Goal: Task Accomplishment & Management: Use online tool/utility

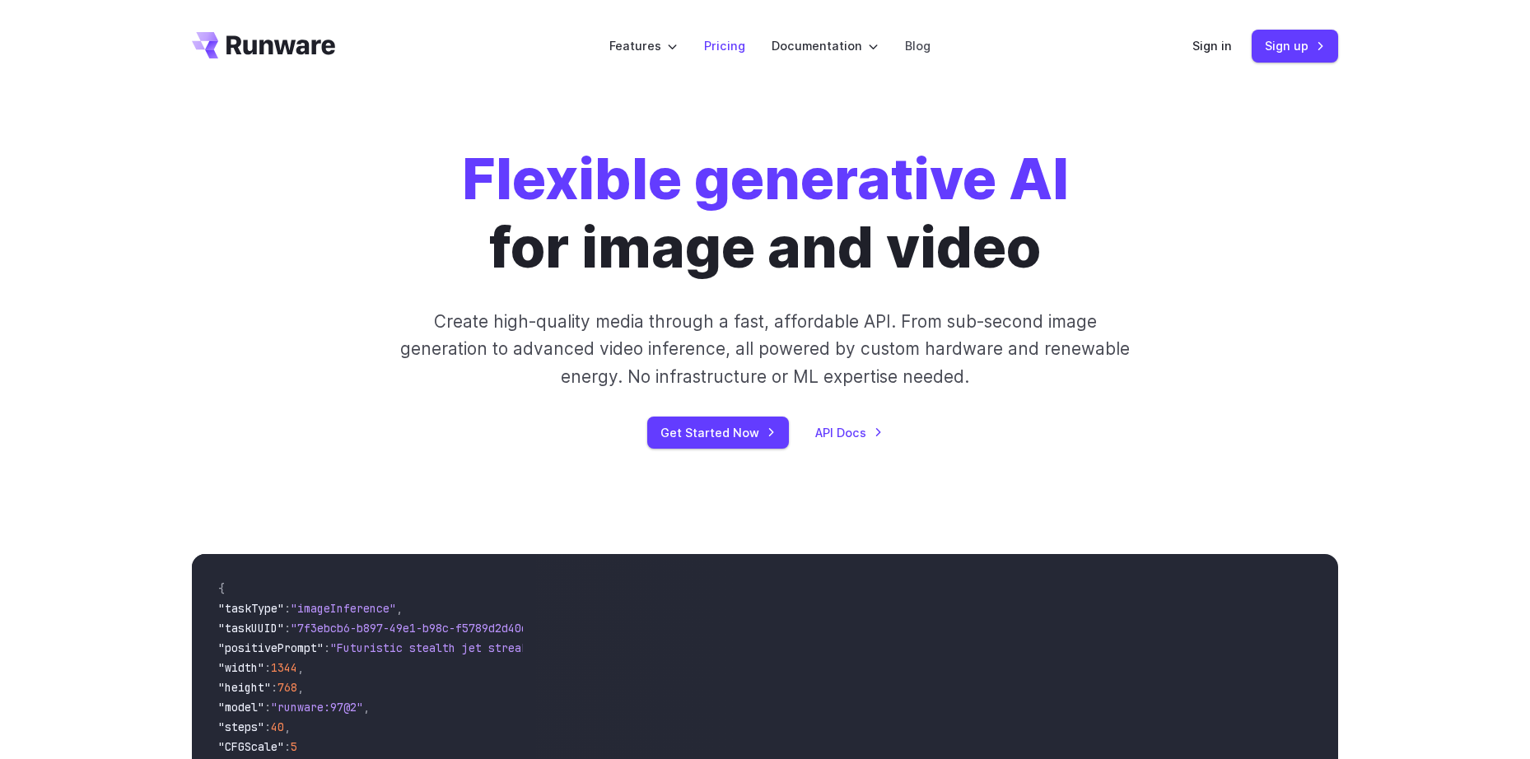
click at [730, 44] on link "Pricing" at bounding box center [724, 45] width 41 height 19
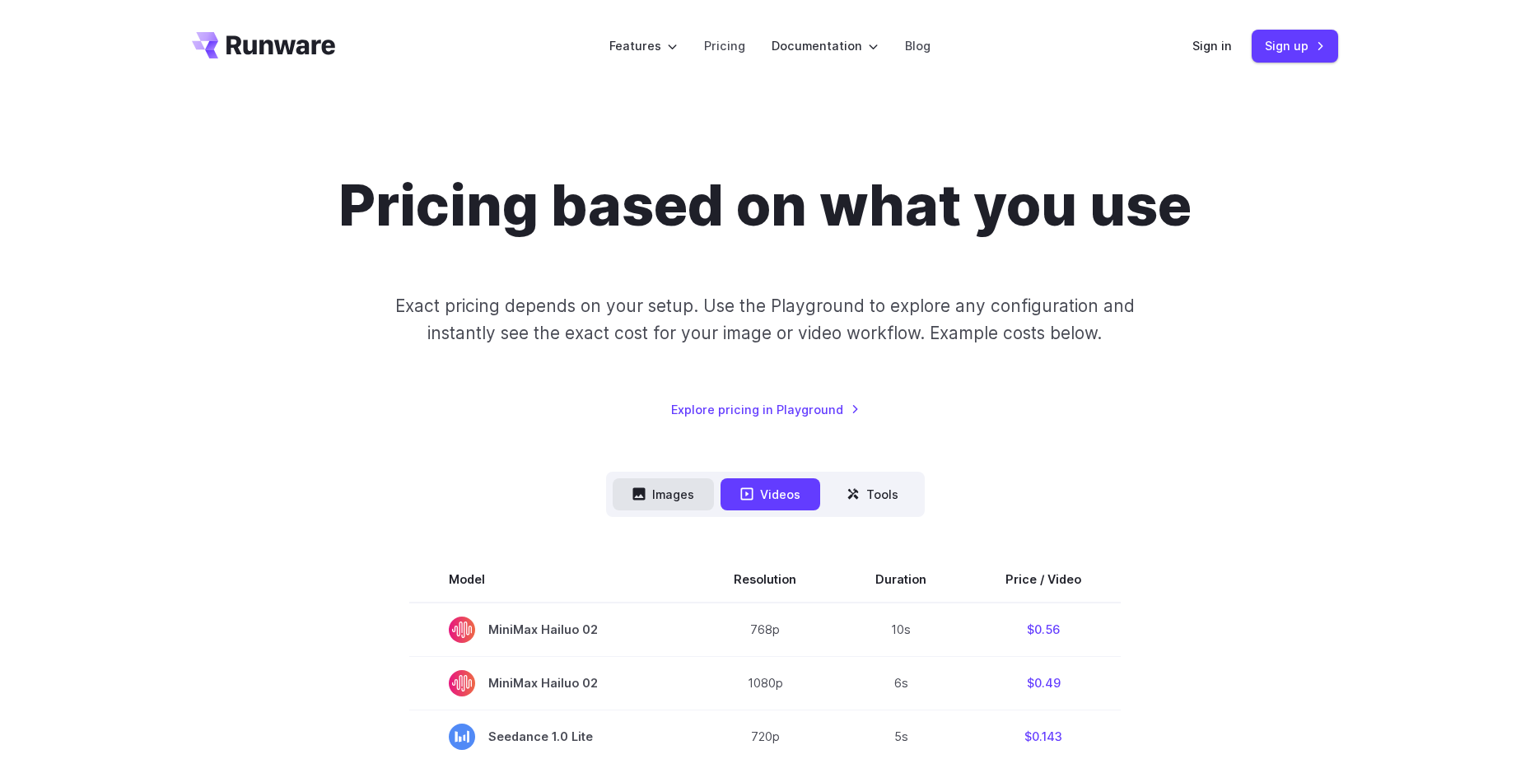
click at [685, 493] on button "Images" at bounding box center [663, 494] width 101 height 32
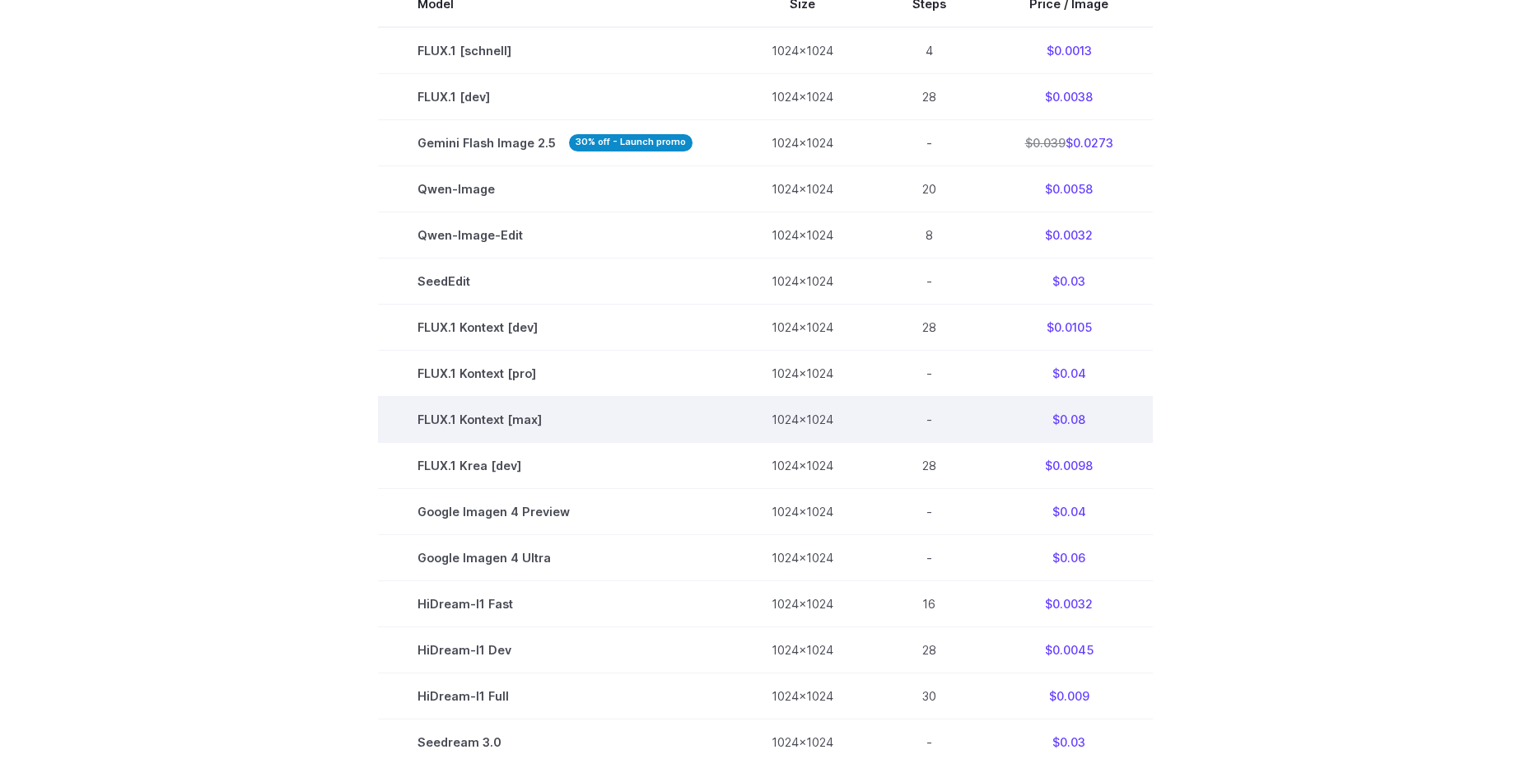
scroll to position [494, 0]
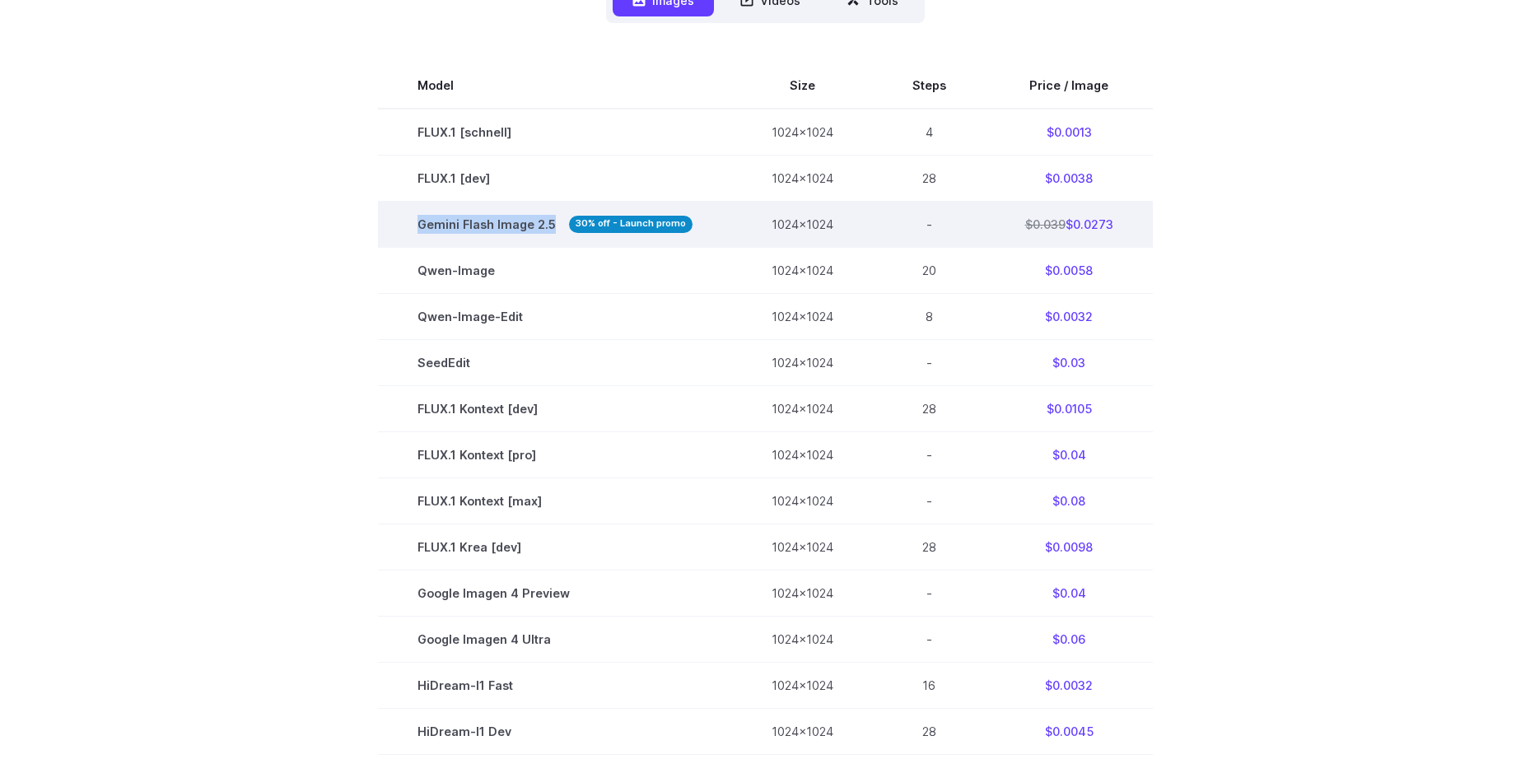
drag, startPoint x: 416, startPoint y: 217, endPoint x: 553, endPoint y: 221, distance: 136.7
click at [553, 221] on td "Gemini Flash Image 2.5 30% off - Launch promo" at bounding box center [555, 224] width 354 height 46
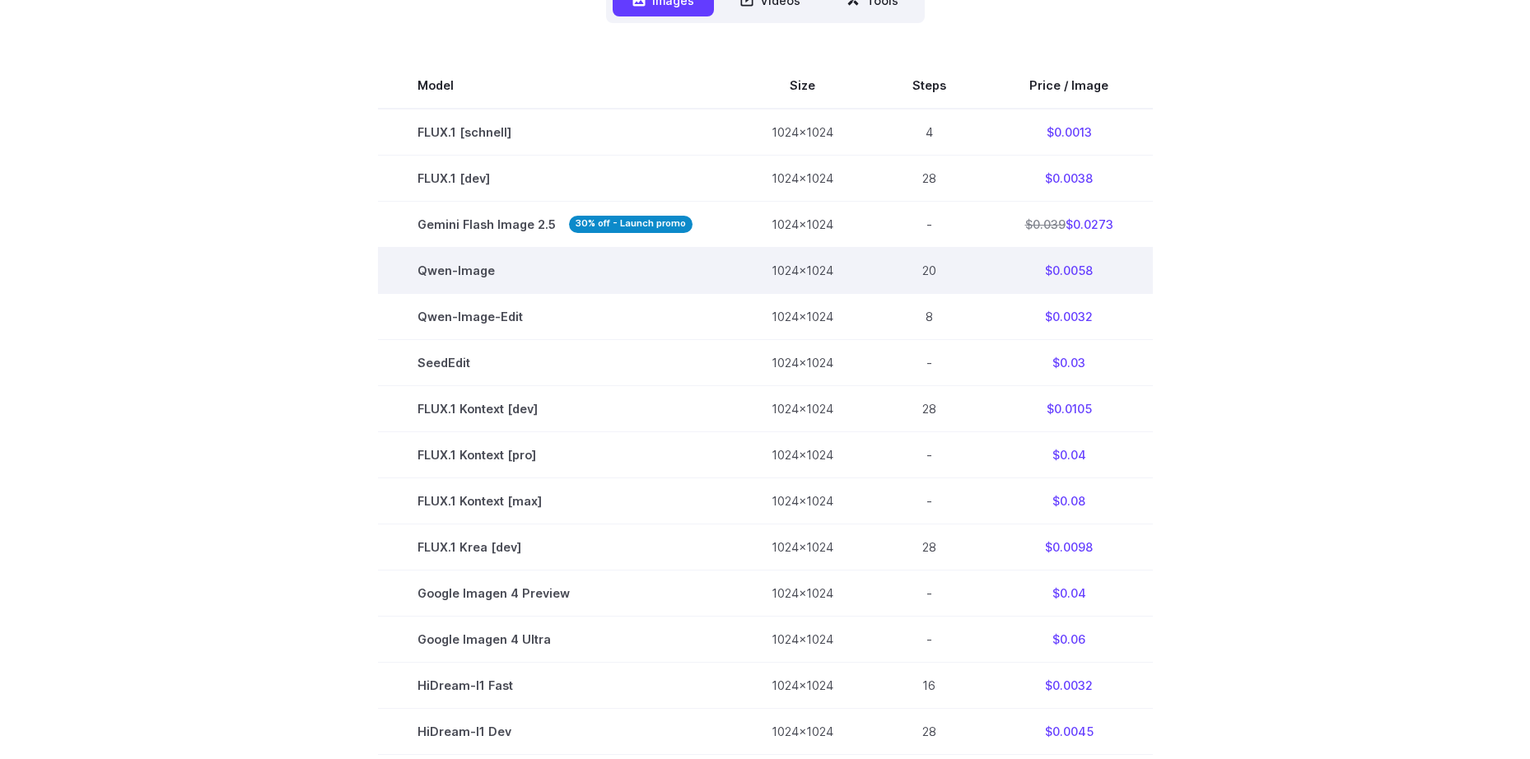
click at [941, 272] on td "20" at bounding box center [929, 270] width 113 height 46
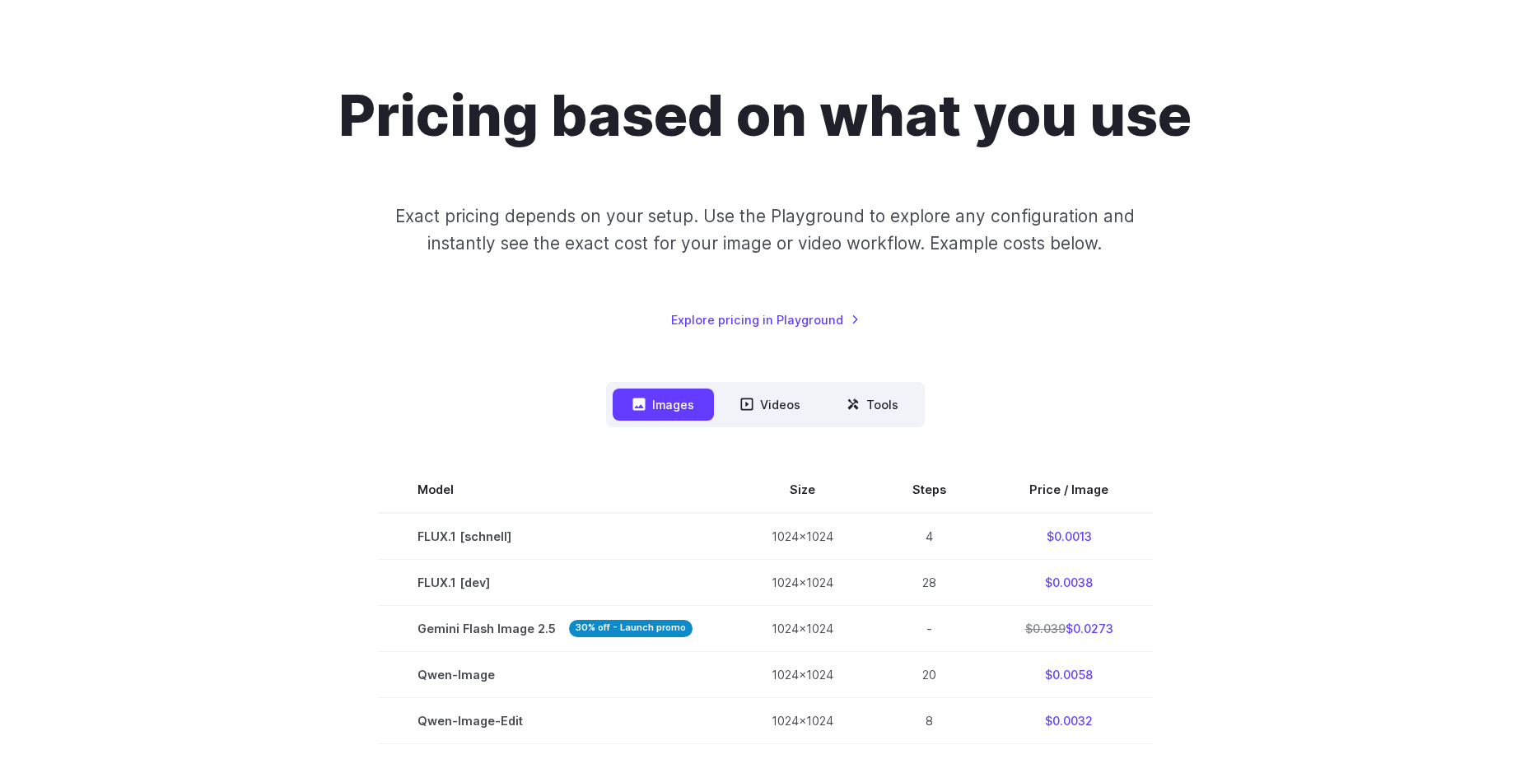
scroll to position [0, 0]
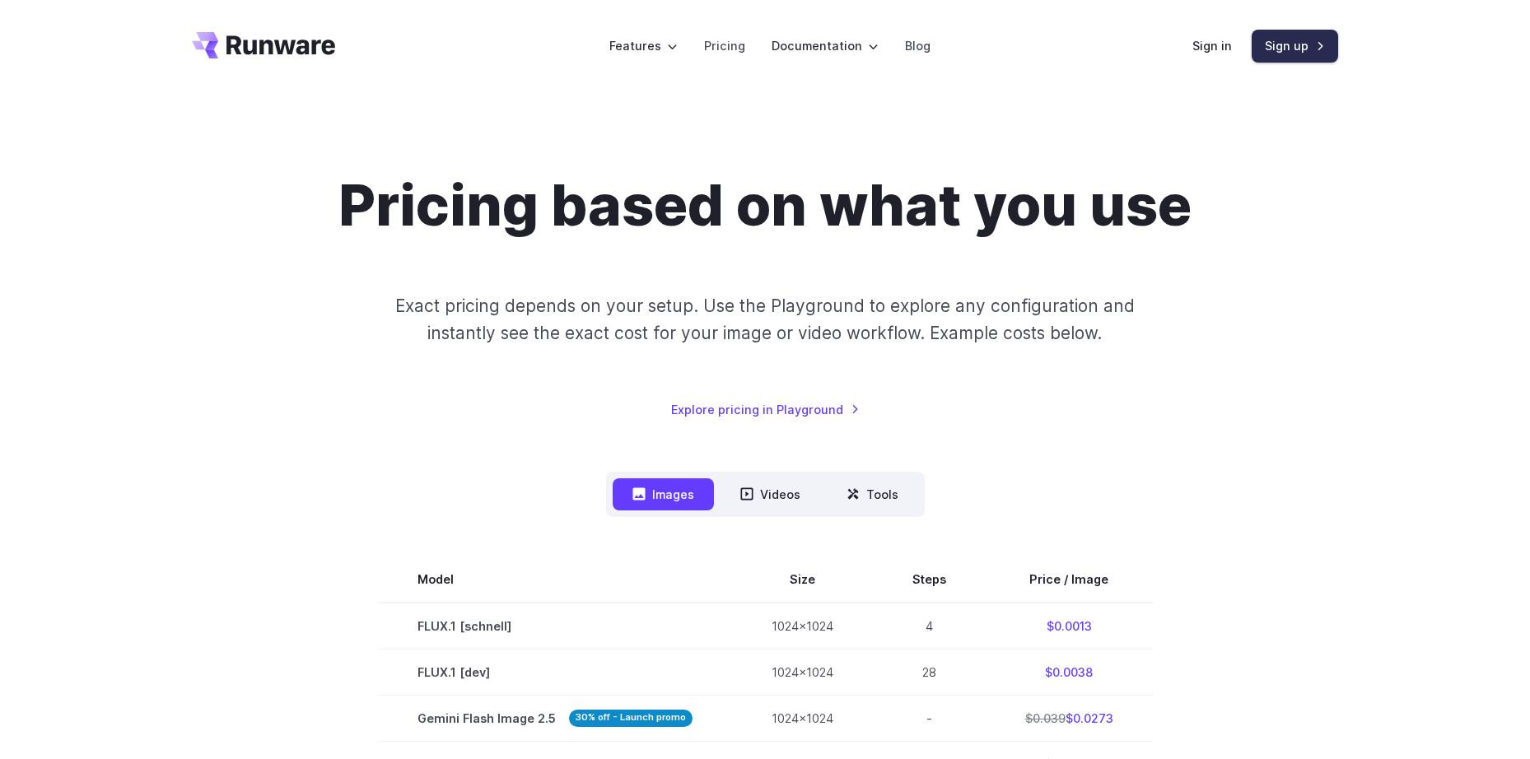
click at [1304, 40] on link "Sign up" at bounding box center [1295, 46] width 86 height 32
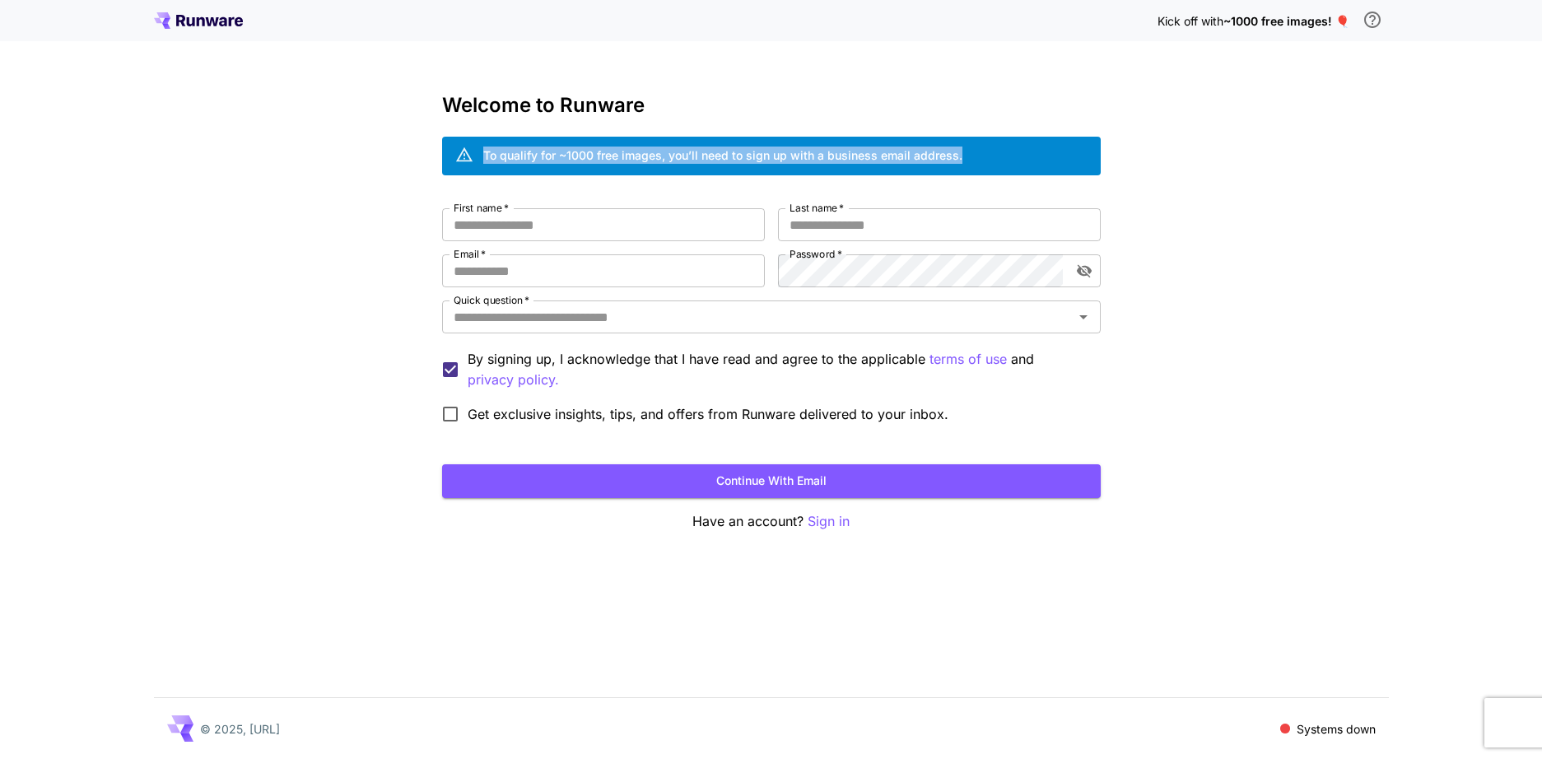
drag, startPoint x: 958, startPoint y: 149, endPoint x: 464, endPoint y: 160, distance: 494.2
click at [464, 160] on div "To qualify for ~1000 free images, you’ll need to sign up with a business email …" at bounding box center [771, 156] width 659 height 39
click at [1172, 133] on div "Kick off with ~1000 free images! 🎈 Welcome to Runware To qualify for ~1000 free…" at bounding box center [771, 379] width 1542 height 759
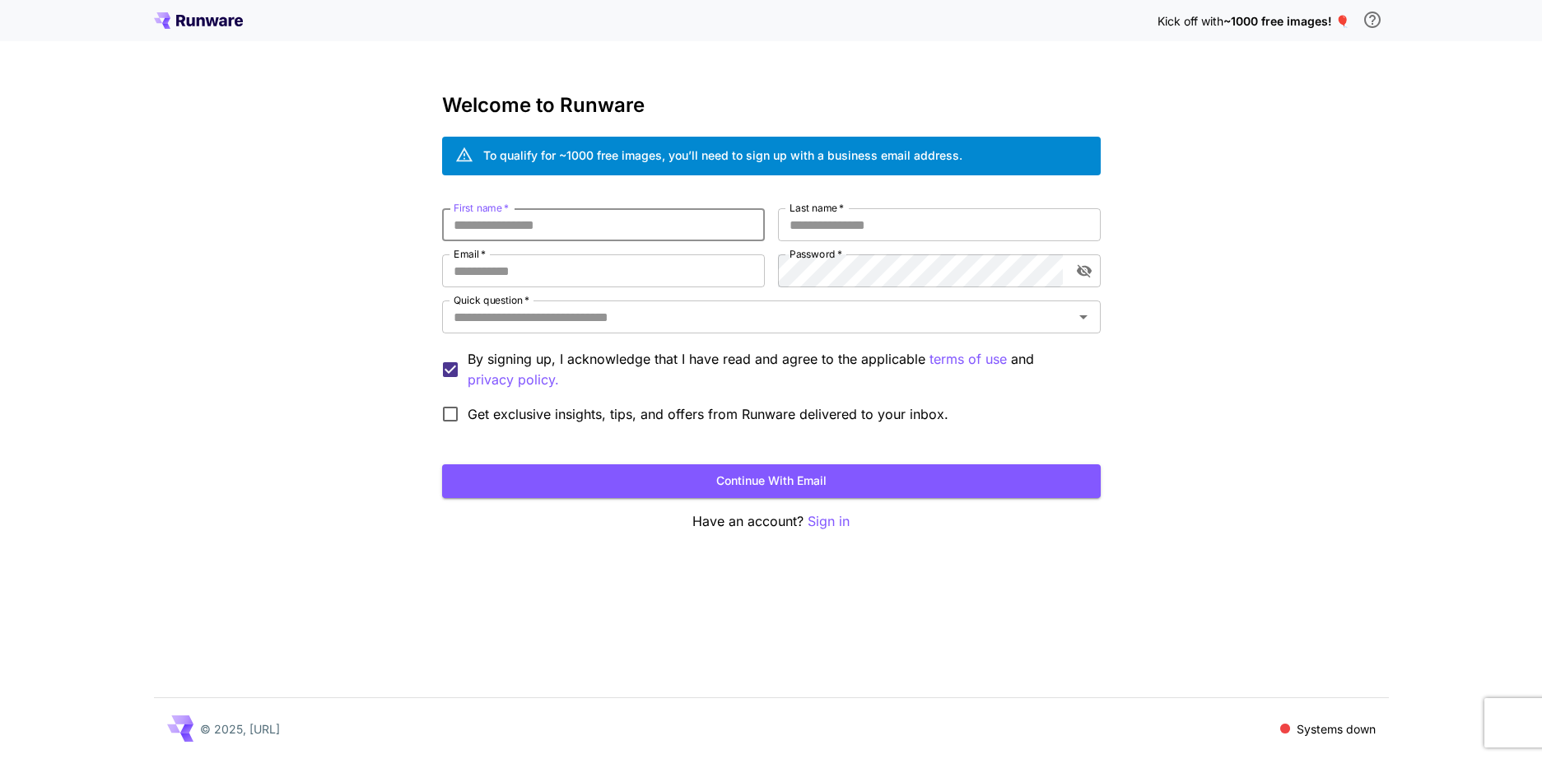
click at [608, 218] on input "First name   *" at bounding box center [603, 224] width 323 height 33
type input "*****"
type input "**********"
drag, startPoint x: 634, startPoint y: 274, endPoint x: 320, endPoint y: 259, distance: 315.0
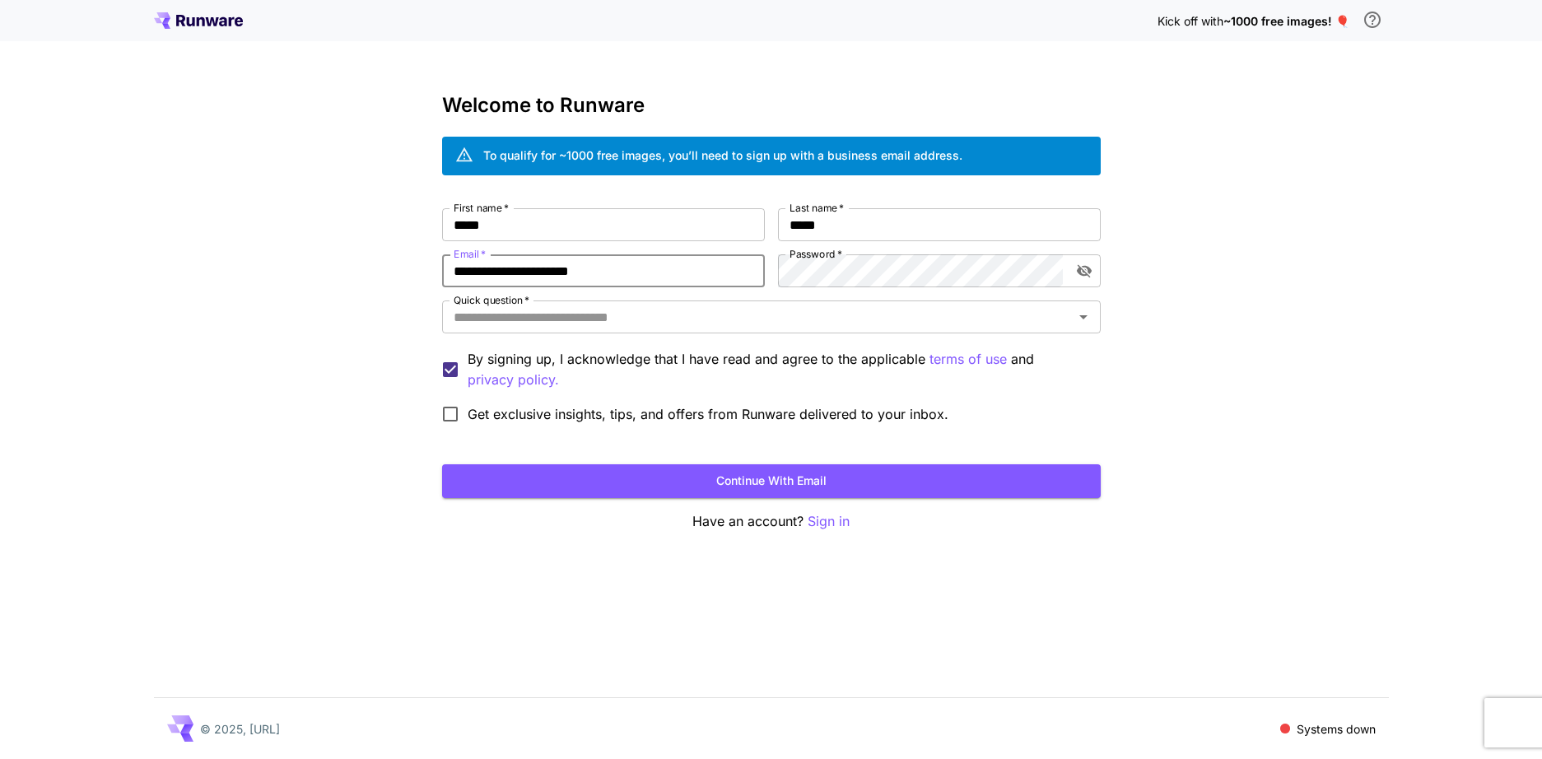
click at [321, 258] on div "**********" at bounding box center [771, 379] width 1542 height 759
type input "*****"
paste input "**********"
type input "**********"
click at [677, 338] on div "**********" at bounding box center [771, 319] width 659 height 223
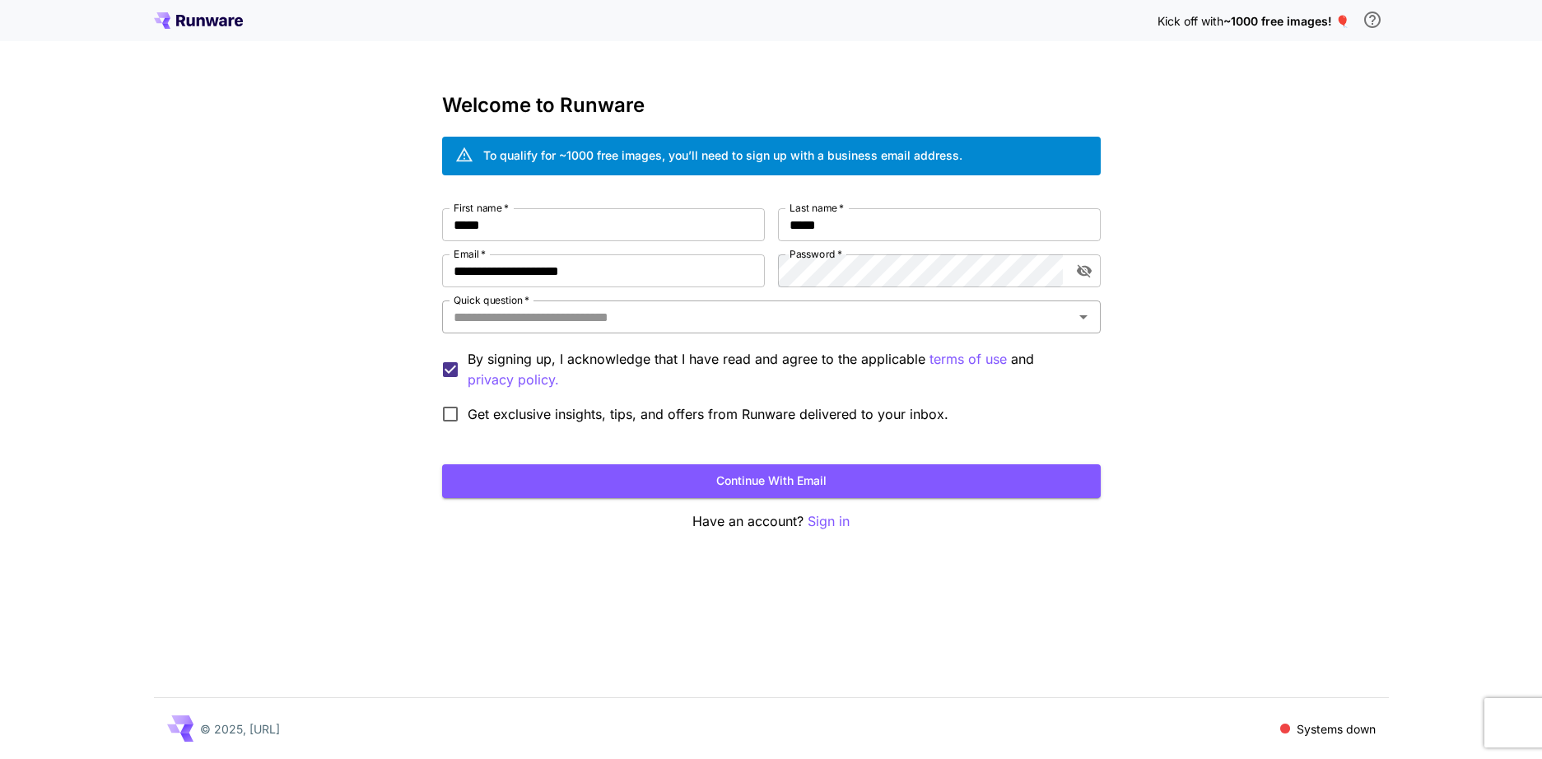
click at [677, 311] on input "Quick question   *" at bounding box center [758, 317] width 622 height 23
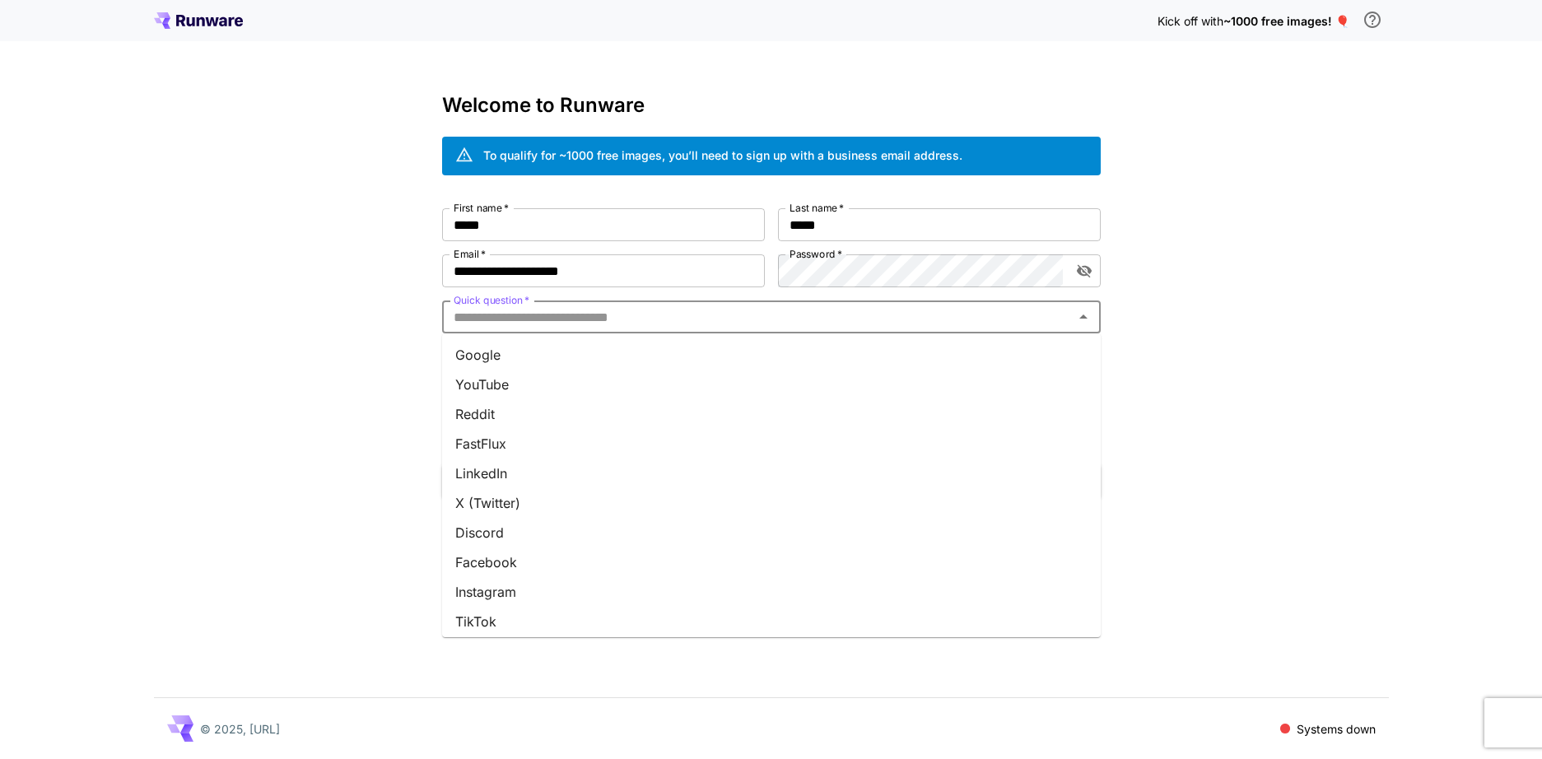
click at [554, 342] on li "Google" at bounding box center [771, 355] width 659 height 30
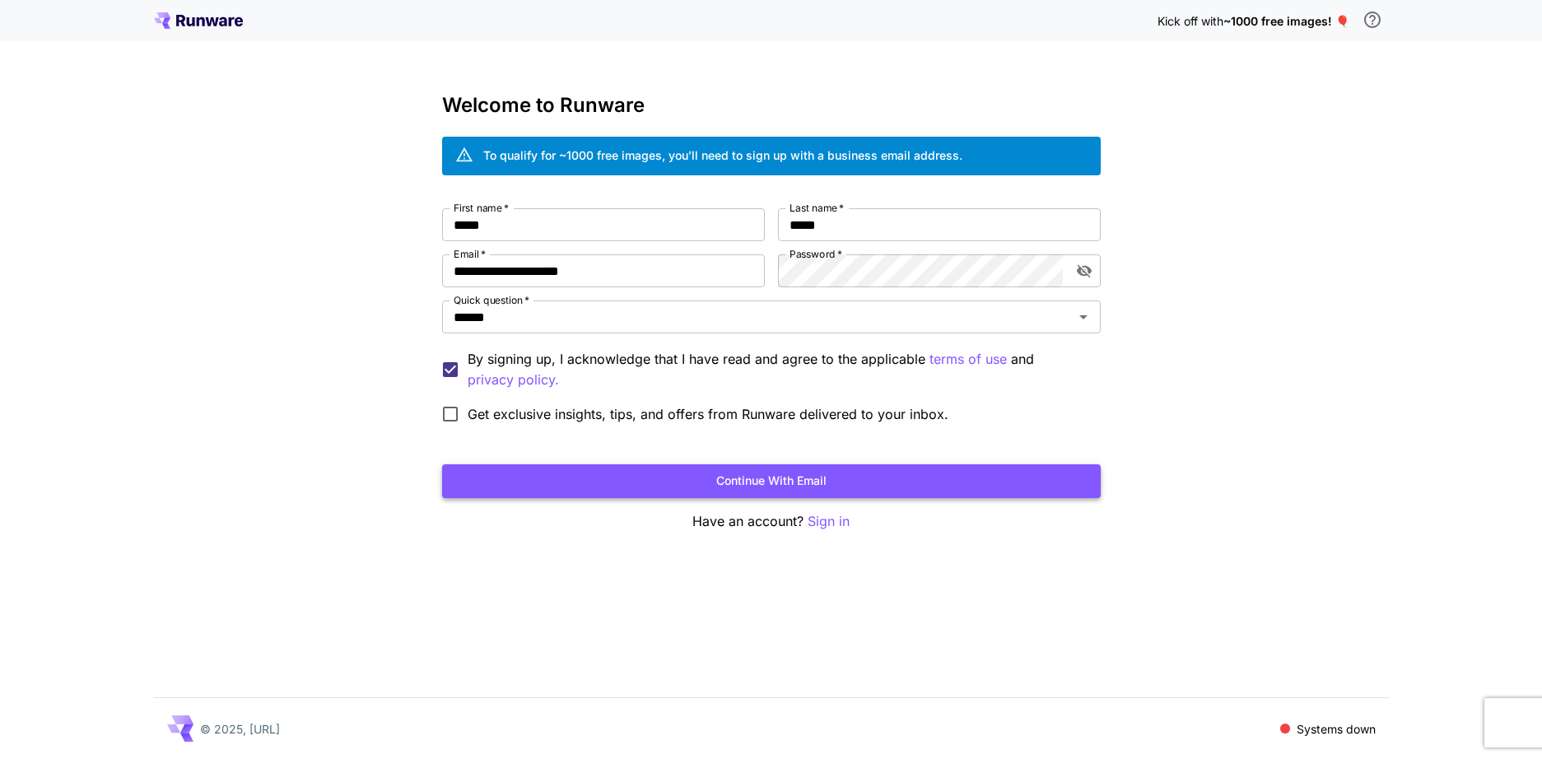
click at [565, 483] on button "Continue with email" at bounding box center [771, 481] width 659 height 34
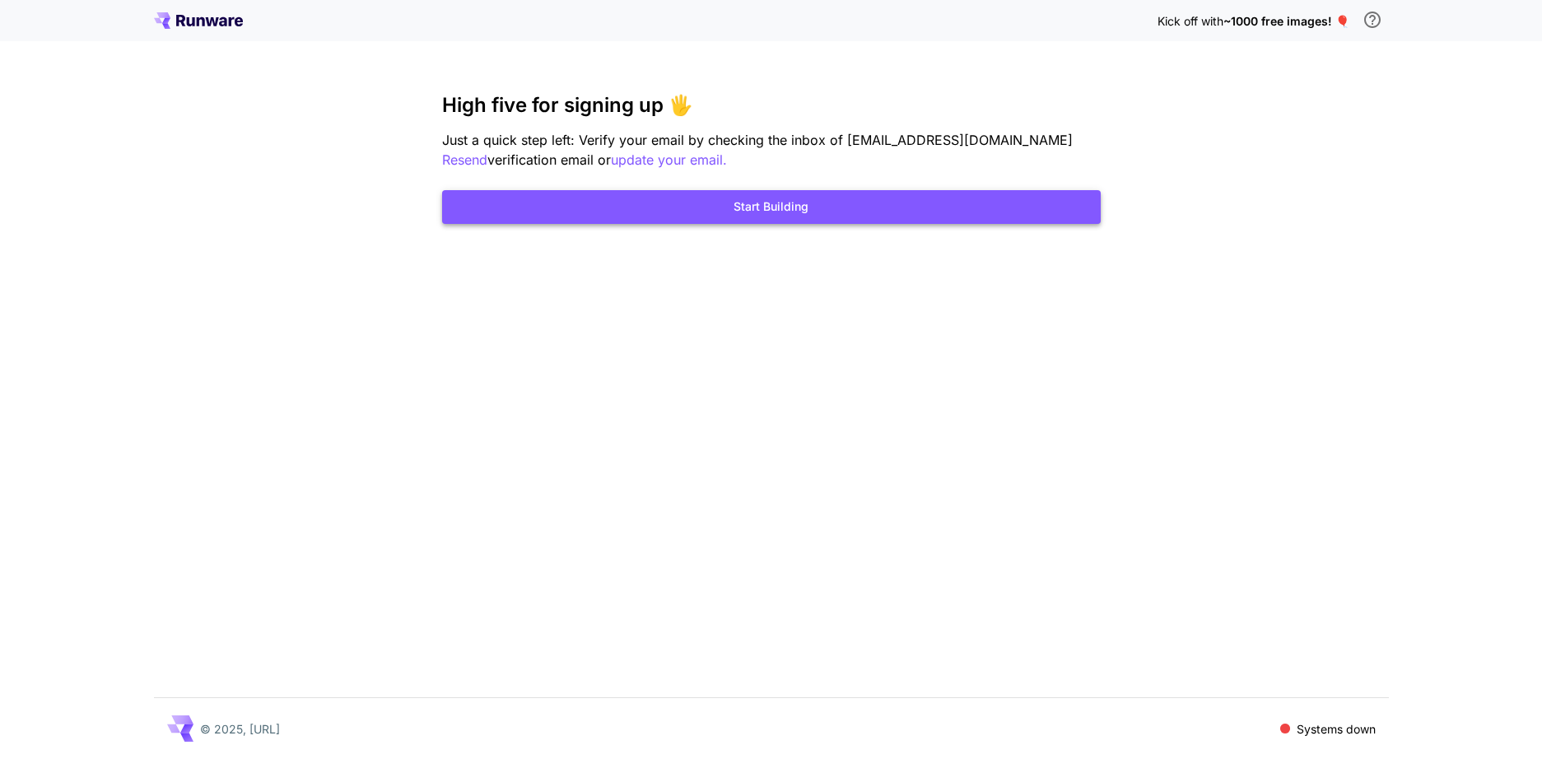
click at [833, 198] on button "Start Building" at bounding box center [771, 207] width 659 height 34
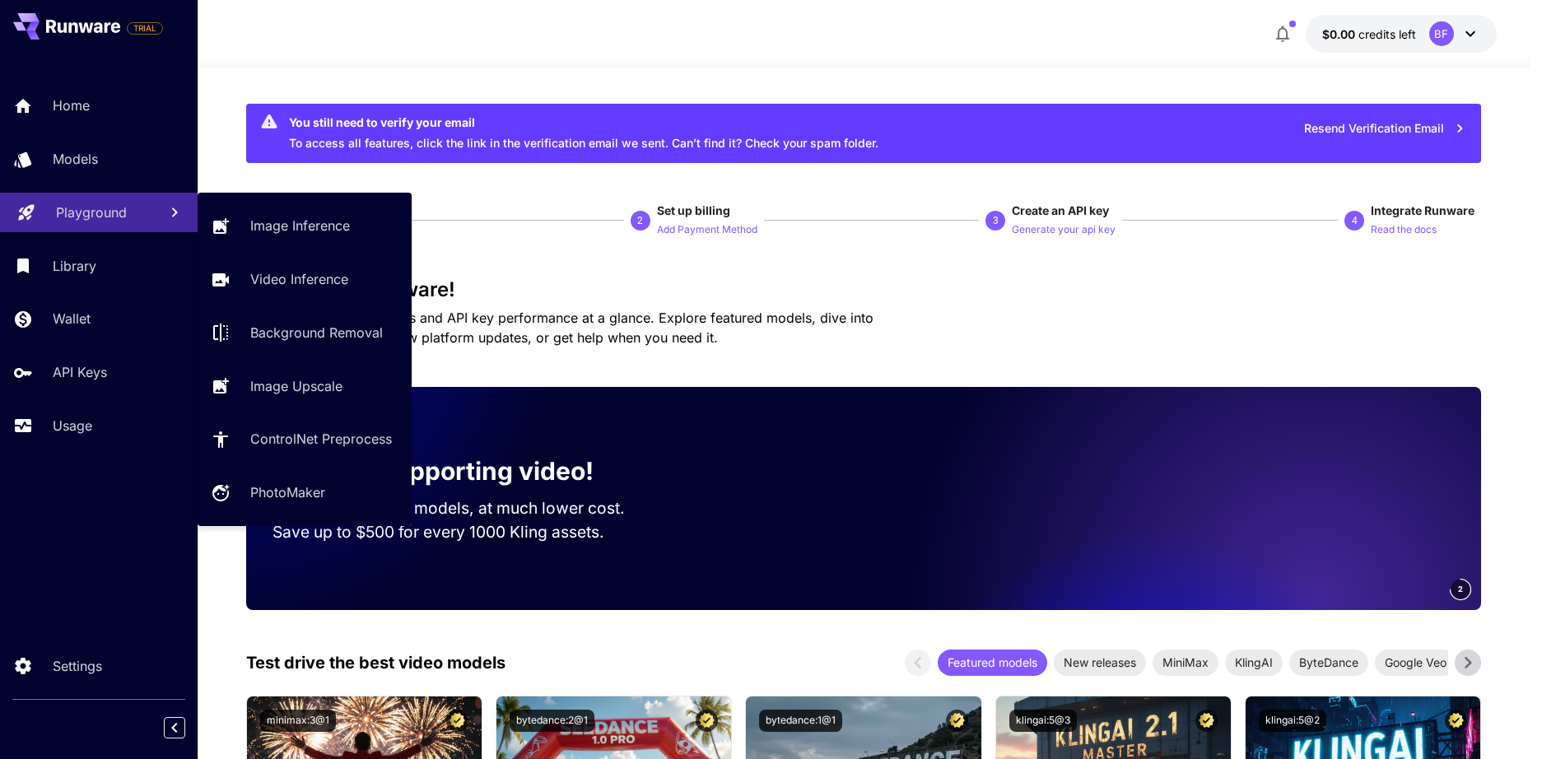
click at [87, 215] on p "Playground" at bounding box center [91, 213] width 71 height 20
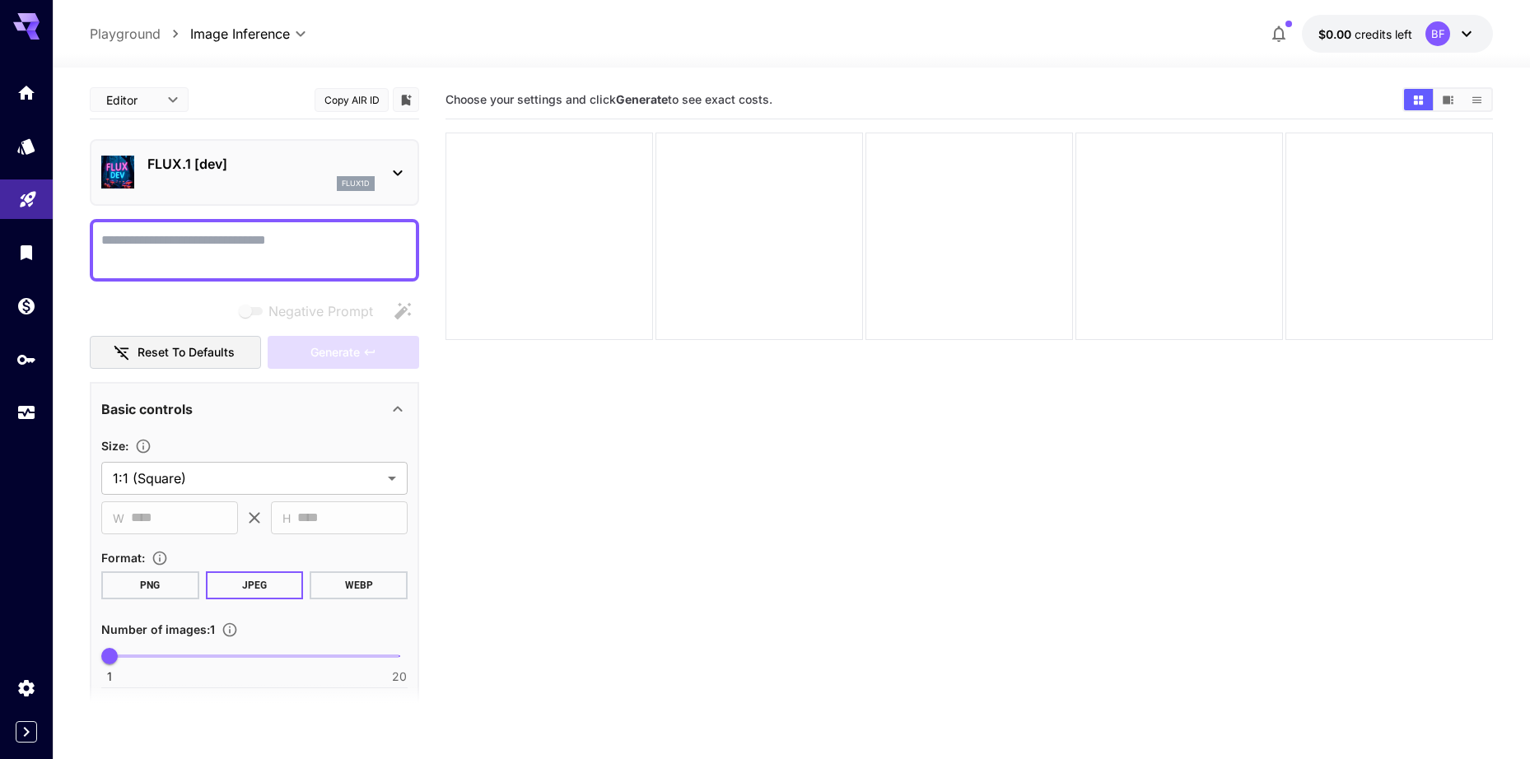
click at [245, 246] on textarea "Negative Prompt" at bounding box center [254, 251] width 306 height 40
click at [291, 250] on textarea "Negative Prompt" at bounding box center [254, 251] width 306 height 40
paste textarea "**********"
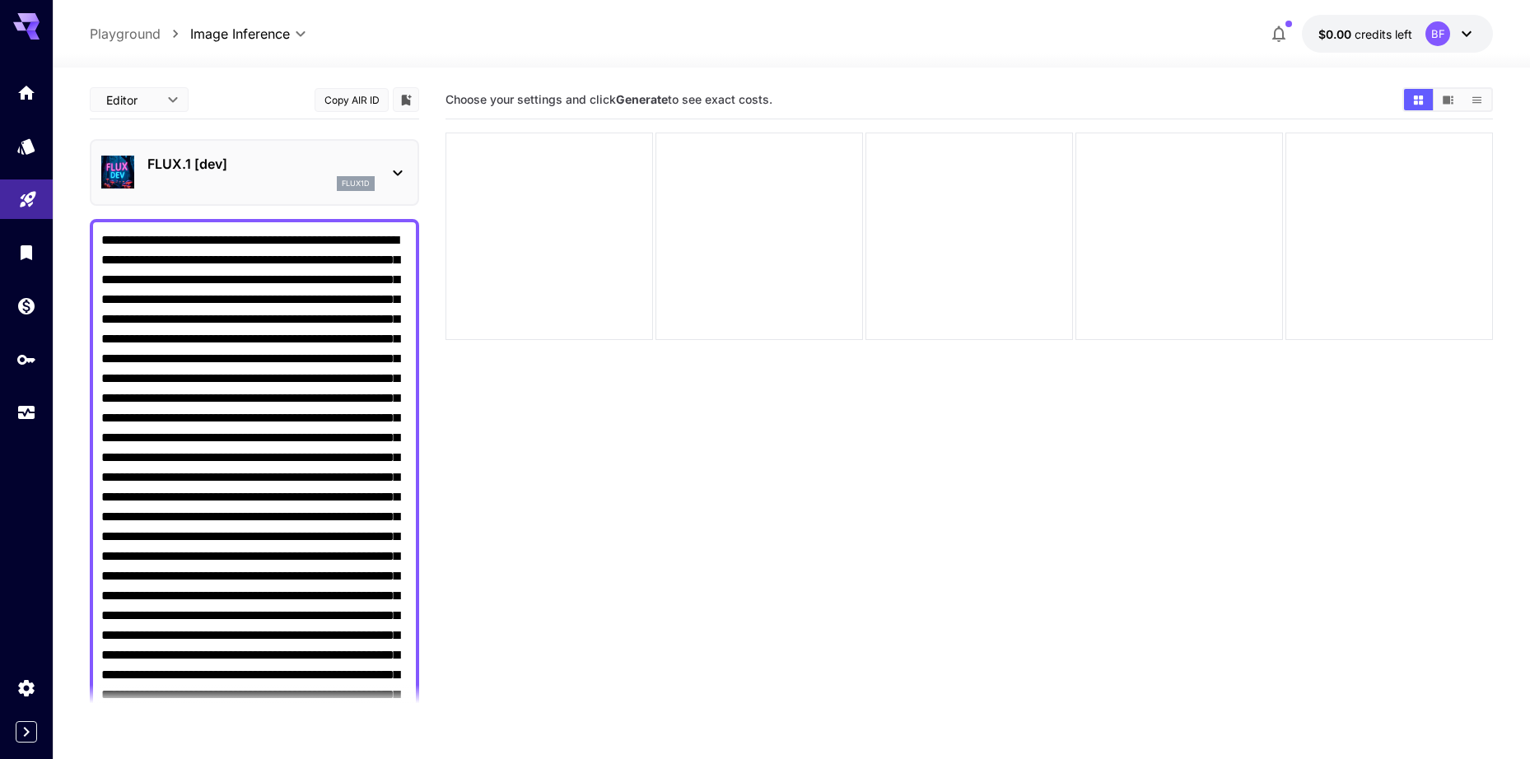
type textarea "**********"
click at [381, 162] on div "FLUX.1 [dev] flux1d" at bounding box center [254, 172] width 306 height 50
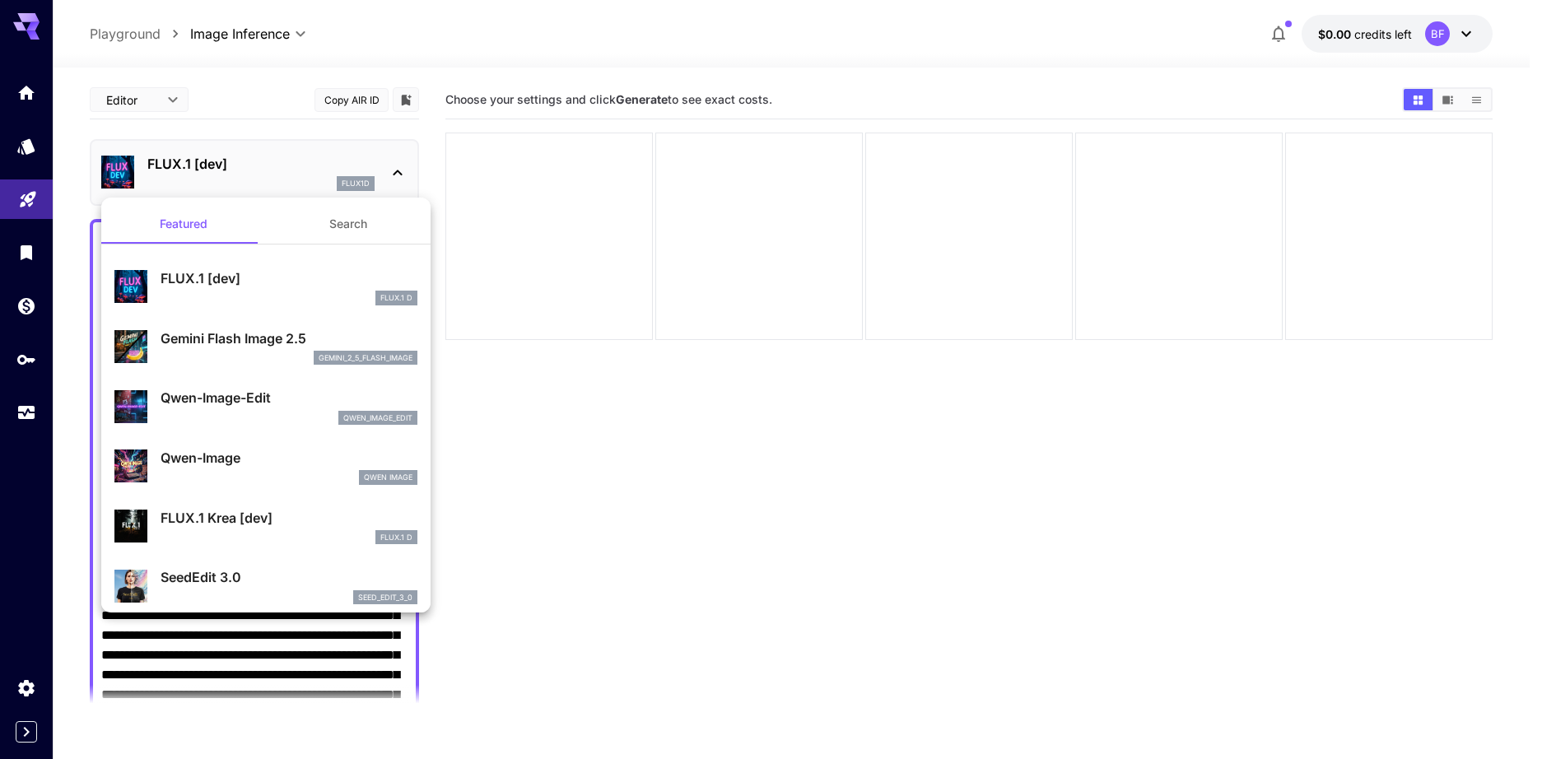
click at [329, 168] on div at bounding box center [771, 379] width 1542 height 759
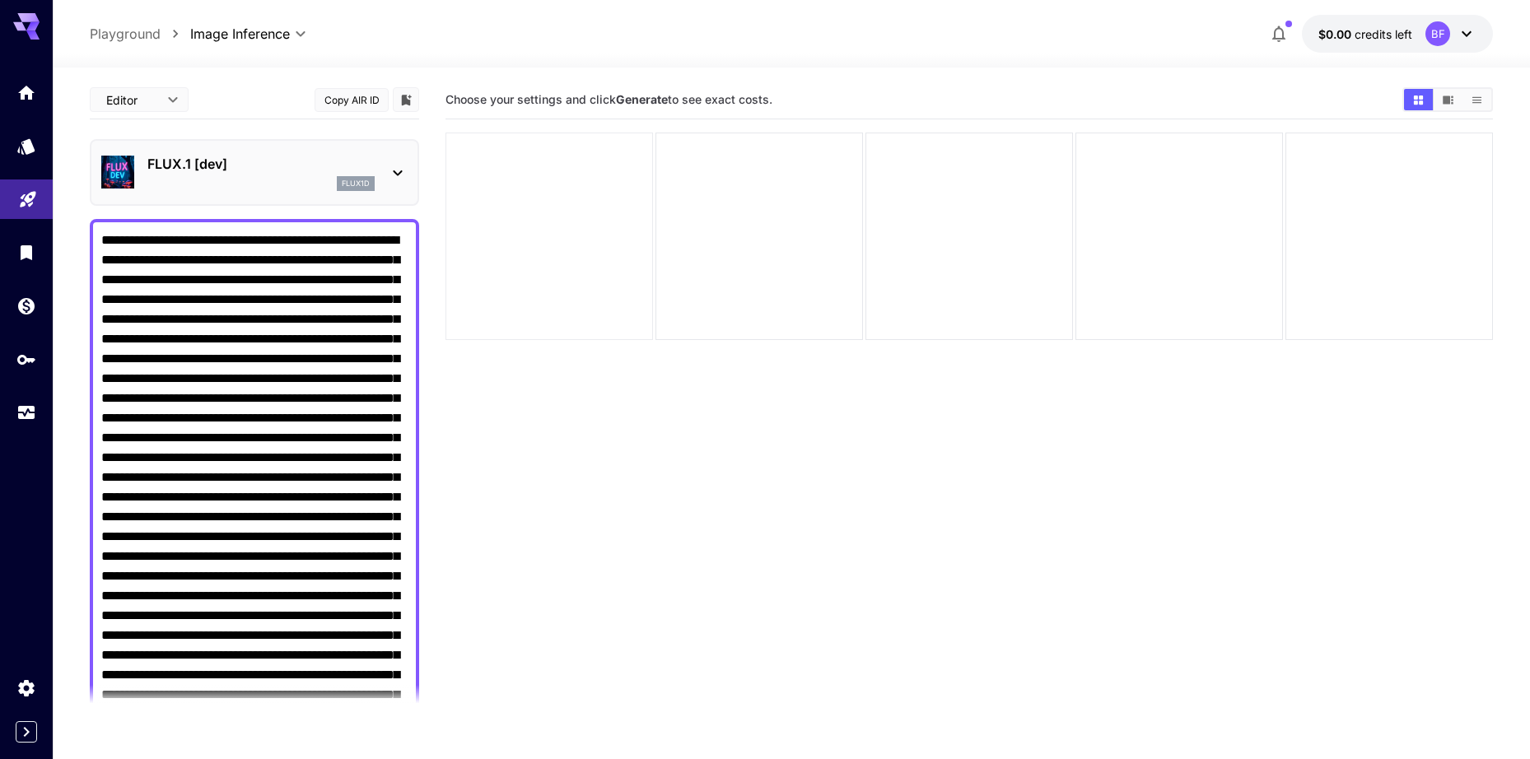
click at [563, 200] on div at bounding box center [550, 237] width 208 height 208
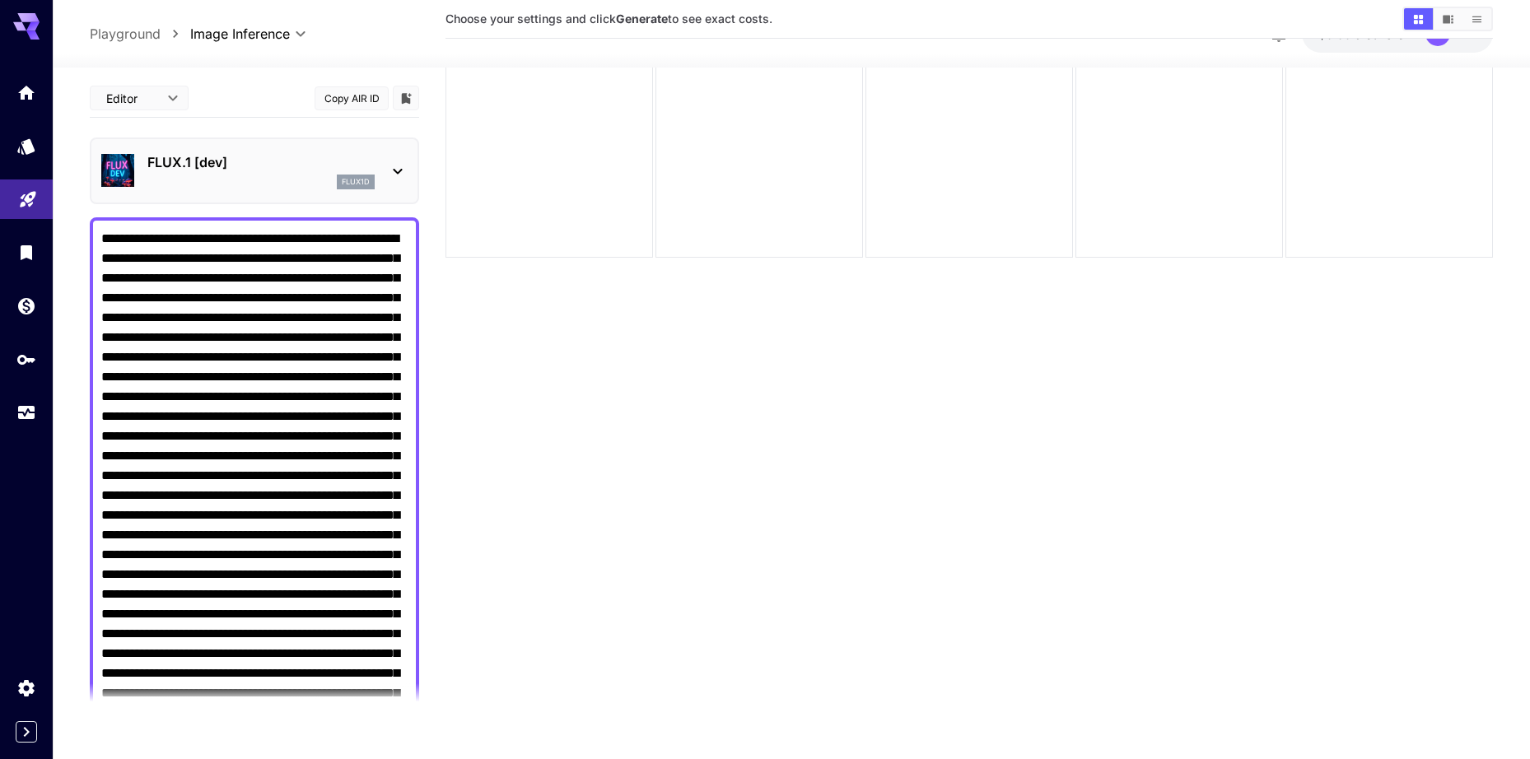
click at [332, 167] on p "FLUX.1 [dev]" at bounding box center [260, 162] width 227 height 20
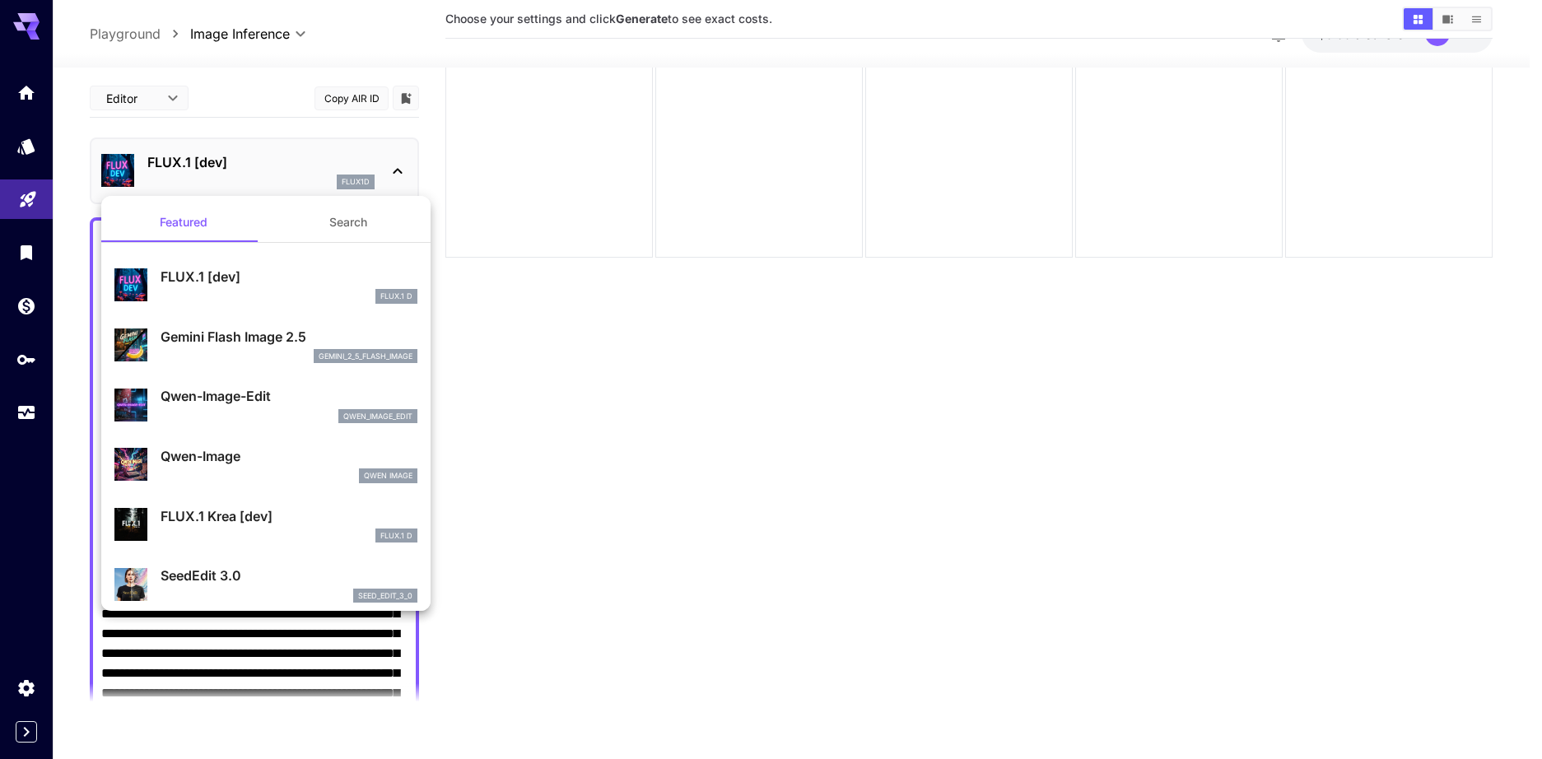
click at [261, 324] on div "Gemini Flash Image 2.5 gemini_2_5_flash_image" at bounding box center [265, 345] width 303 height 50
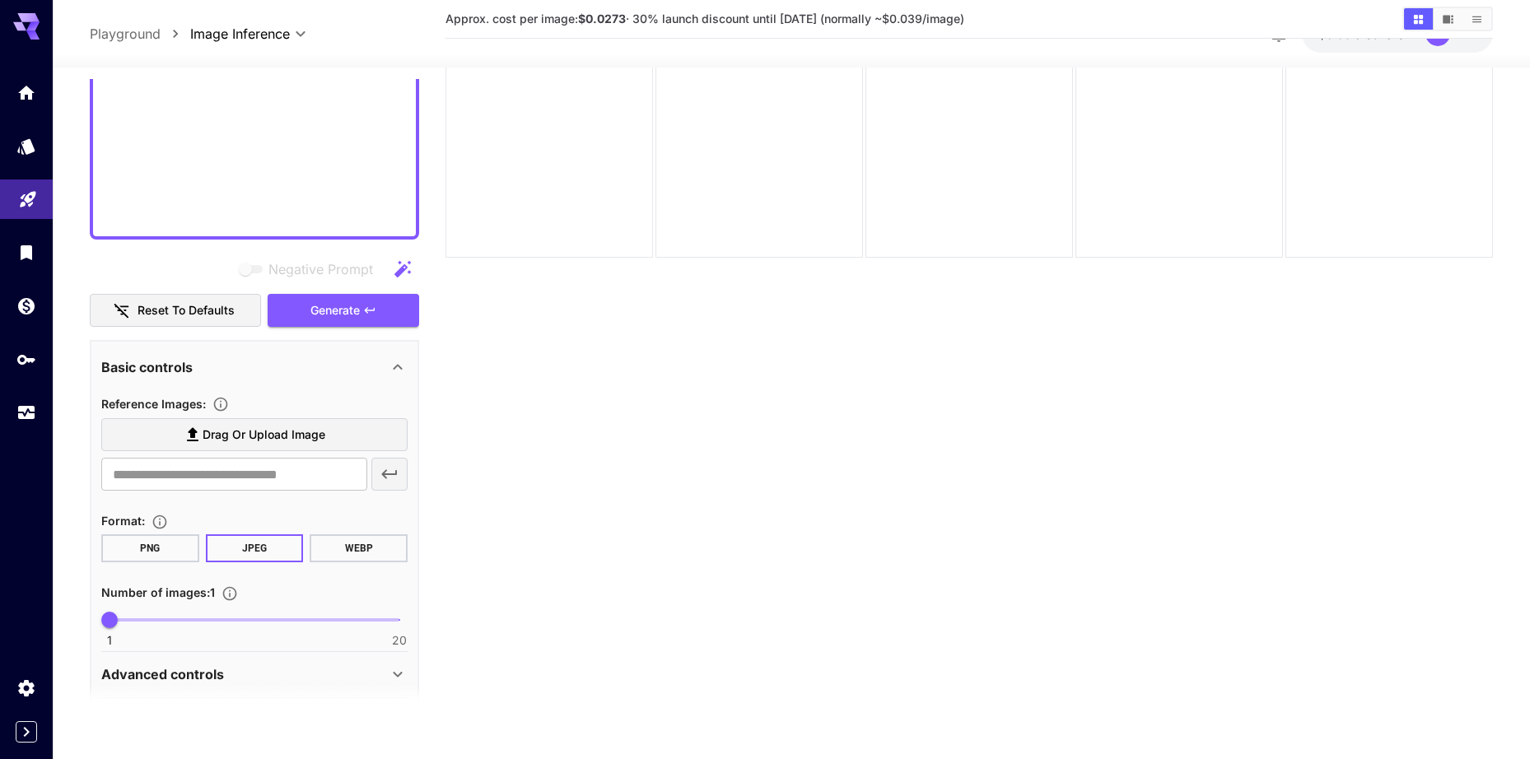
scroll to position [3501, 0]
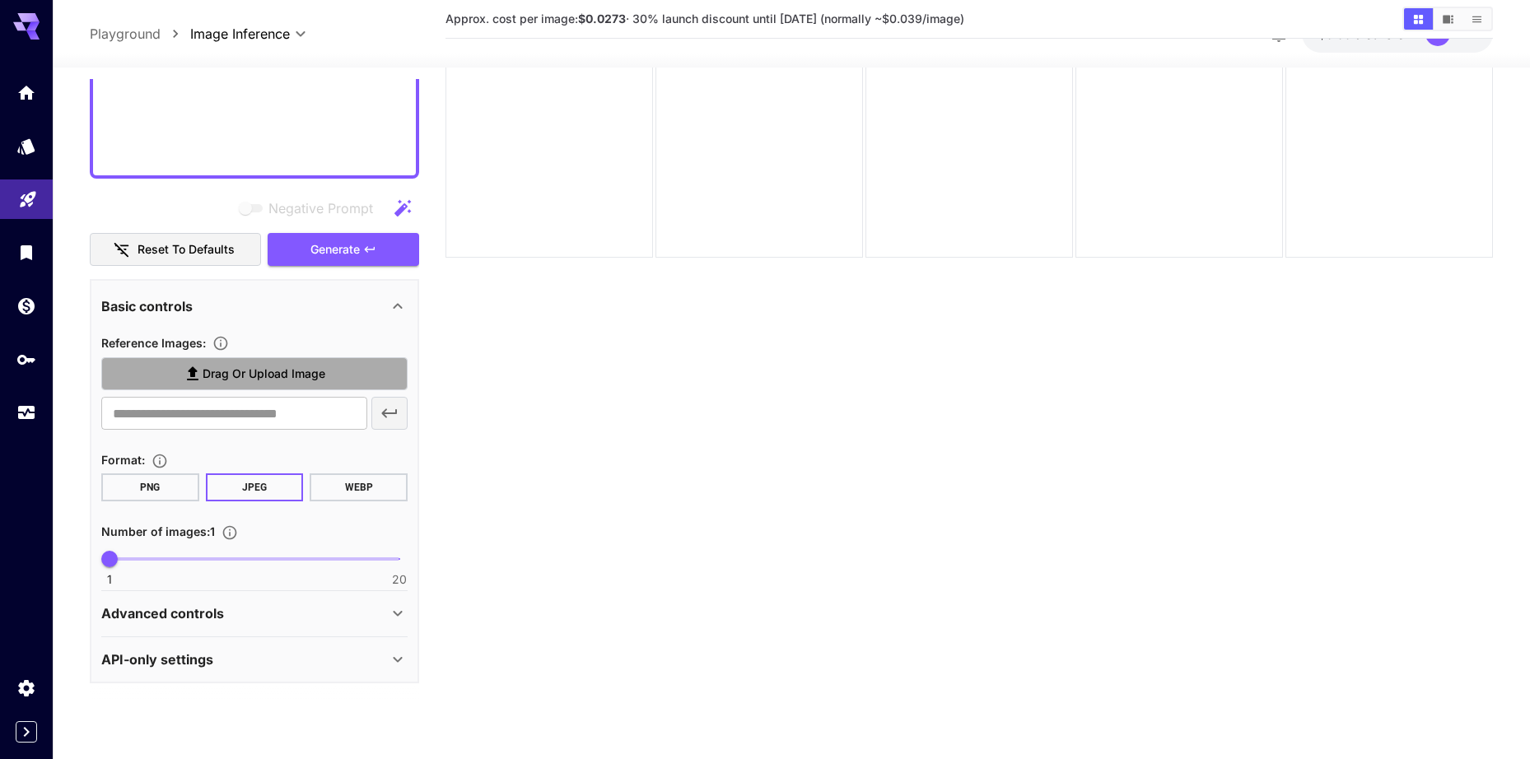
click at [227, 370] on span "Drag or upload image" at bounding box center [264, 374] width 123 height 21
click at [0, 0] on input "Drag or upload image" at bounding box center [0, 0] width 0 height 0
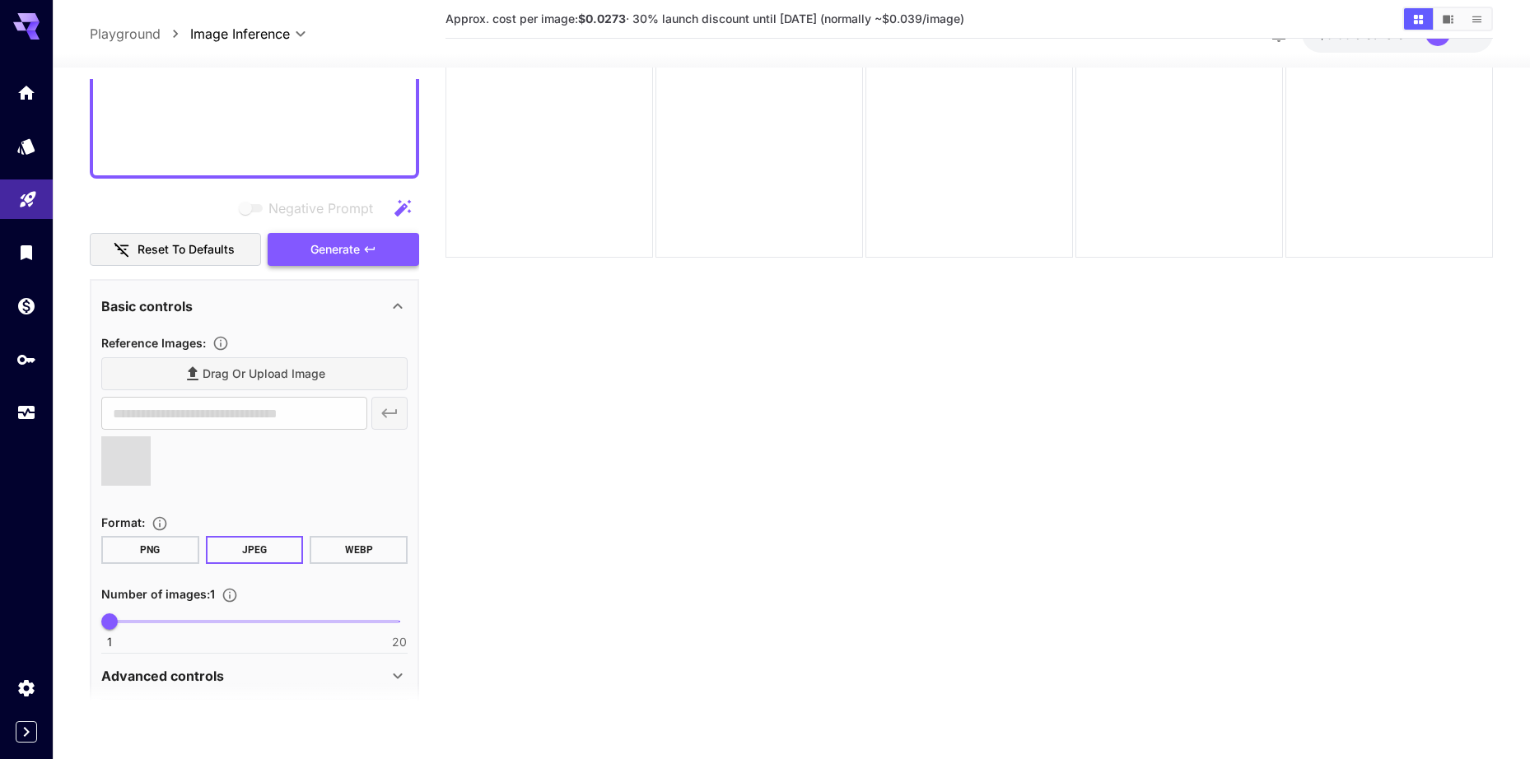
type input "**********"
click at [364, 249] on icon "button" at bounding box center [369, 249] width 13 height 13
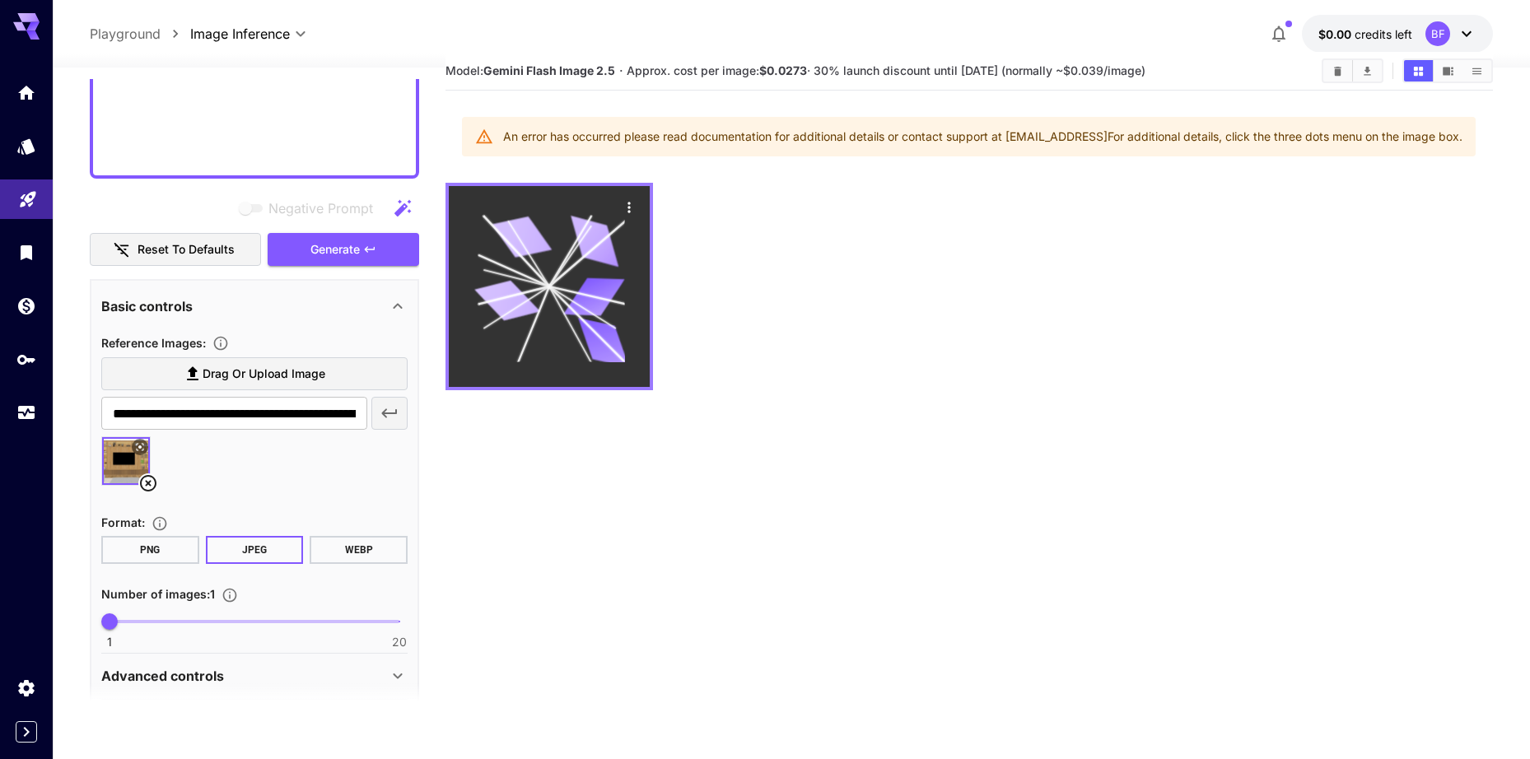
scroll to position [0, 0]
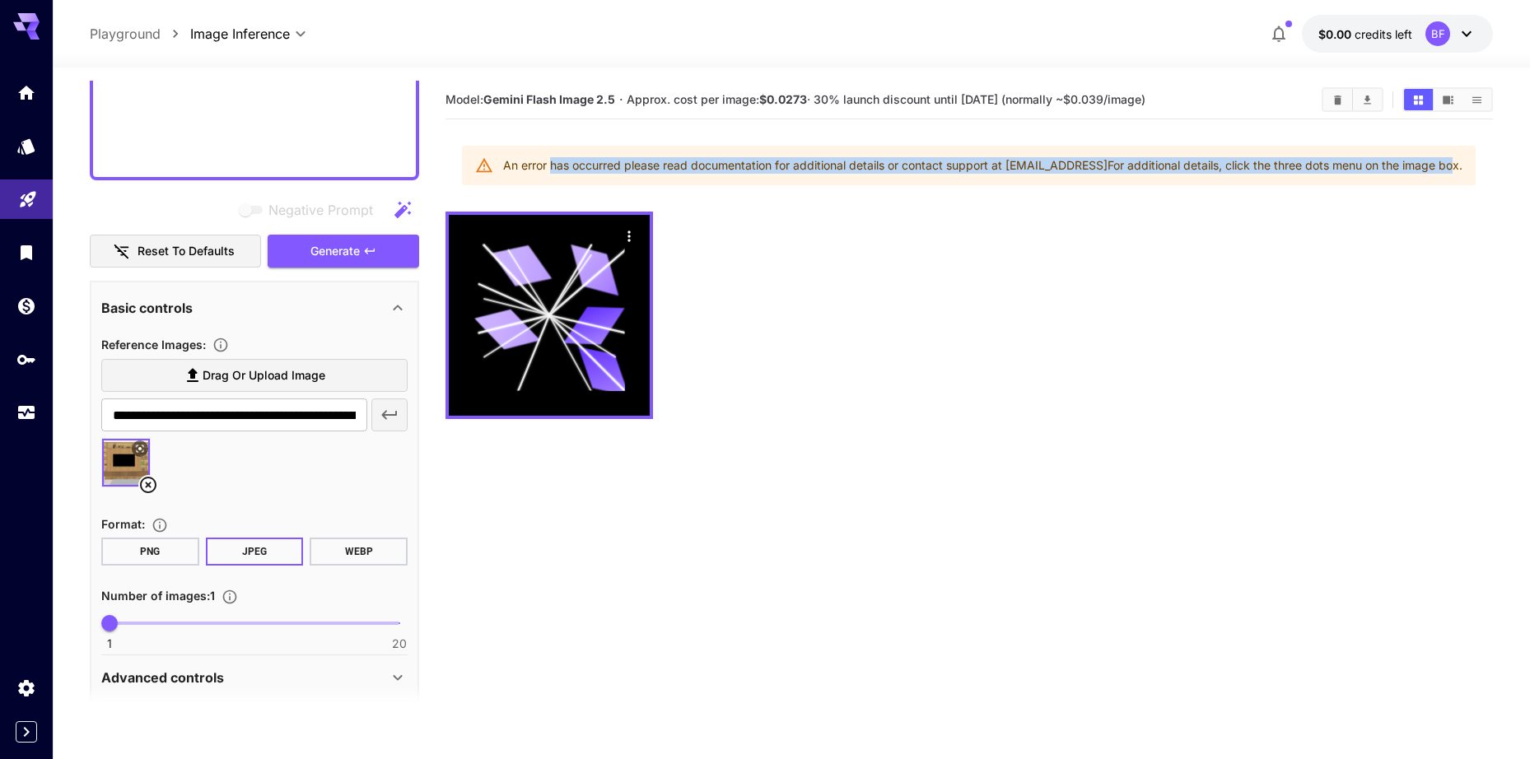
drag, startPoint x: 541, startPoint y: 166, endPoint x: 1455, endPoint y: 172, distance: 914.2
click at [1455, 172] on div "An error has occurred please read documentation for additional details or conta…" at bounding box center [982, 166] width 959 height 30
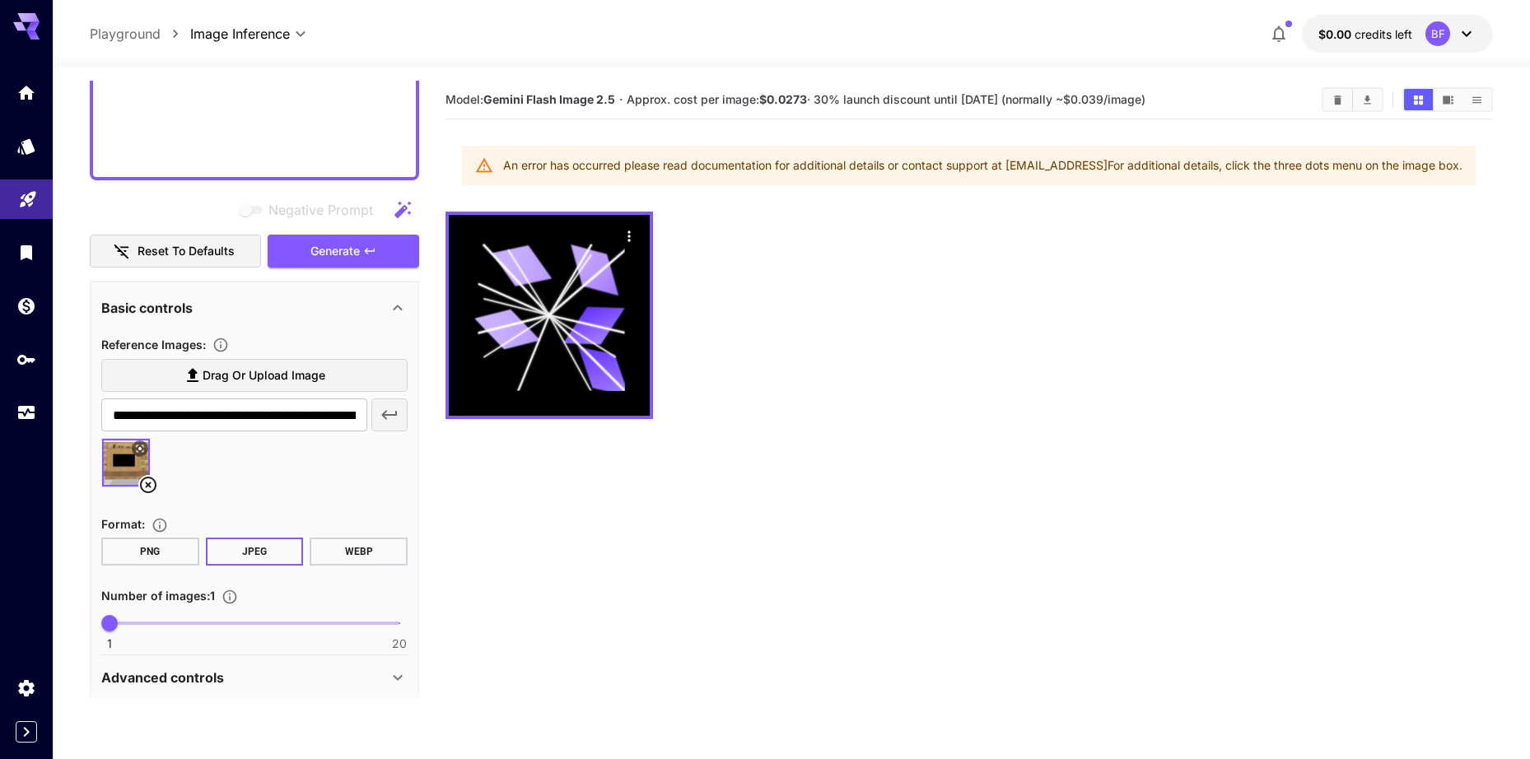
paste textarea "**********"
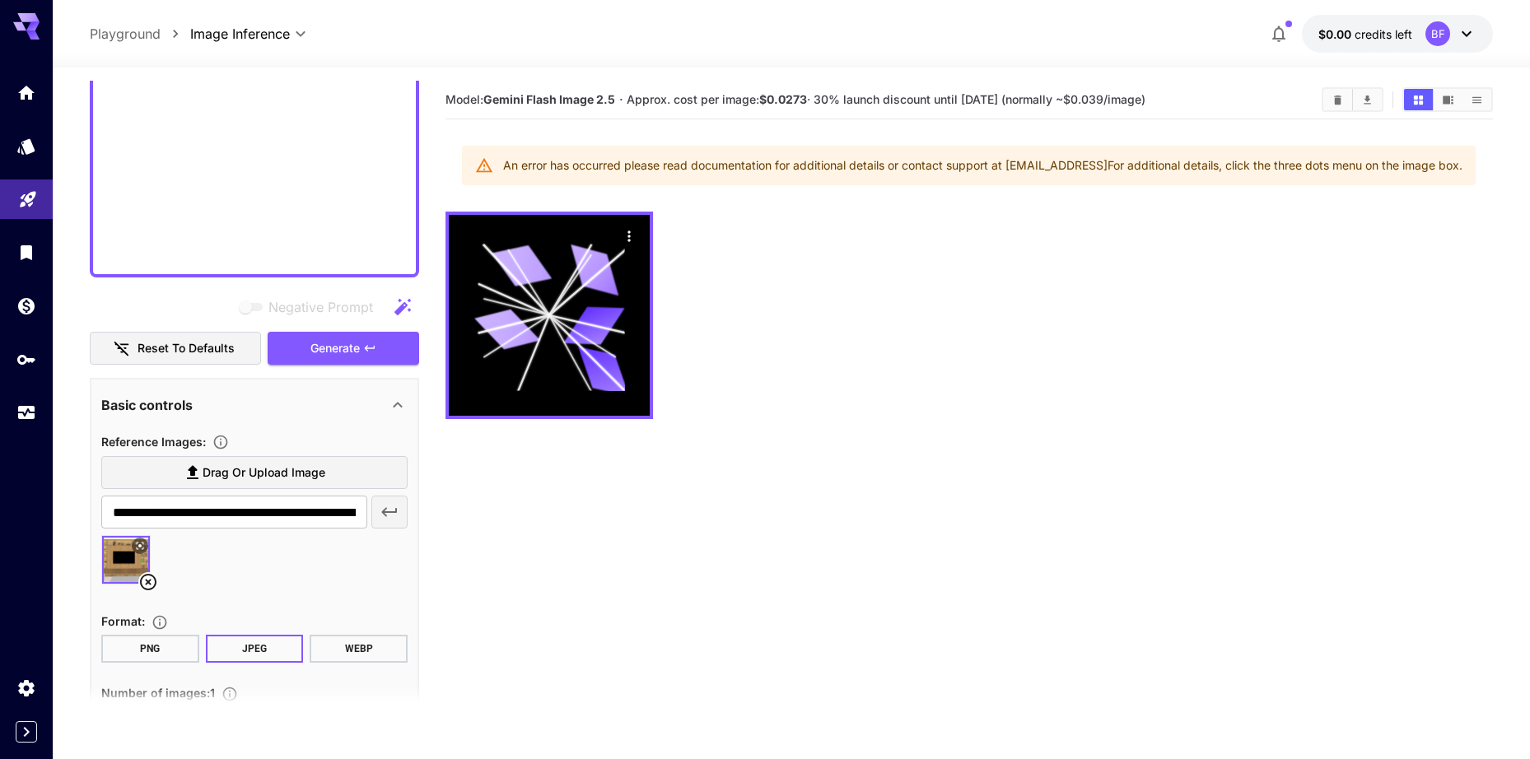
scroll to position [2233, 0]
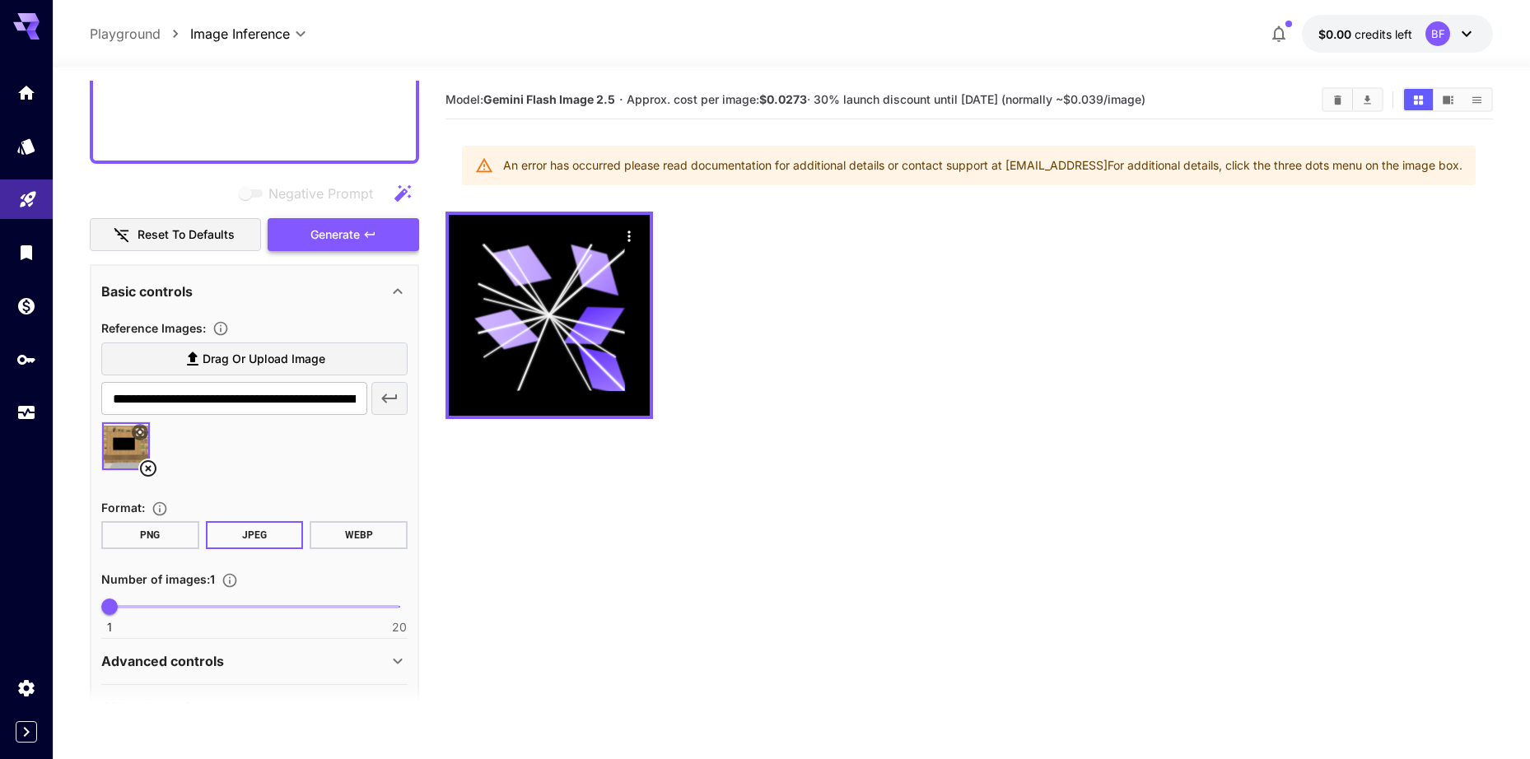
type textarea "**********"
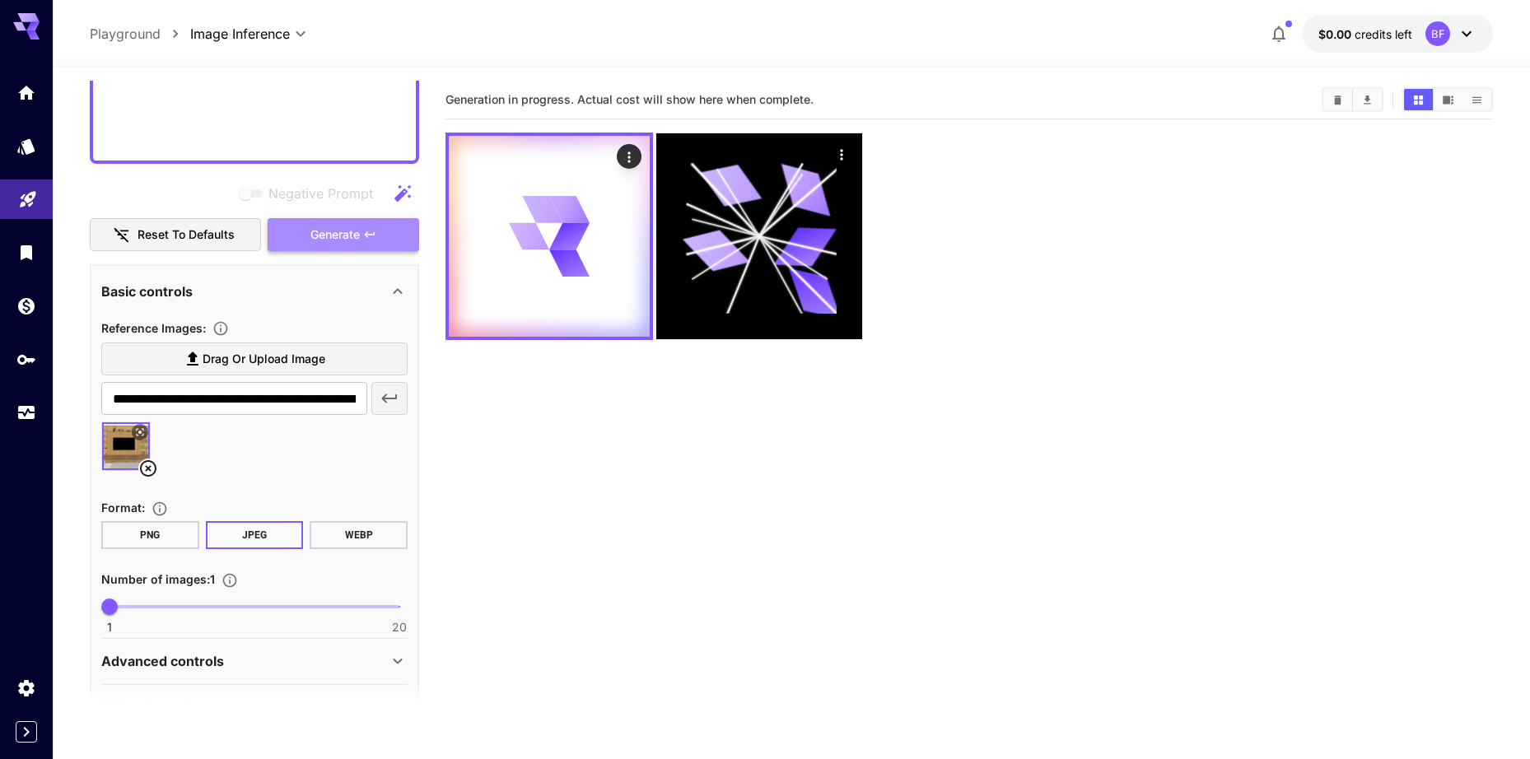
click at [352, 231] on span "Generate" at bounding box center [334, 235] width 49 height 21
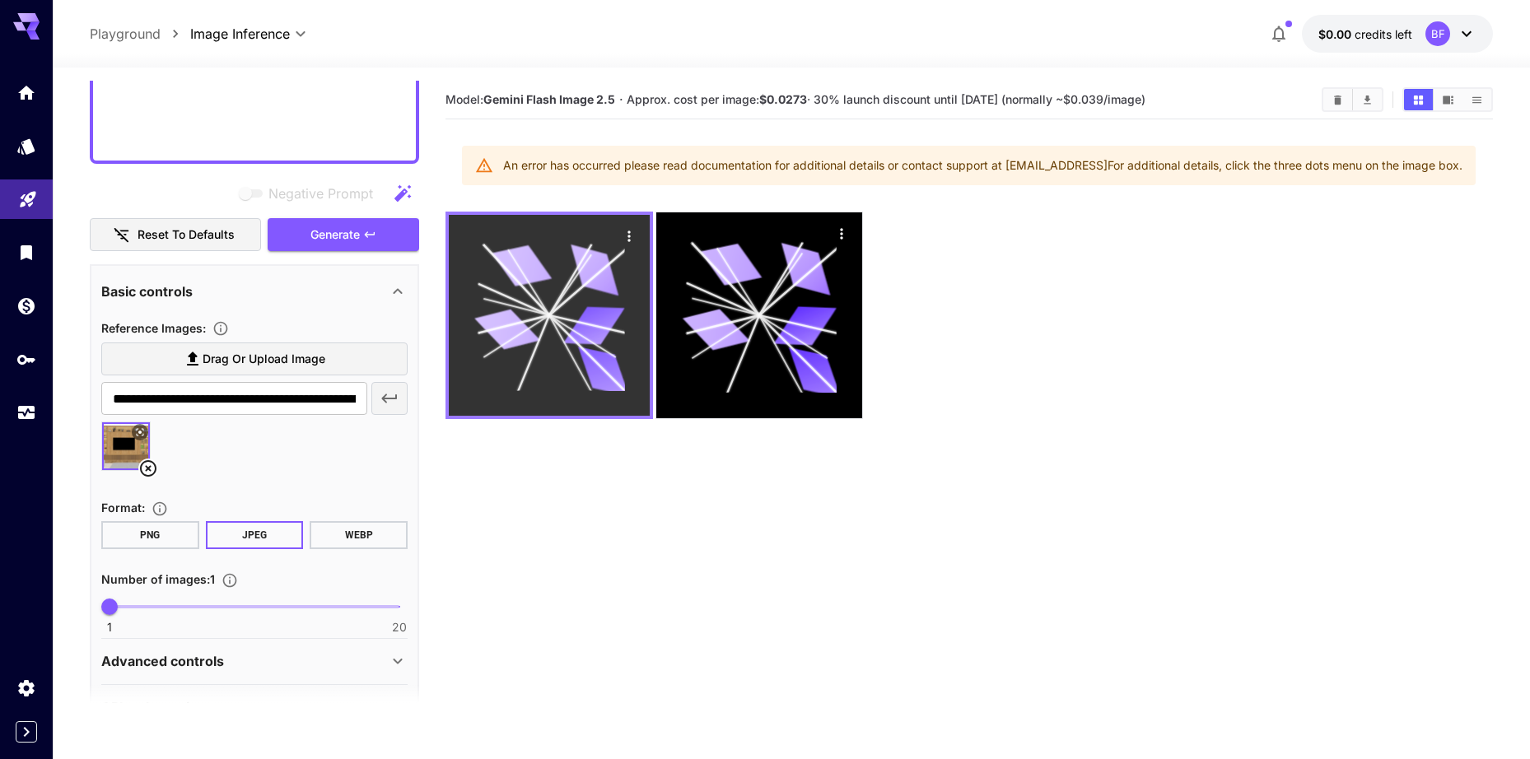
click at [507, 282] on icon at bounding box center [549, 315] width 151 height 151
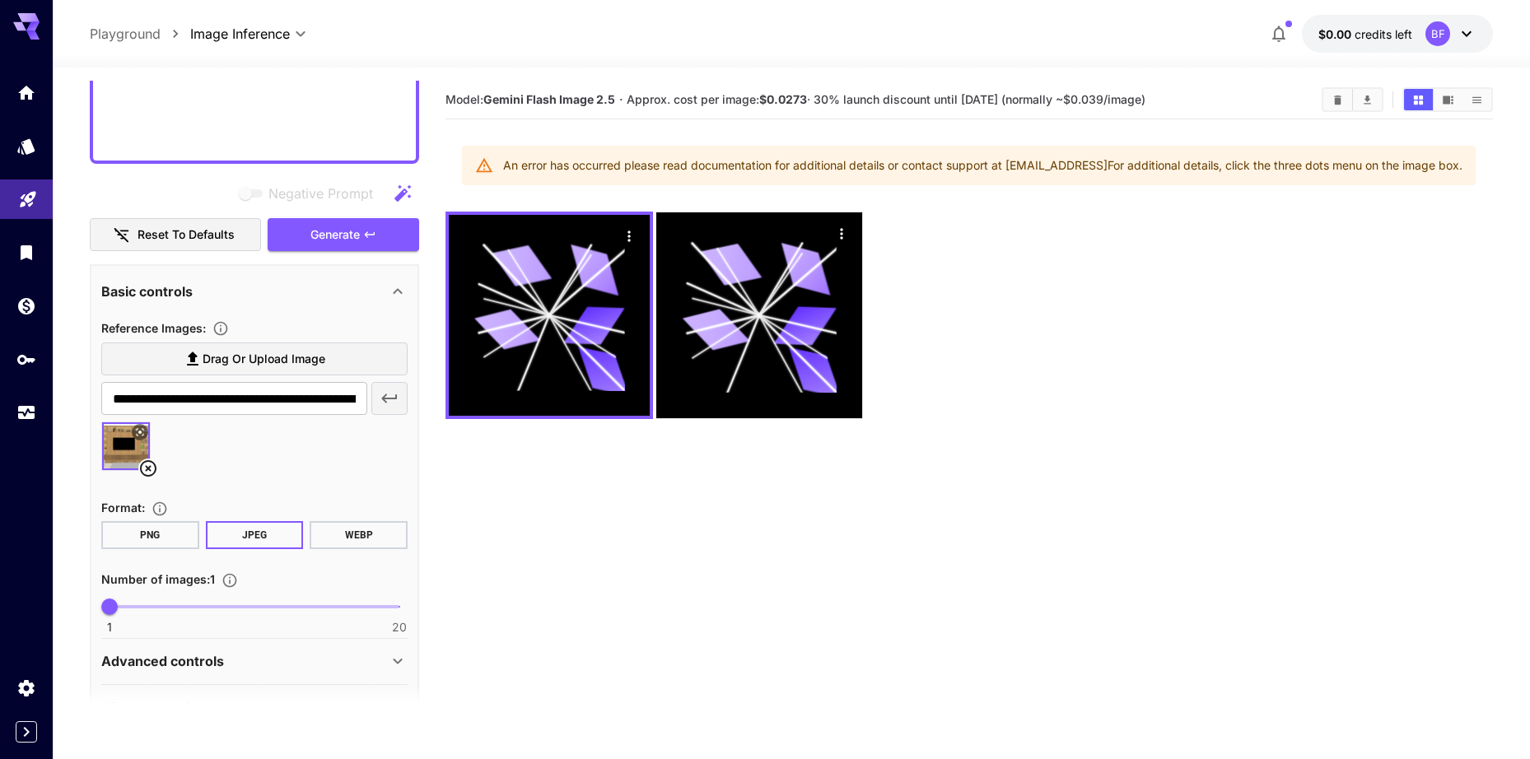
click at [1450, 29] on div "BF" at bounding box center [1451, 33] width 51 height 25
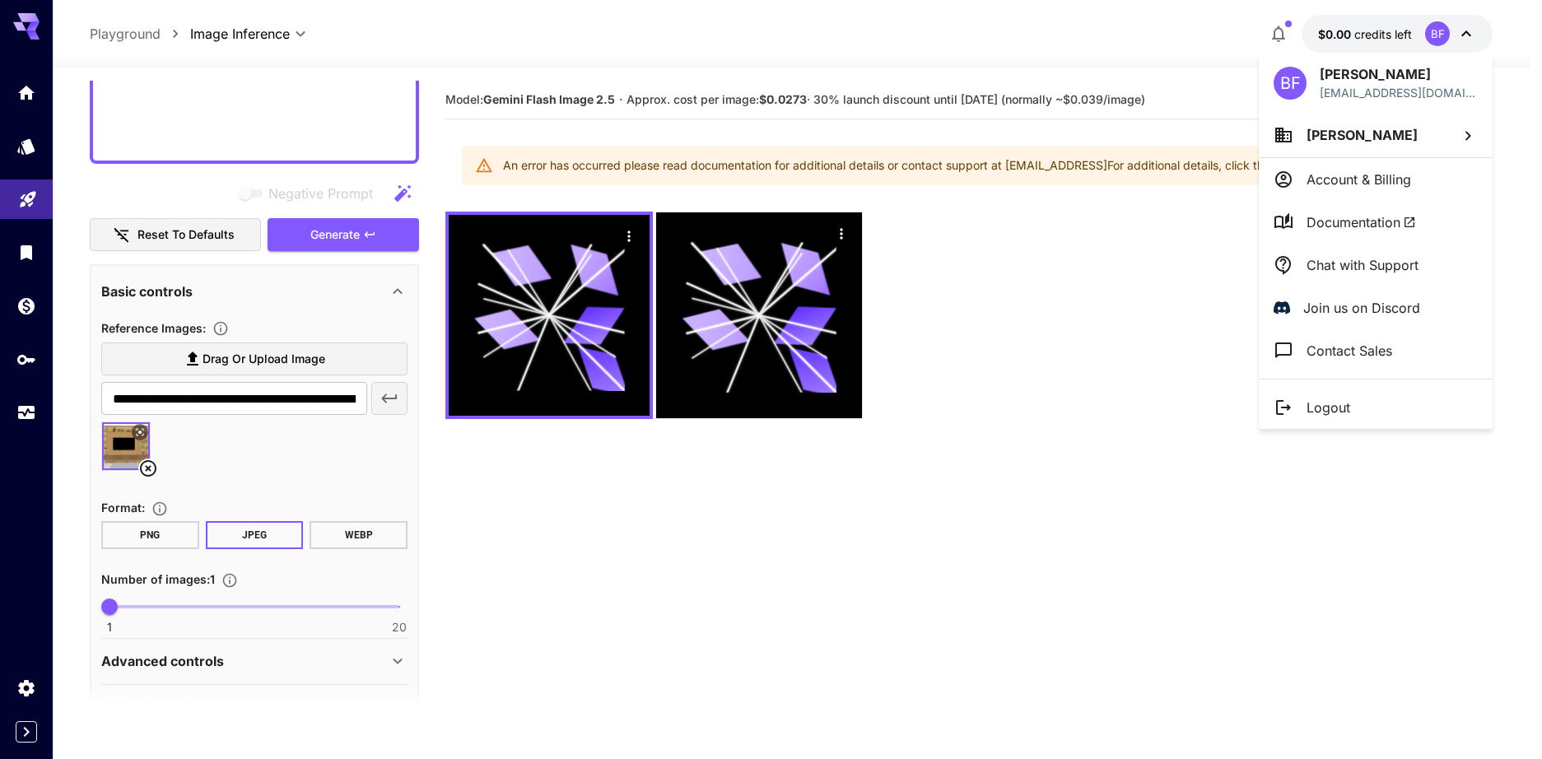
click at [1450, 29] on div at bounding box center [771, 379] width 1542 height 759
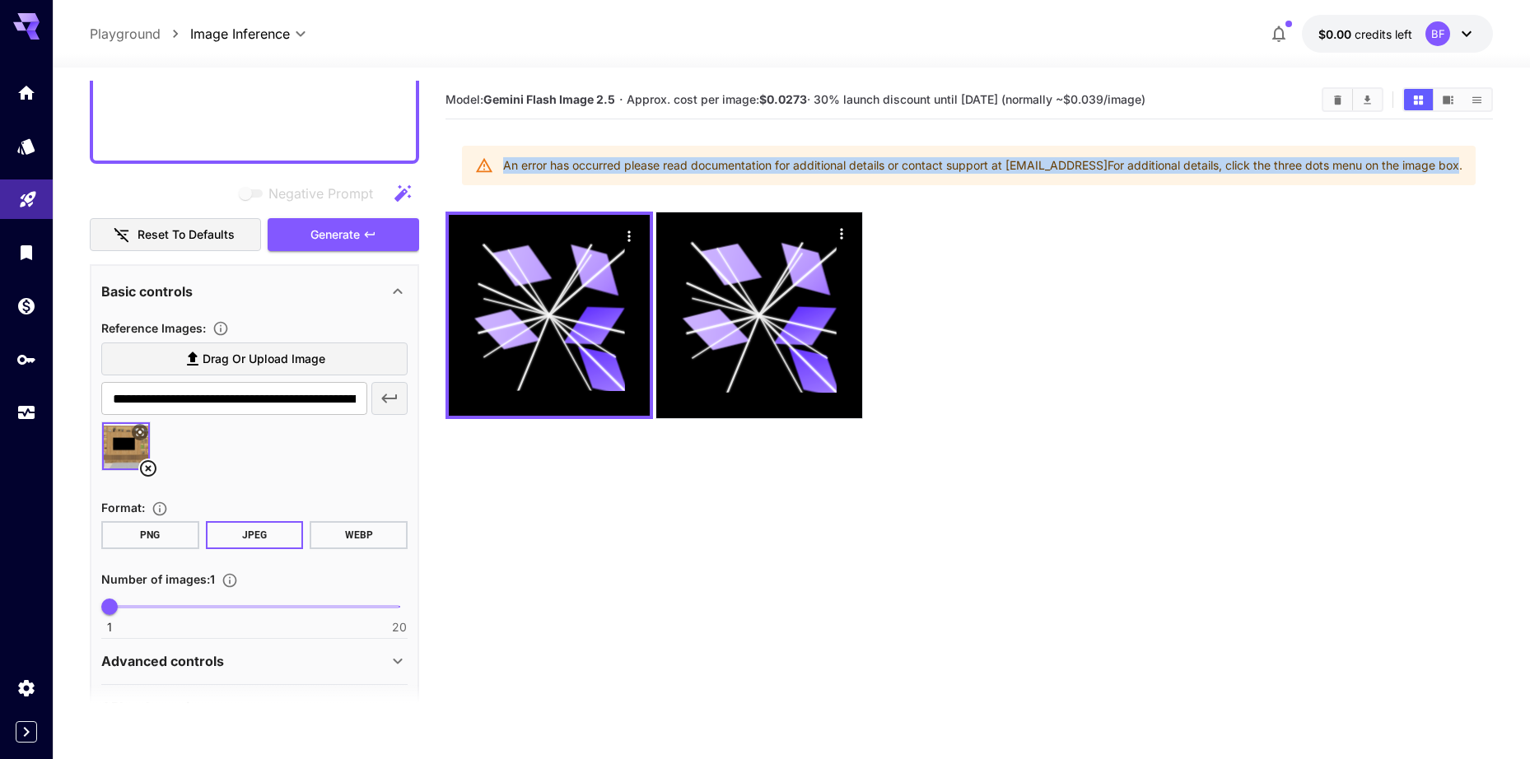
drag, startPoint x: 643, startPoint y: 161, endPoint x: 1465, endPoint y: 172, distance: 822.0
click at [1465, 172] on div "An error has occurred please read documentation for additional details or conta…" at bounding box center [969, 166] width 1014 height 40
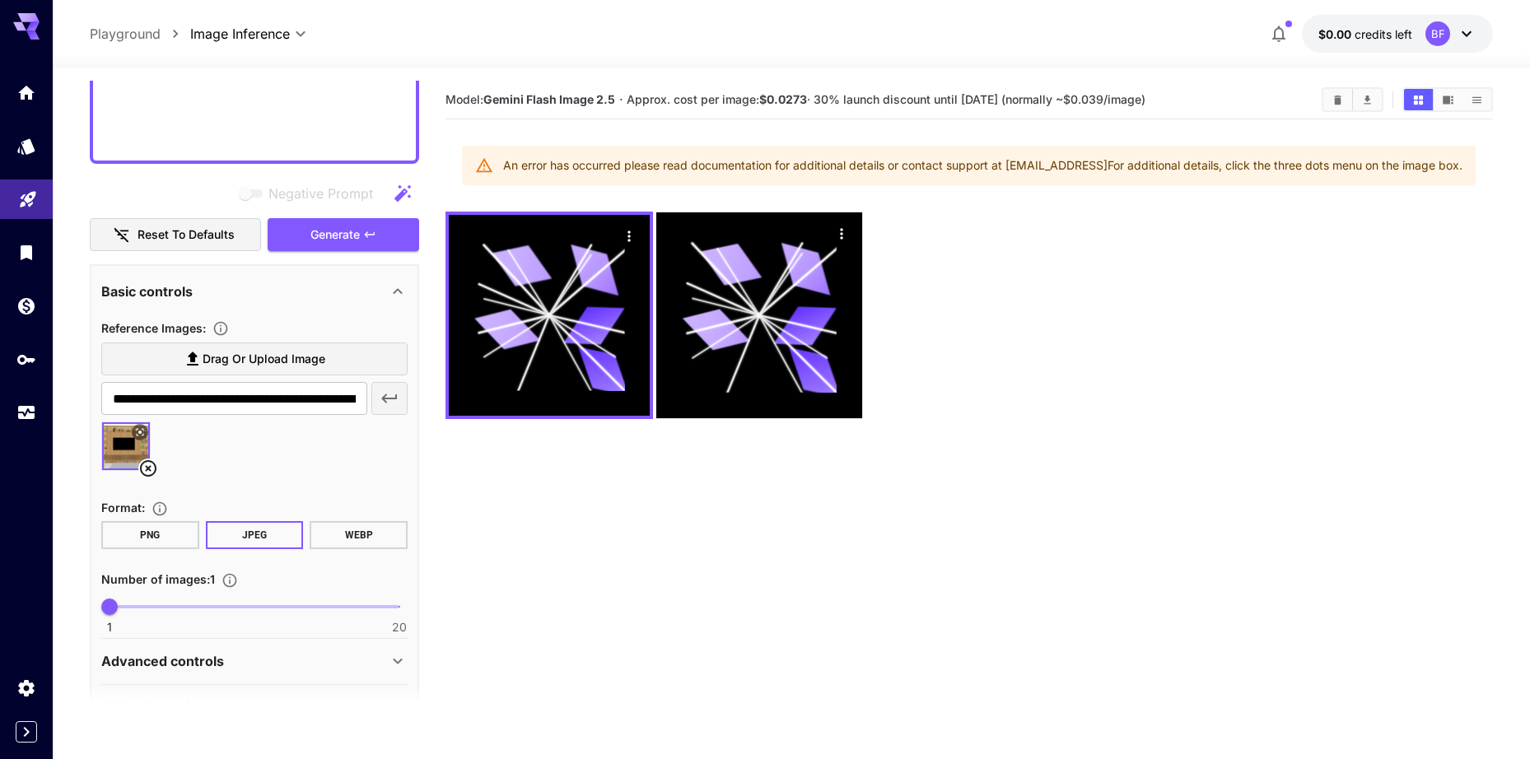
click at [992, 366] on div at bounding box center [970, 316] width 1048 height 208
click at [1438, 24] on div "BF" at bounding box center [1438, 33] width 25 height 25
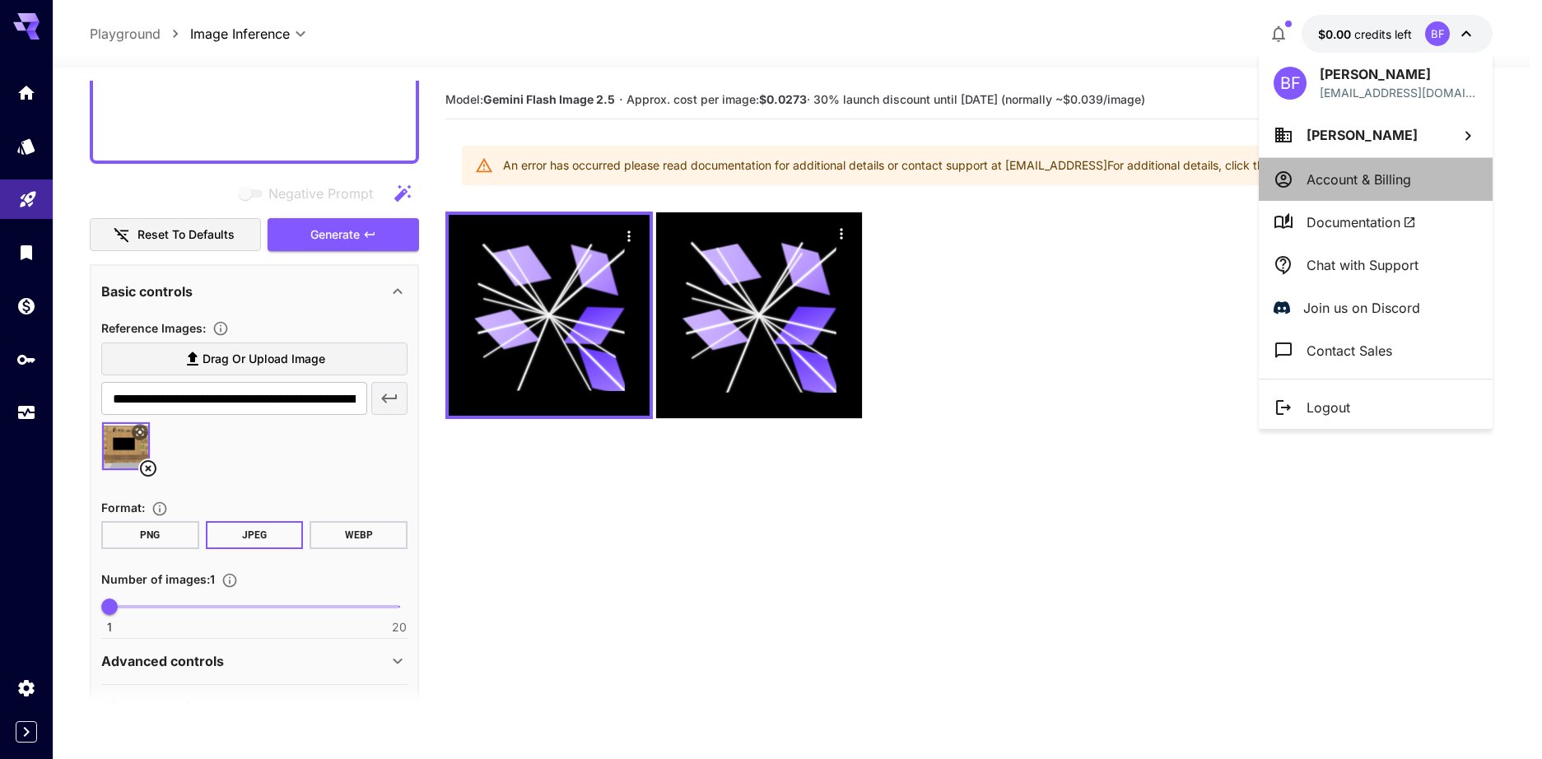
click at [1398, 171] on p "Account & Billing" at bounding box center [1359, 180] width 105 height 20
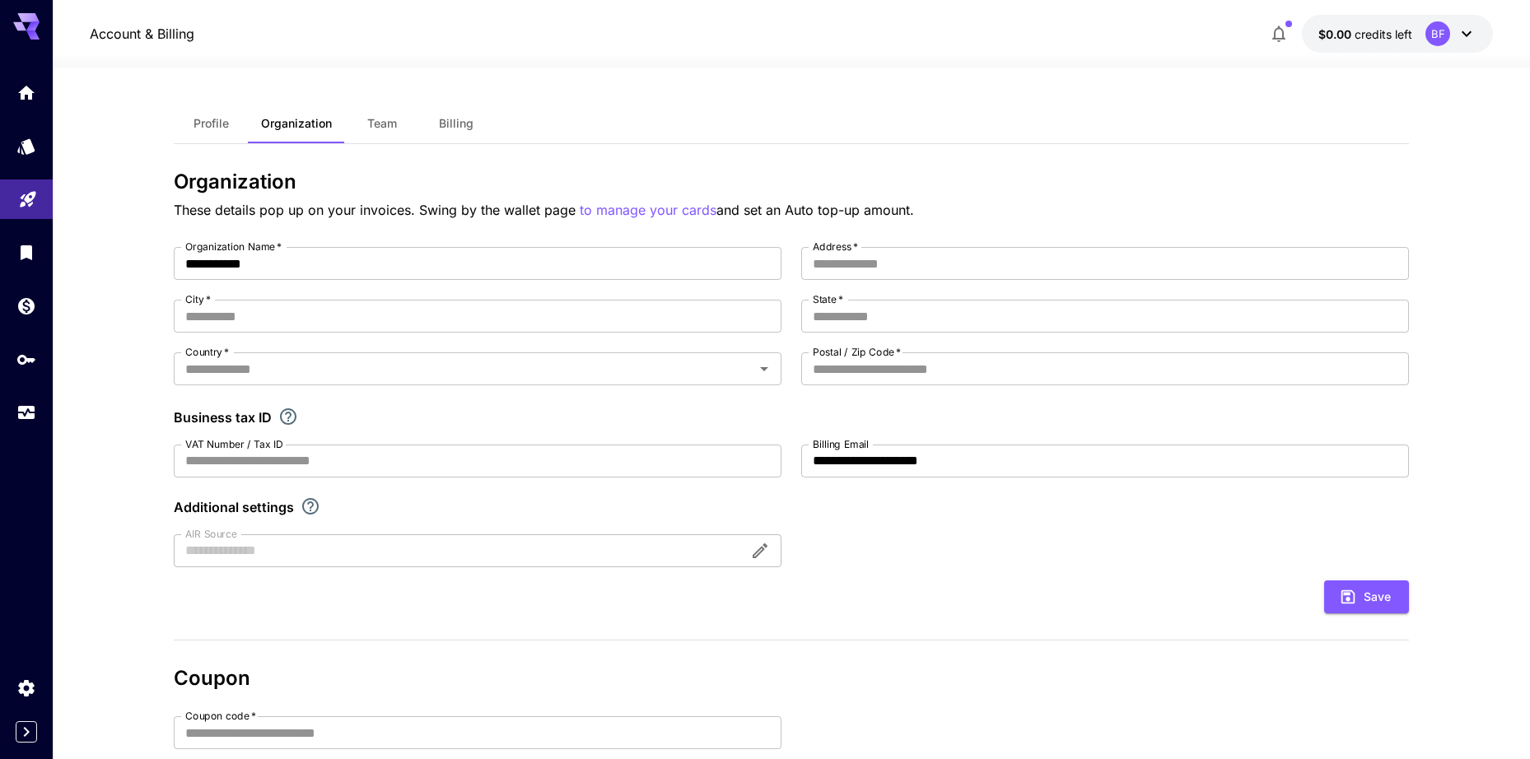
click at [443, 133] on button "Billing" at bounding box center [456, 124] width 74 height 40
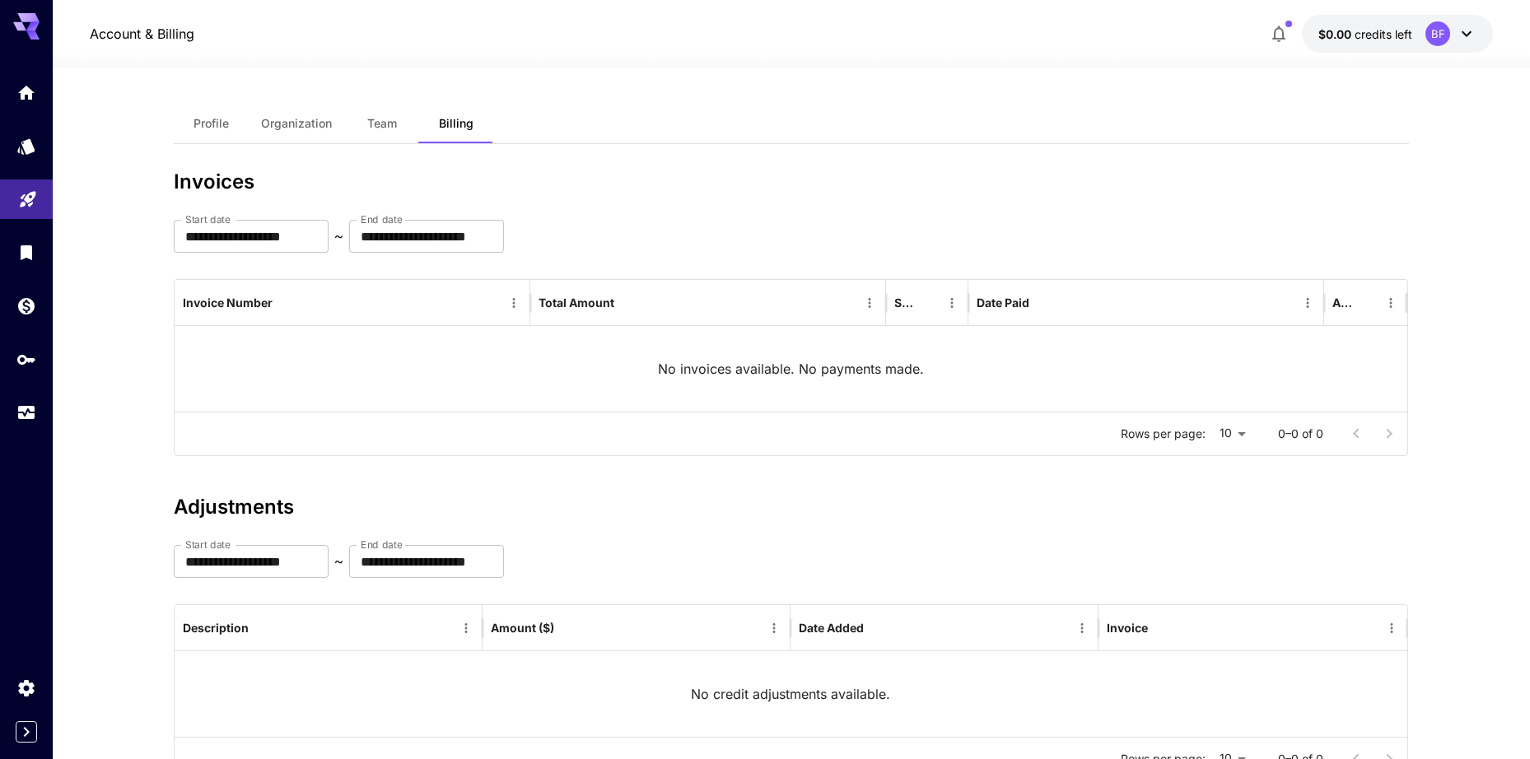
click at [27, 28] on icon at bounding box center [26, 26] width 26 height 26
click at [30, 96] on icon "Home" at bounding box center [28, 88] width 20 height 20
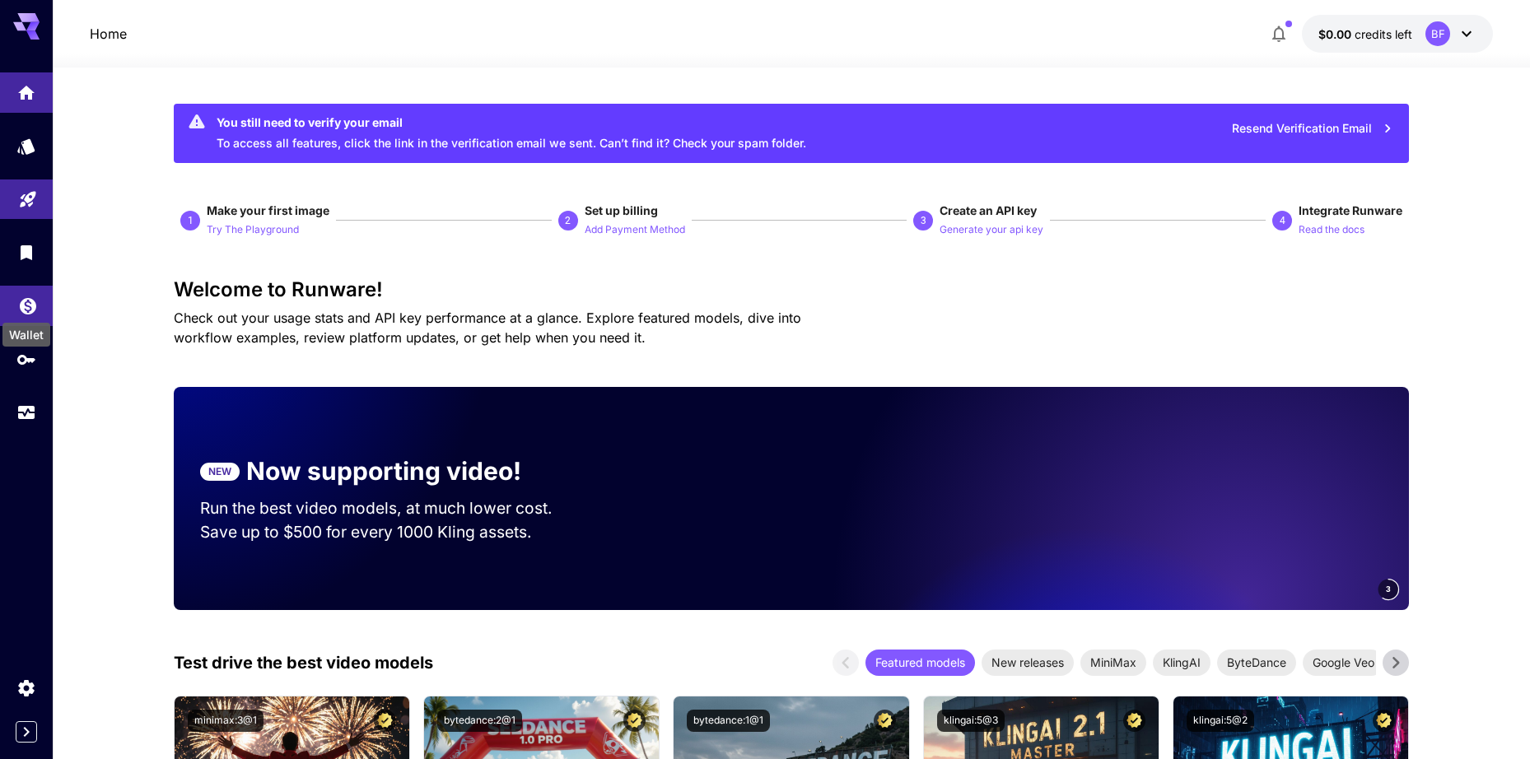
click at [31, 300] on icon "Wallet" at bounding box center [28, 302] width 20 height 20
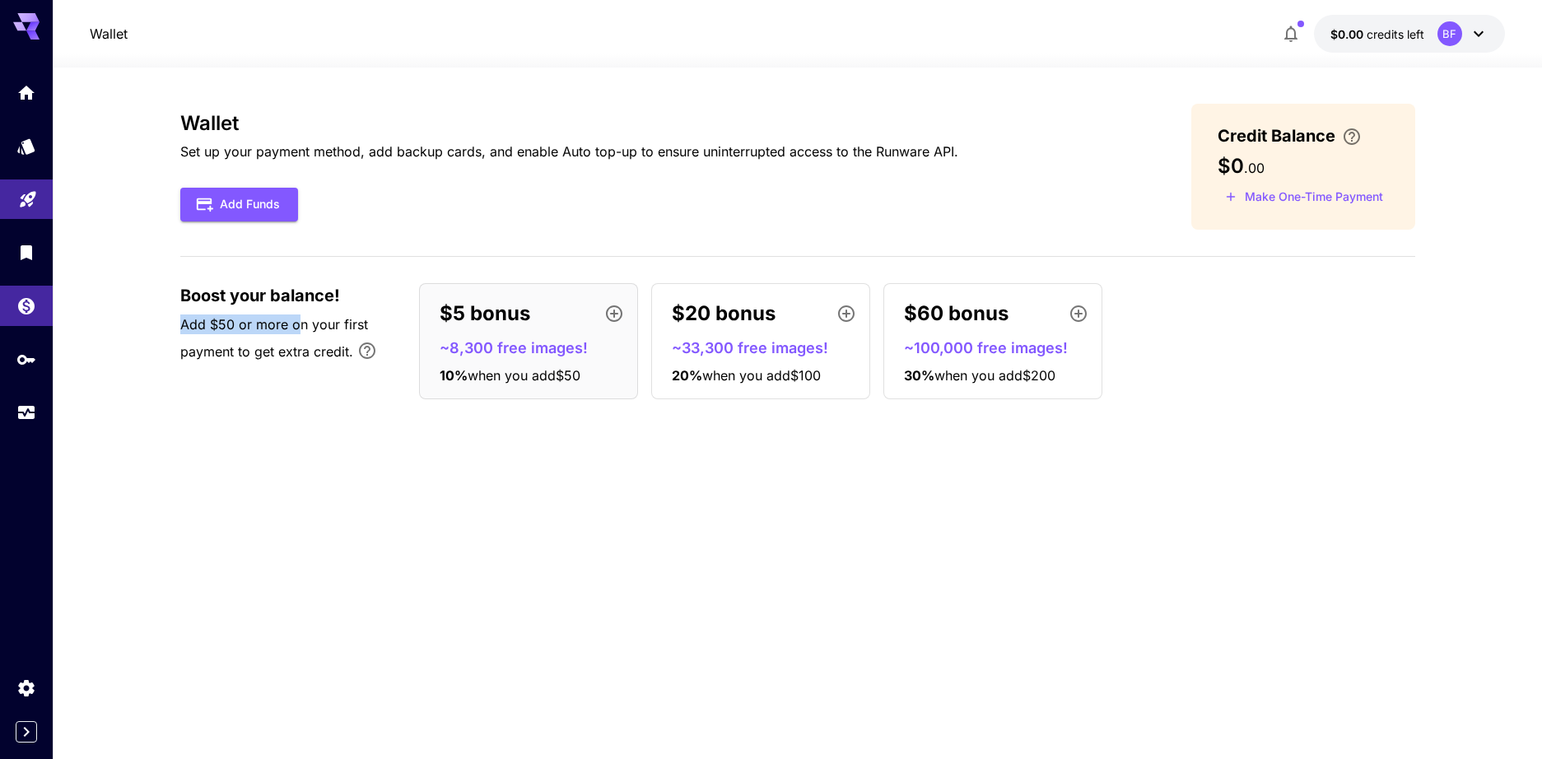
drag, startPoint x: 166, startPoint y: 324, endPoint x: 299, endPoint y: 329, distance: 133.5
click at [299, 329] on section "Wallet Set up your payment method, add backup cards, and enable Auto top-up to …" at bounding box center [798, 414] width 1490 height 692
click at [306, 359] on span "Add $50 or more on your first payment to get extra credit." at bounding box center [274, 338] width 188 height 44
click at [249, 198] on button "Add Funds" at bounding box center [239, 205] width 118 height 34
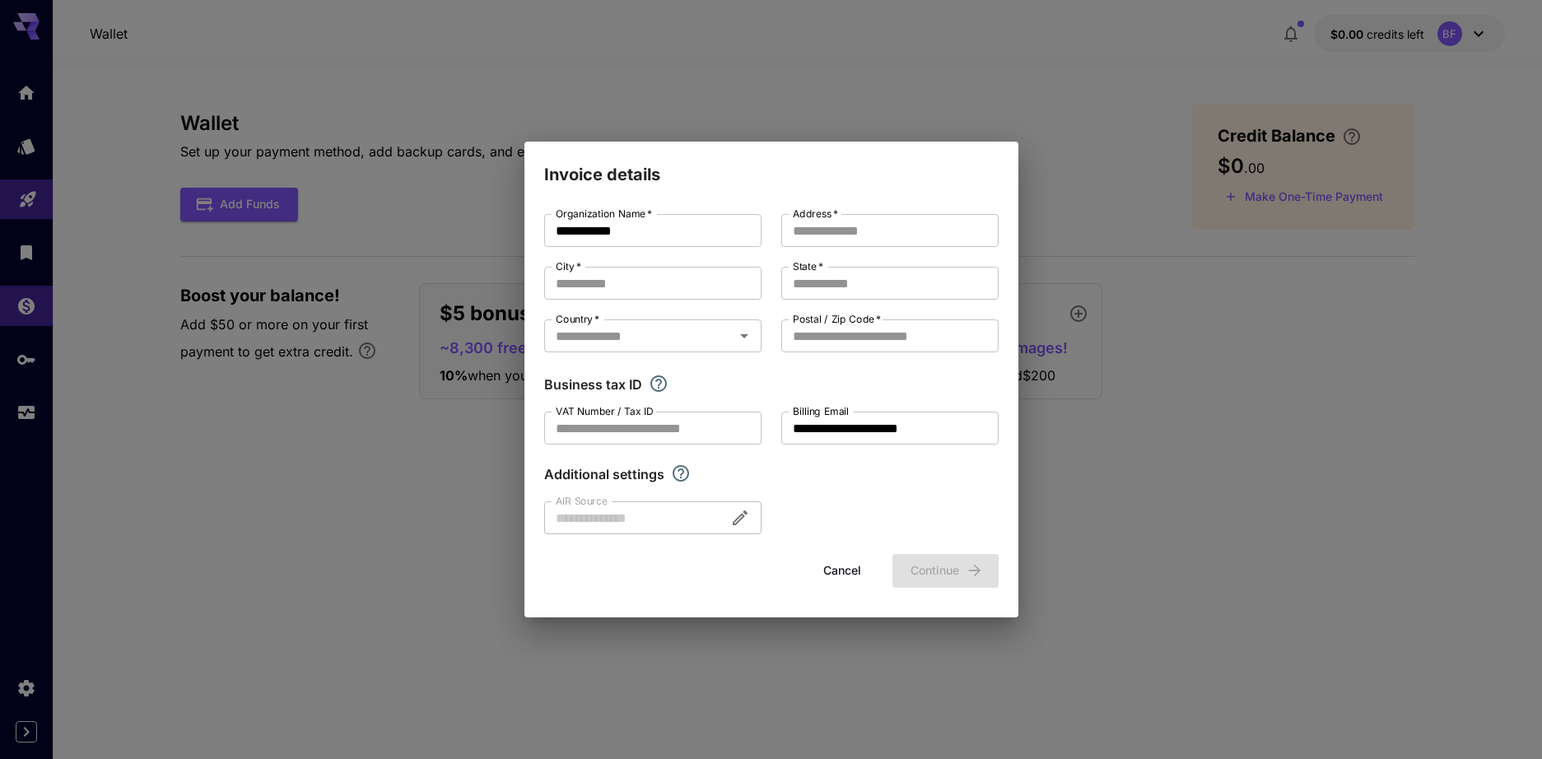
click at [415, 225] on div "**********" at bounding box center [771, 379] width 1542 height 759
click at [1470, 46] on div "**********" at bounding box center [771, 379] width 1542 height 759
click at [849, 566] on button "Cancel" at bounding box center [842, 571] width 74 height 34
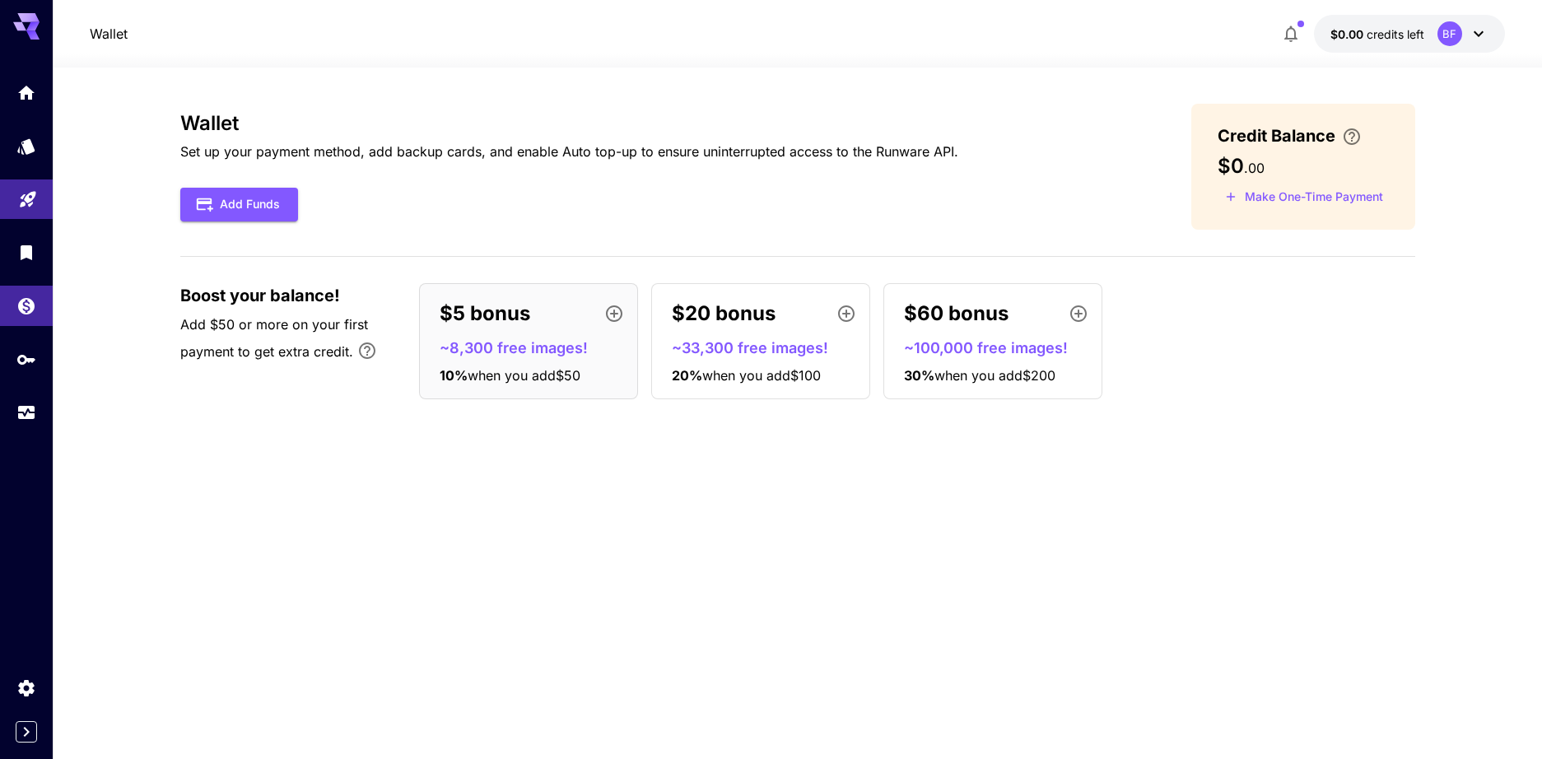
click at [1467, 39] on div "BF" at bounding box center [1463, 33] width 51 height 25
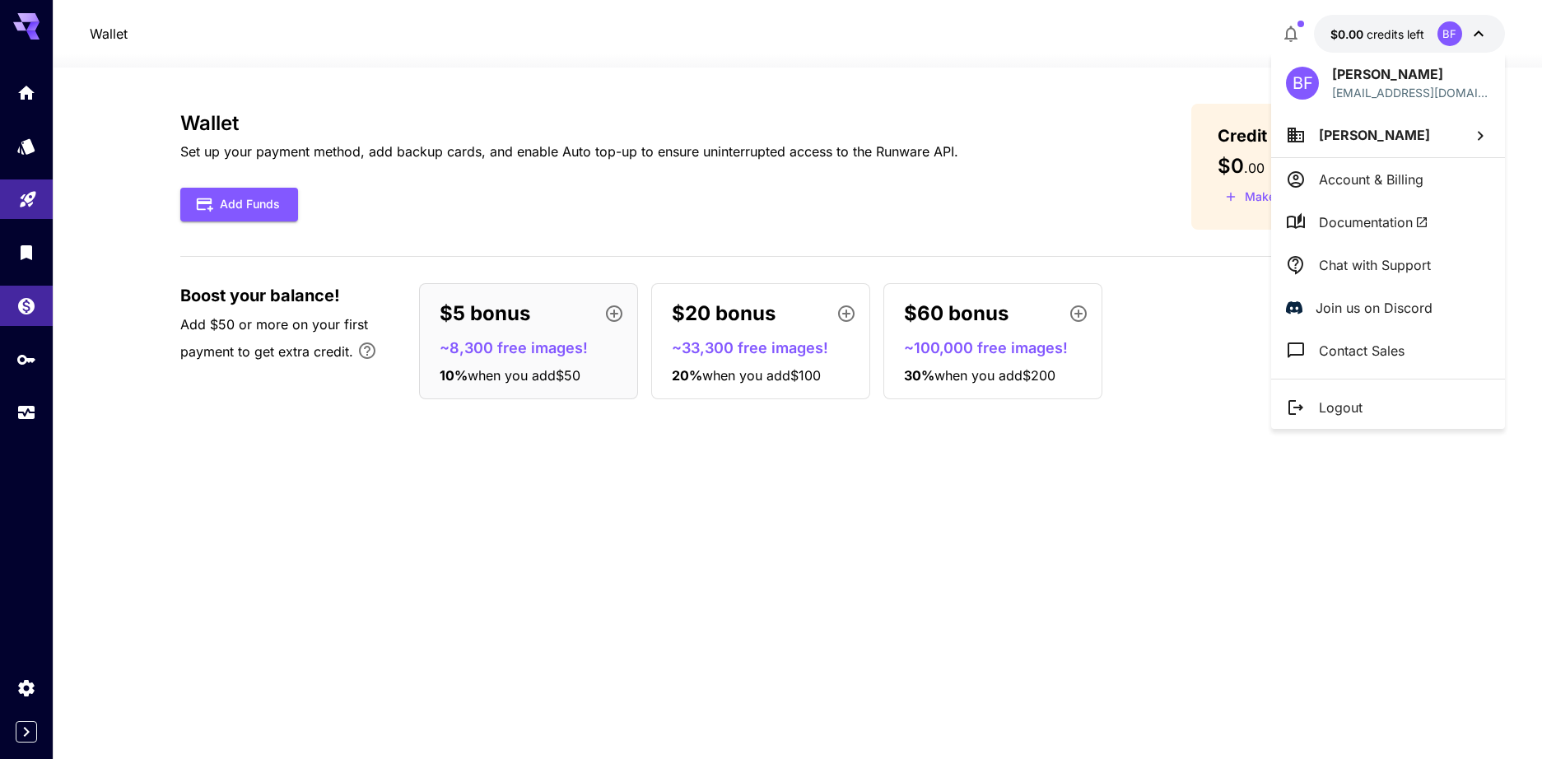
drag, startPoint x: 777, startPoint y: 125, endPoint x: 677, endPoint y: 128, distance: 99.7
click at [775, 124] on div at bounding box center [771, 379] width 1542 height 759
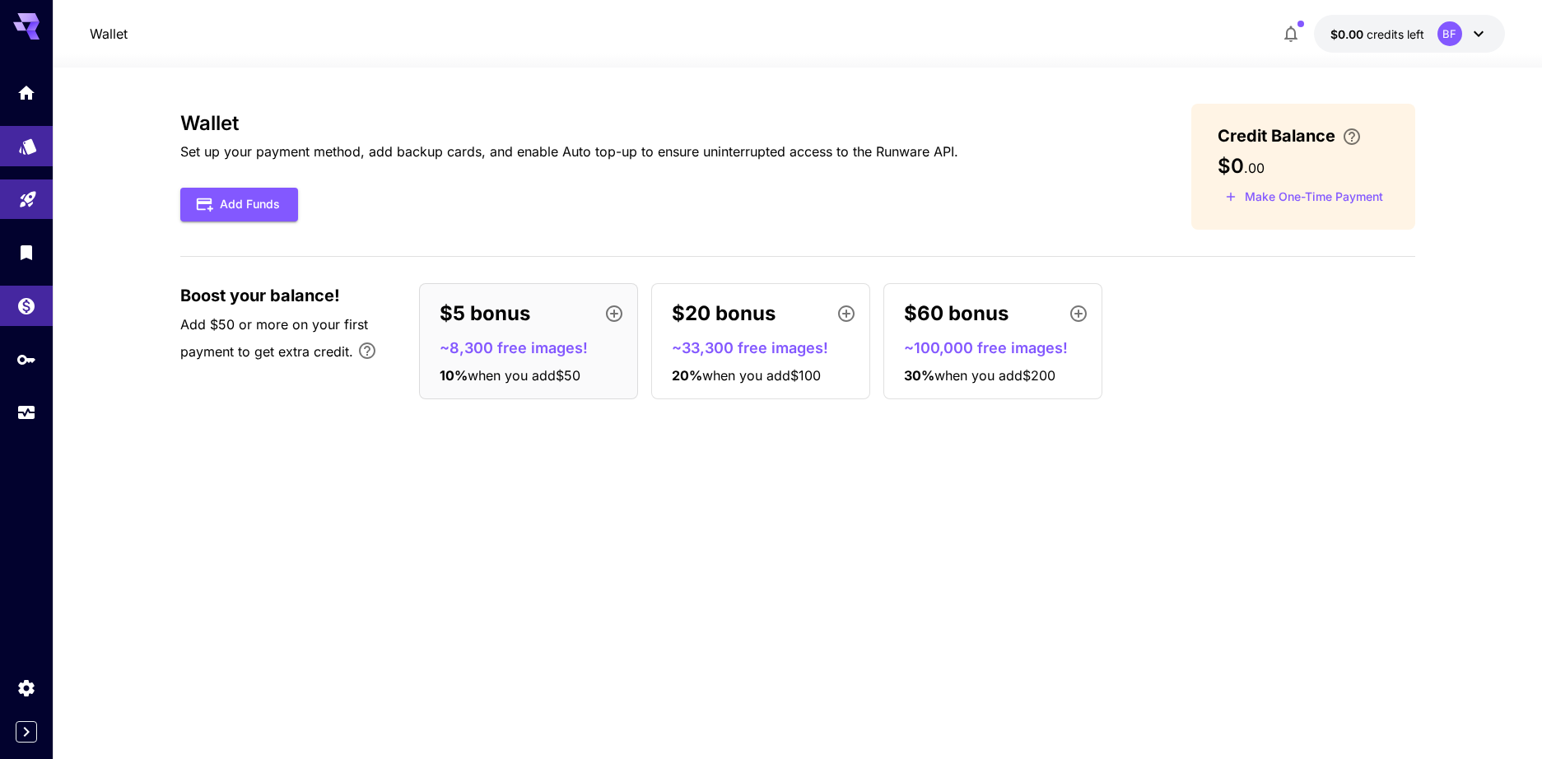
click at [26, 143] on icon "Models" at bounding box center [27, 141] width 17 height 16
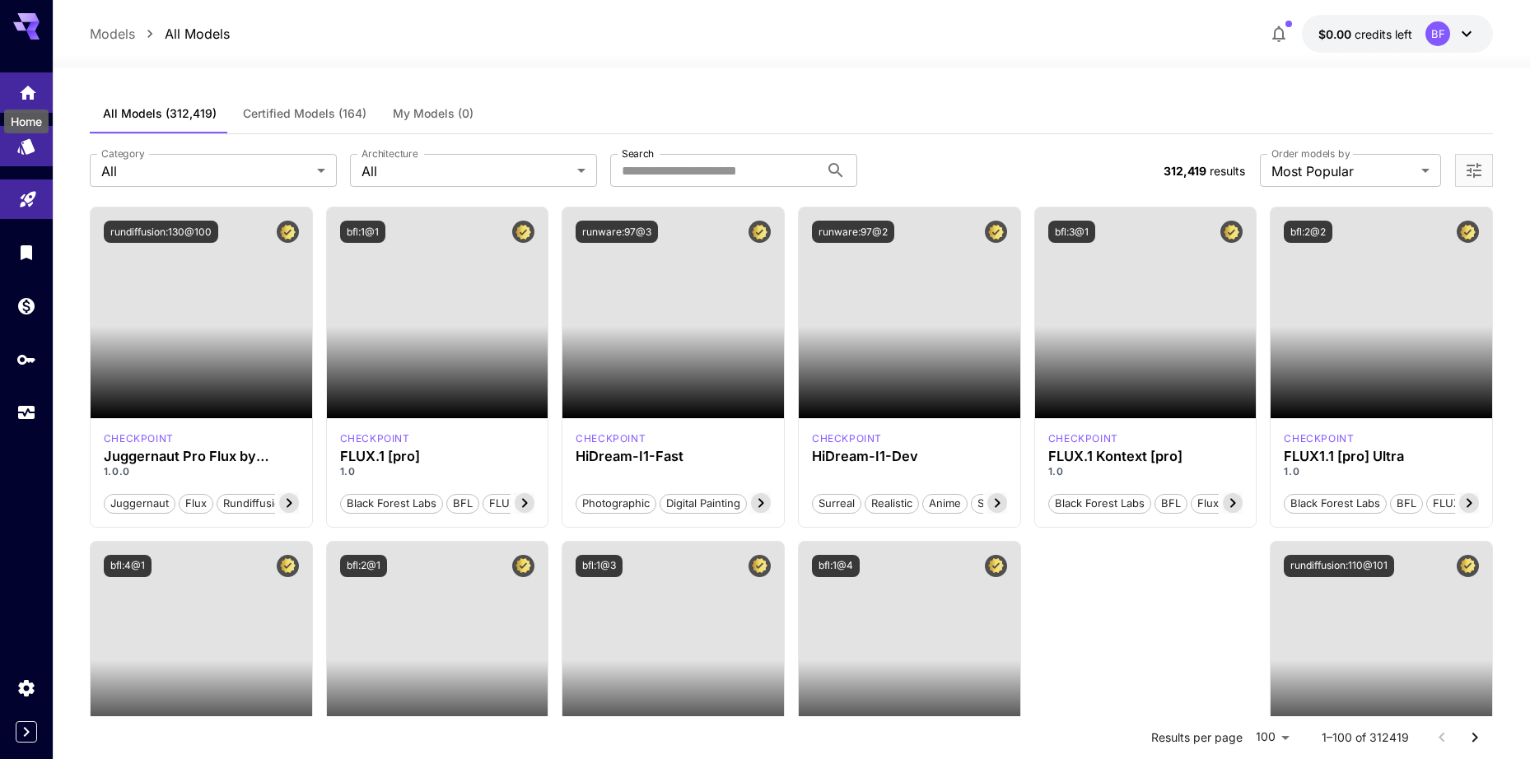
click at [30, 95] on icon "Home" at bounding box center [28, 88] width 16 height 14
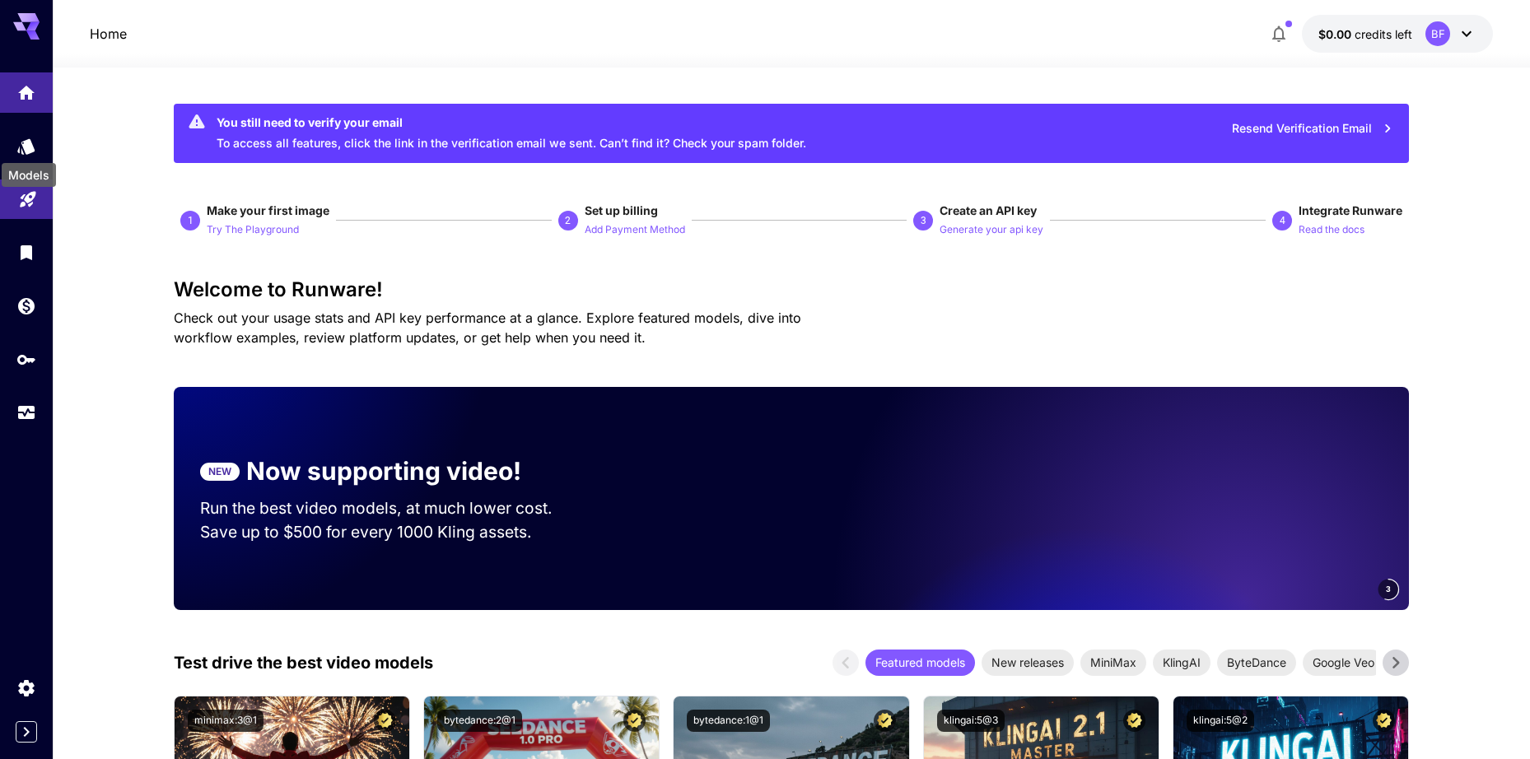
click at [35, 184] on div "Models" at bounding box center [29, 175] width 54 height 24
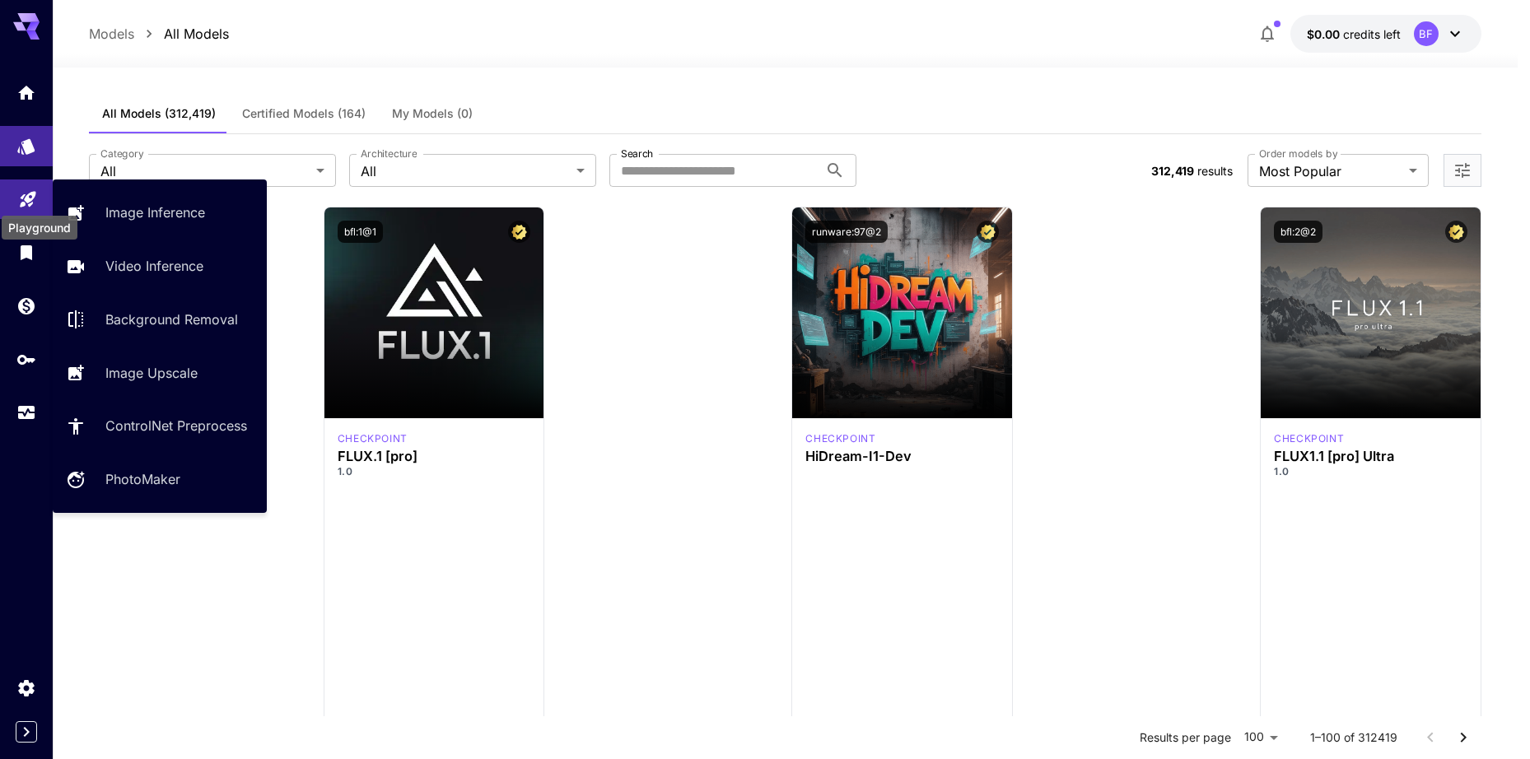
click at [35, 197] on icon "Playground" at bounding box center [28, 194] width 20 height 20
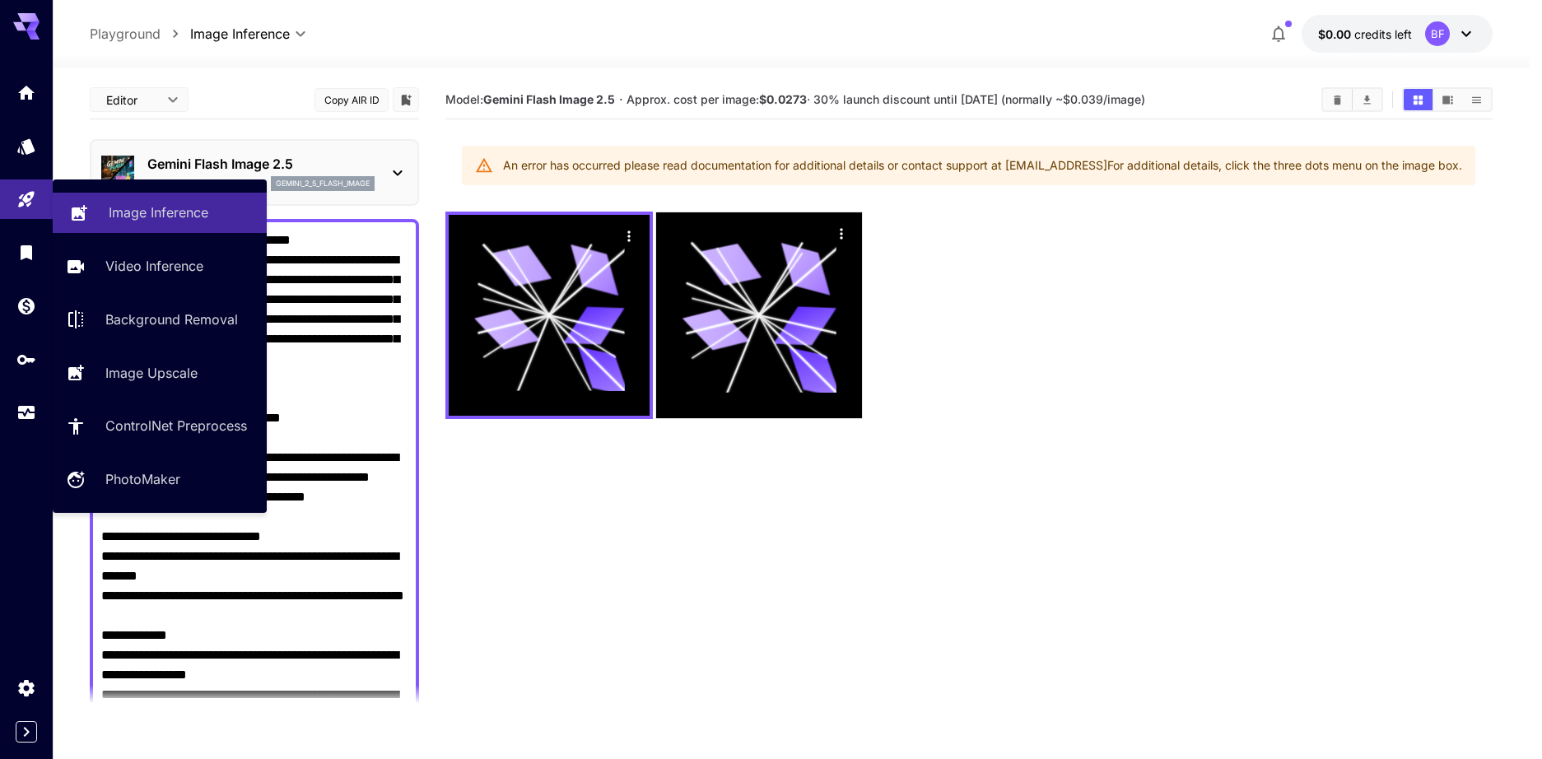
click at [161, 203] on p "Image Inference" at bounding box center [159, 213] width 100 height 20
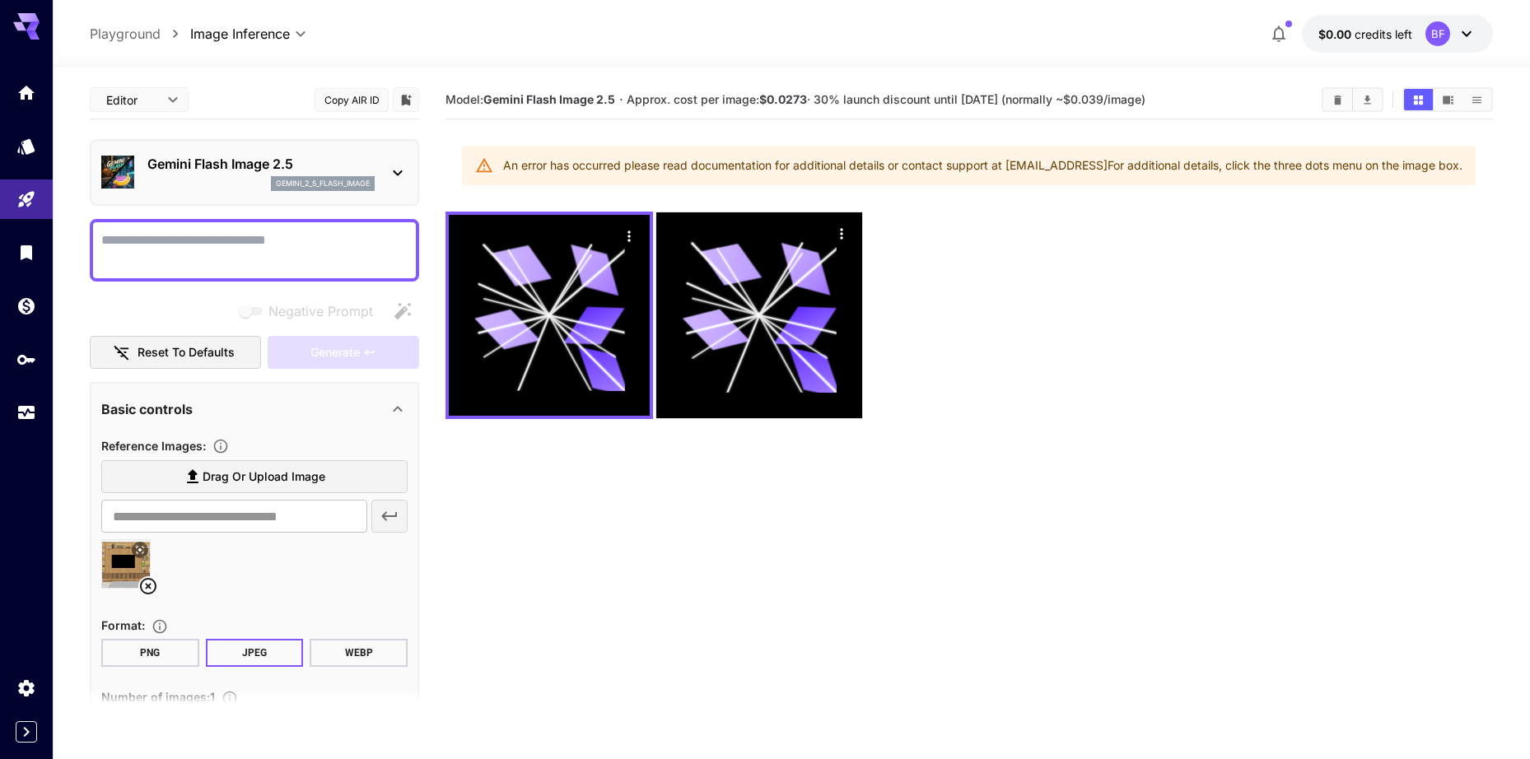
click at [320, 357] on div "Generate" at bounding box center [344, 353] width 152 height 34
click at [292, 264] on div "Negative prompts are not compatible with the selected model." at bounding box center [311, 268] width 247 height 41
click at [258, 231] on textarea "Negative Prompt" at bounding box center [254, 251] width 306 height 40
click at [341, 344] on div "Generate" at bounding box center [344, 353] width 152 height 34
drag, startPoint x: 150, startPoint y: 580, endPoint x: 172, endPoint y: 557, distance: 32.0
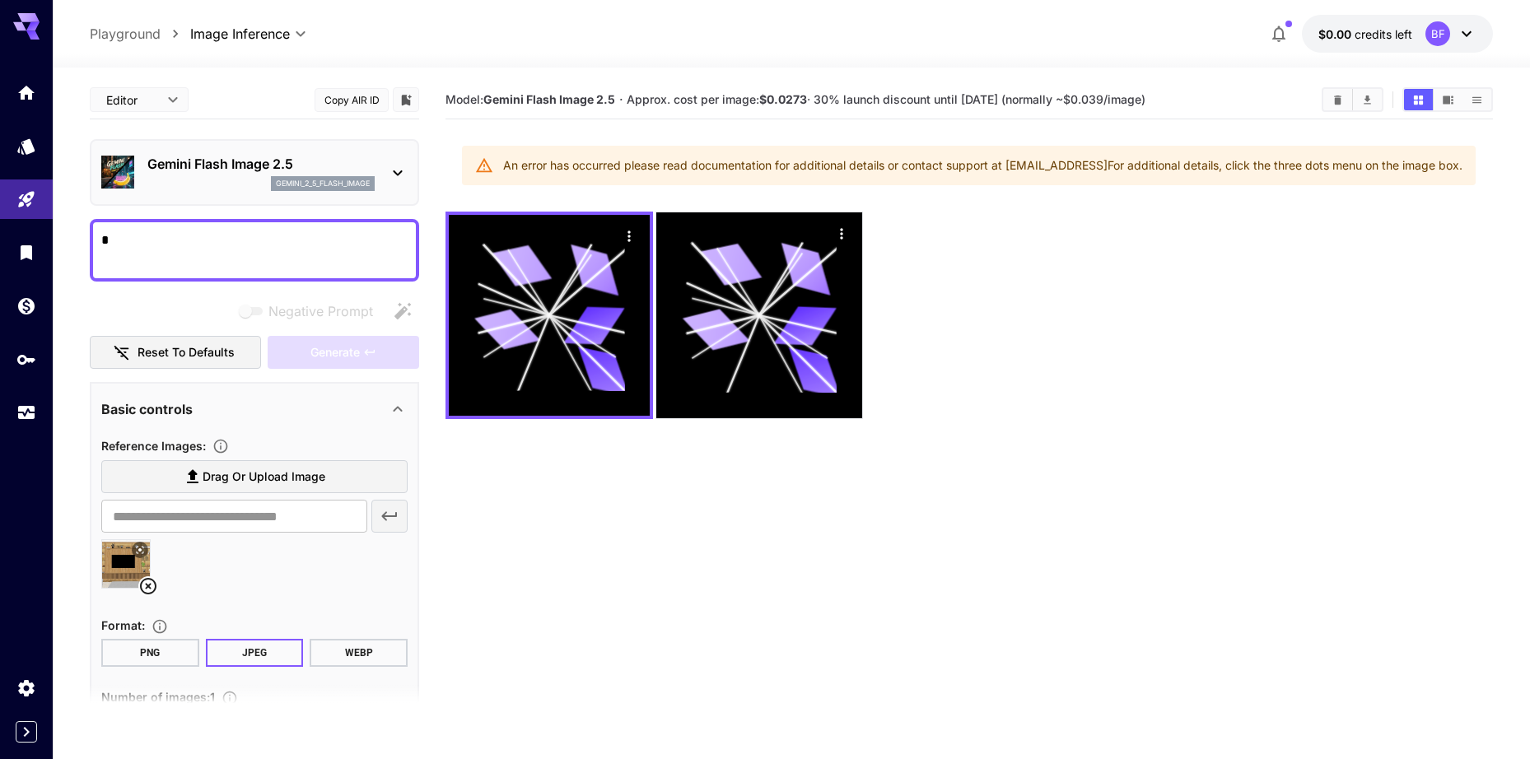
click at [152, 580] on icon at bounding box center [148, 586] width 16 height 16
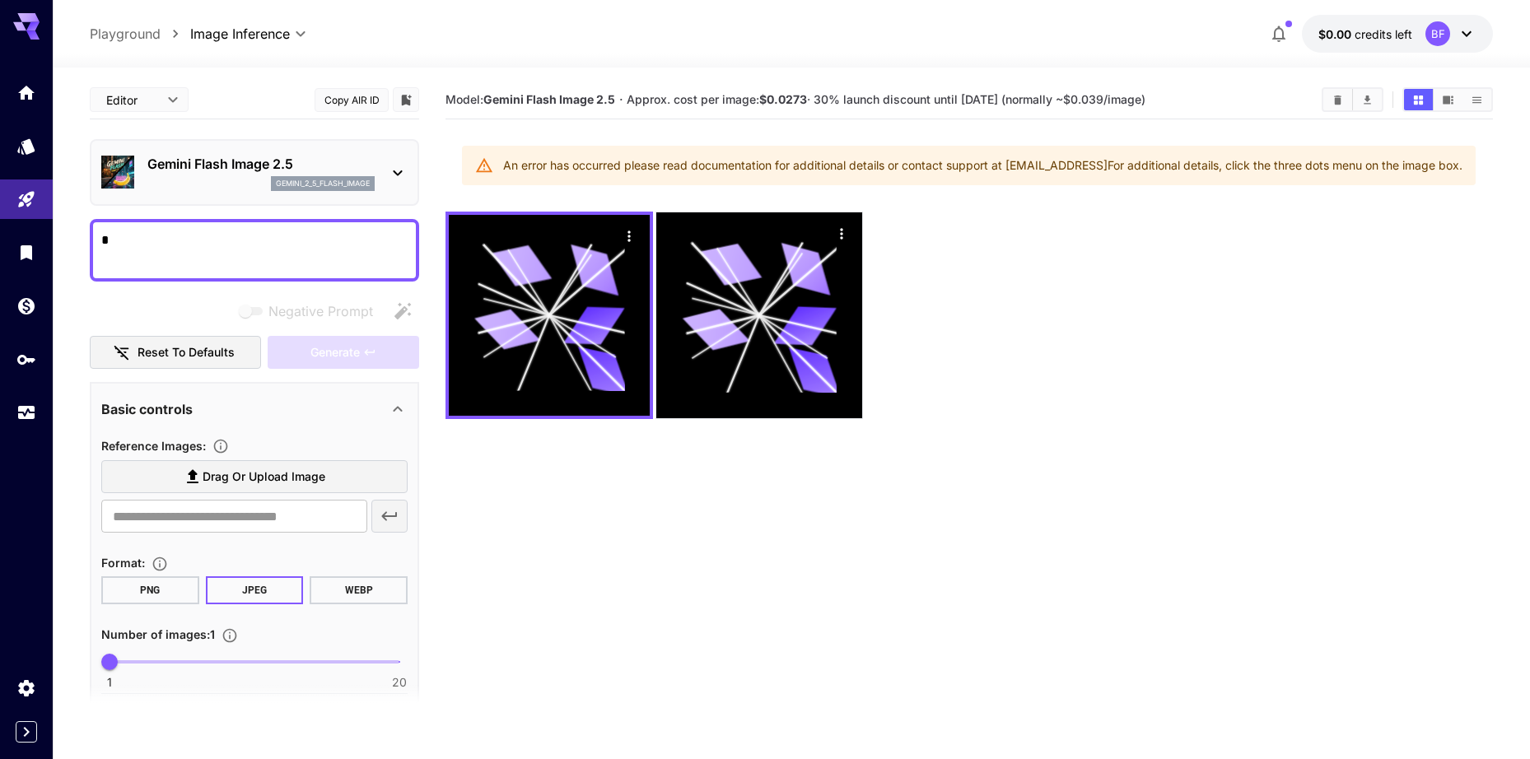
drag, startPoint x: 265, startPoint y: 242, endPoint x: 116, endPoint y: 225, distance: 150.1
click at [122, 225] on div "*" at bounding box center [254, 250] width 329 height 63
type textarea "**********"
click at [222, 473] on span "Drag or upload image" at bounding box center [264, 477] width 123 height 21
click at [0, 0] on input "Drag or upload image" at bounding box center [0, 0] width 0 height 0
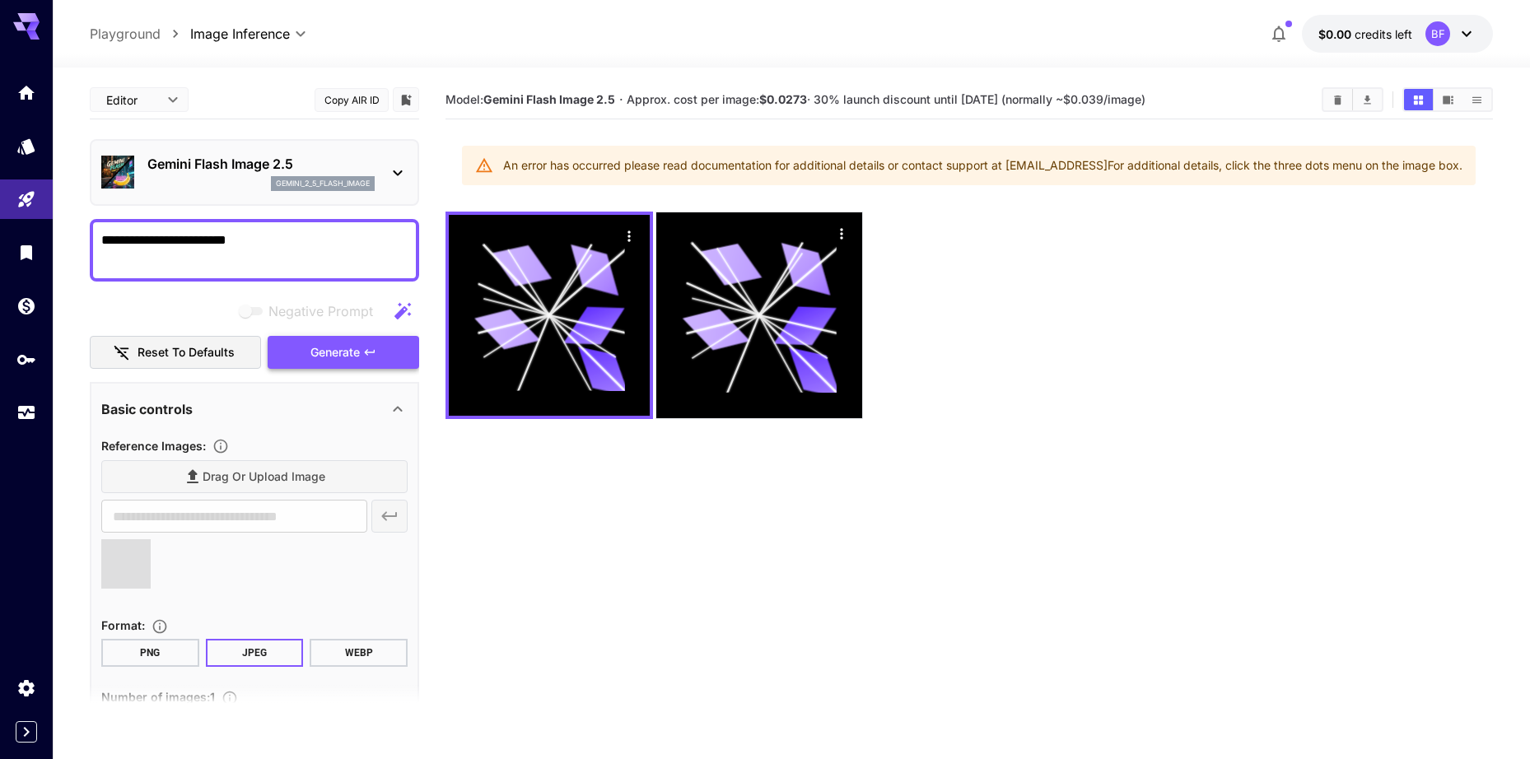
type input "**********"
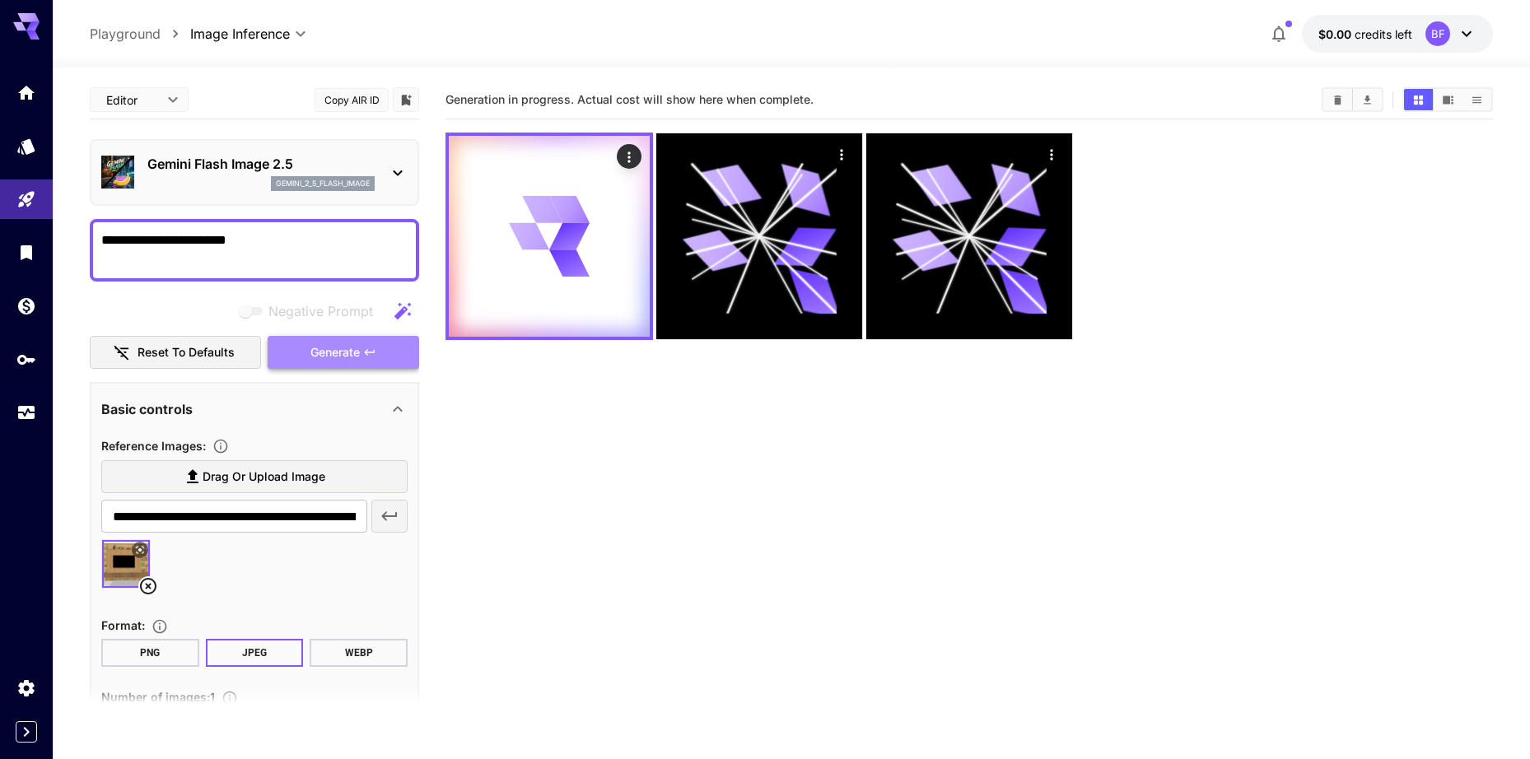
click at [336, 349] on span "Generate" at bounding box center [334, 353] width 49 height 21
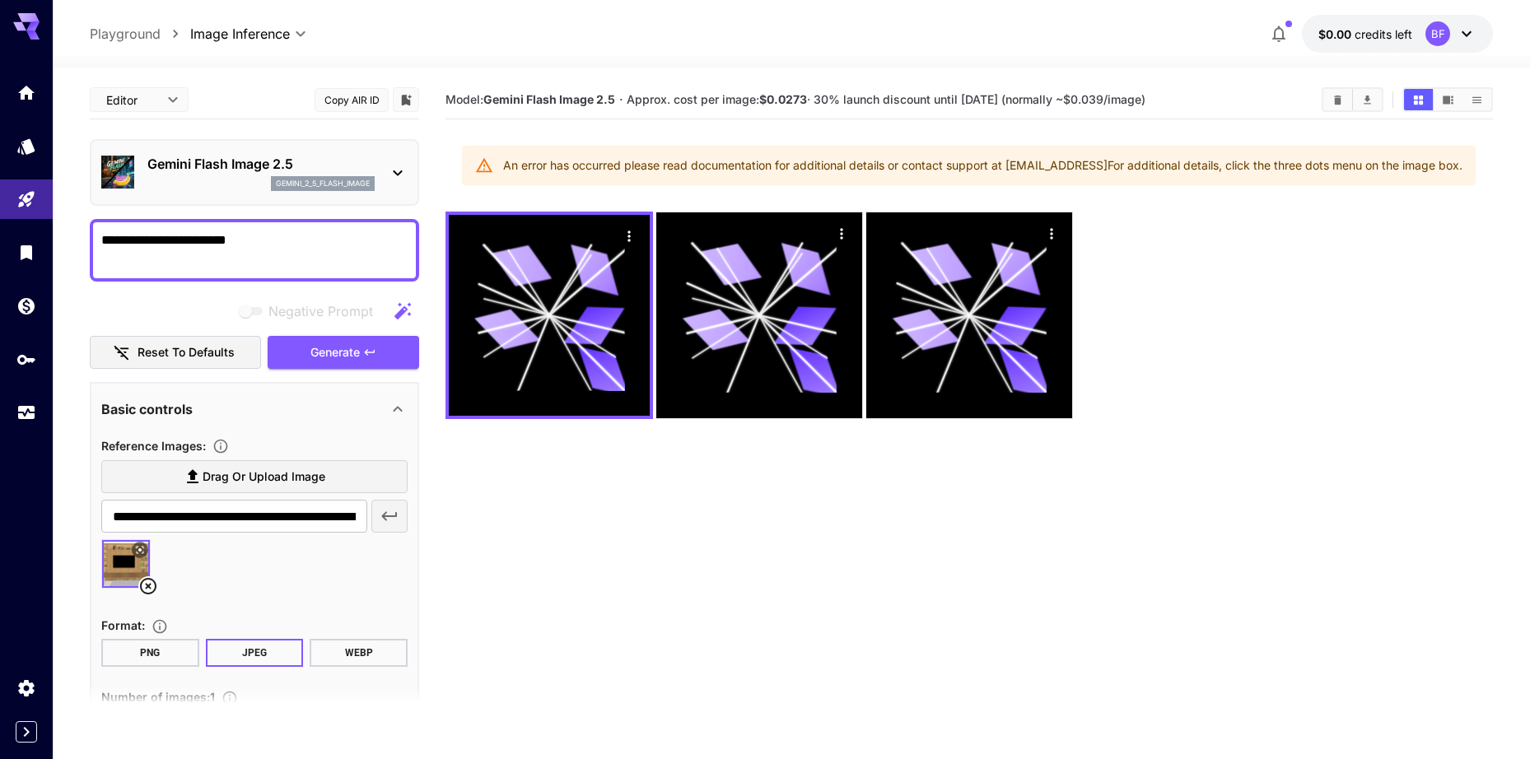
click at [1170, 164] on div "An error has occurred please read documentation for additional details or conta…" at bounding box center [982, 166] width 959 height 30
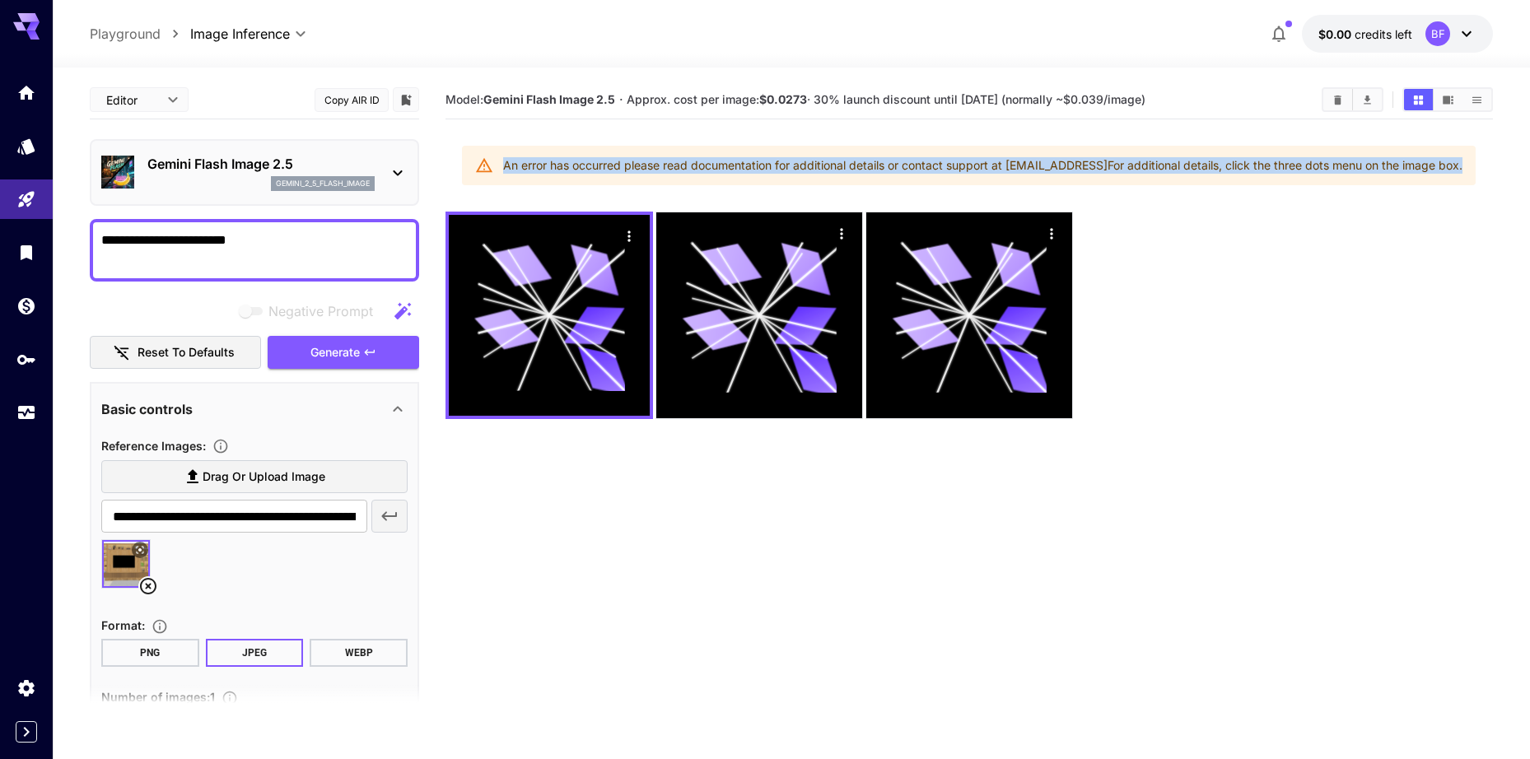
click at [1170, 164] on div "An error has occurred please read documentation for additional details or conta…" at bounding box center [982, 166] width 959 height 30
drag, startPoint x: 1454, startPoint y: 212, endPoint x: 1463, endPoint y: 171, distance: 41.5
click at [1454, 210] on section "Model: Gemini Flash Image 2.5 · Approx. cost per image: $0.0273 · 30% launch di…" at bounding box center [970, 460] width 1048 height 759
click at [1463, 33] on icon at bounding box center [1467, 34] width 20 height 20
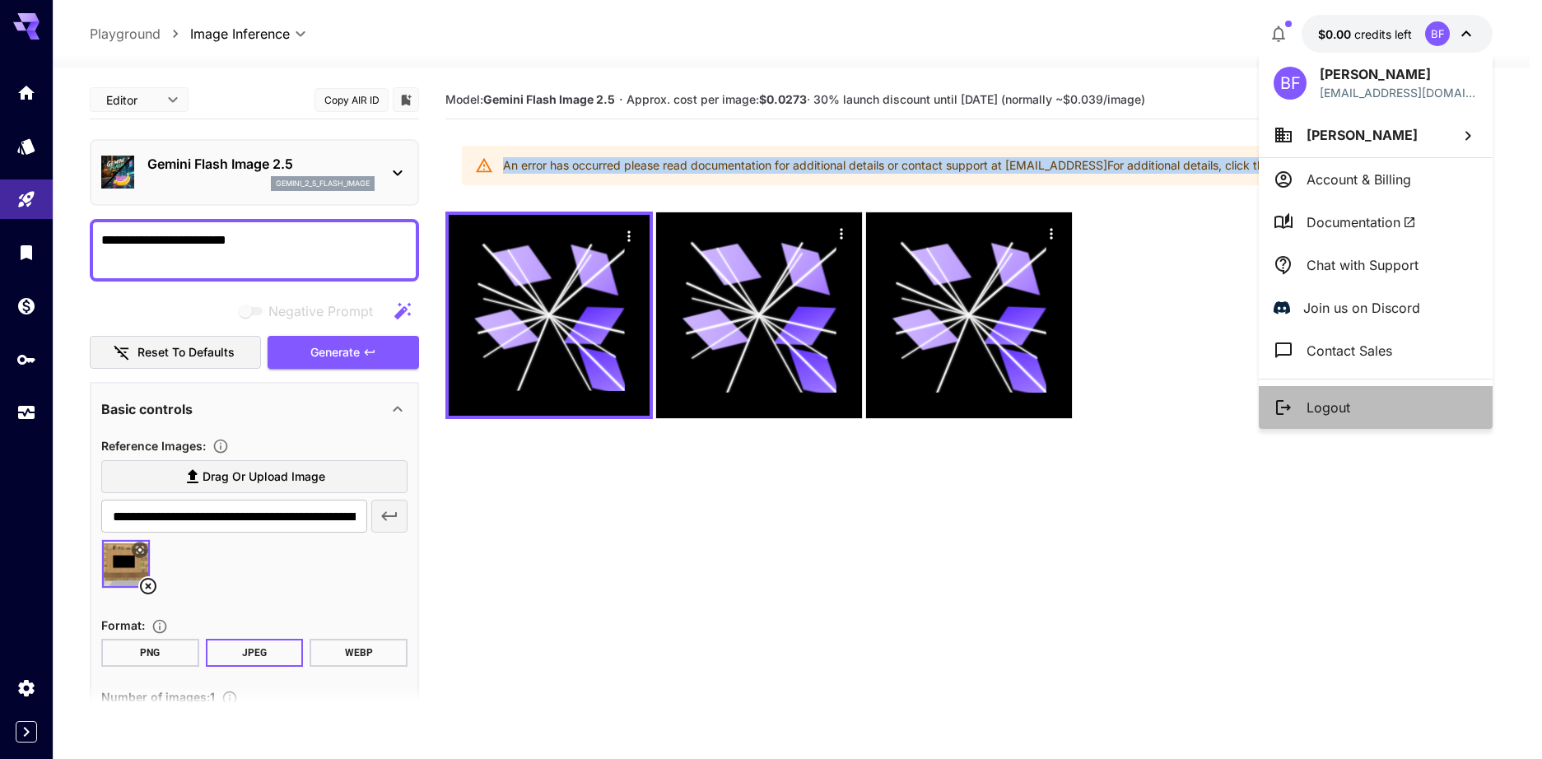
click at [1337, 402] on p "Logout" at bounding box center [1329, 408] width 44 height 20
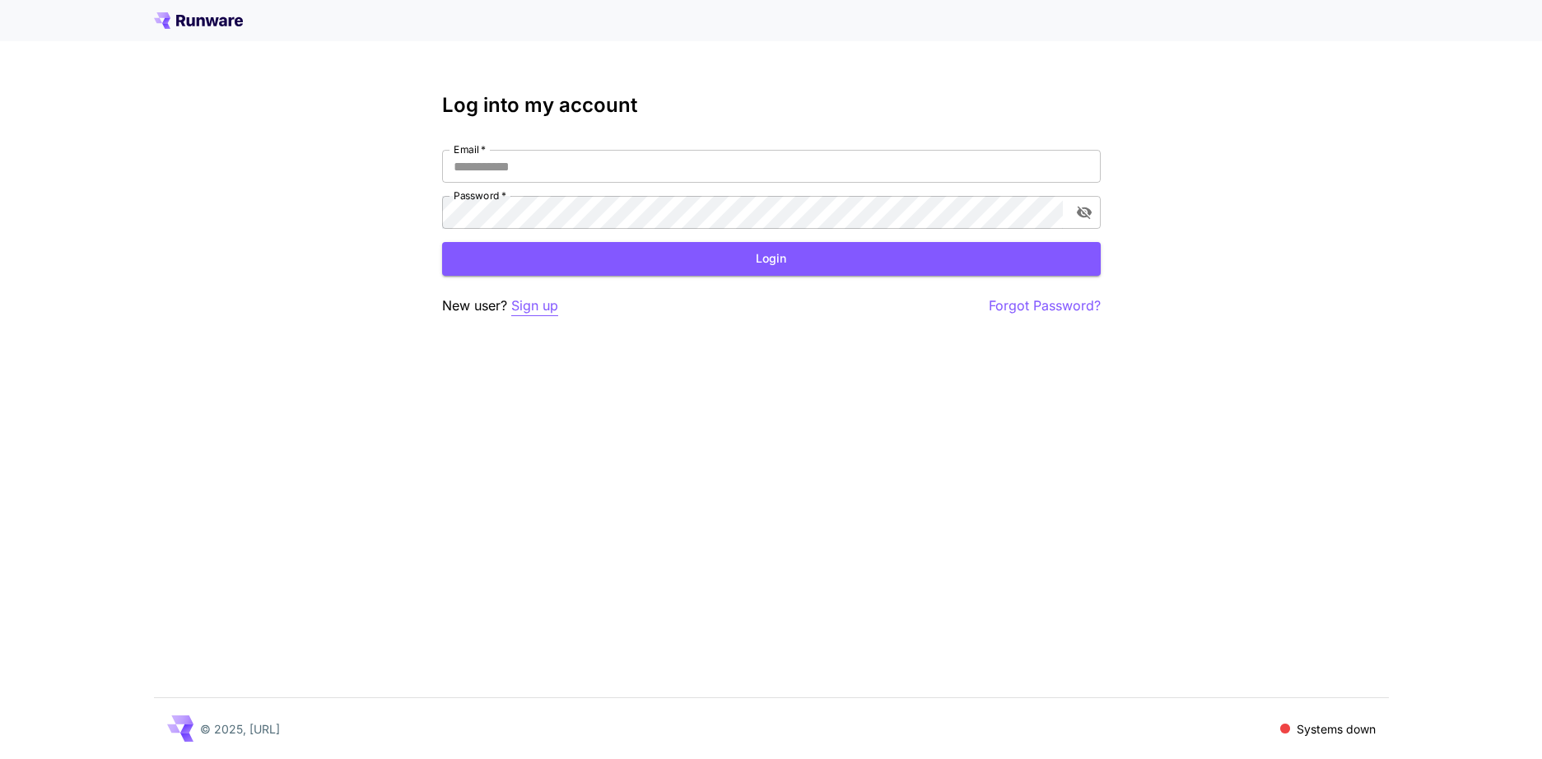
click at [532, 301] on p "Sign up" at bounding box center [534, 306] width 47 height 21
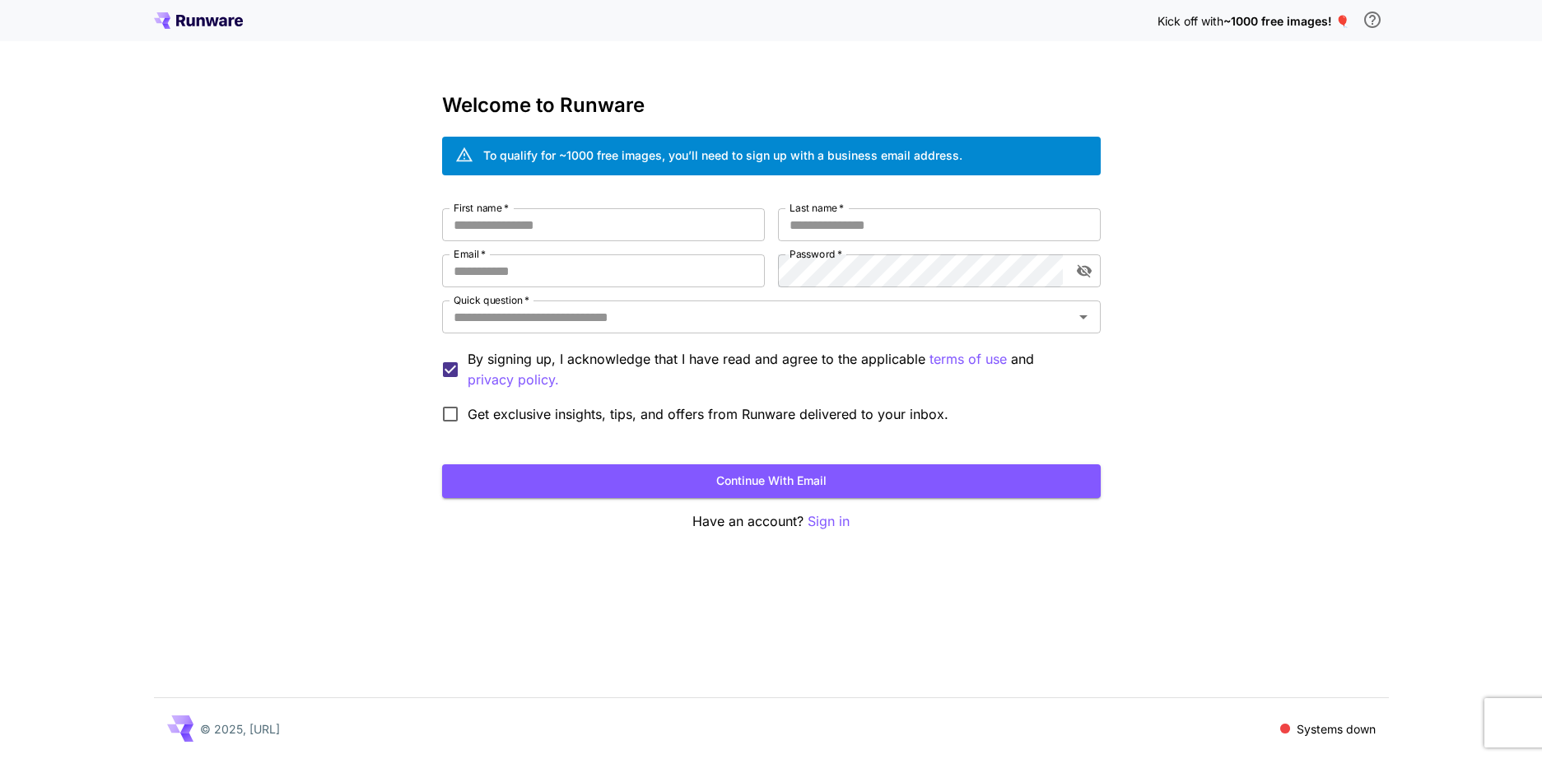
click at [1285, 727] on span at bounding box center [1286, 729] width 10 height 10
click at [1327, 733] on p "Systems down" at bounding box center [1336, 729] width 79 height 17
click at [1275, 640] on div "Kick off with ~1000 free images! 🎈 Welcome to Runware To qualify for ~1000 free…" at bounding box center [771, 379] width 1542 height 759
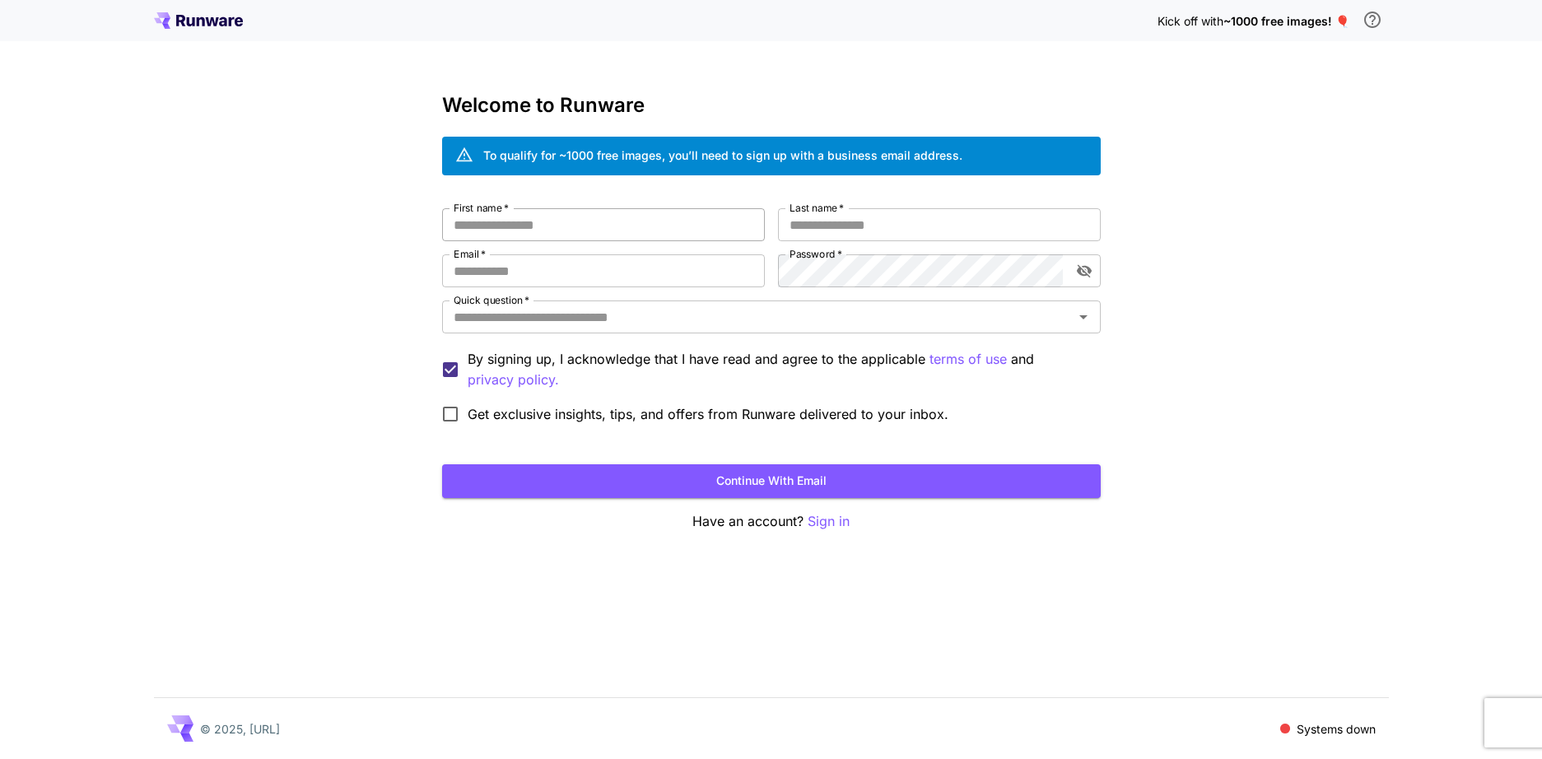
click at [603, 211] on div "Welcome to Runware To qualify for ~1000 free images, you’ll need to sign up wit…" at bounding box center [771, 313] width 659 height 438
click at [606, 222] on input "First name   *" at bounding box center [603, 224] width 323 height 33
type input "*****"
drag, startPoint x: 632, startPoint y: 273, endPoint x: 314, endPoint y: 272, distance: 318.7
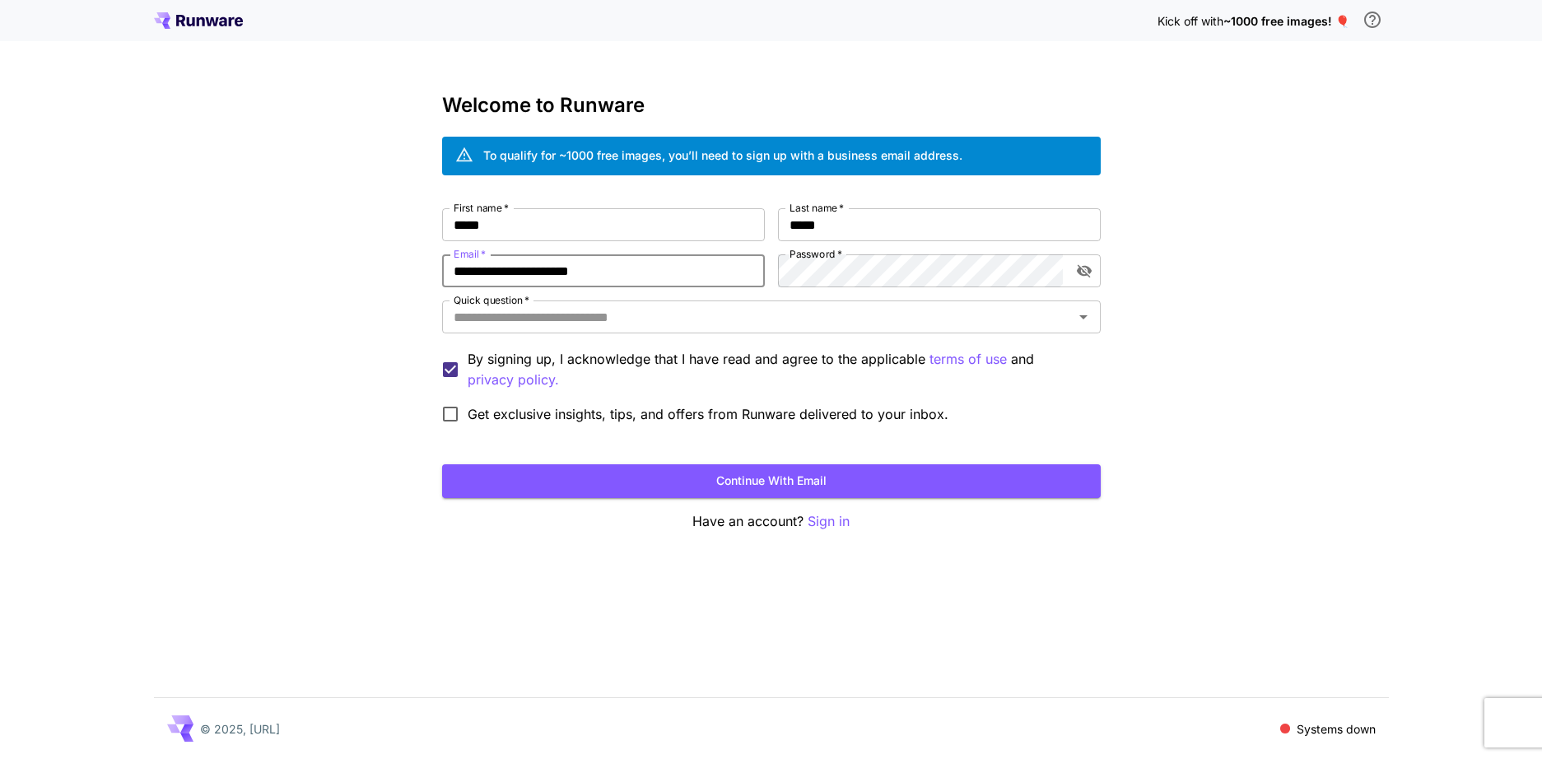
click at [314, 272] on div "**********" at bounding box center [771, 379] width 1542 height 759
type input "**********"
click at [646, 319] on input "Quick question   *" at bounding box center [758, 317] width 622 height 23
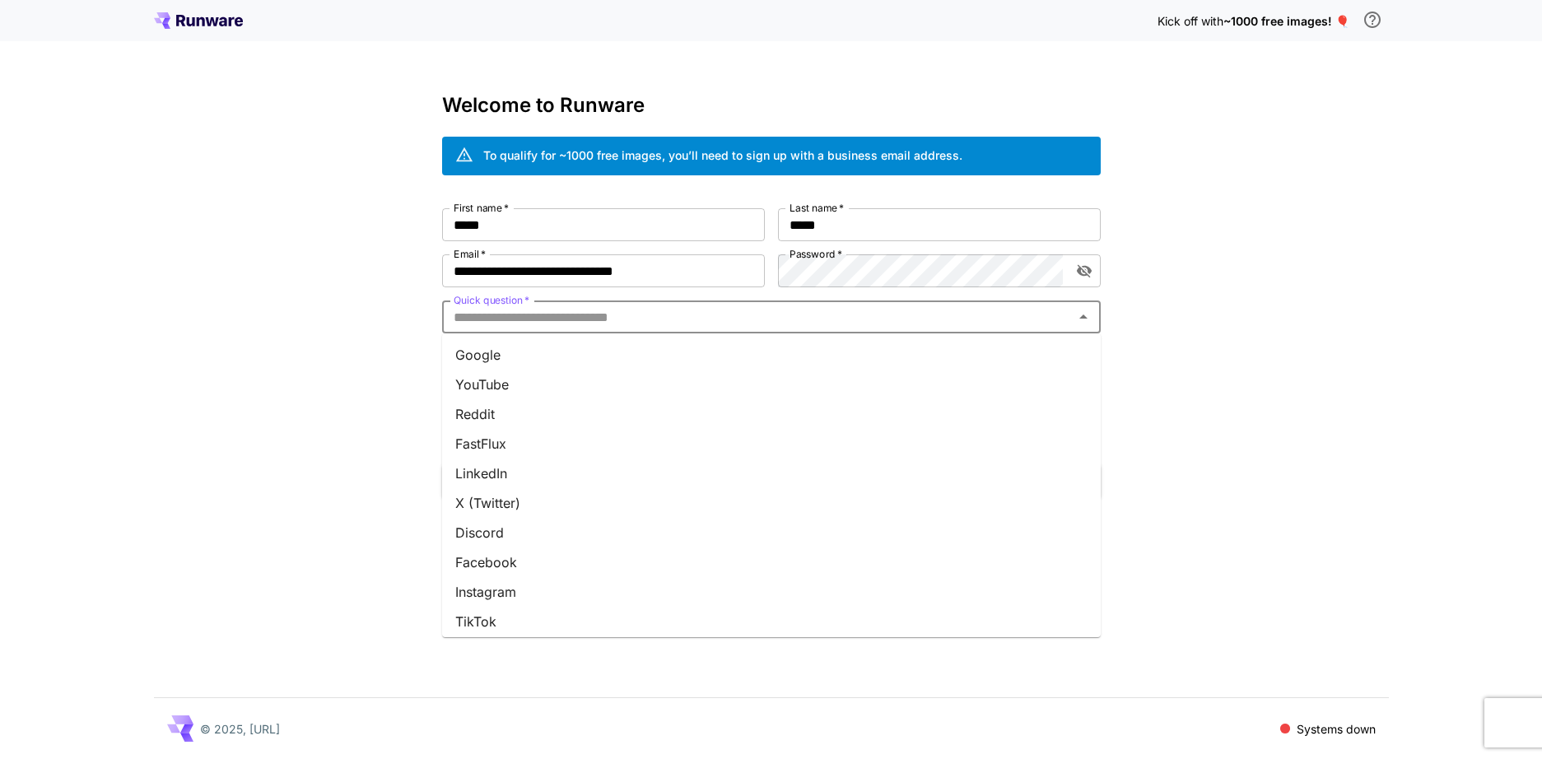
click at [534, 357] on li "Google" at bounding box center [771, 355] width 659 height 30
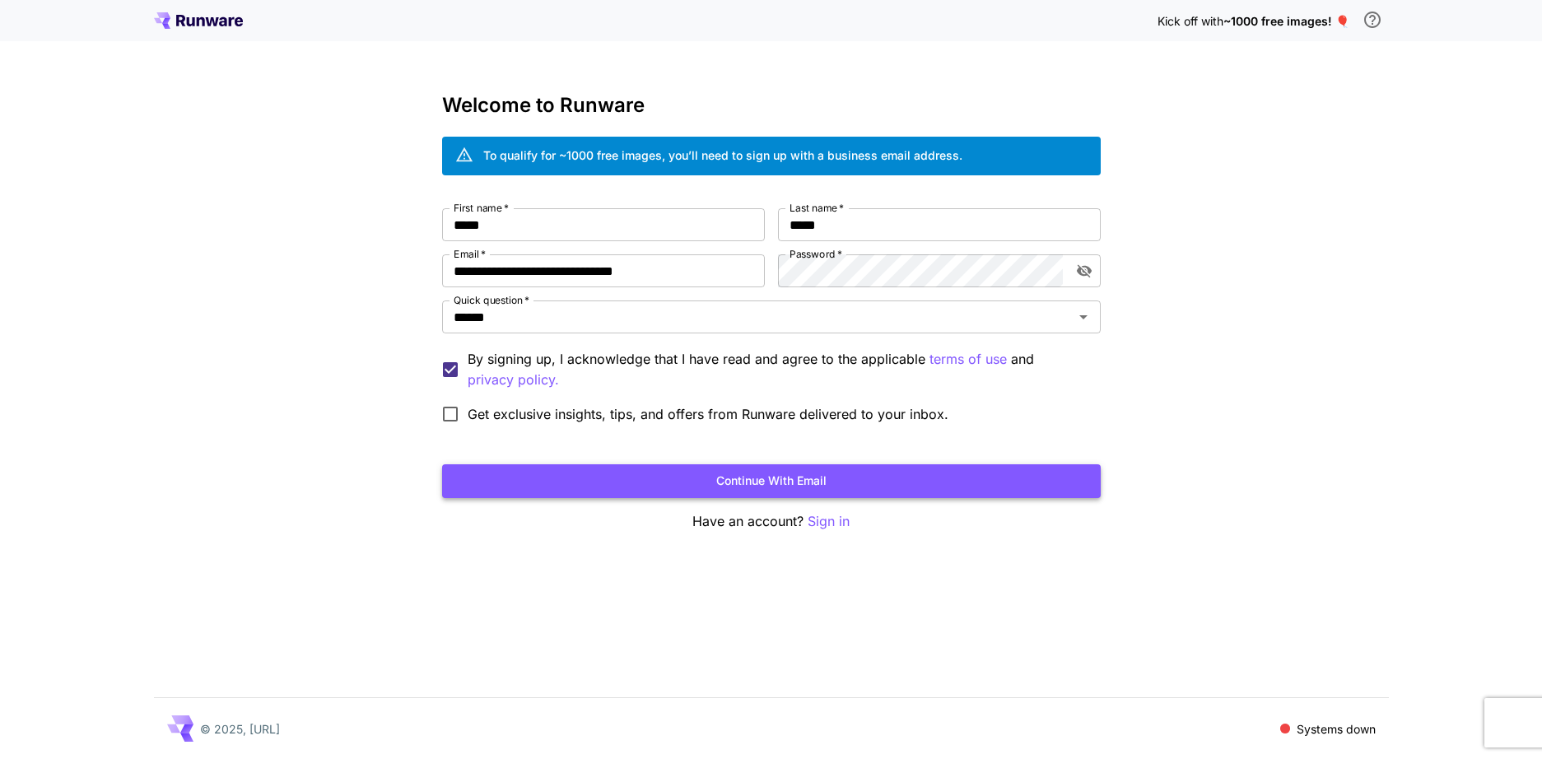
click at [714, 479] on button "Continue with email" at bounding box center [771, 481] width 659 height 34
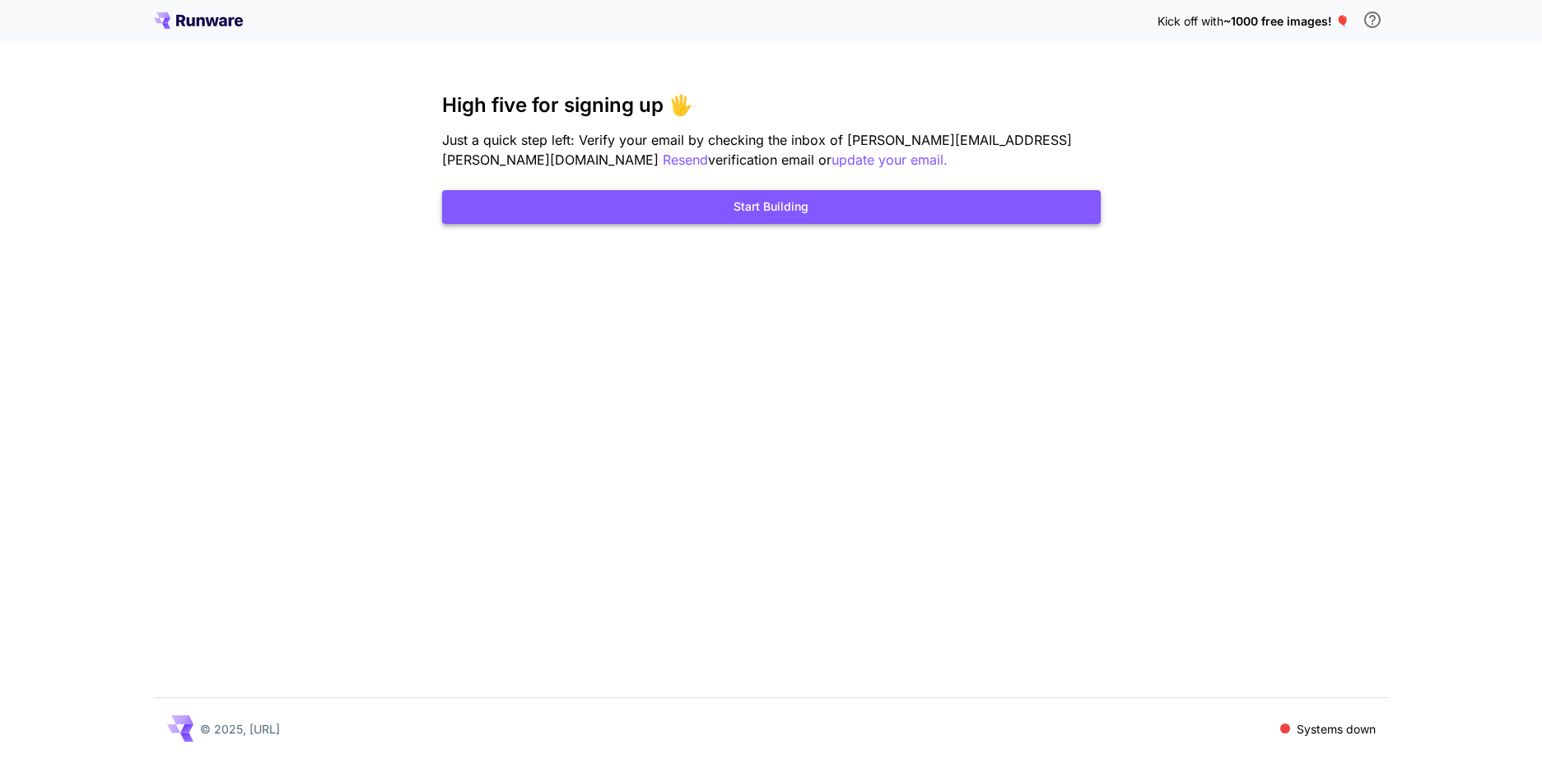
click at [782, 207] on button "Start Building" at bounding box center [771, 207] width 659 height 34
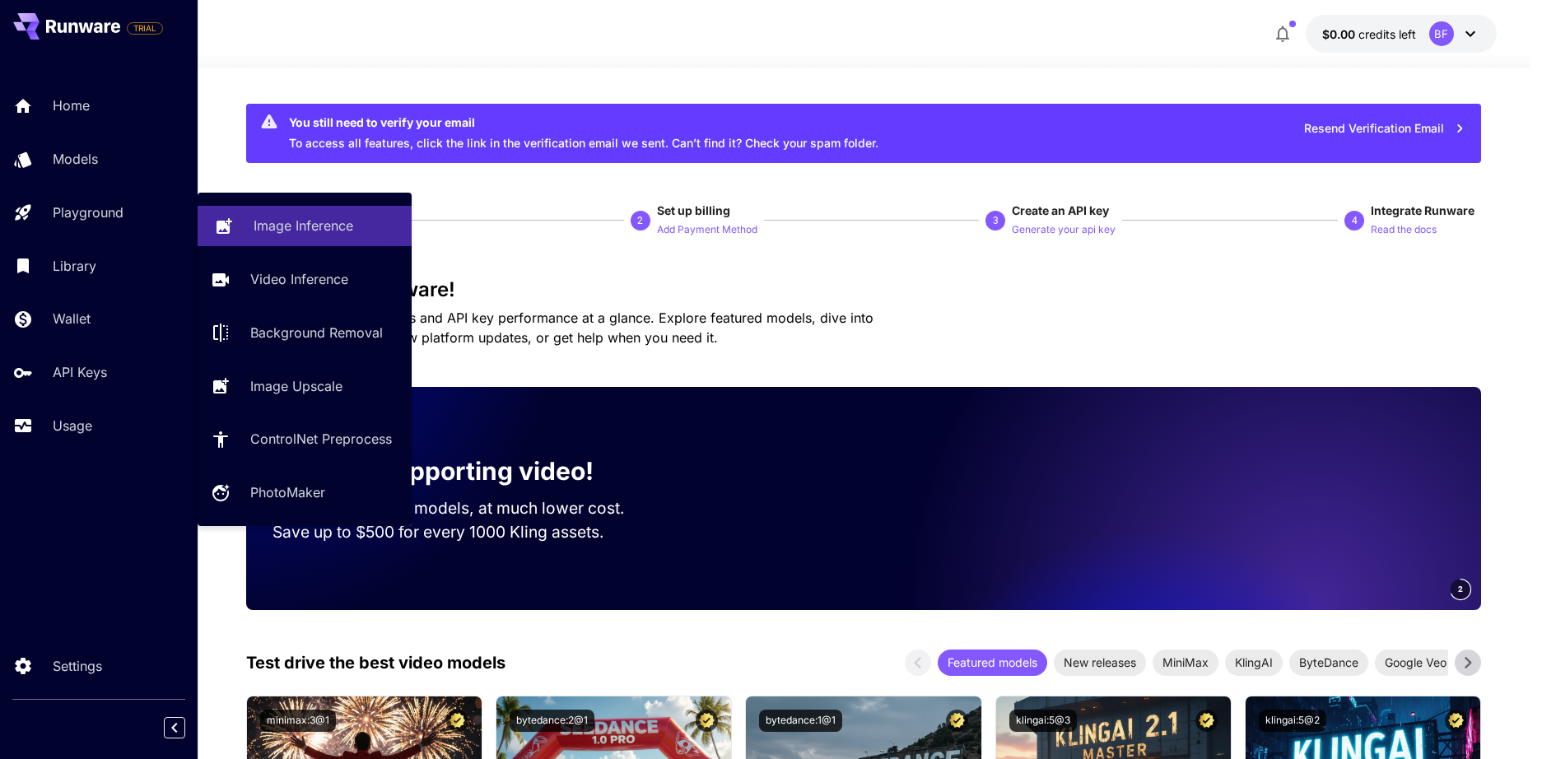
click at [287, 226] on p "Image Inference" at bounding box center [304, 226] width 100 height 20
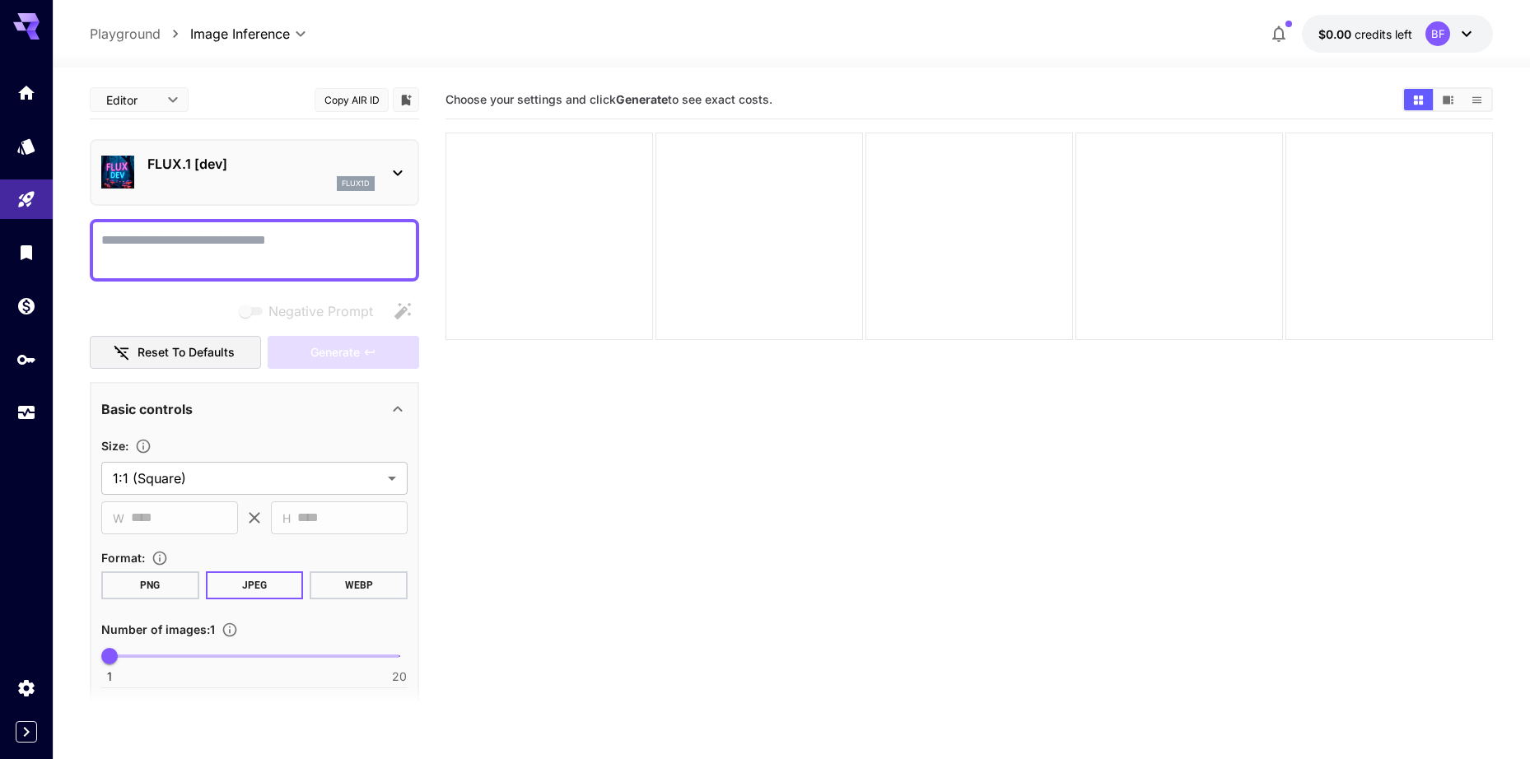
click at [242, 246] on textarea "Negative Prompt" at bounding box center [254, 251] width 306 height 40
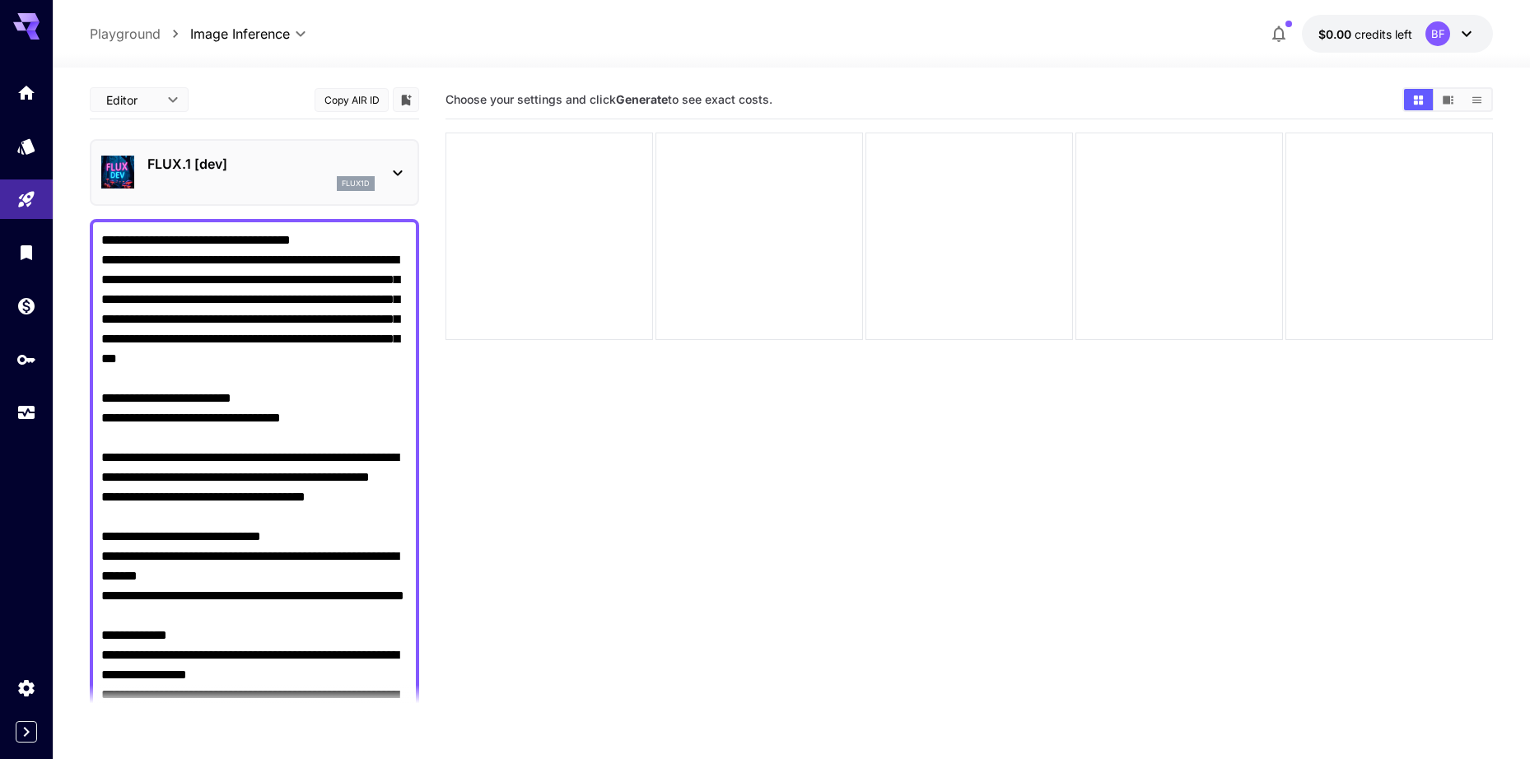
scroll to position [1656, 0]
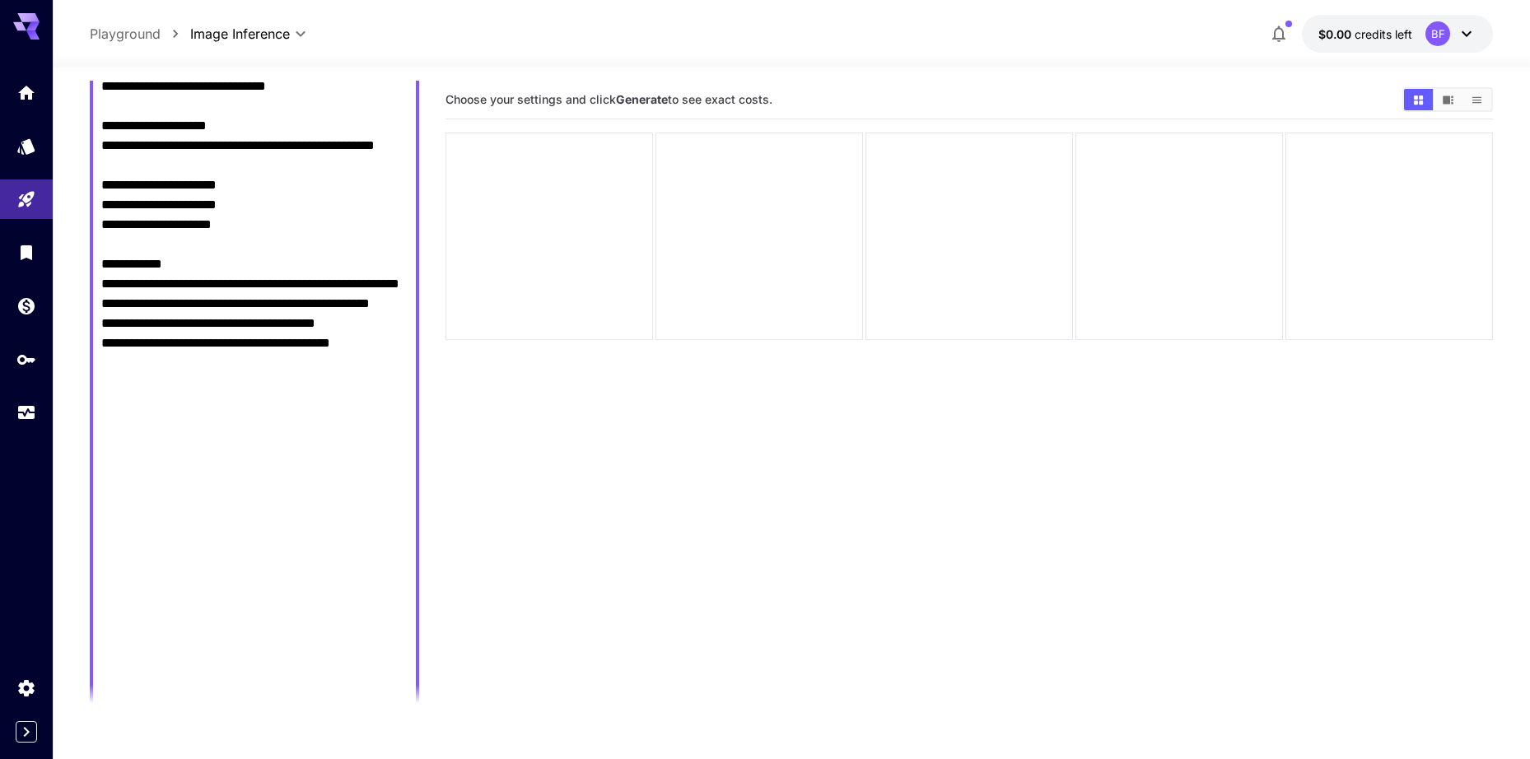
type textarea "**********"
click at [502, 450] on section "Choose your settings and click Generate to see exact costs." at bounding box center [970, 460] width 1048 height 759
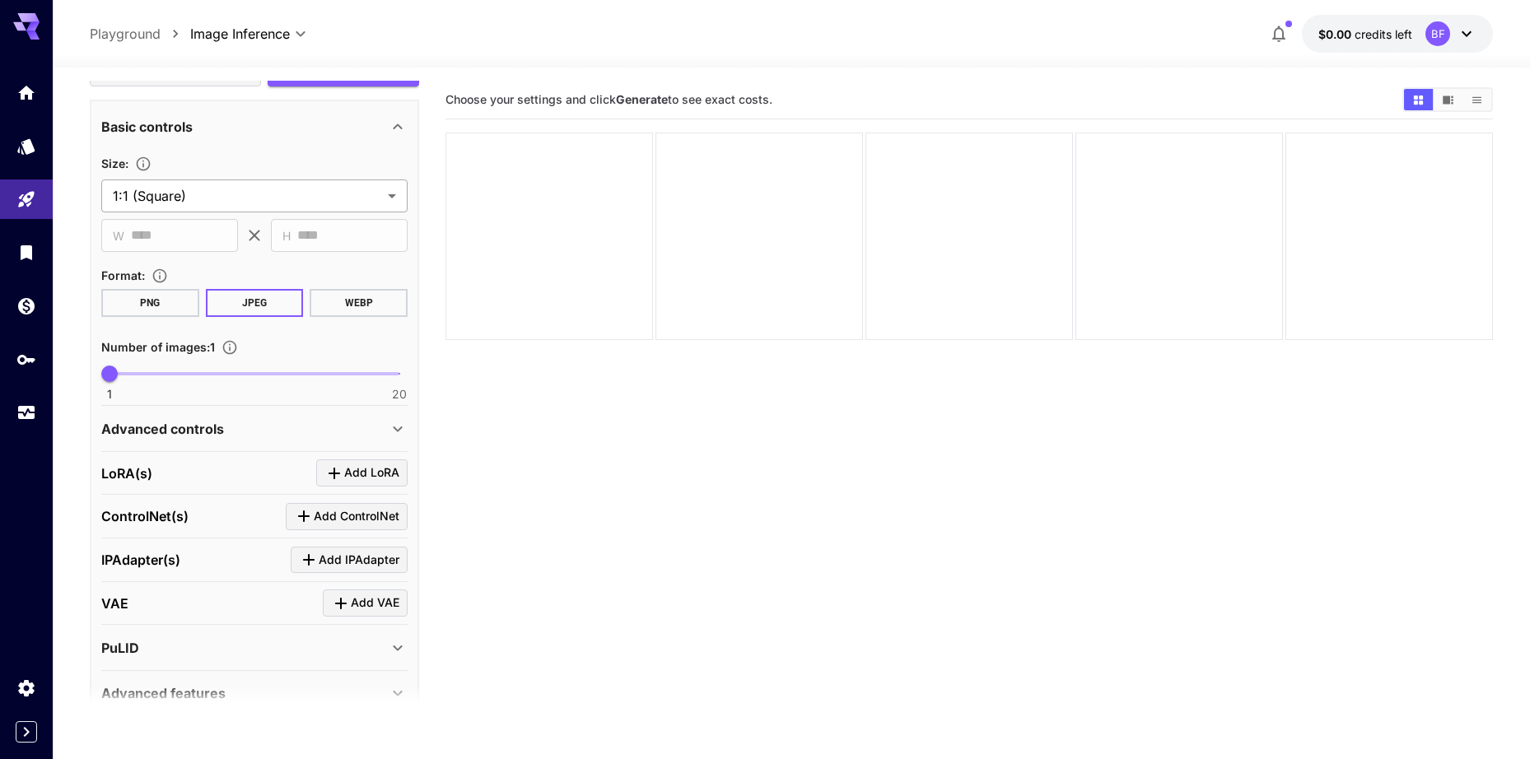
scroll to position [2311, 0]
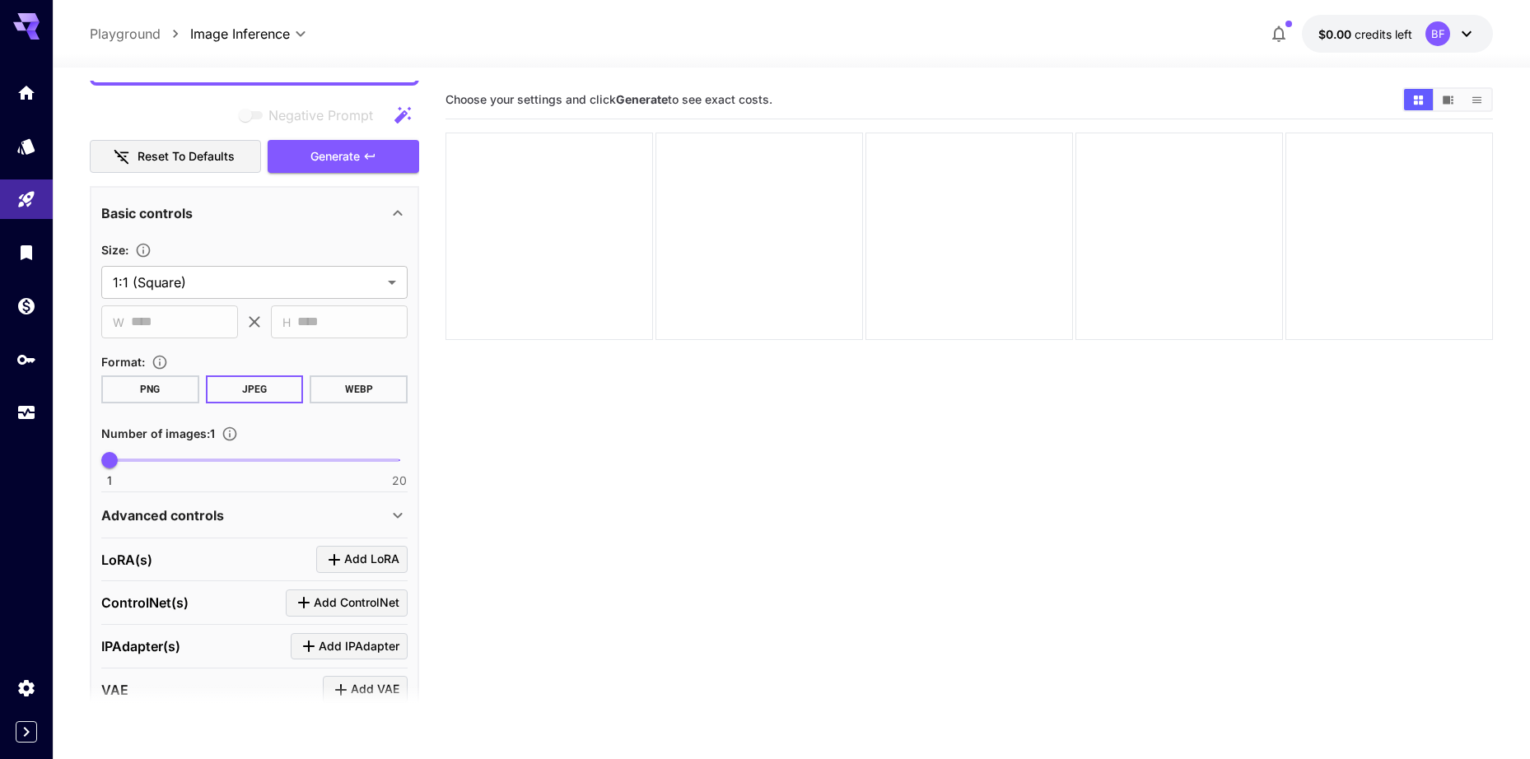
click at [258, 206] on div "Basic controls" at bounding box center [244, 213] width 287 height 20
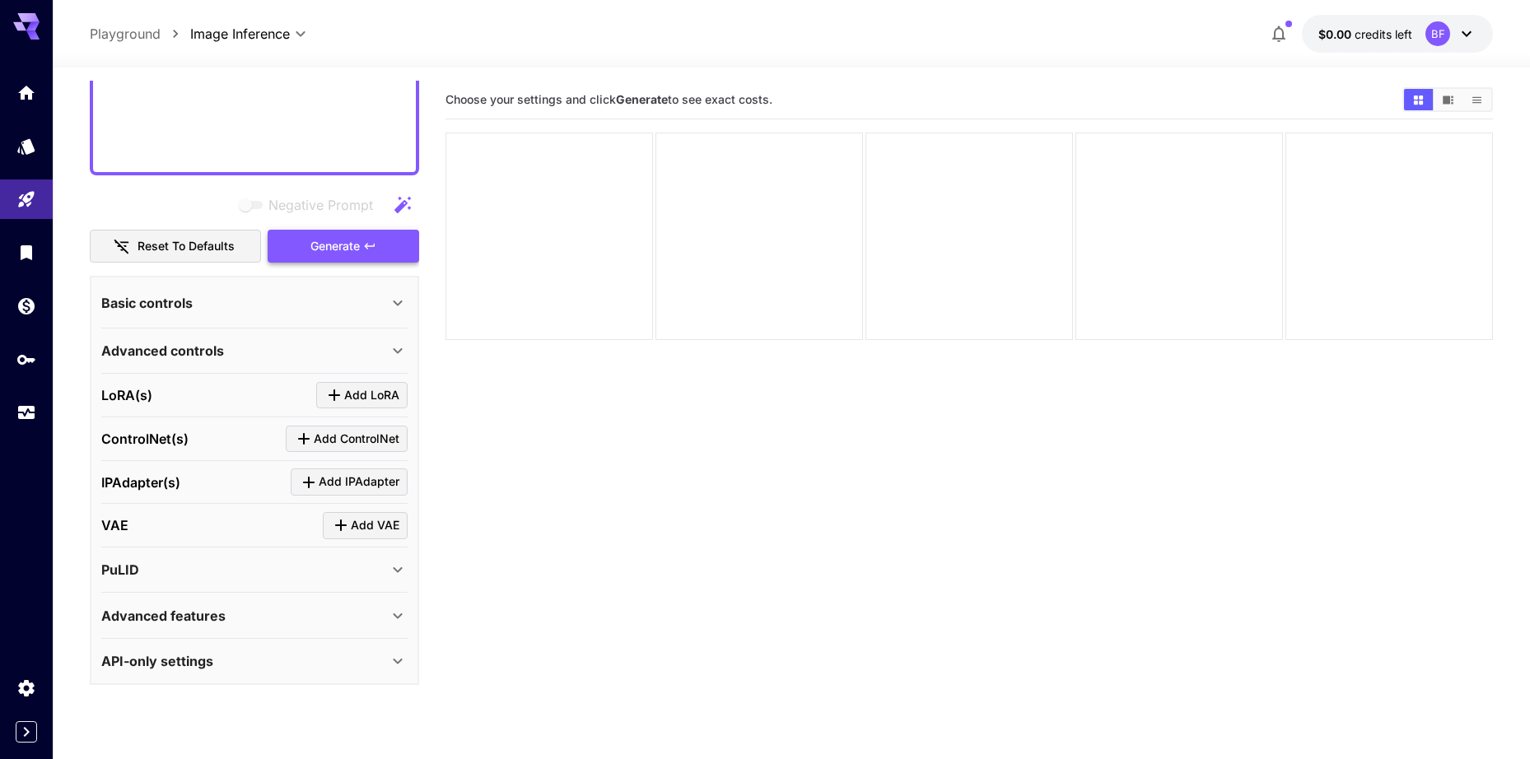
scroll to position [2221, 0]
click at [186, 313] on div "Basic controls" at bounding box center [254, 303] width 306 height 40
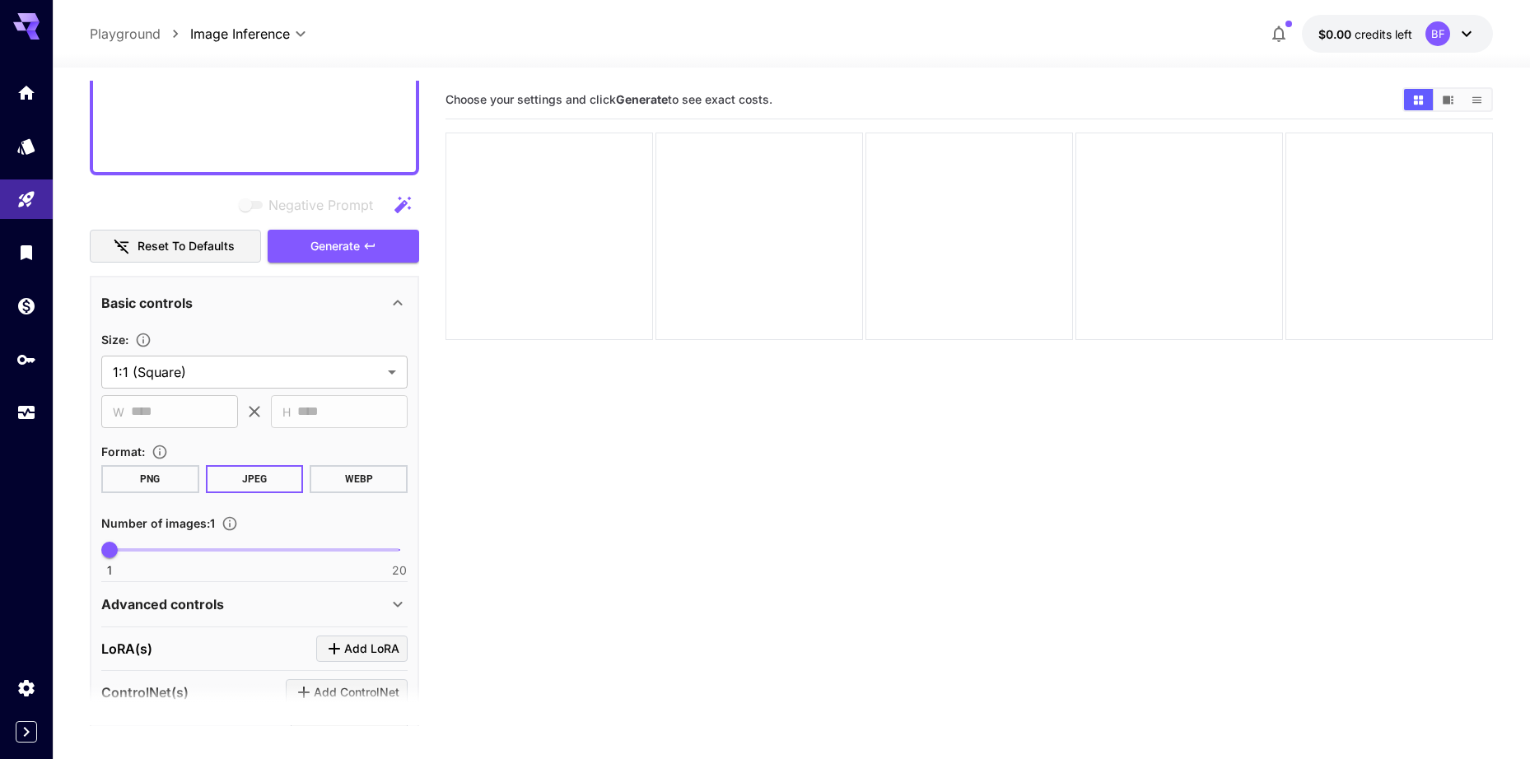
scroll to position [2311, 0]
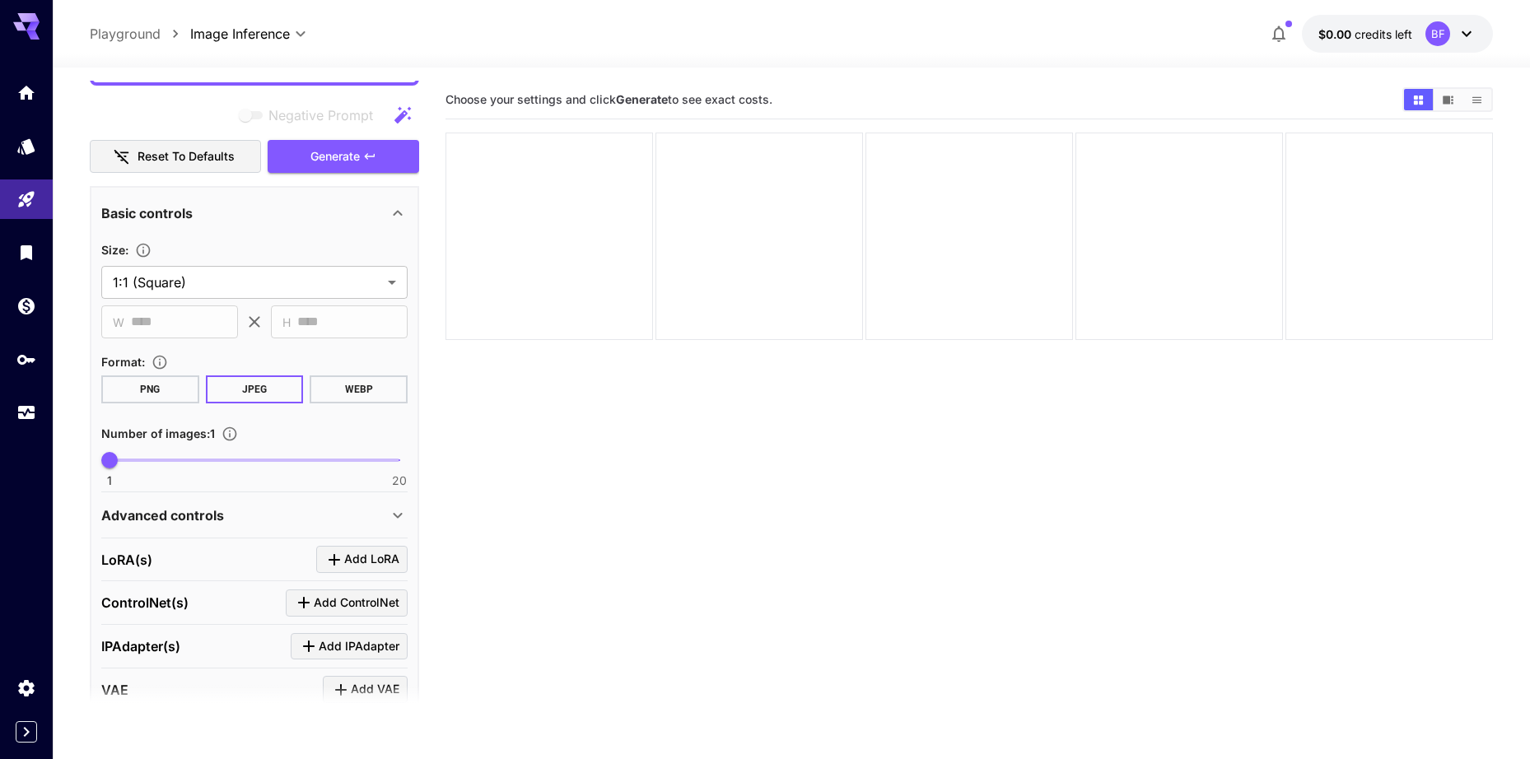
click at [664, 480] on section "Choose your settings and click Generate to see exact costs." at bounding box center [970, 460] width 1048 height 759
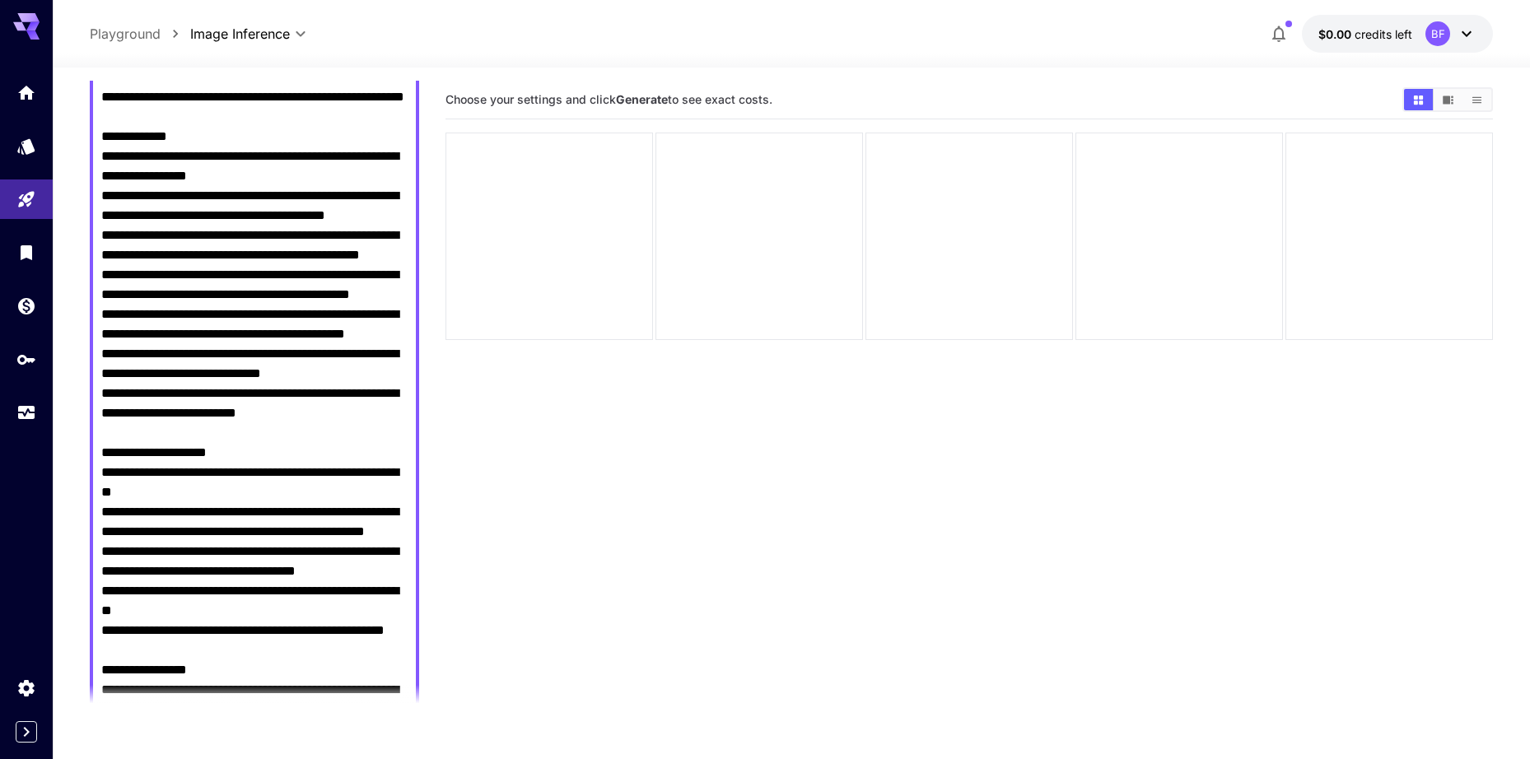
scroll to position [0, 0]
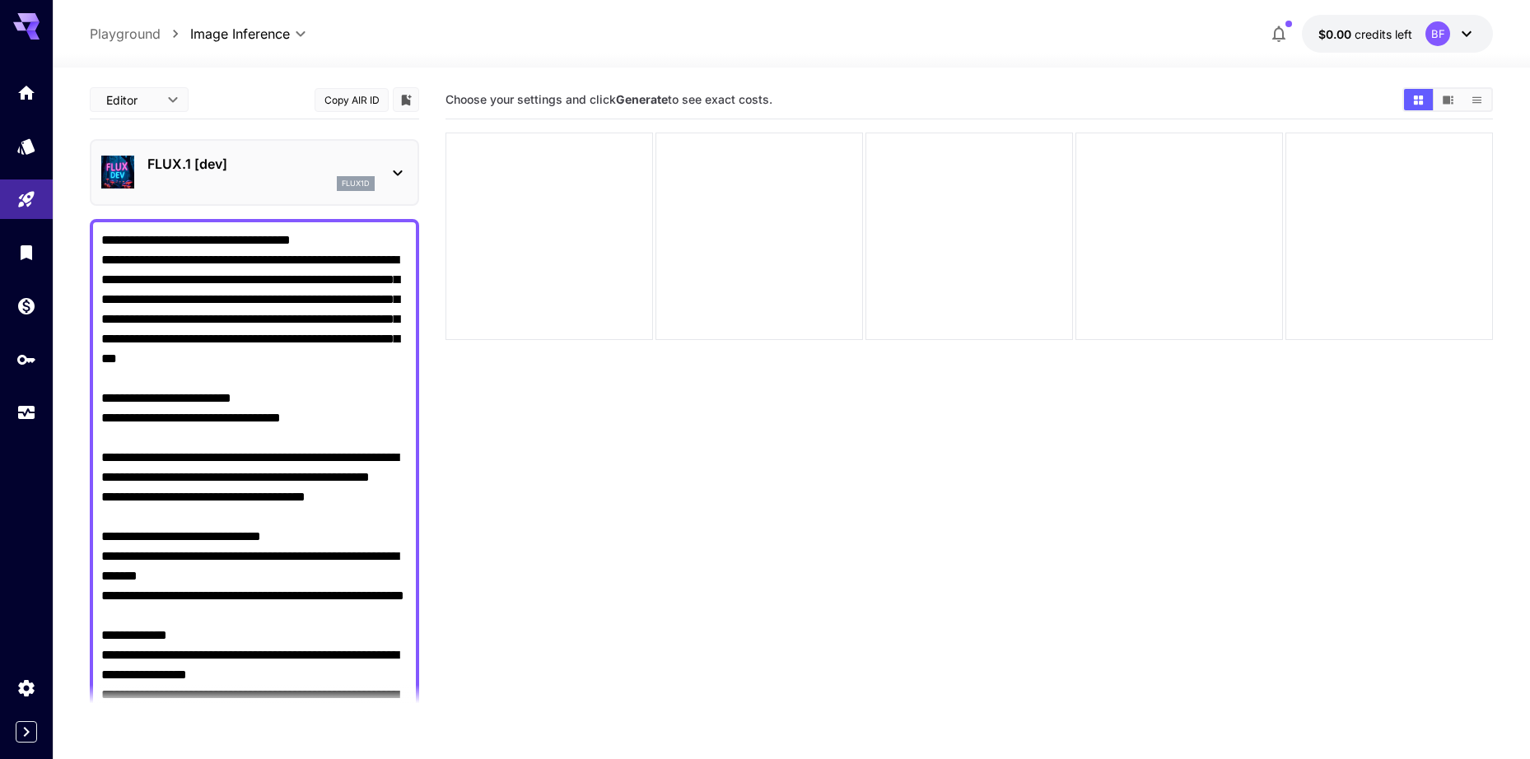
click at [260, 157] on p "FLUX.1 [dev]" at bounding box center [260, 164] width 227 height 20
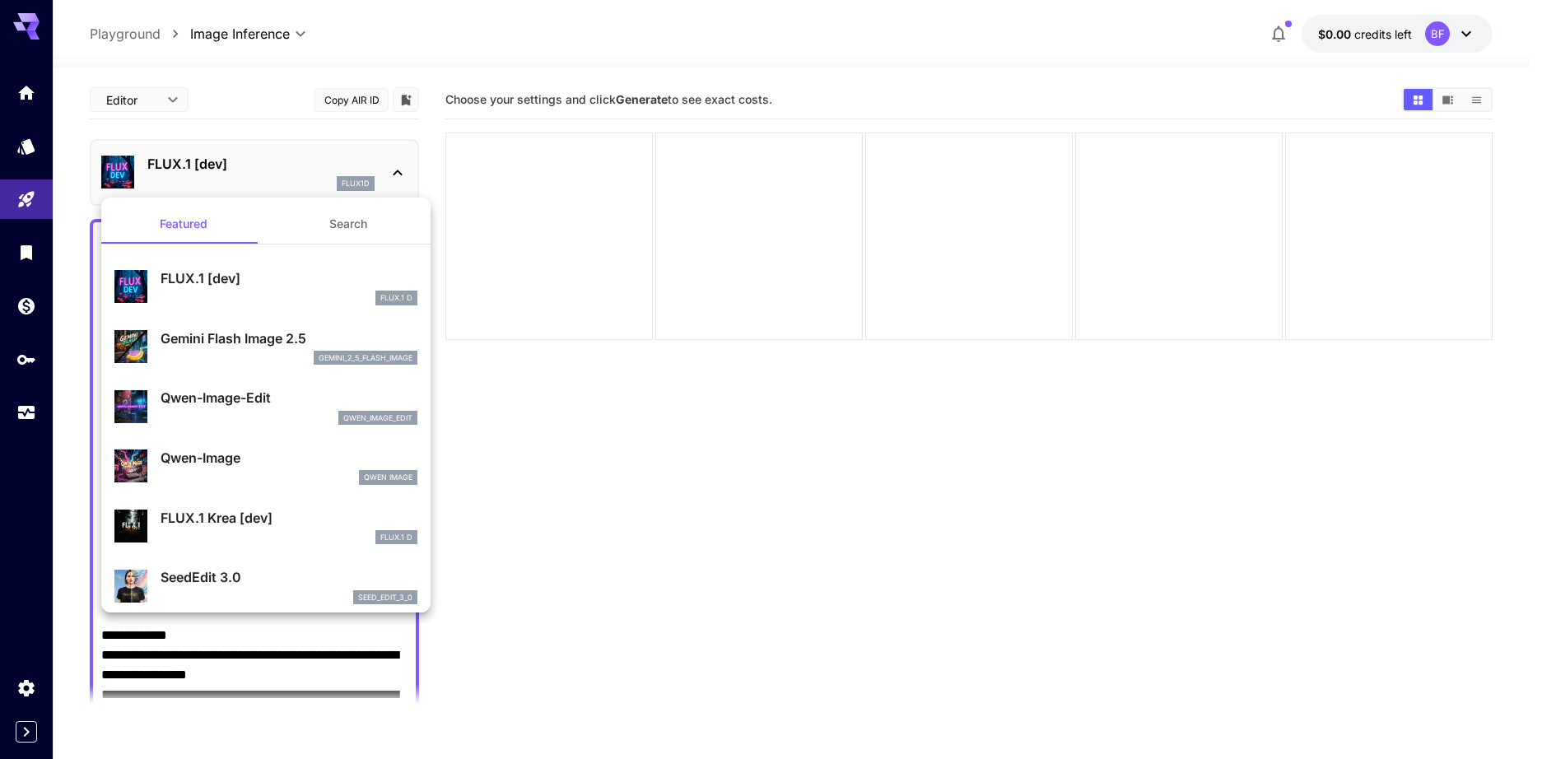
click at [240, 343] on p "Gemini Flash Image 2.5" at bounding box center [289, 339] width 257 height 20
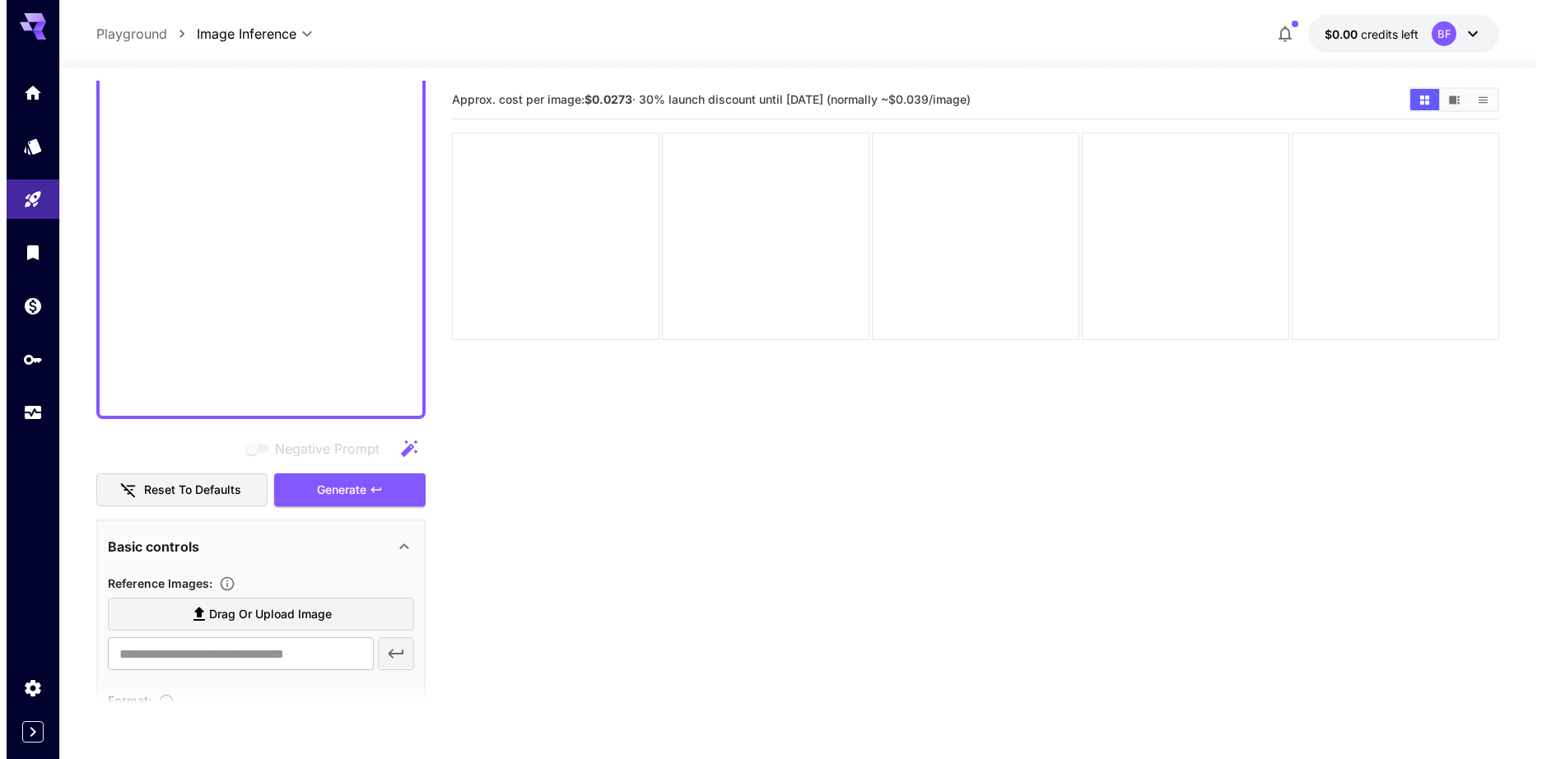
scroll to position [2216, 0]
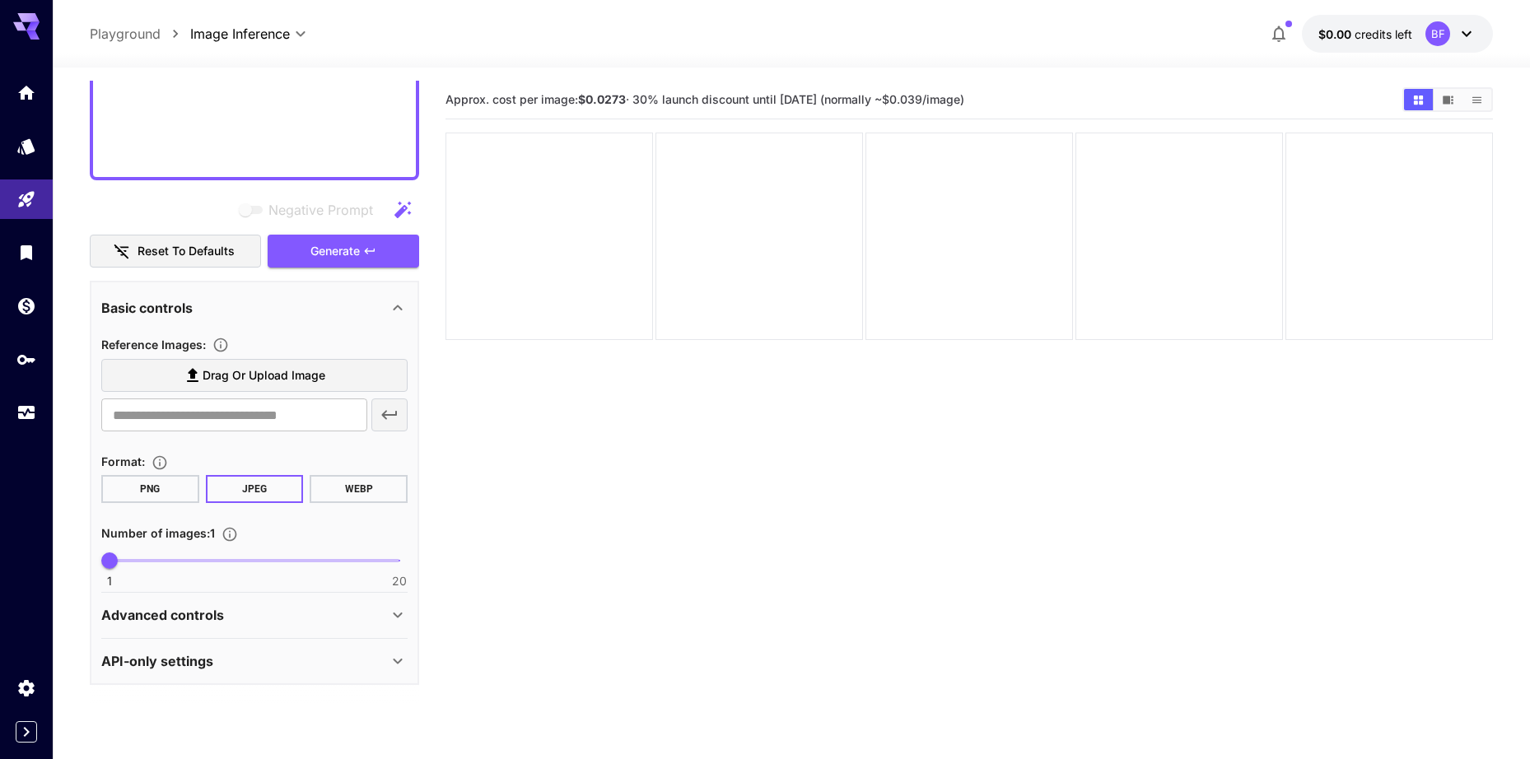
click at [263, 364] on label "Drag or upload image" at bounding box center [254, 376] width 306 height 34
click at [0, 0] on input "Drag or upload image" at bounding box center [0, 0] width 0 height 0
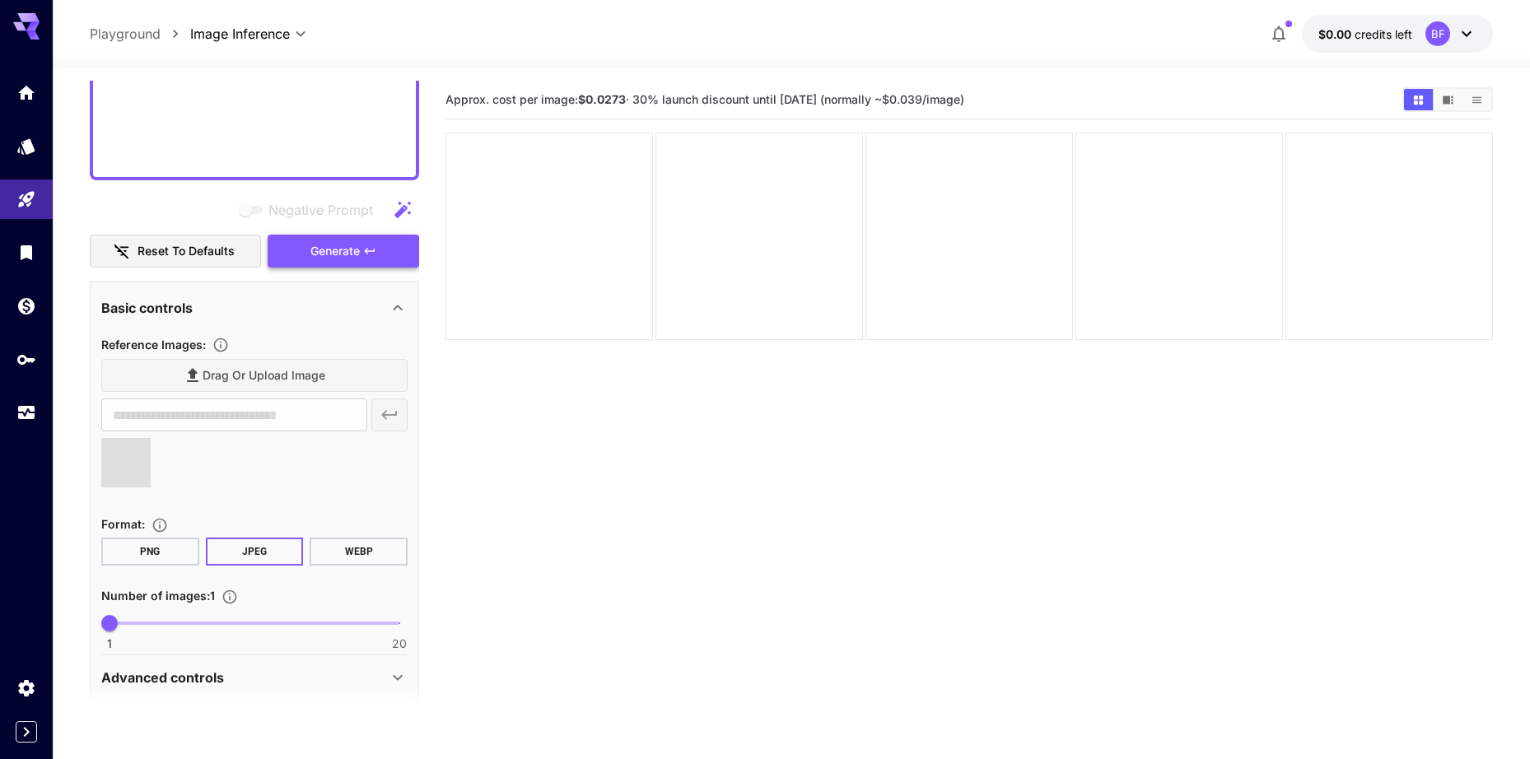
click at [385, 247] on button "Generate" at bounding box center [344, 252] width 152 height 34
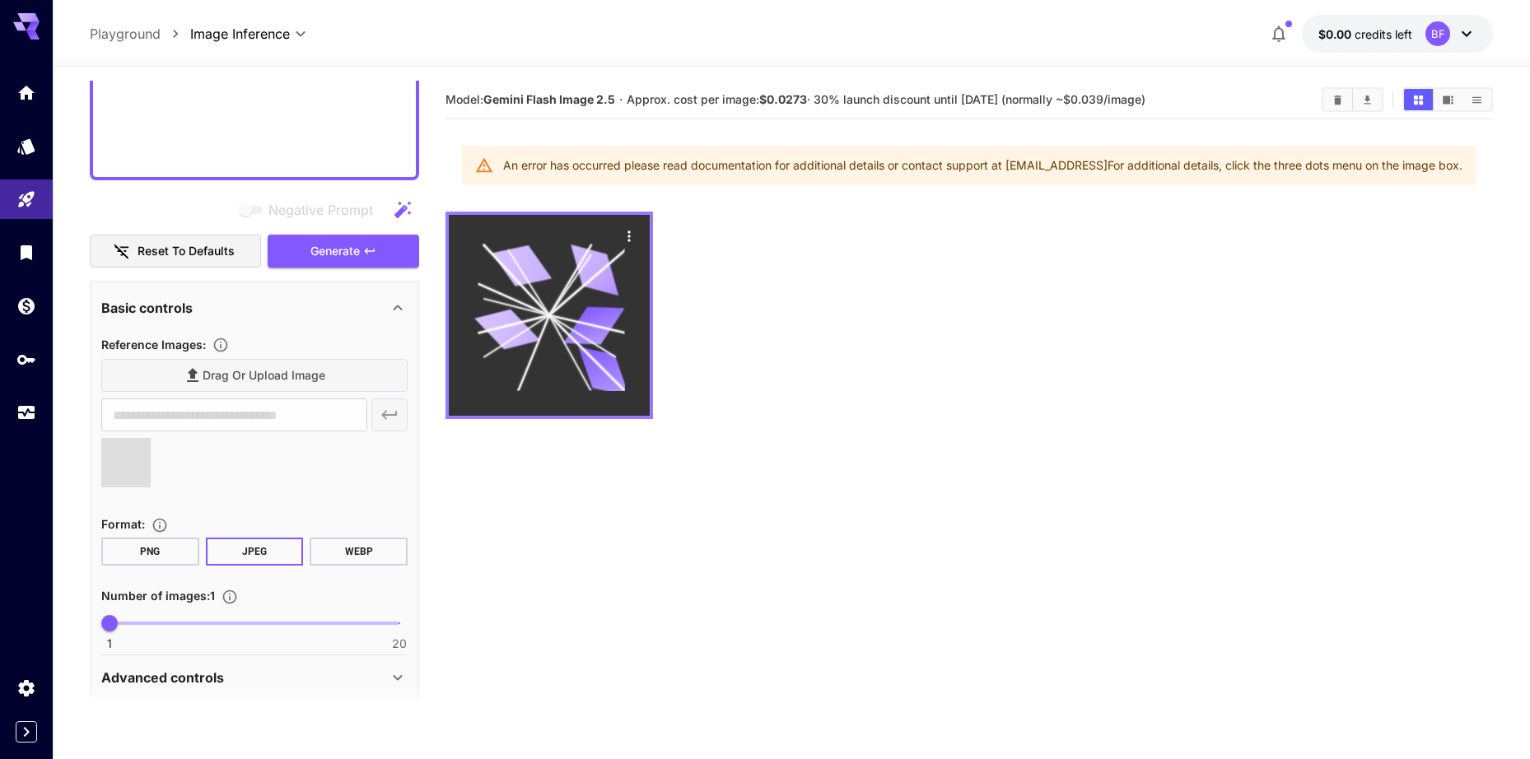
type input "**********"
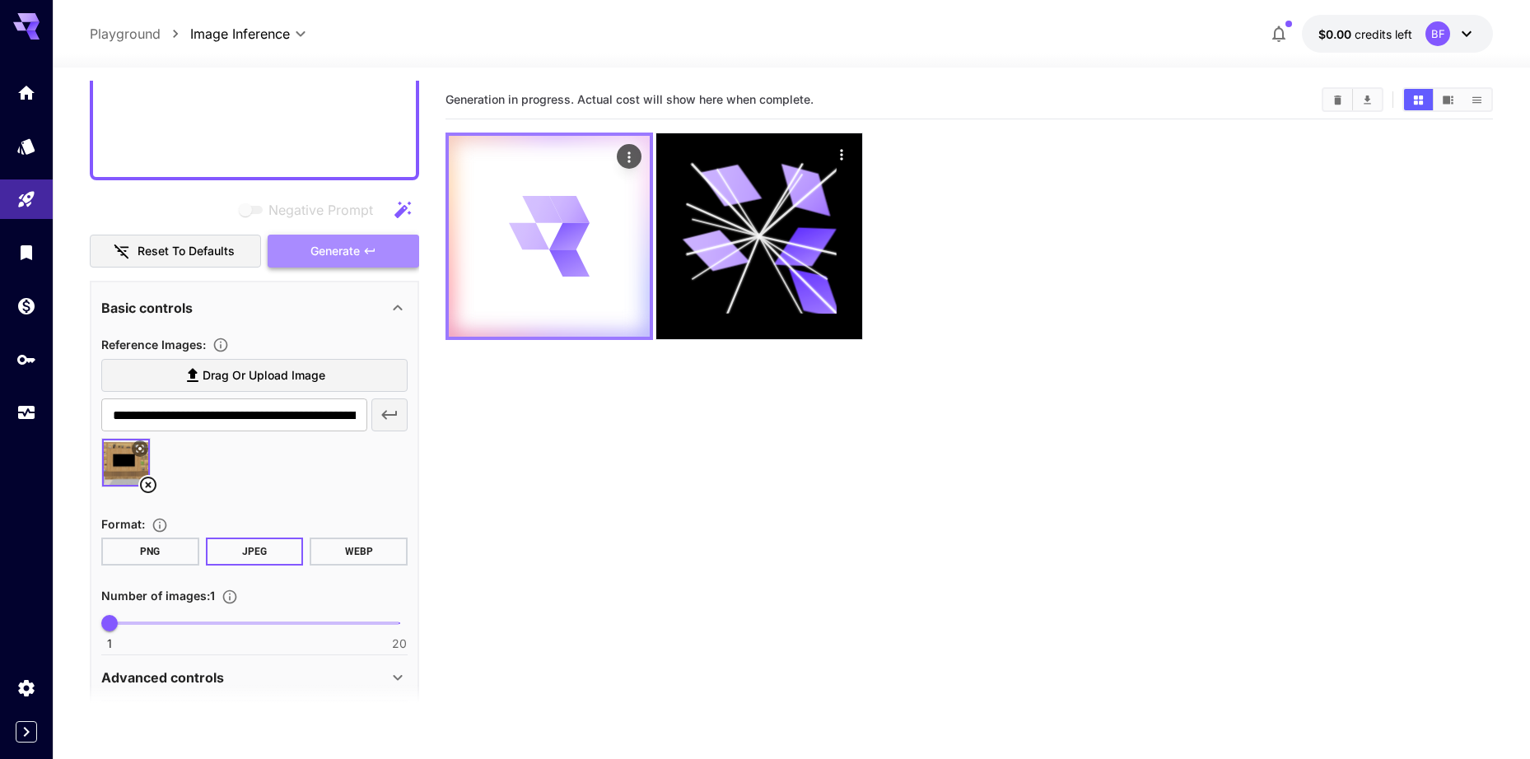
click at [304, 250] on button "Generate" at bounding box center [344, 252] width 152 height 34
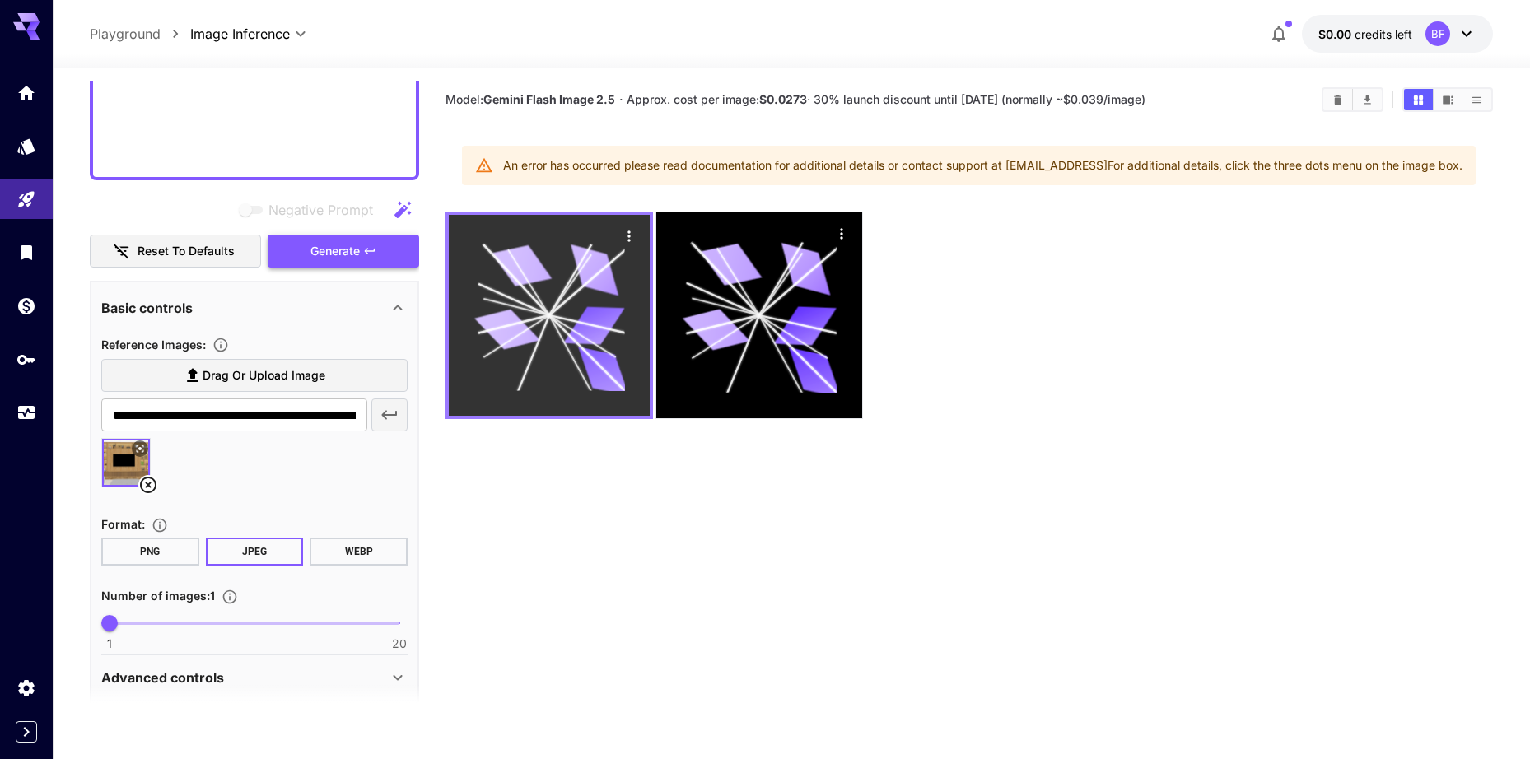
click at [298, 254] on button "Generate" at bounding box center [344, 252] width 152 height 34
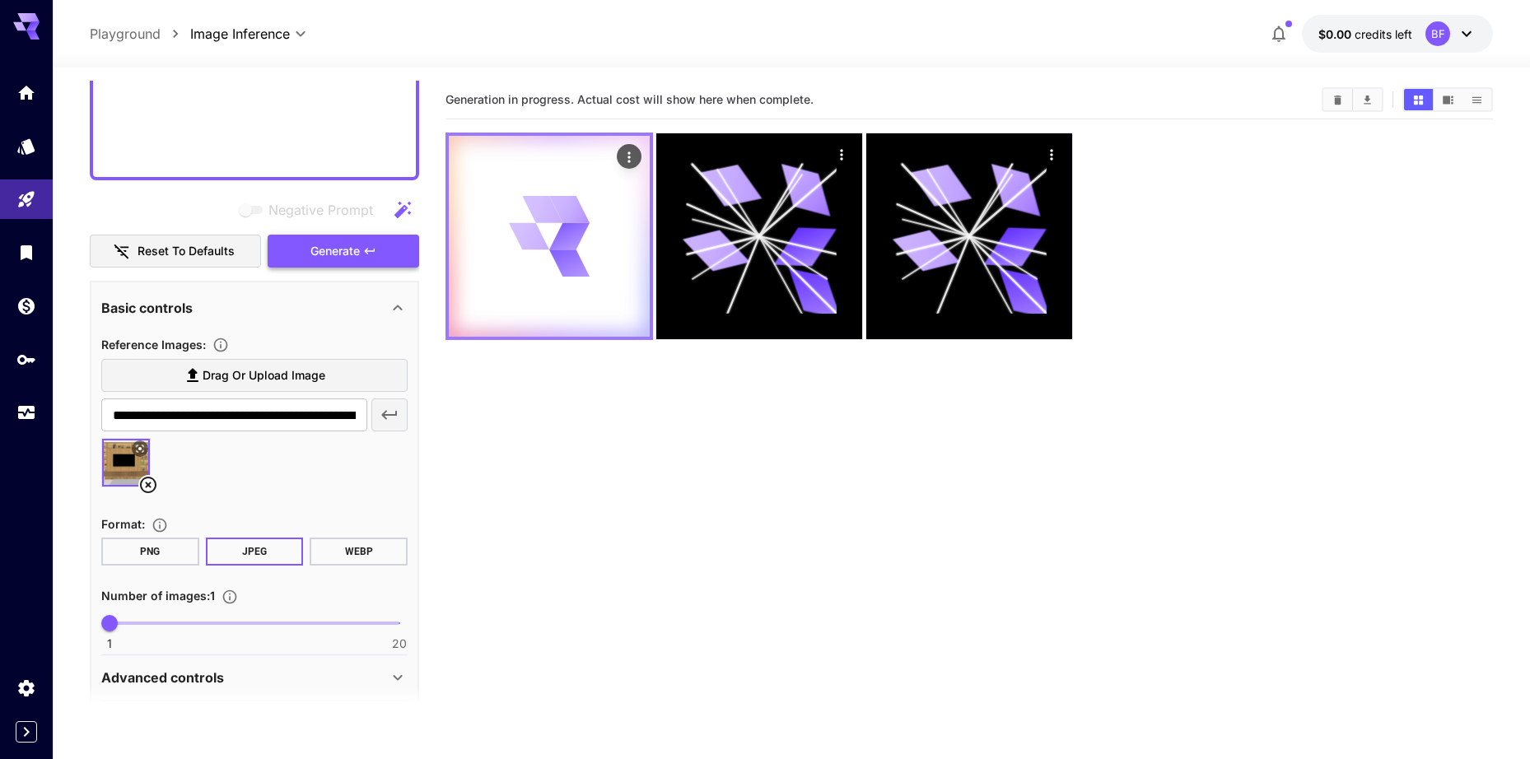
click at [298, 254] on button "Generate" at bounding box center [344, 252] width 152 height 34
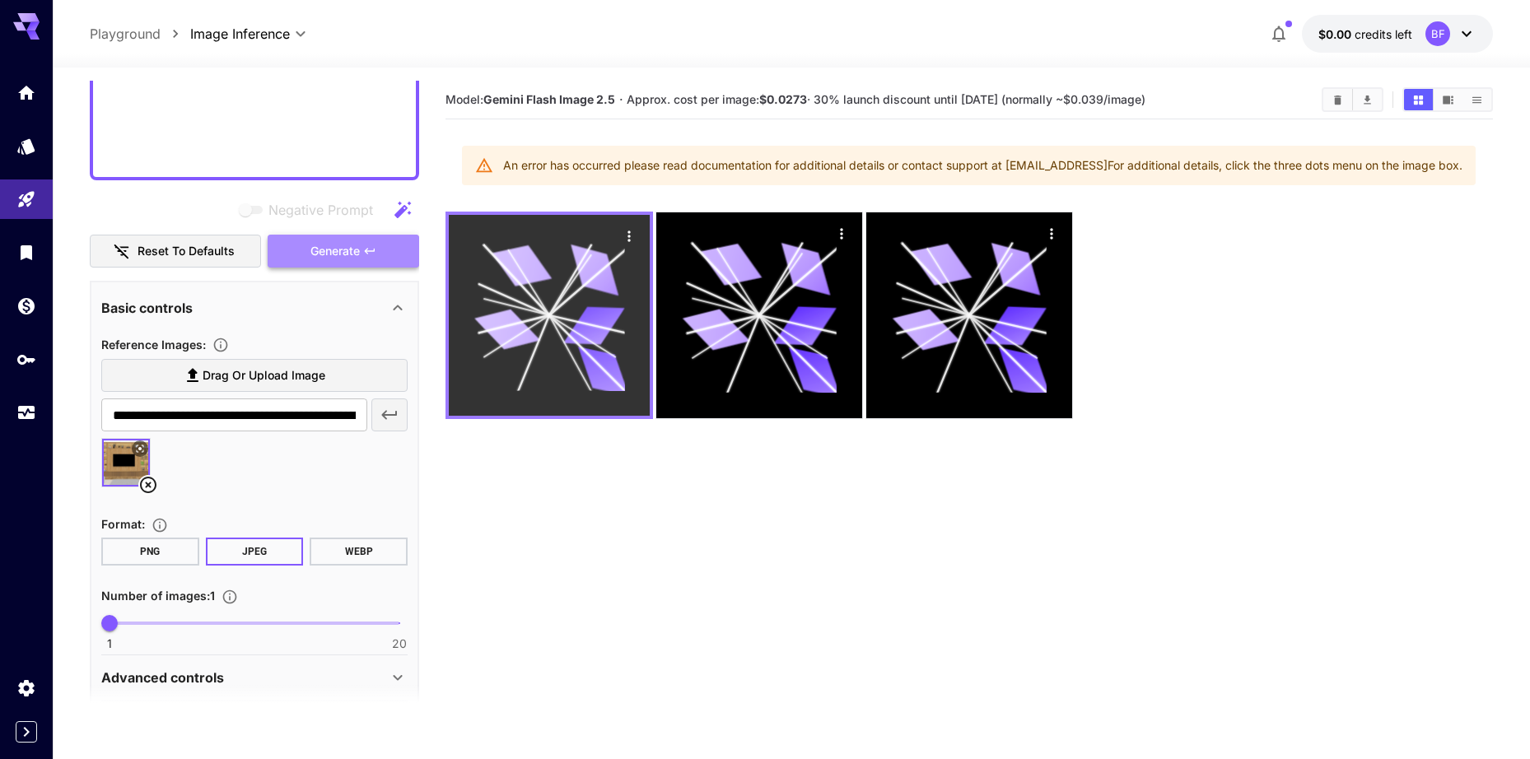
click at [298, 254] on button "Generate" at bounding box center [344, 252] width 152 height 34
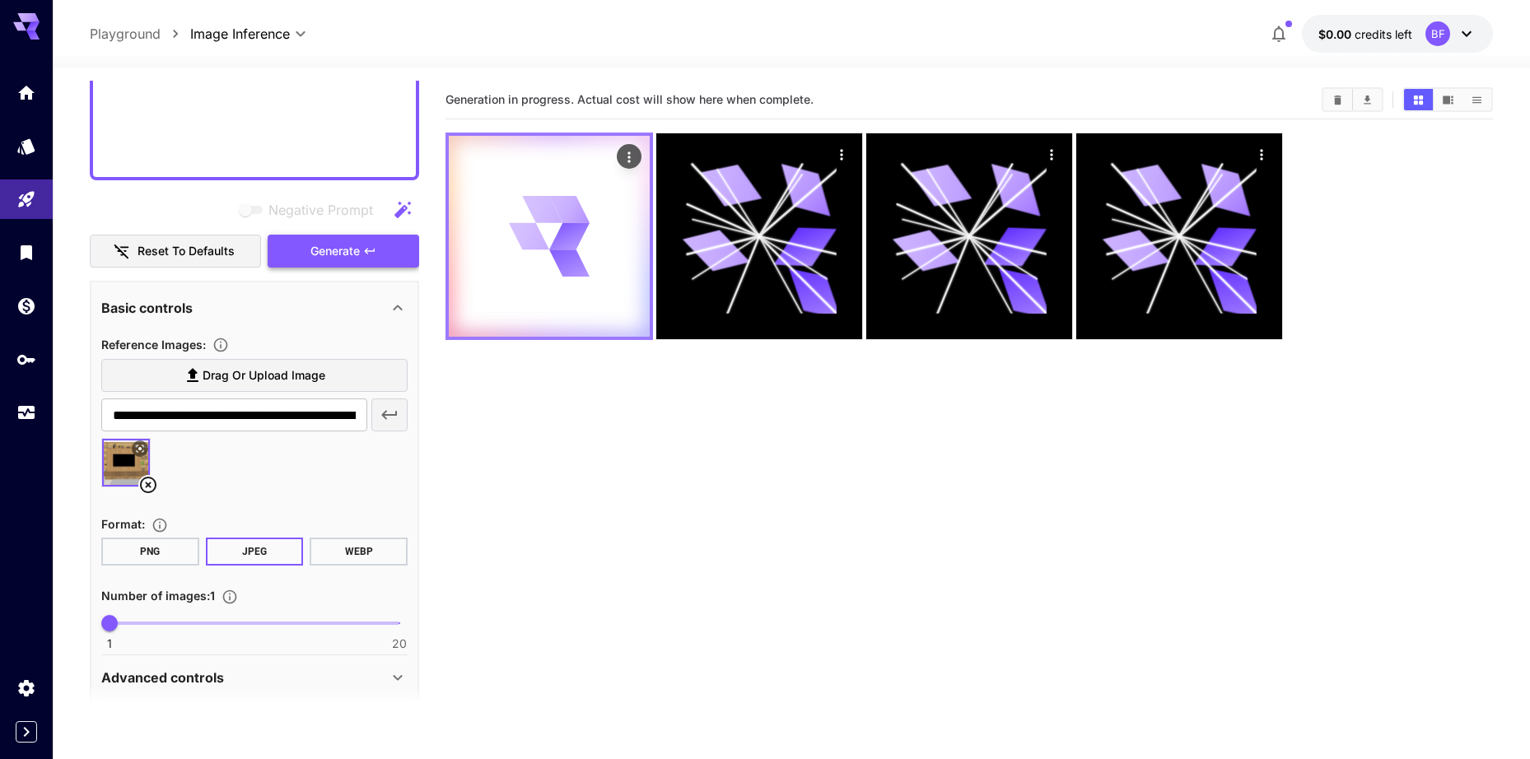
click at [298, 254] on button "Generate" at bounding box center [344, 252] width 152 height 34
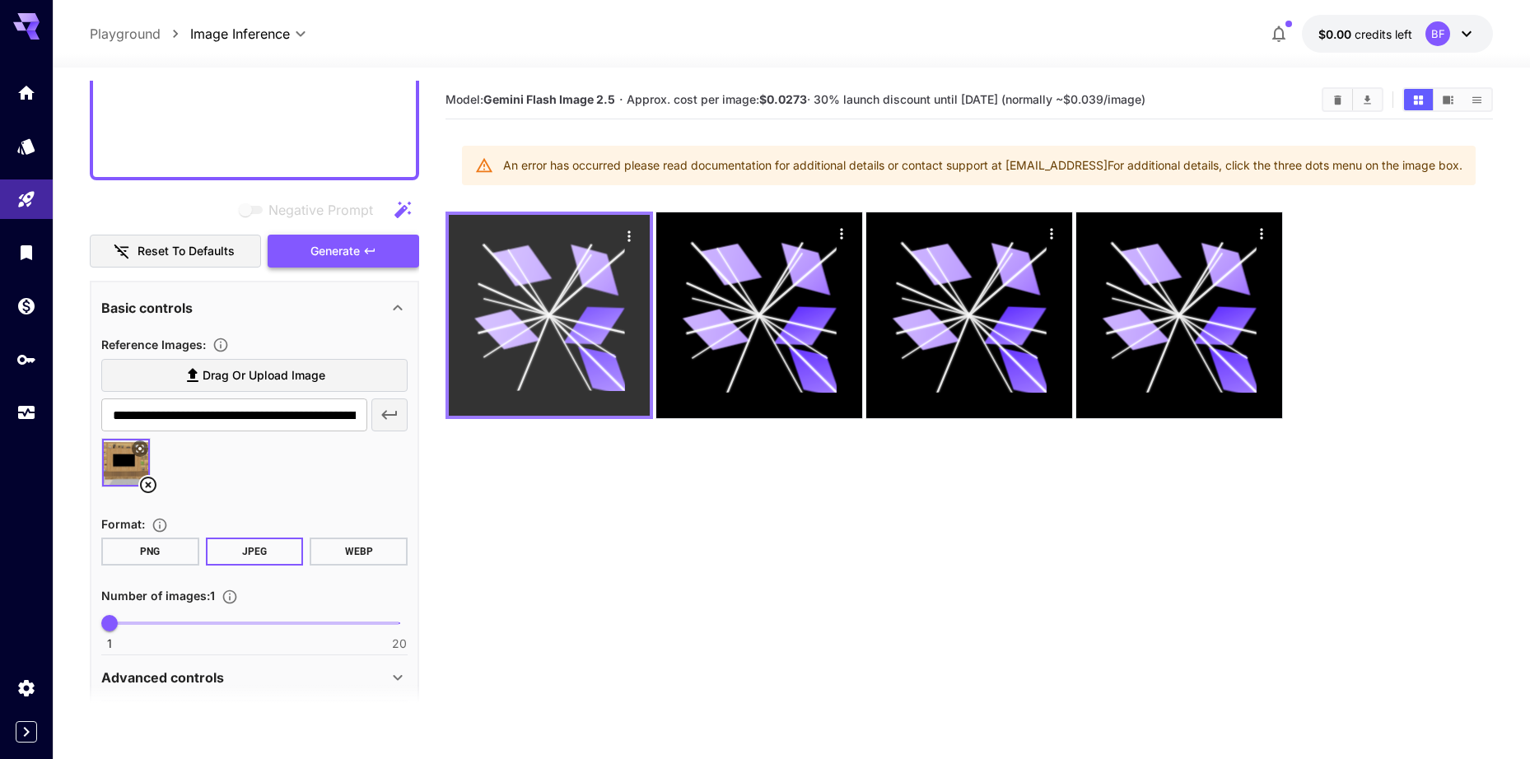
click at [298, 254] on button "Generate" at bounding box center [344, 252] width 152 height 34
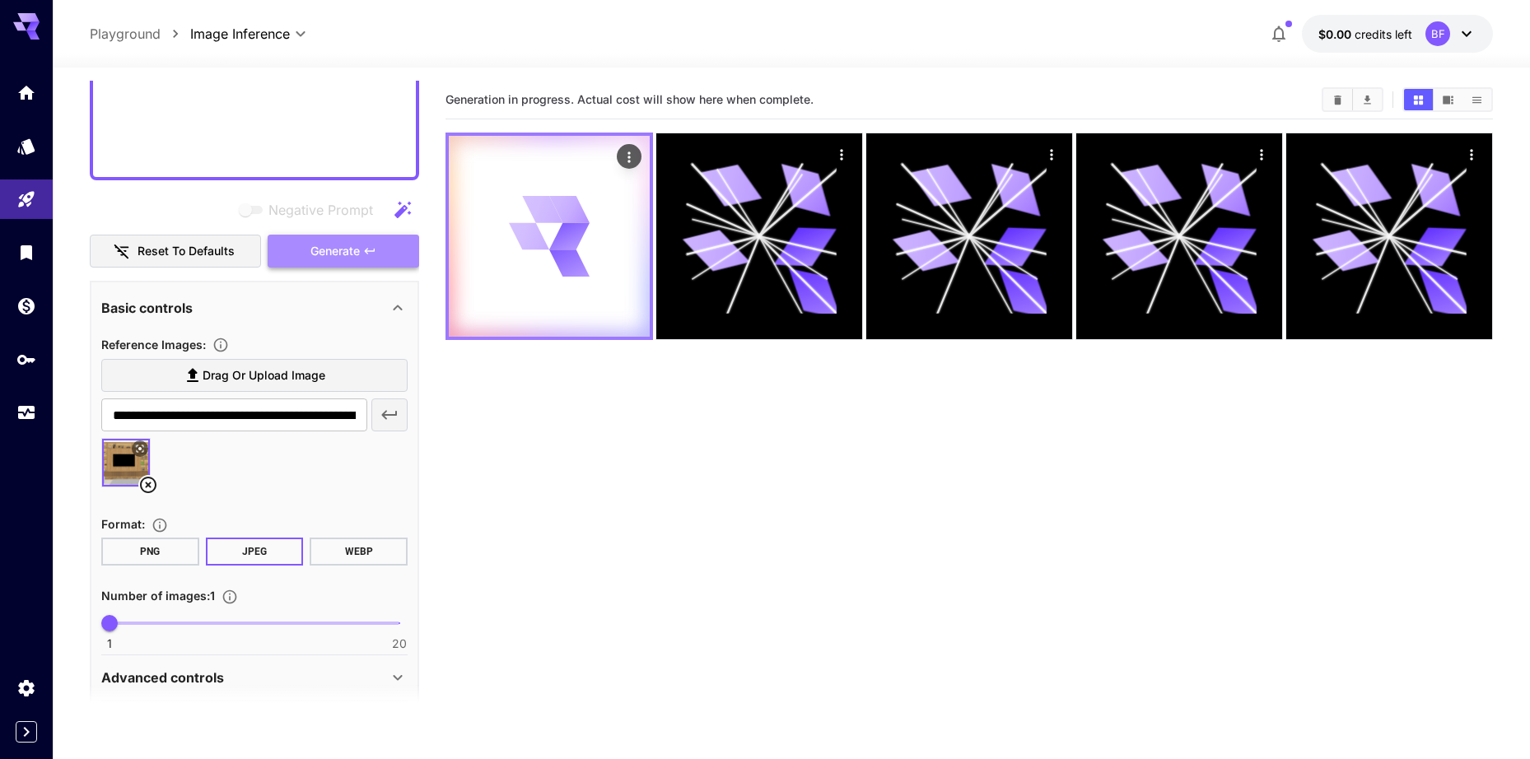
click at [298, 254] on button "Generate" at bounding box center [344, 252] width 152 height 34
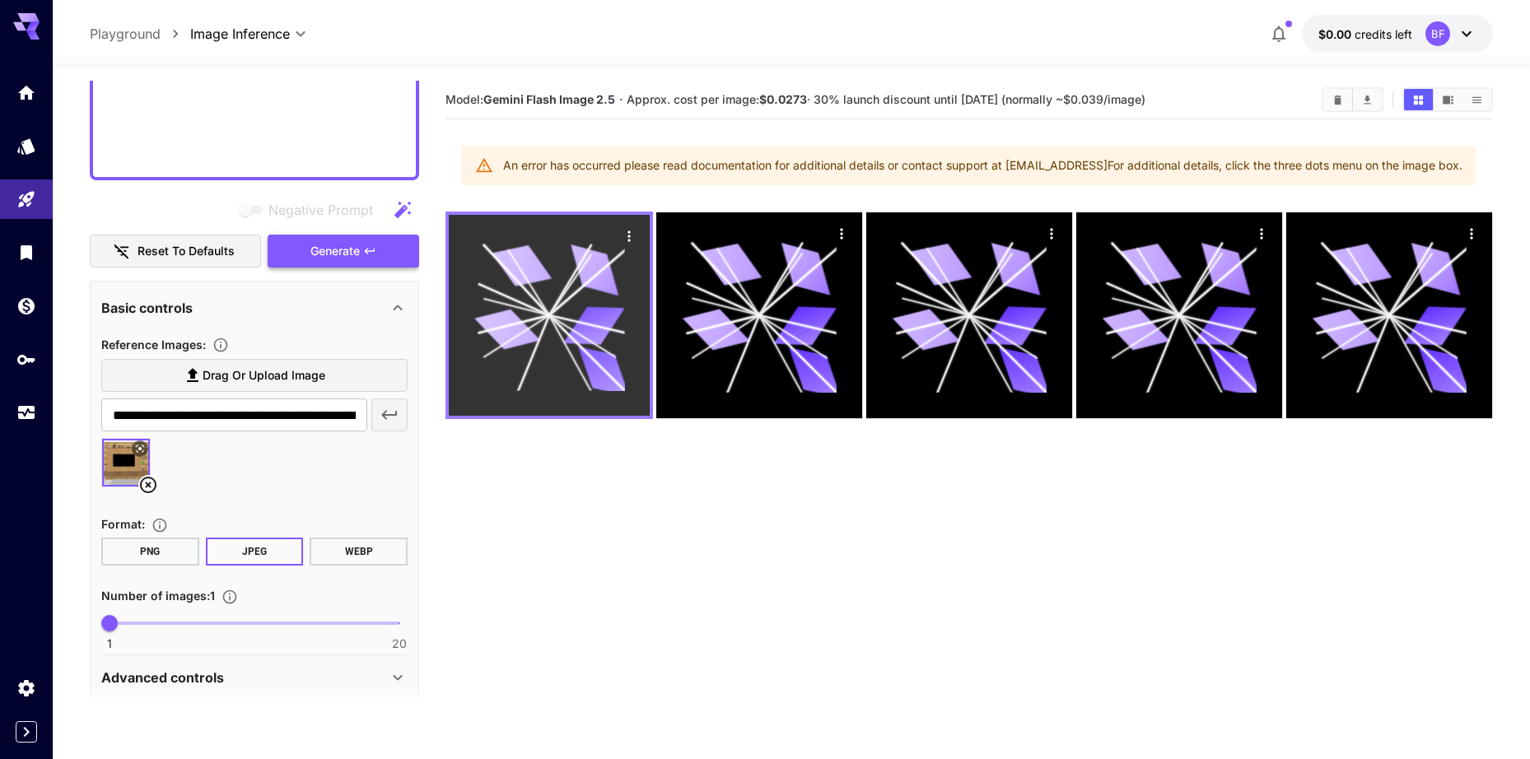
click at [298, 254] on button "Generate" at bounding box center [344, 252] width 152 height 34
click at [298, 253] on button "Generate" at bounding box center [344, 252] width 152 height 34
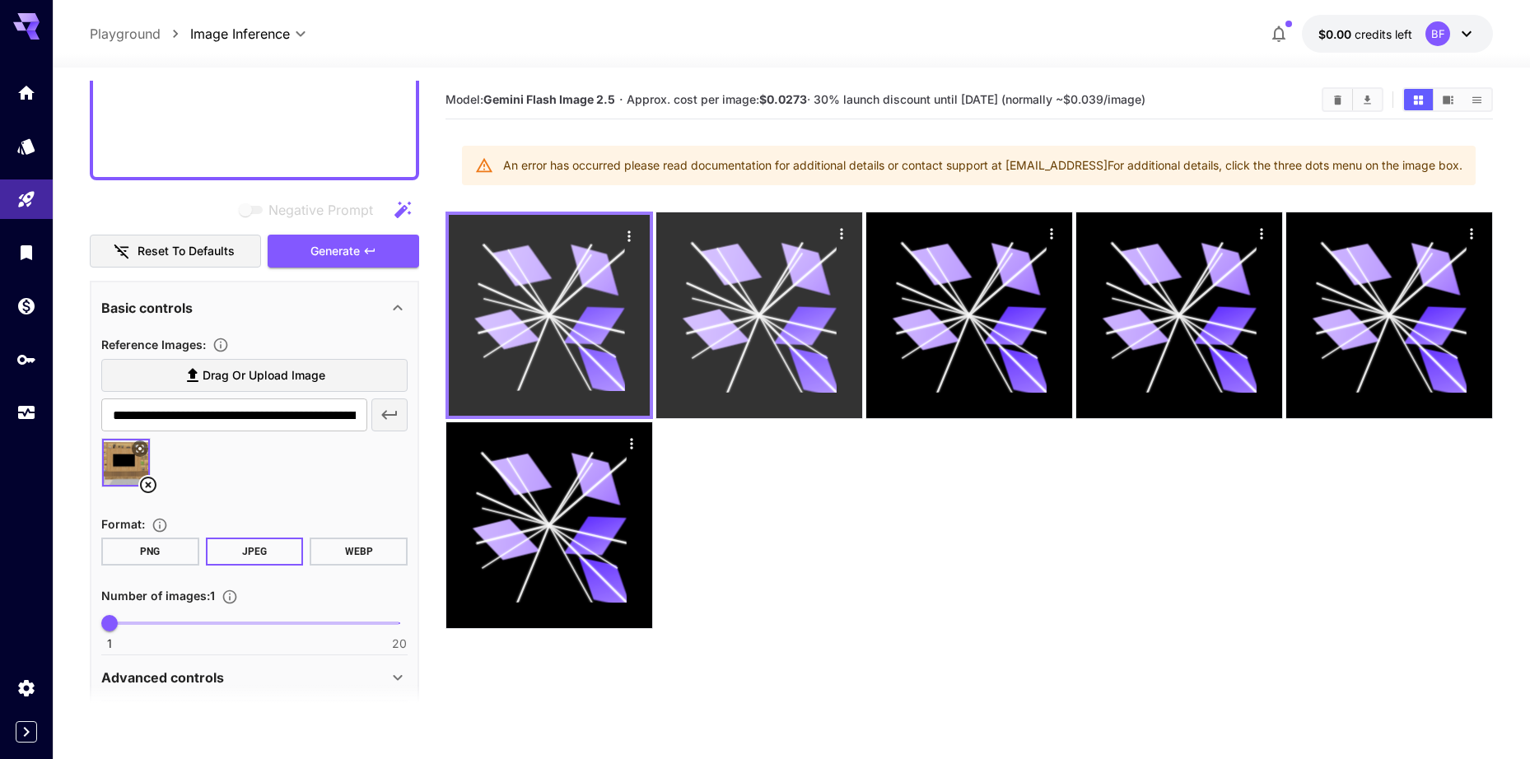
click at [785, 282] on icon at bounding box center [759, 315] width 154 height 154
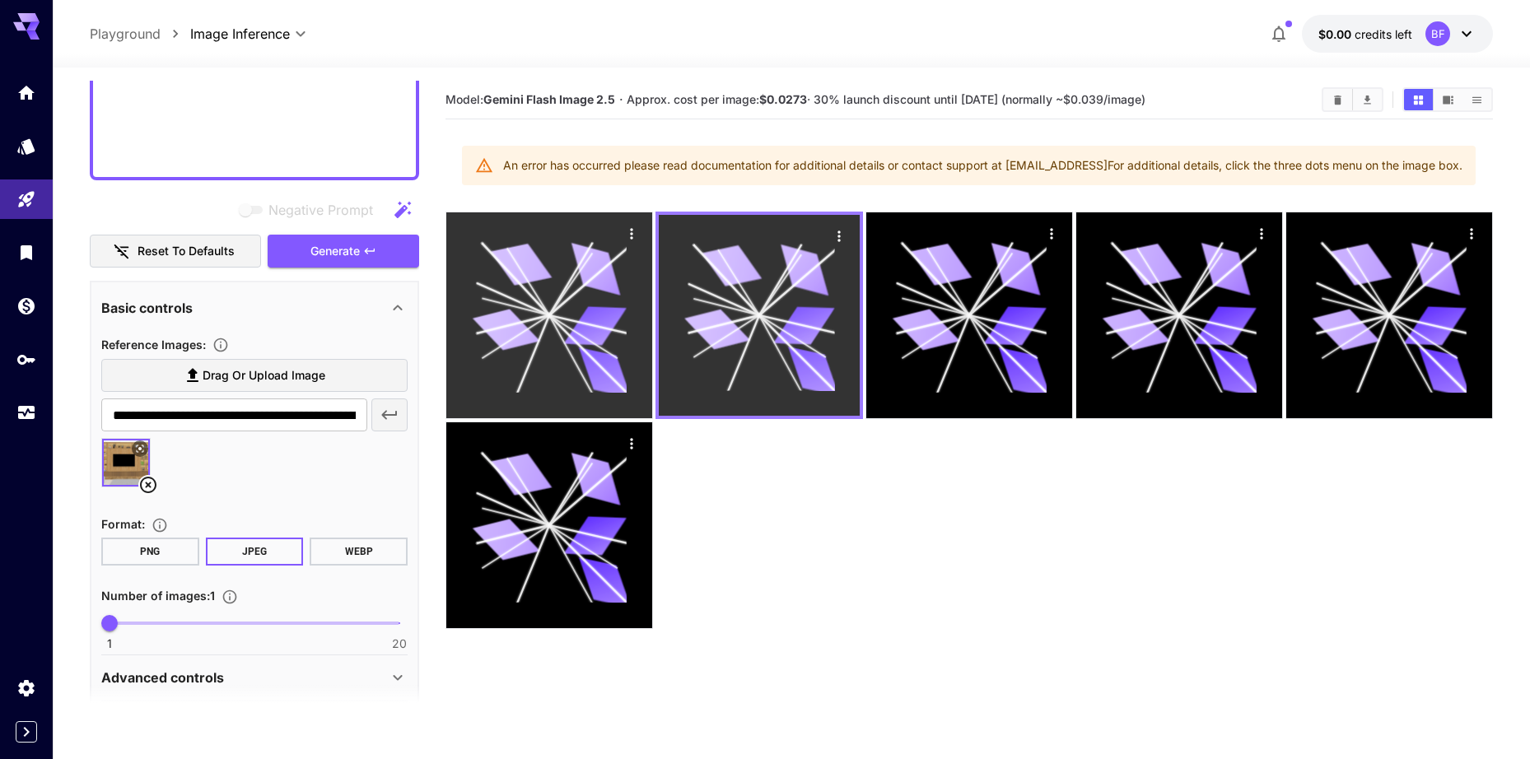
click at [834, 238] on icon "Actions" at bounding box center [839, 236] width 16 height 16
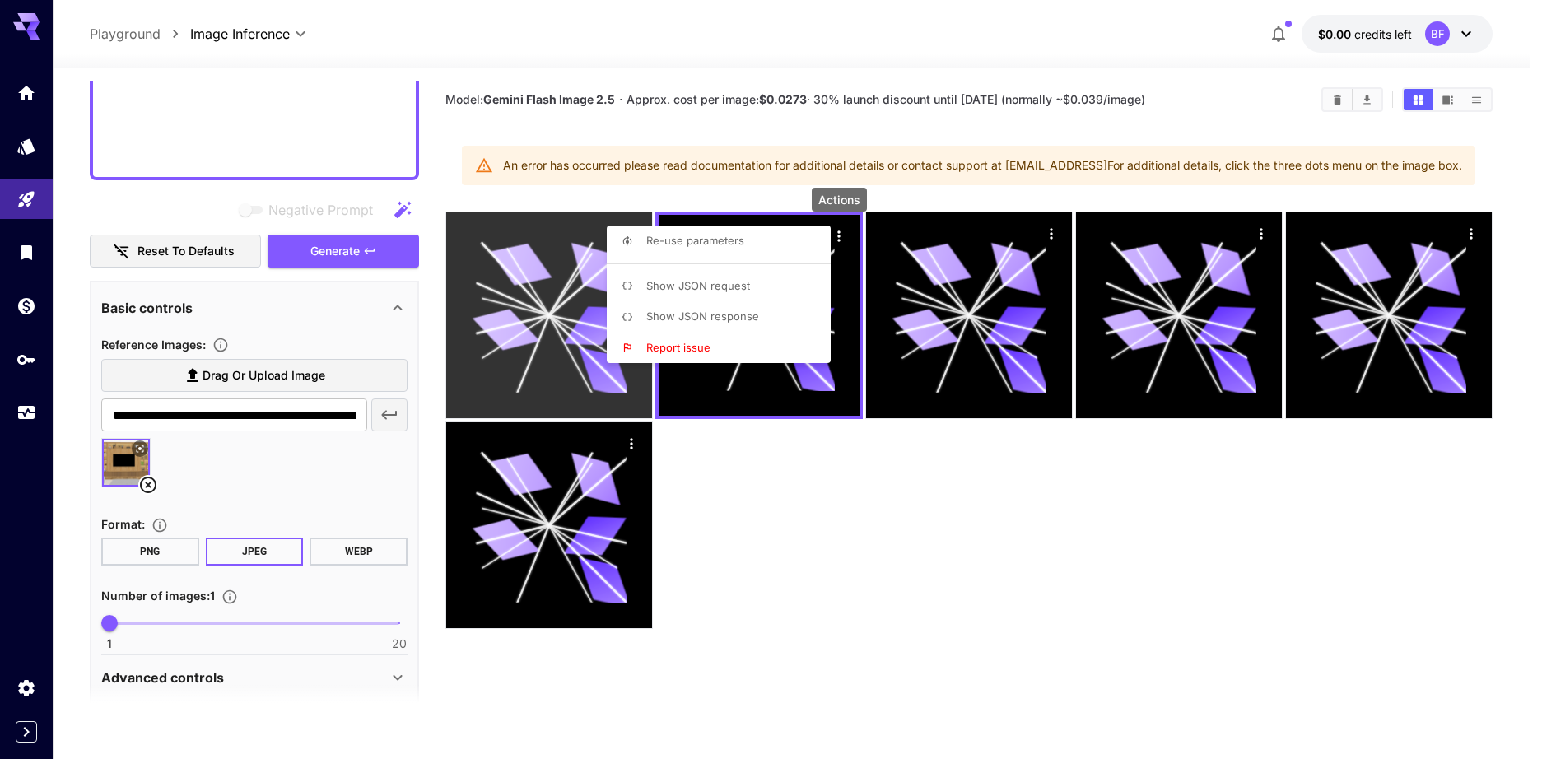
click at [757, 236] on li "Re-use parameters" at bounding box center [724, 241] width 234 height 31
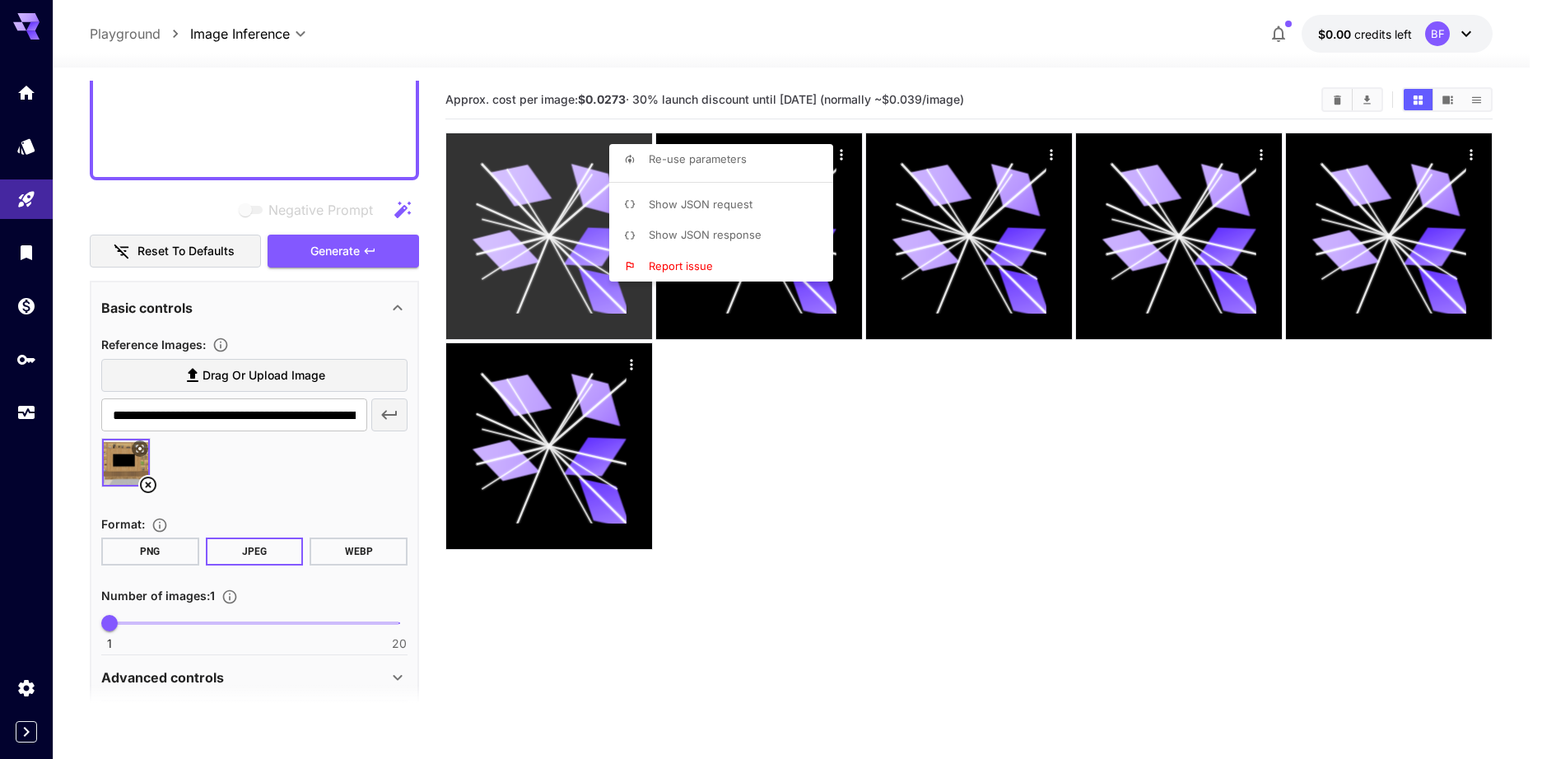
type textarea "**********"
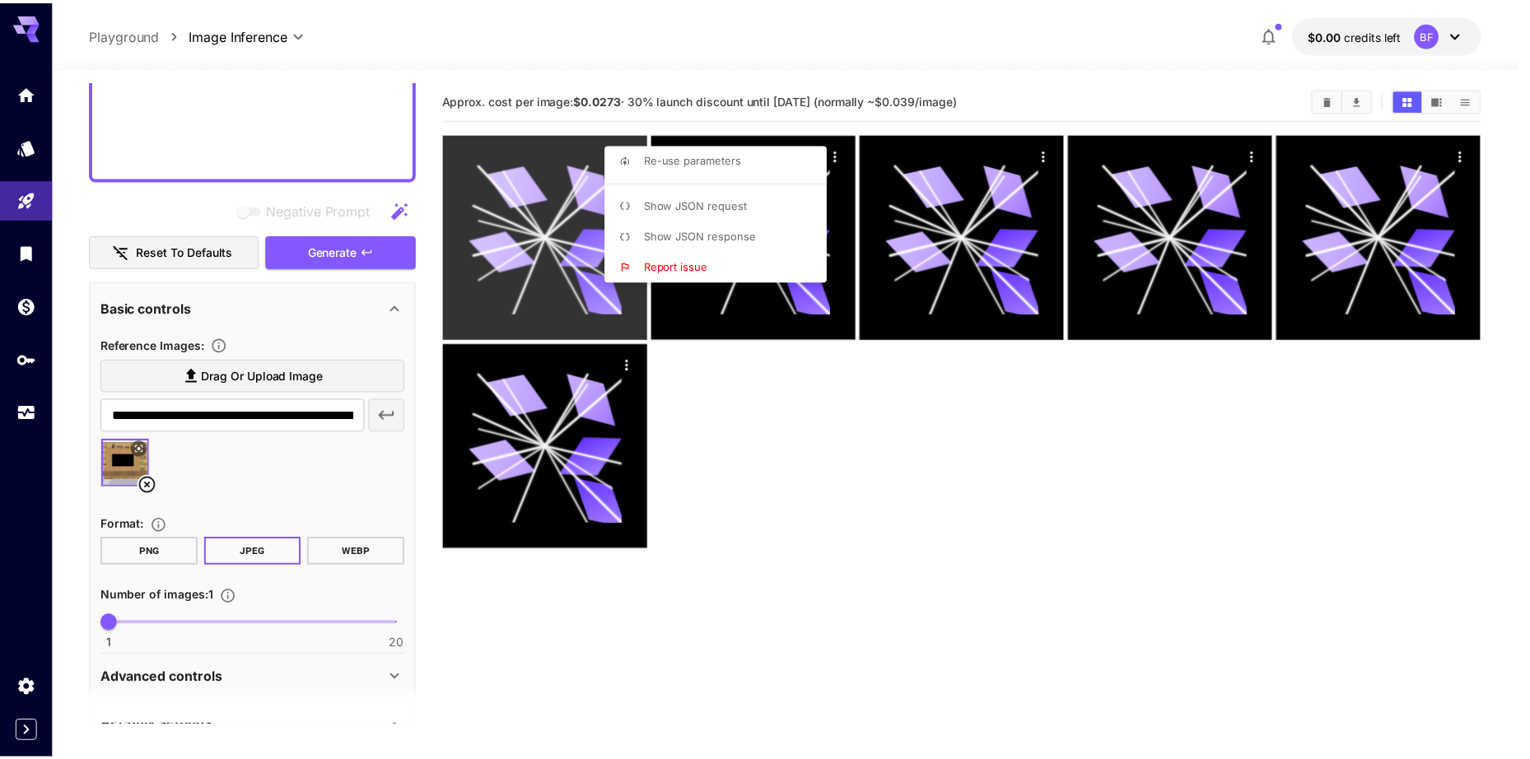
scroll to position [101, 0]
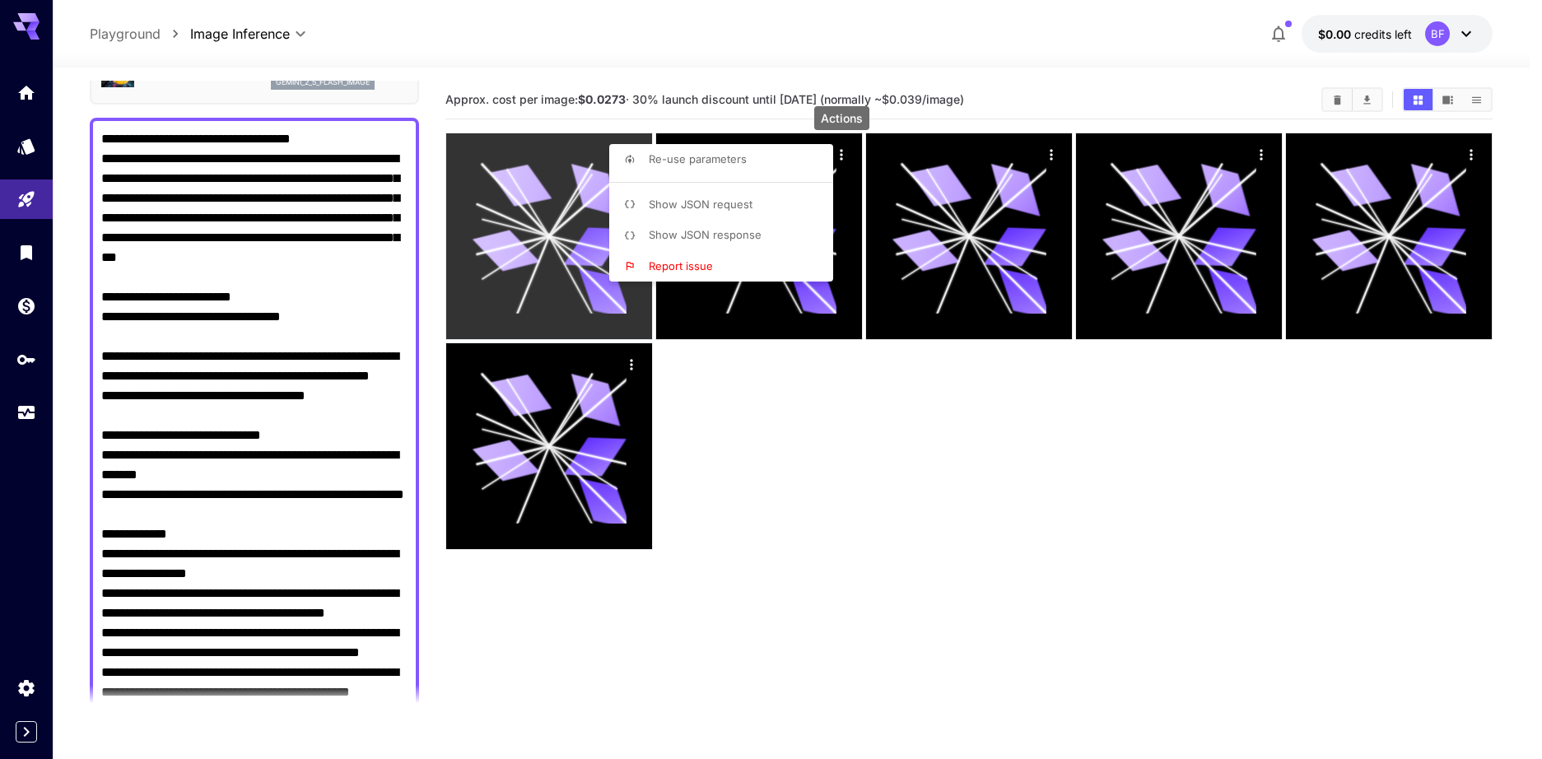
click at [450, 592] on div at bounding box center [771, 379] width 1542 height 759
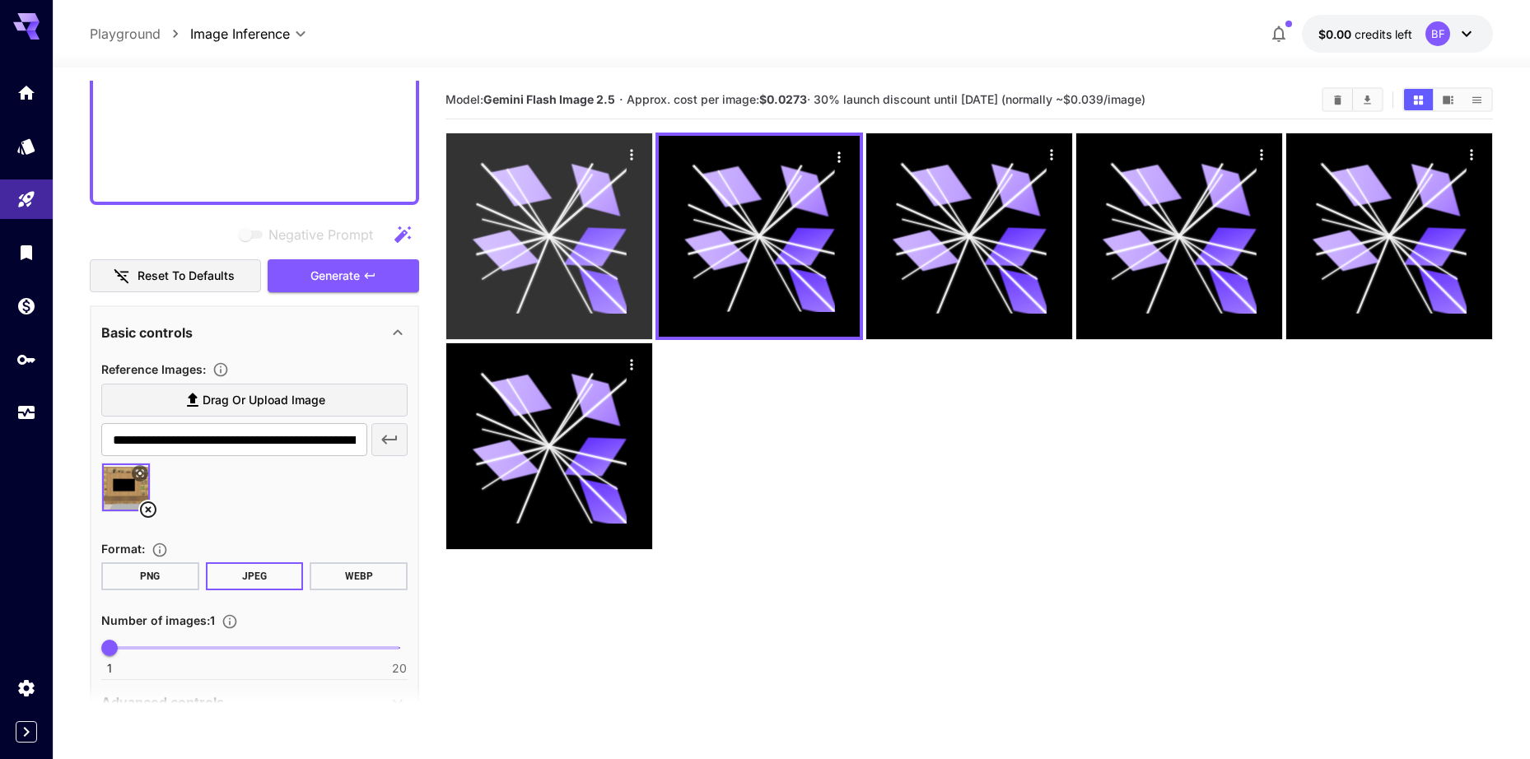
scroll to position [2196, 0]
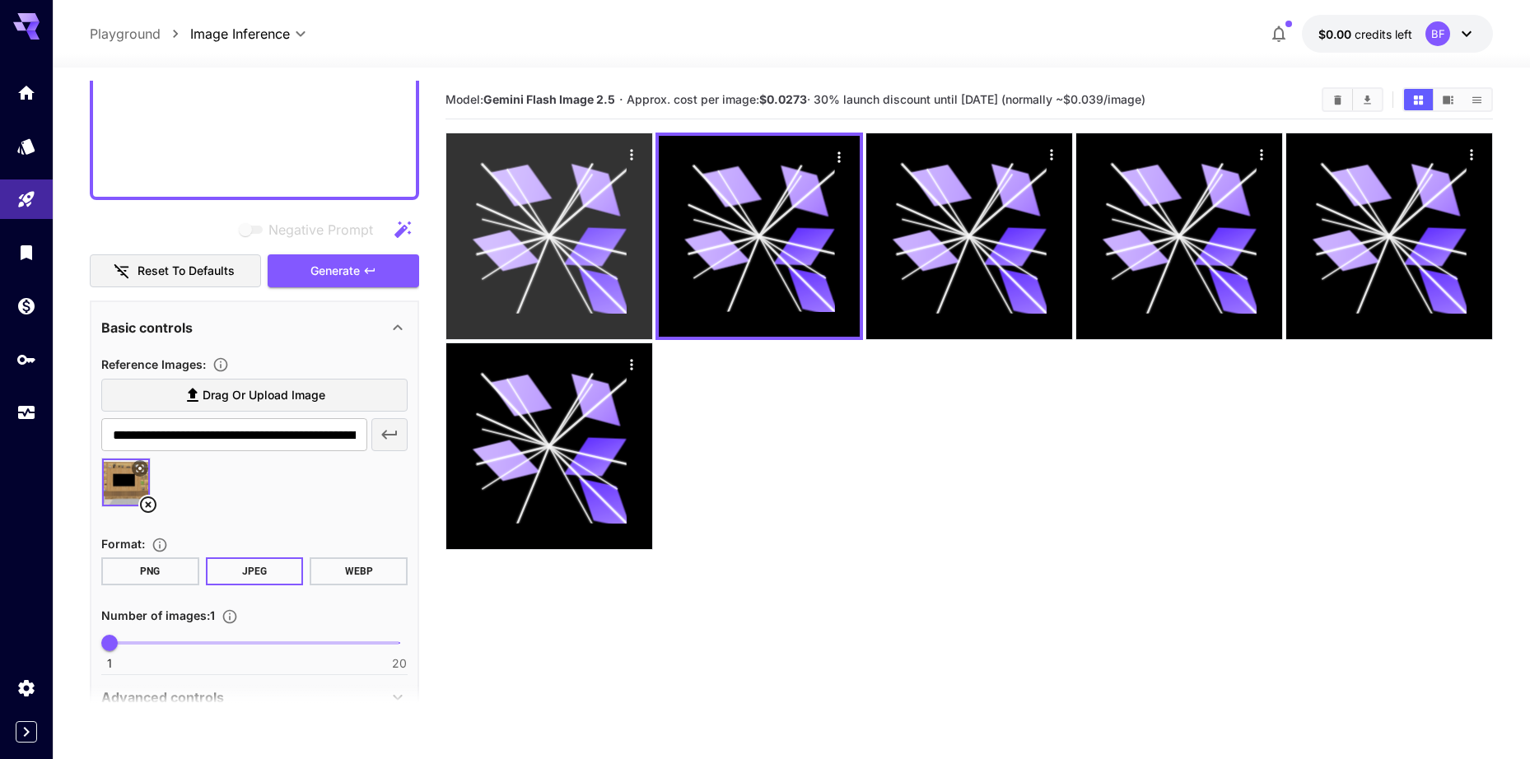
click at [380, 441] on icon "button" at bounding box center [390, 435] width 20 height 20
click at [199, 505] on icon at bounding box center [204, 505] width 20 height 20
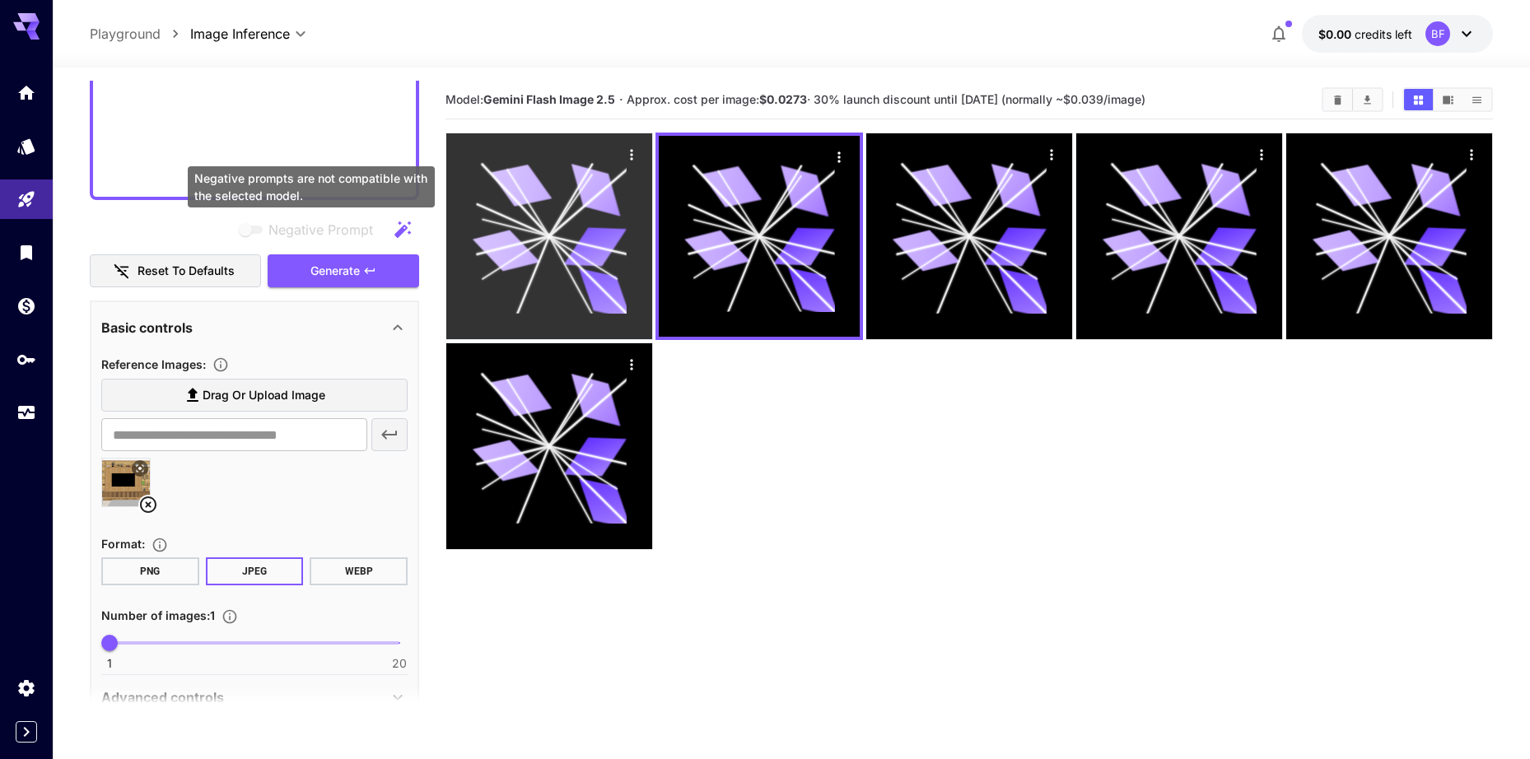
click at [362, 227] on span "Negative Prompt" at bounding box center [320, 230] width 105 height 20
click at [353, 269] on span "Generate" at bounding box center [334, 271] width 49 height 21
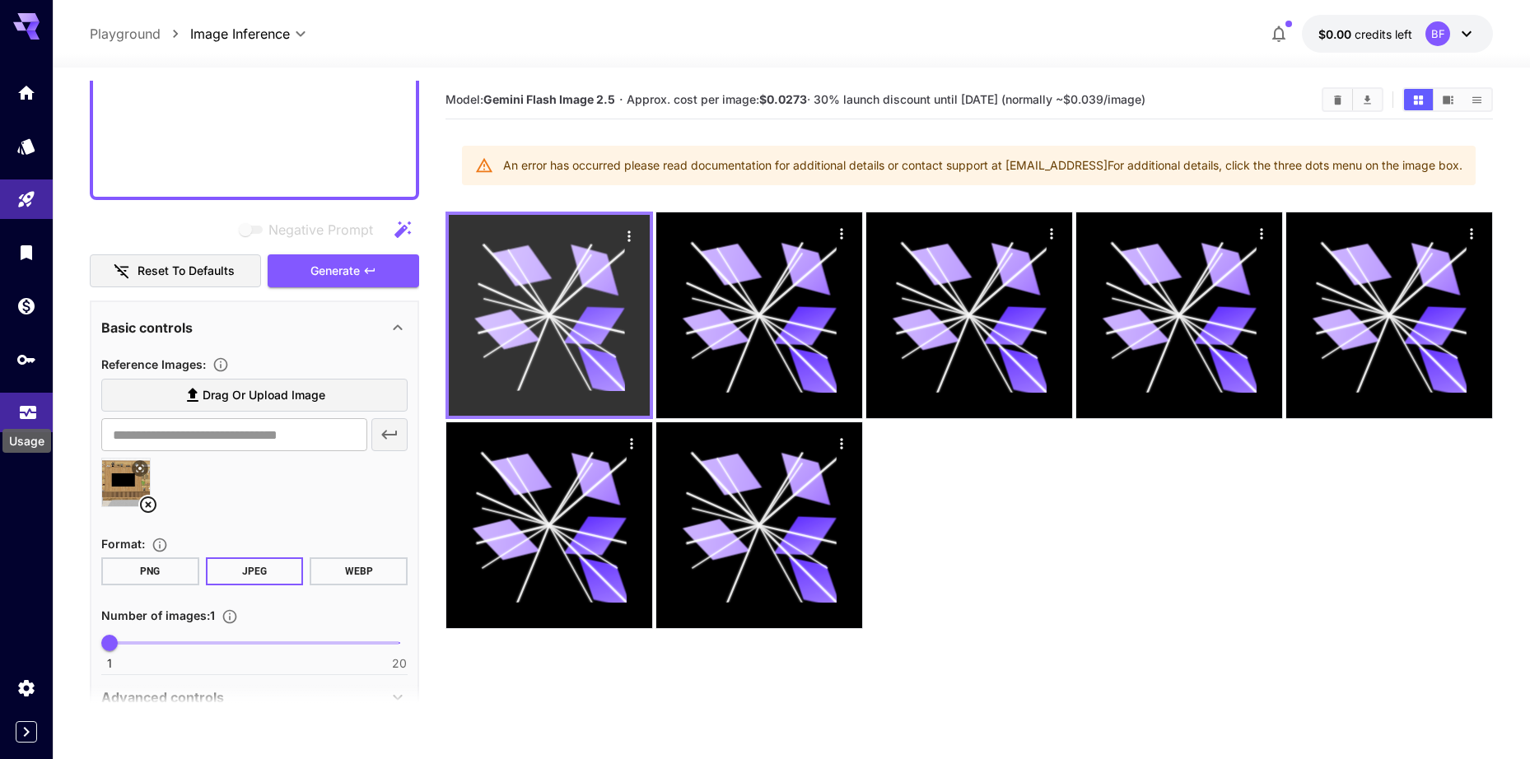
click at [24, 409] on icon "Usage" at bounding box center [28, 410] width 16 height 8
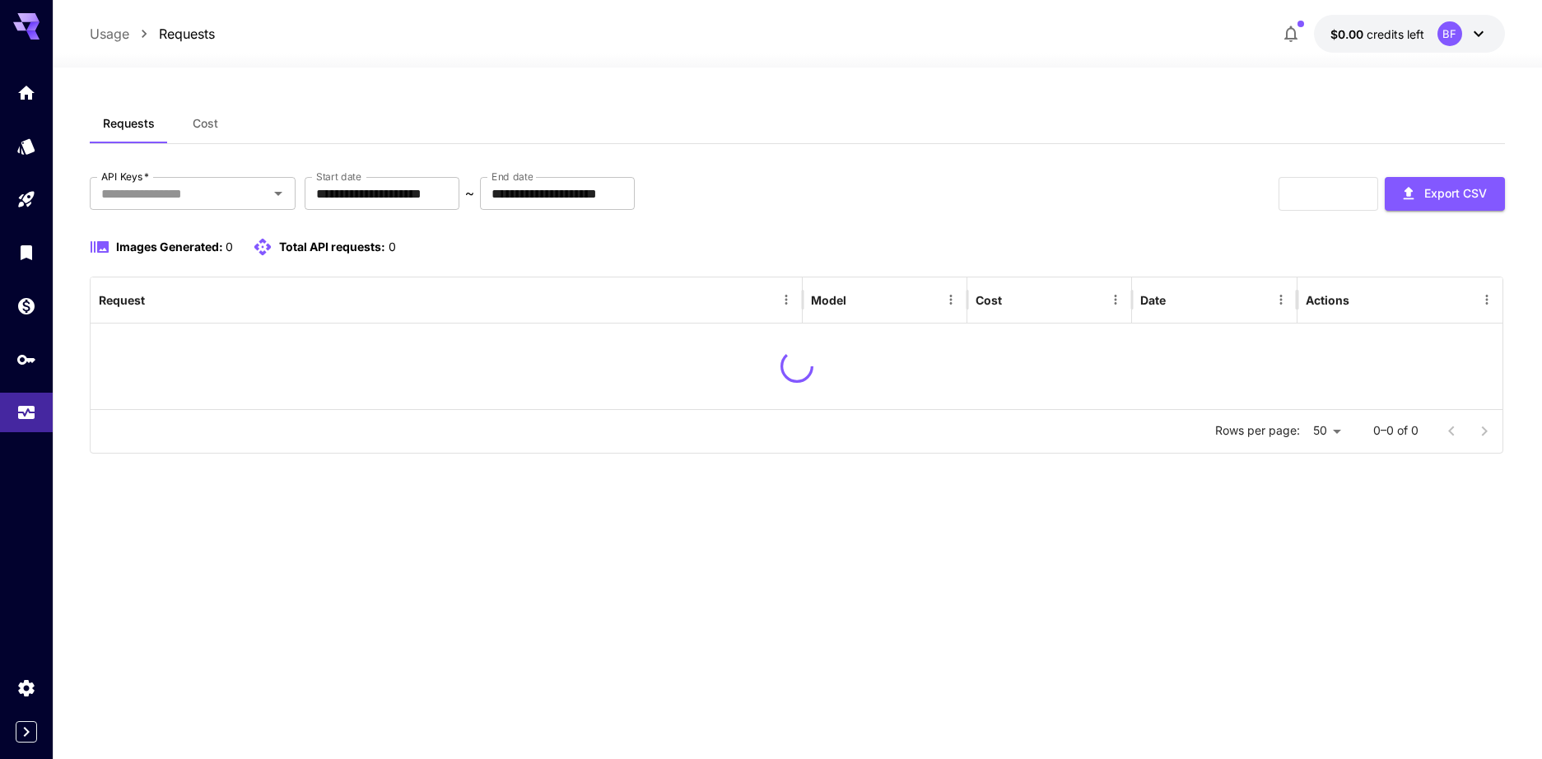
click at [1467, 32] on div "BF" at bounding box center [1463, 33] width 51 height 25
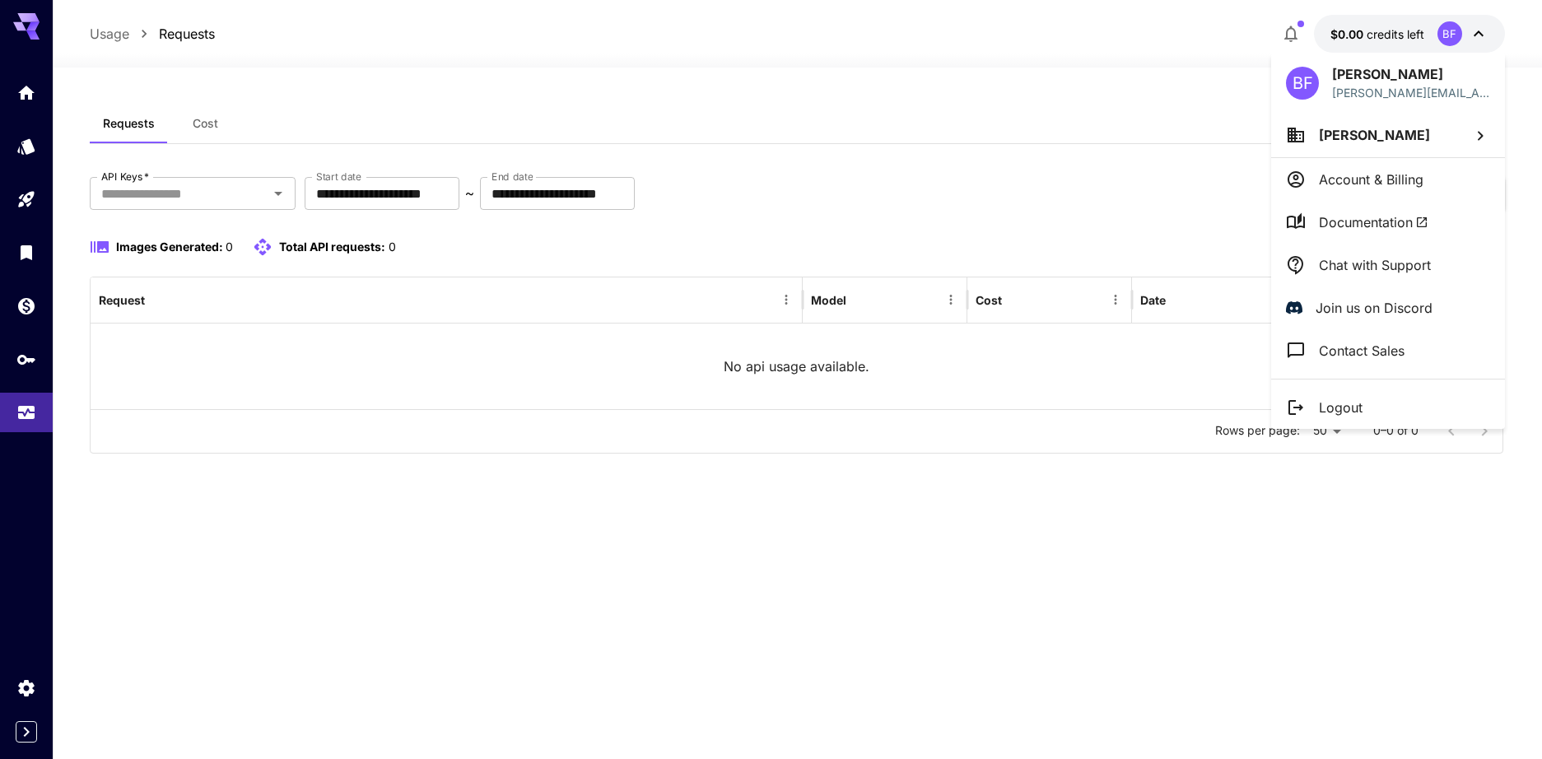
click at [1365, 218] on span "Documentation" at bounding box center [1374, 222] width 110 height 20
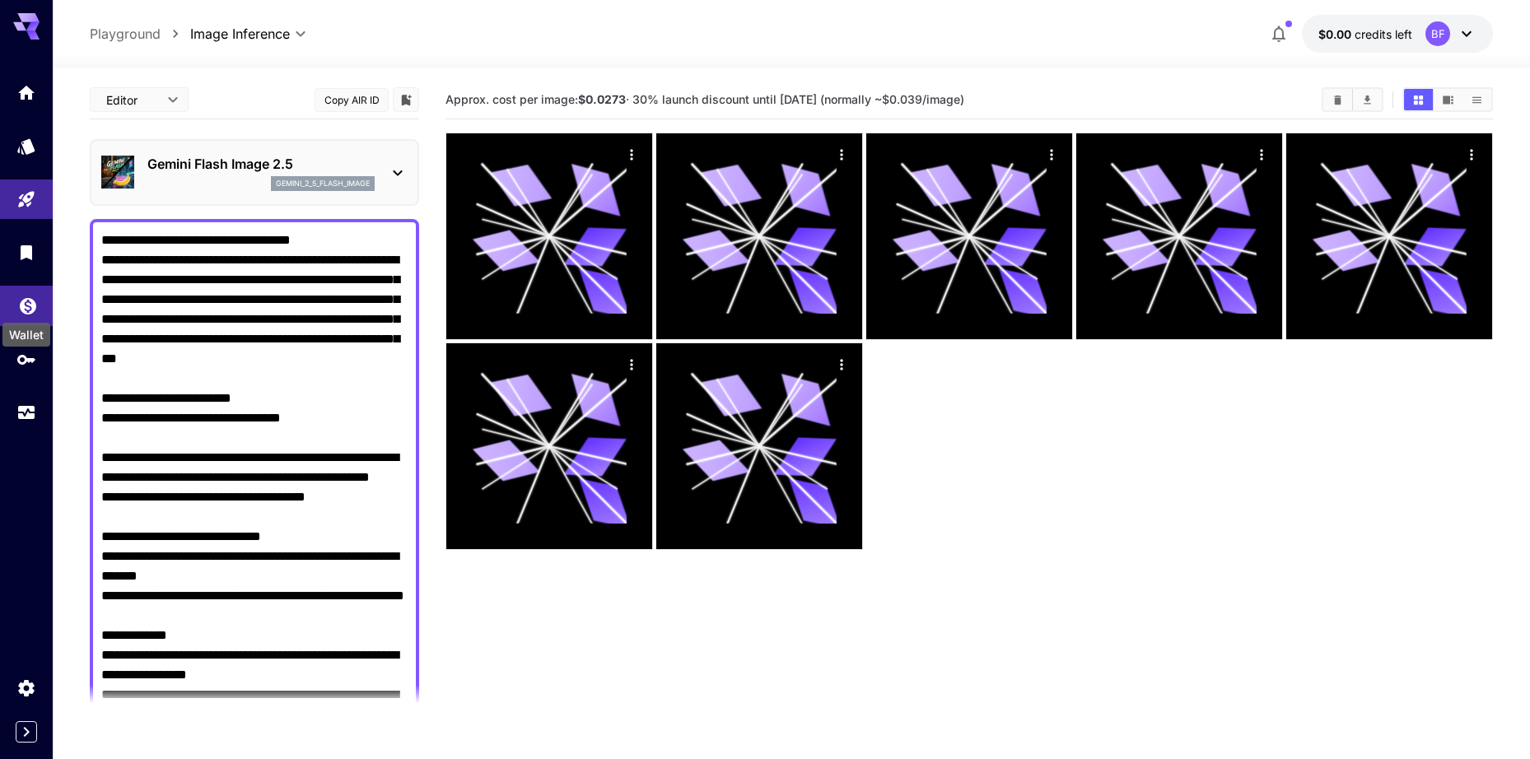
click at [29, 302] on icon "Wallet" at bounding box center [28, 302] width 20 height 20
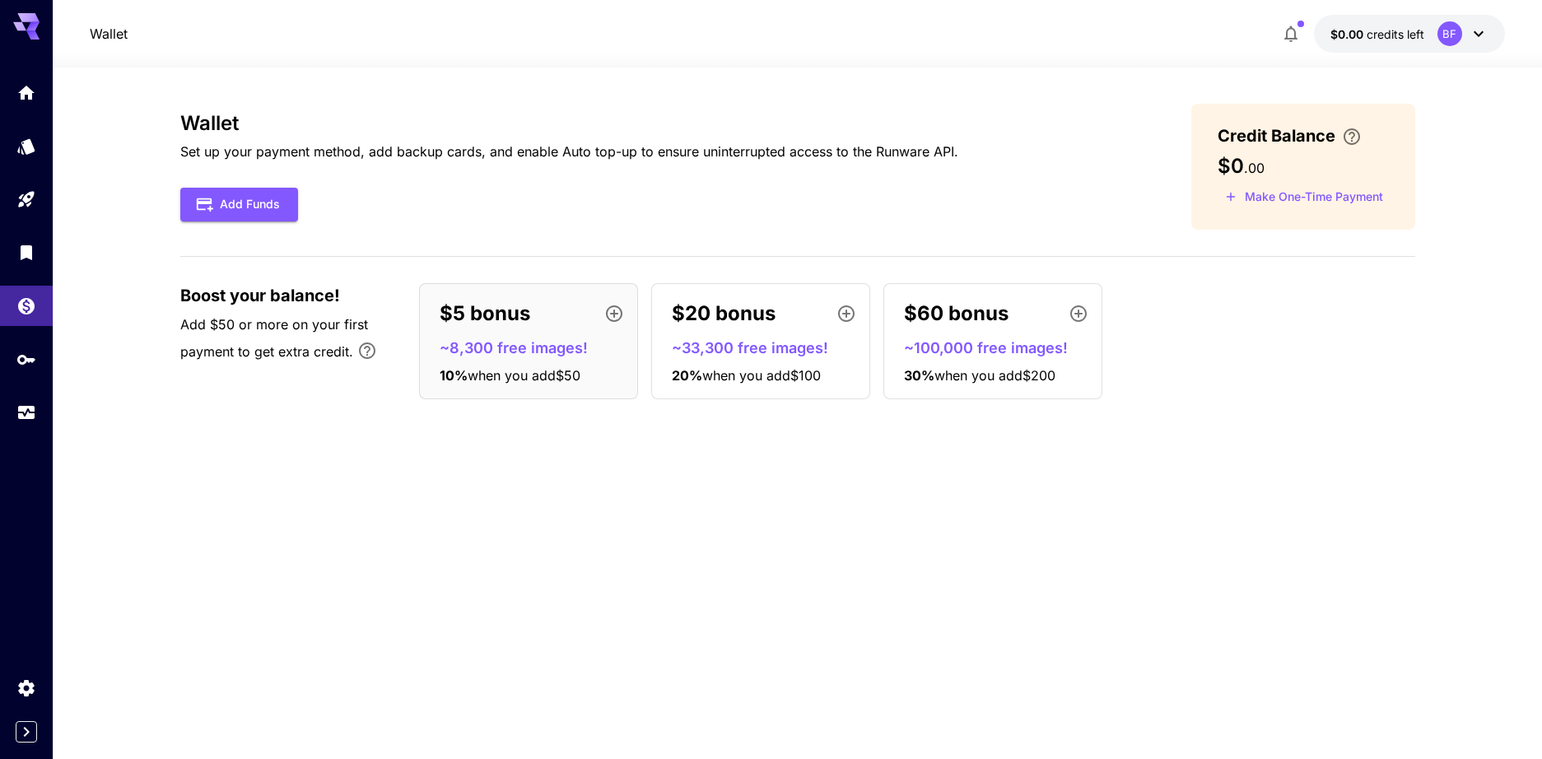
click at [531, 334] on div "$5 bonus ~8,300 free images! 10 % when you add $50" at bounding box center [528, 341] width 219 height 116
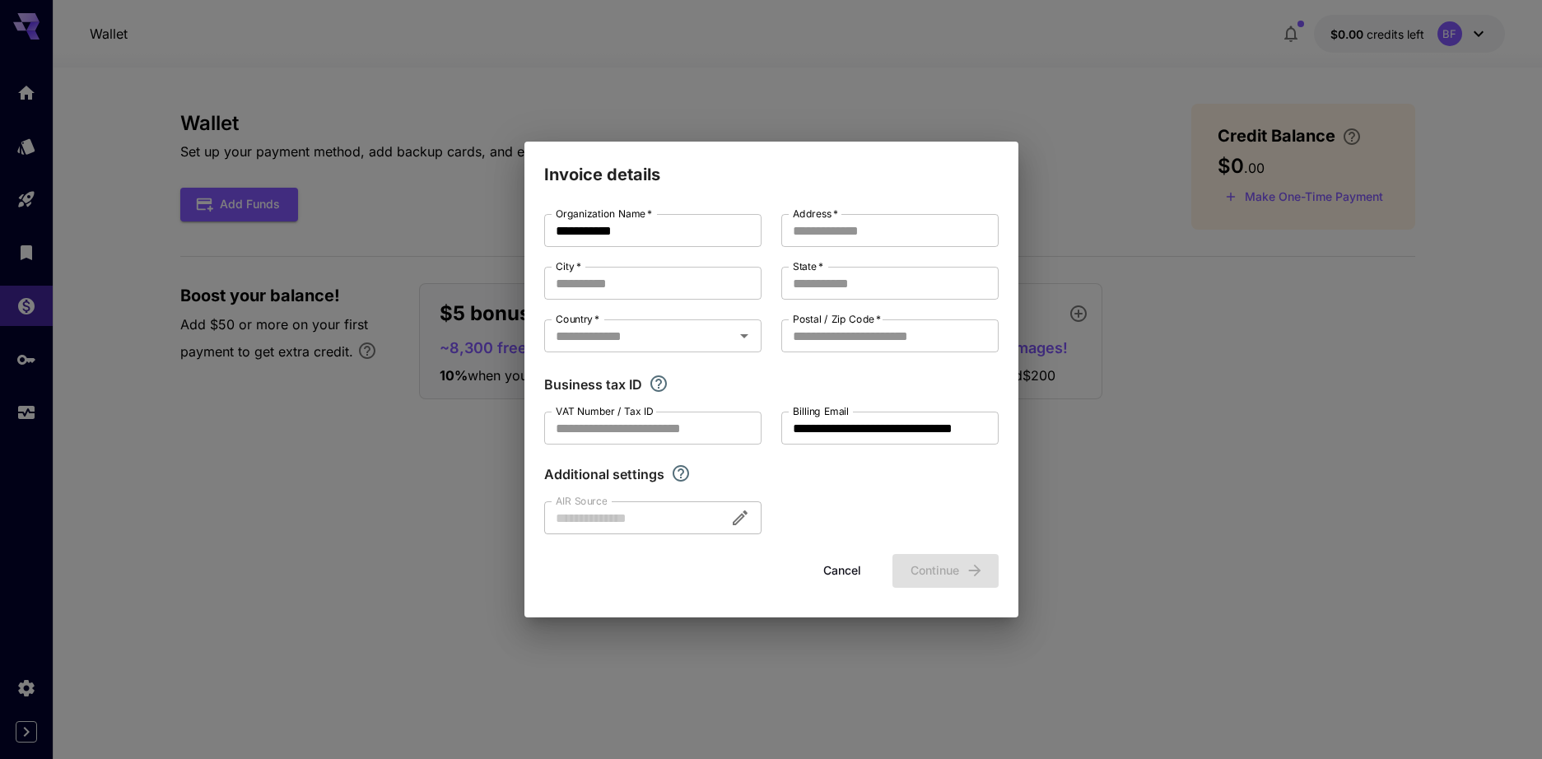
click at [740, 378] on div "Business tax ID" at bounding box center [771, 385] width 455 height 20
click at [724, 428] on input "VAT Number / Tax ID" at bounding box center [652, 428] width 217 height 33
click at [743, 380] on div "Business tax ID" at bounding box center [771, 385] width 455 height 20
click at [848, 573] on button "Cancel" at bounding box center [842, 571] width 74 height 34
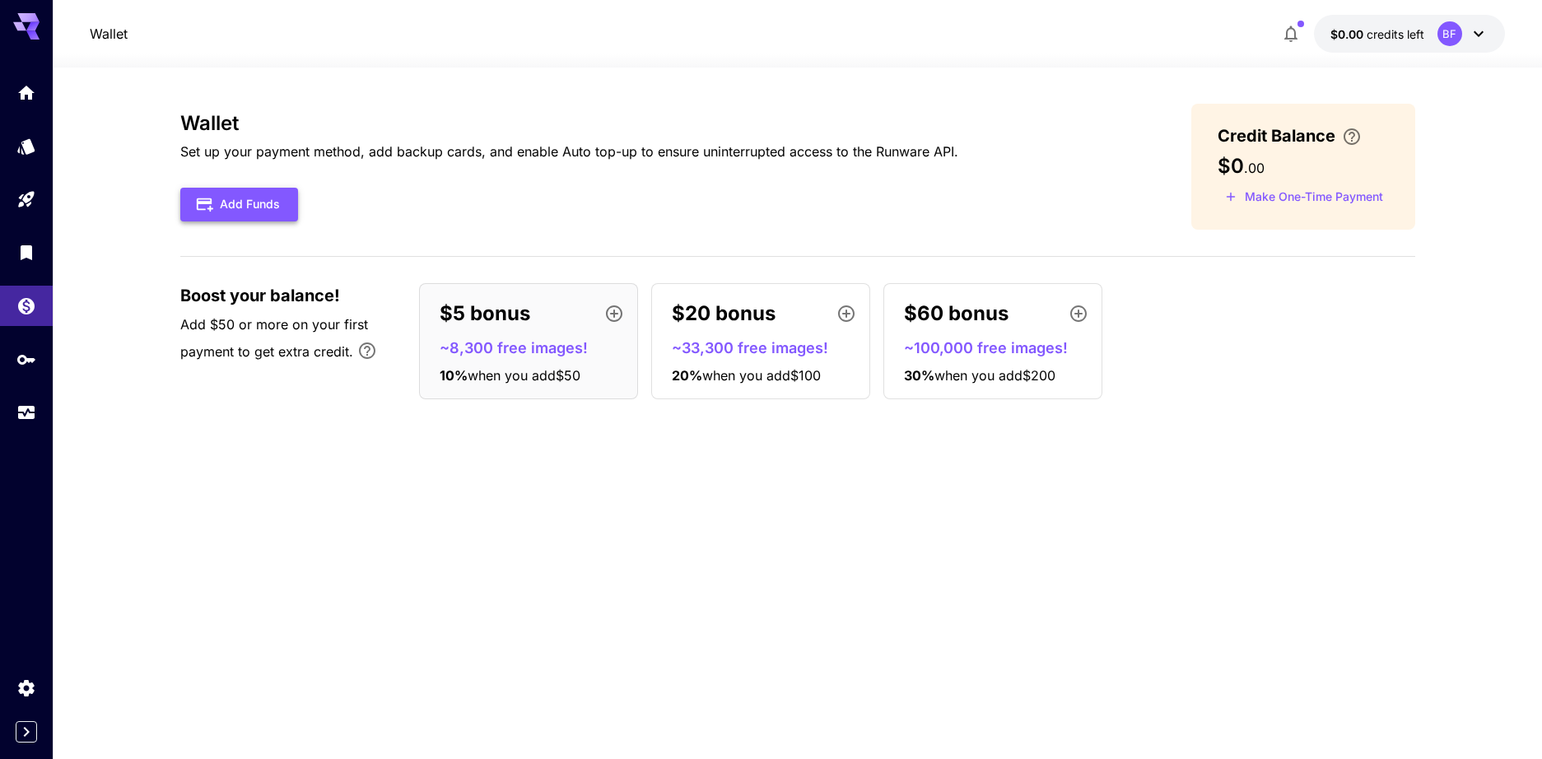
click at [254, 194] on button "Add Funds" at bounding box center [239, 205] width 118 height 34
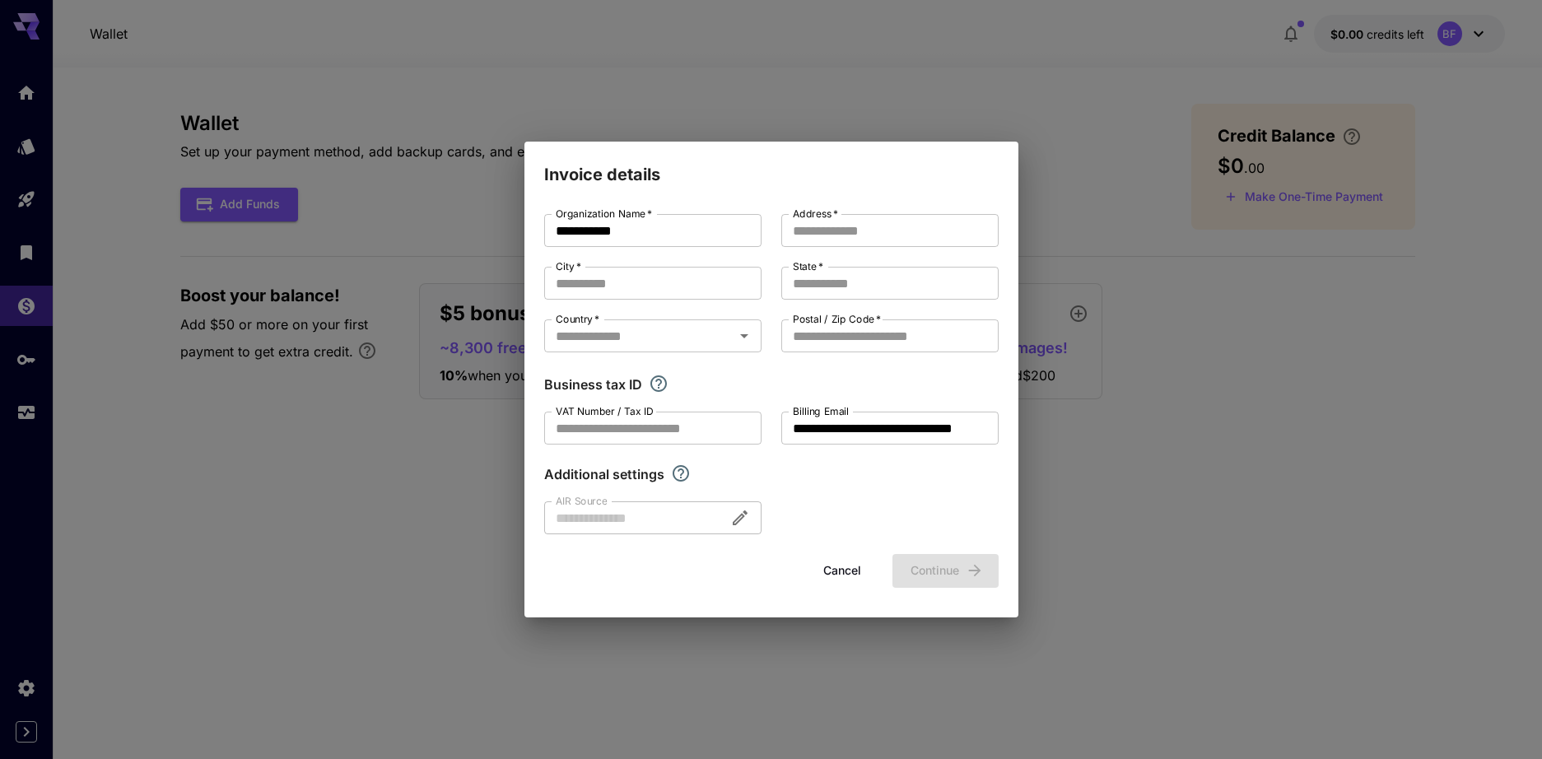
click at [846, 574] on button "Cancel" at bounding box center [842, 571] width 74 height 34
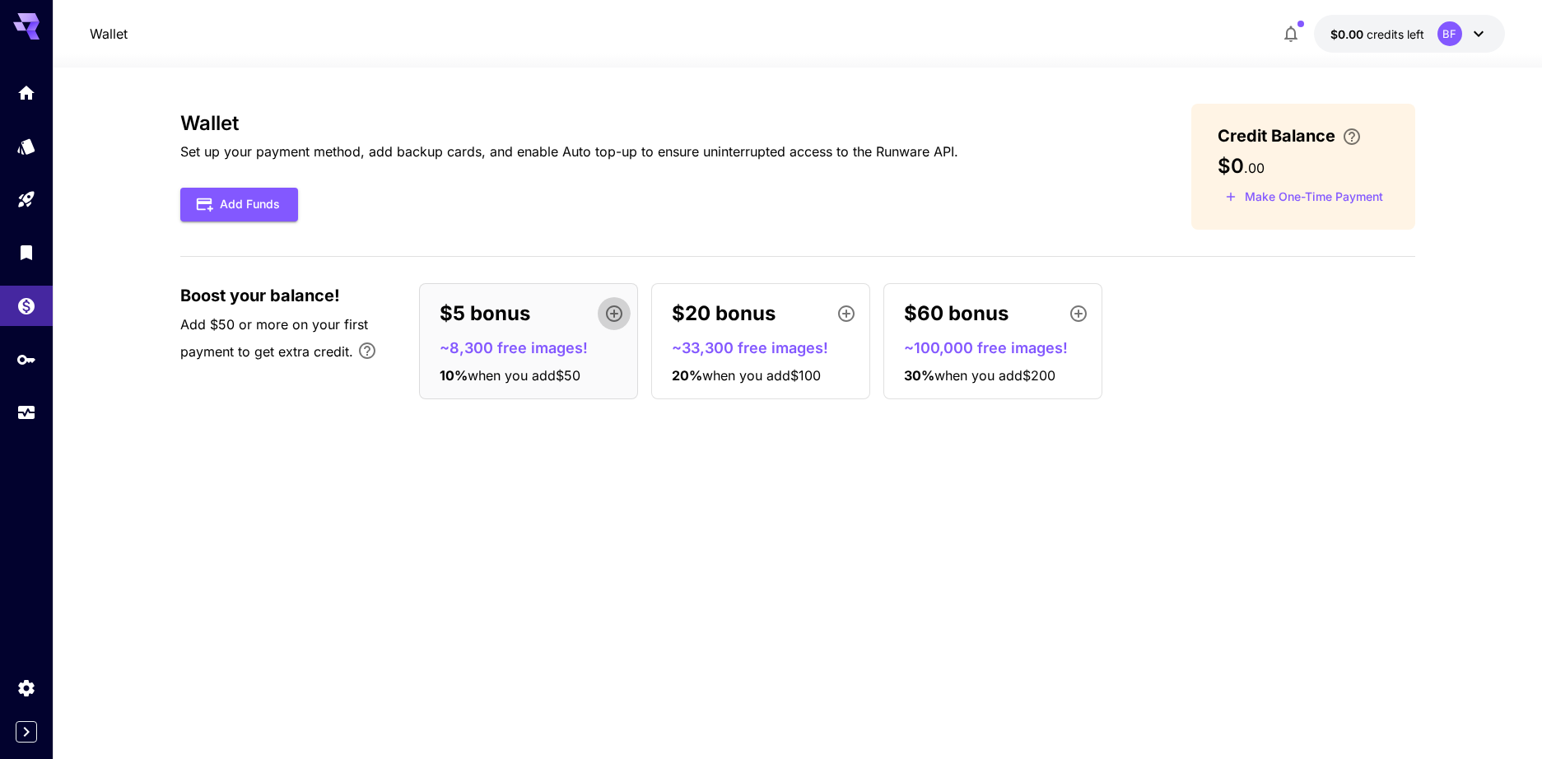
click at [614, 310] on icon "button" at bounding box center [614, 314] width 16 height 16
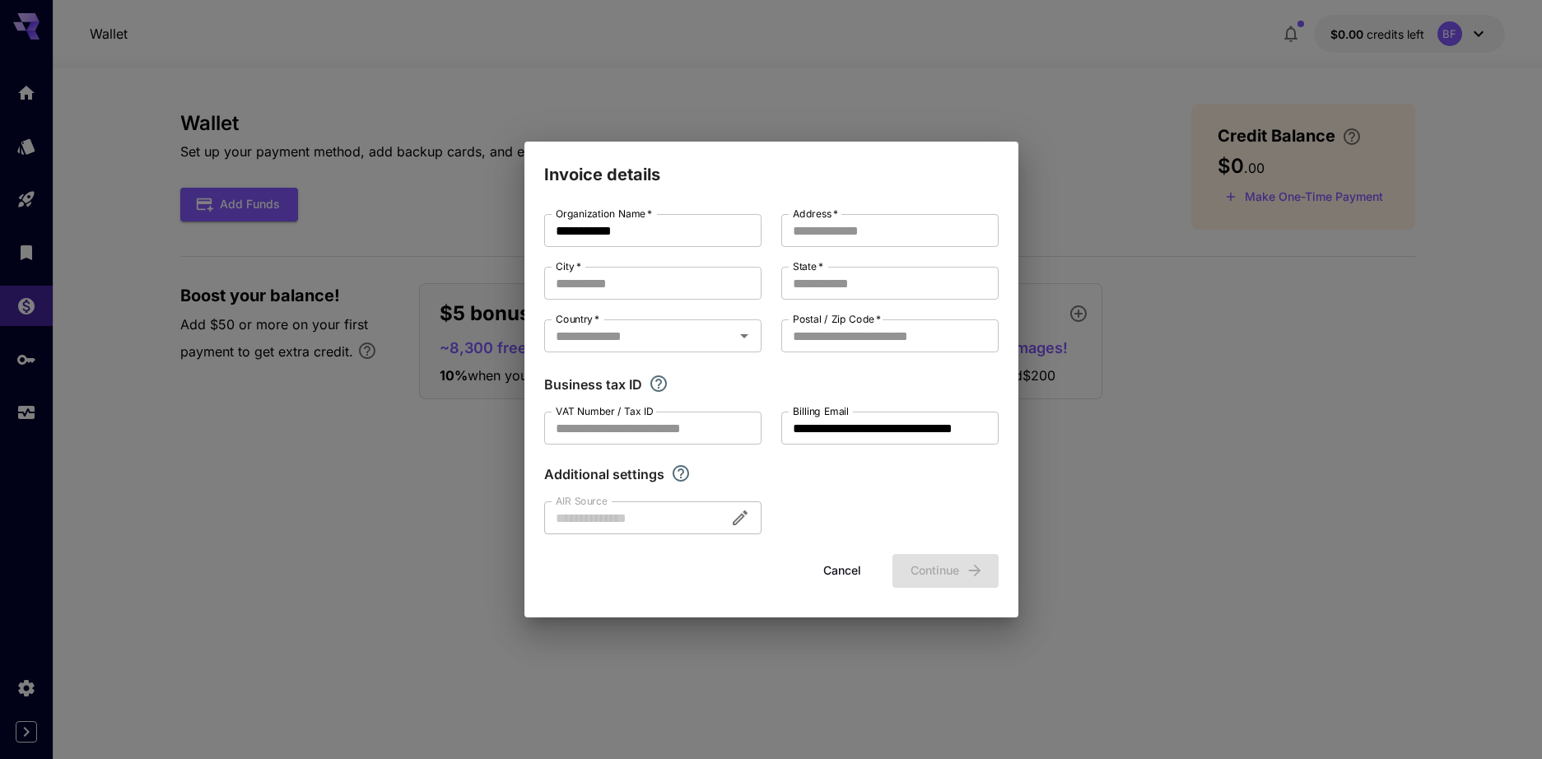
click at [825, 568] on button "Cancel" at bounding box center [842, 571] width 74 height 34
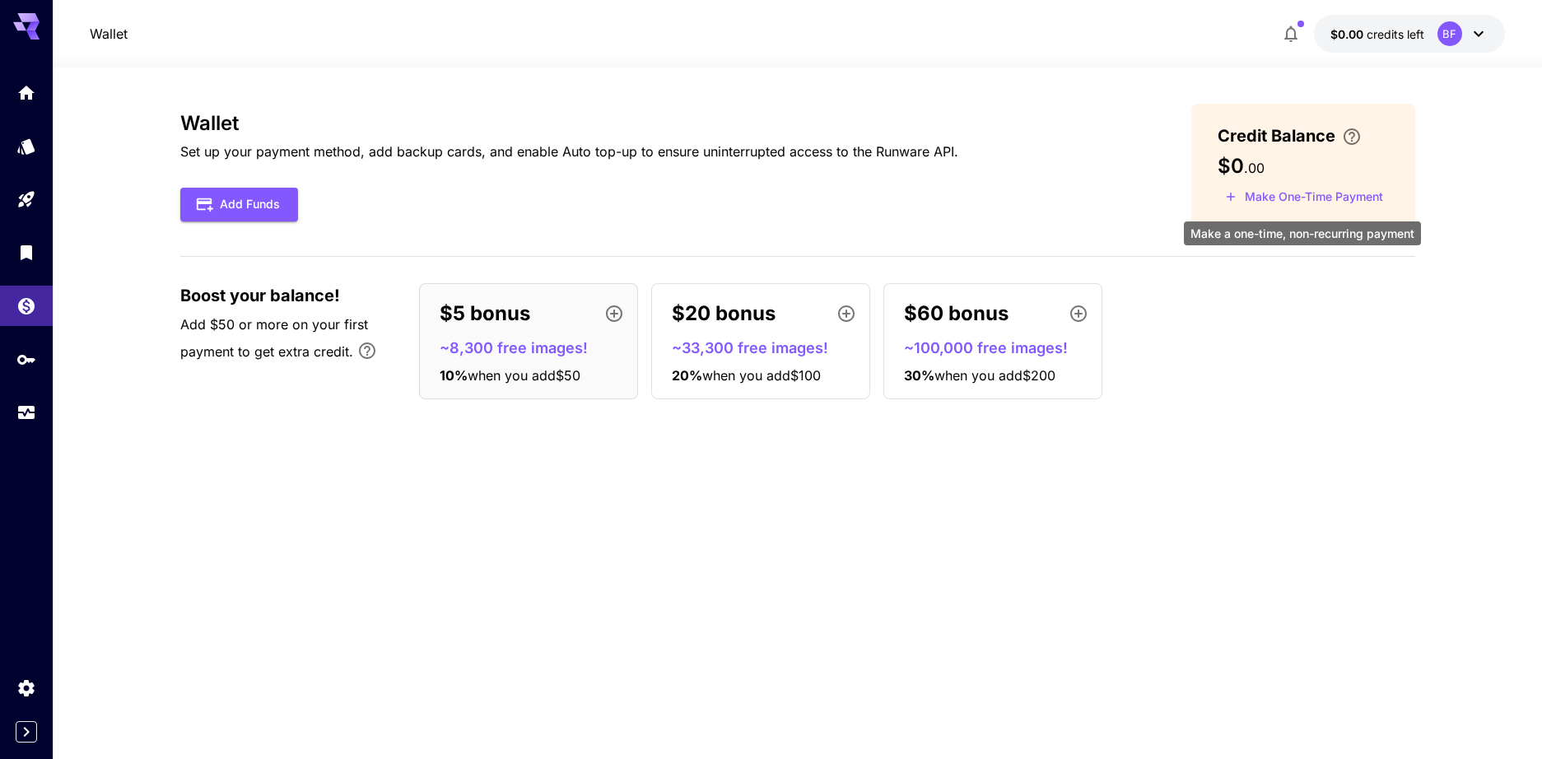
click at [1288, 197] on button "Make One-Time Payment" at bounding box center [1304, 197] width 173 height 26
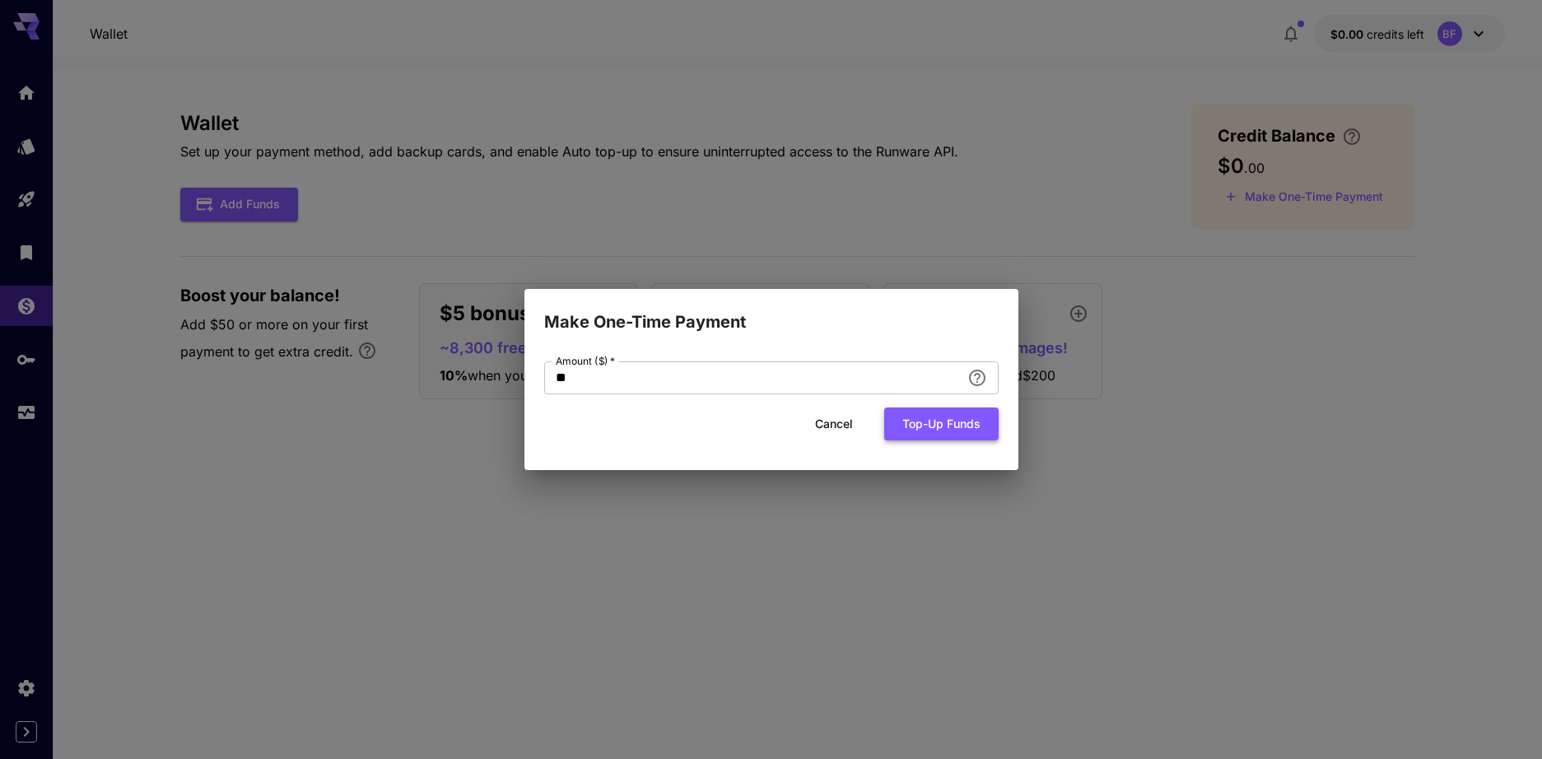
click at [968, 421] on button "Top-up funds" at bounding box center [941, 425] width 114 height 34
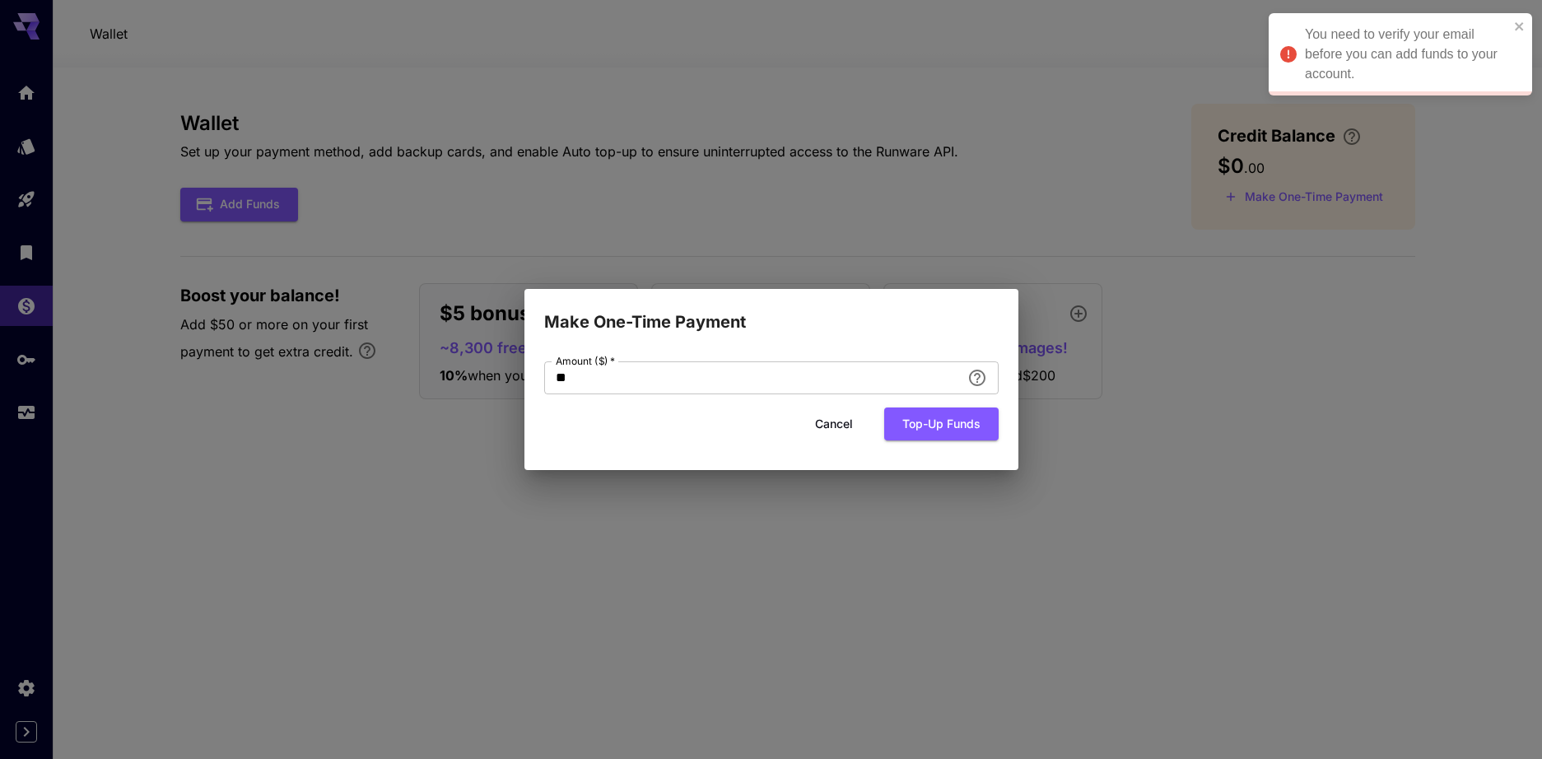
click at [1351, 65] on div "You need to verify your email before you can add funds to your account." at bounding box center [1407, 54] width 204 height 59
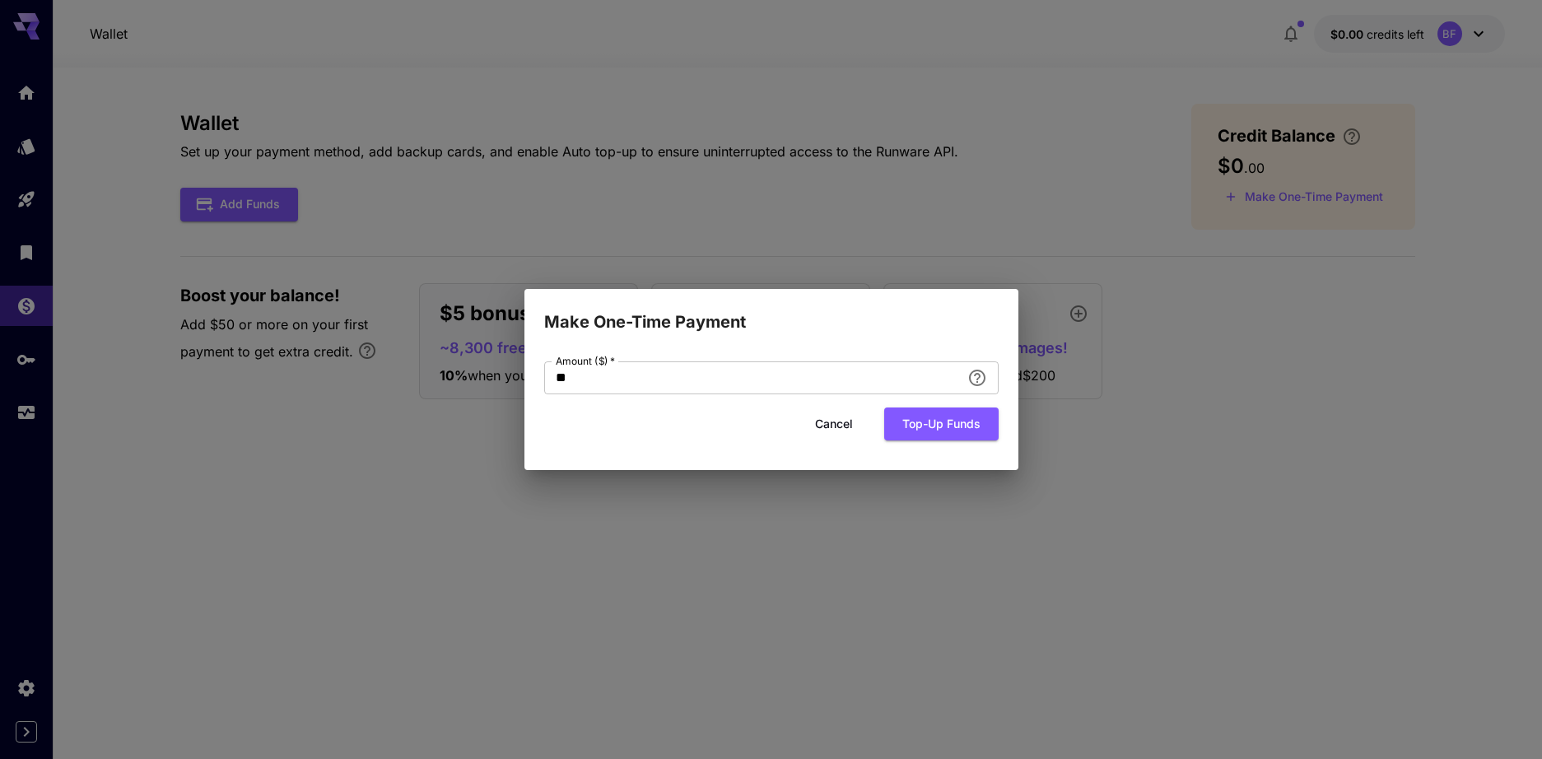
click at [1351, 65] on body "You need to verify your email before you can add funds to your account. Wallet …" at bounding box center [771, 379] width 1542 height 759
click at [1409, 74] on div "Make One-Time Payment Amount ($)   * ** Amount ($)   * Cancel Top-up funds" at bounding box center [771, 379] width 1542 height 759
drag, startPoint x: 840, startPoint y: 426, endPoint x: 1284, endPoint y: 158, distance: 518.3
click at [840, 424] on button "Cancel" at bounding box center [834, 425] width 74 height 34
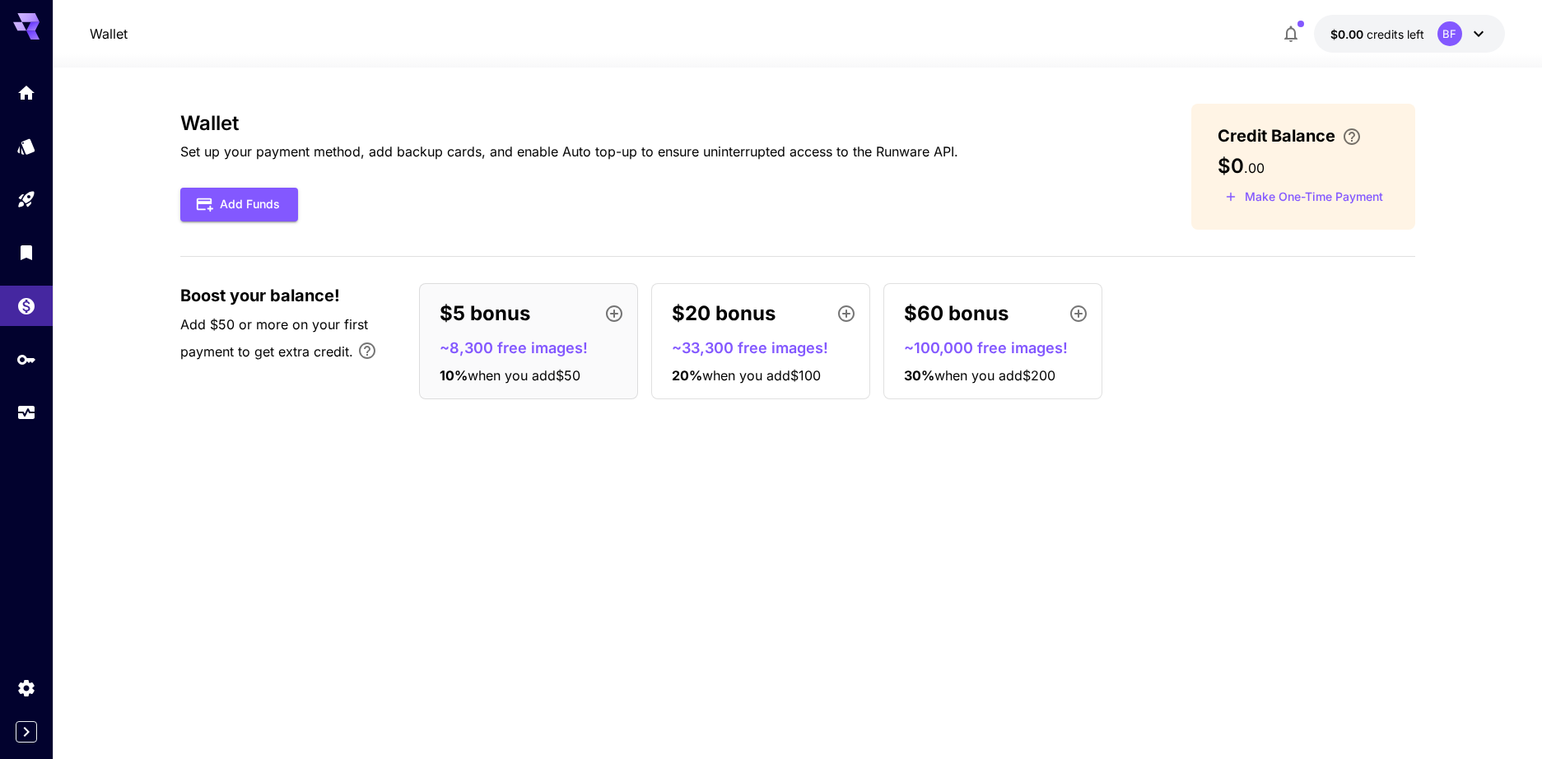
click at [1466, 7] on div "Wallet $0.00 credits left BF" at bounding box center [798, 34] width 1490 height 68
click at [1480, 48] on div at bounding box center [798, 58] width 1490 height 20
click at [1473, 34] on icon at bounding box center [1479, 34] width 20 height 20
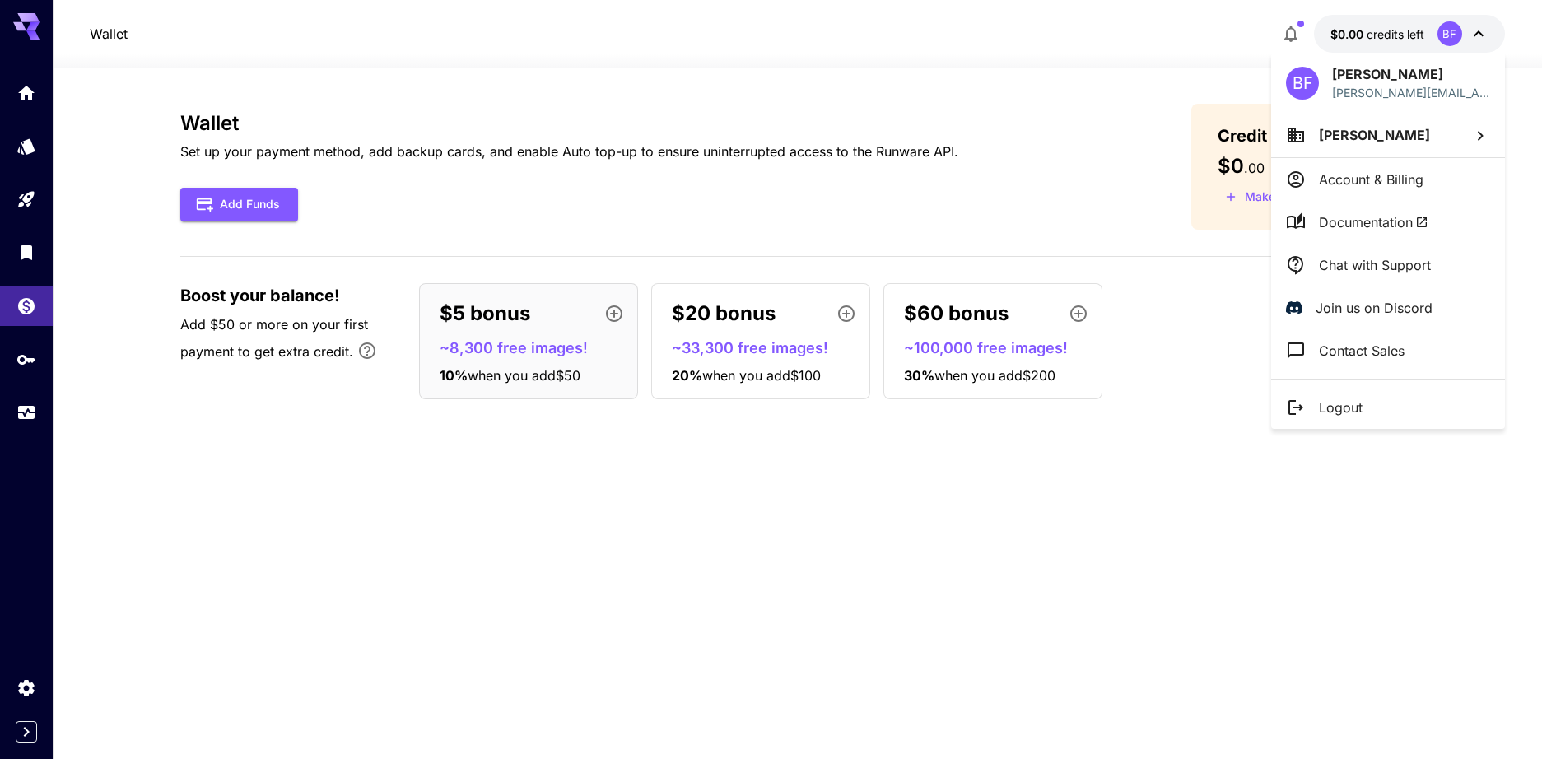
click at [1416, 94] on p "bruno.forte@bussinesstree.com.br" at bounding box center [1411, 92] width 158 height 17
drag, startPoint x: 1416, startPoint y: 94, endPoint x: 1428, endPoint y: 92, distance: 11.6
click at [1428, 92] on p "bruno.forte@bussinesstree.com.br" at bounding box center [1411, 92] width 158 height 17
copy p "bussinesstree"
click at [827, 88] on div at bounding box center [771, 379] width 1542 height 759
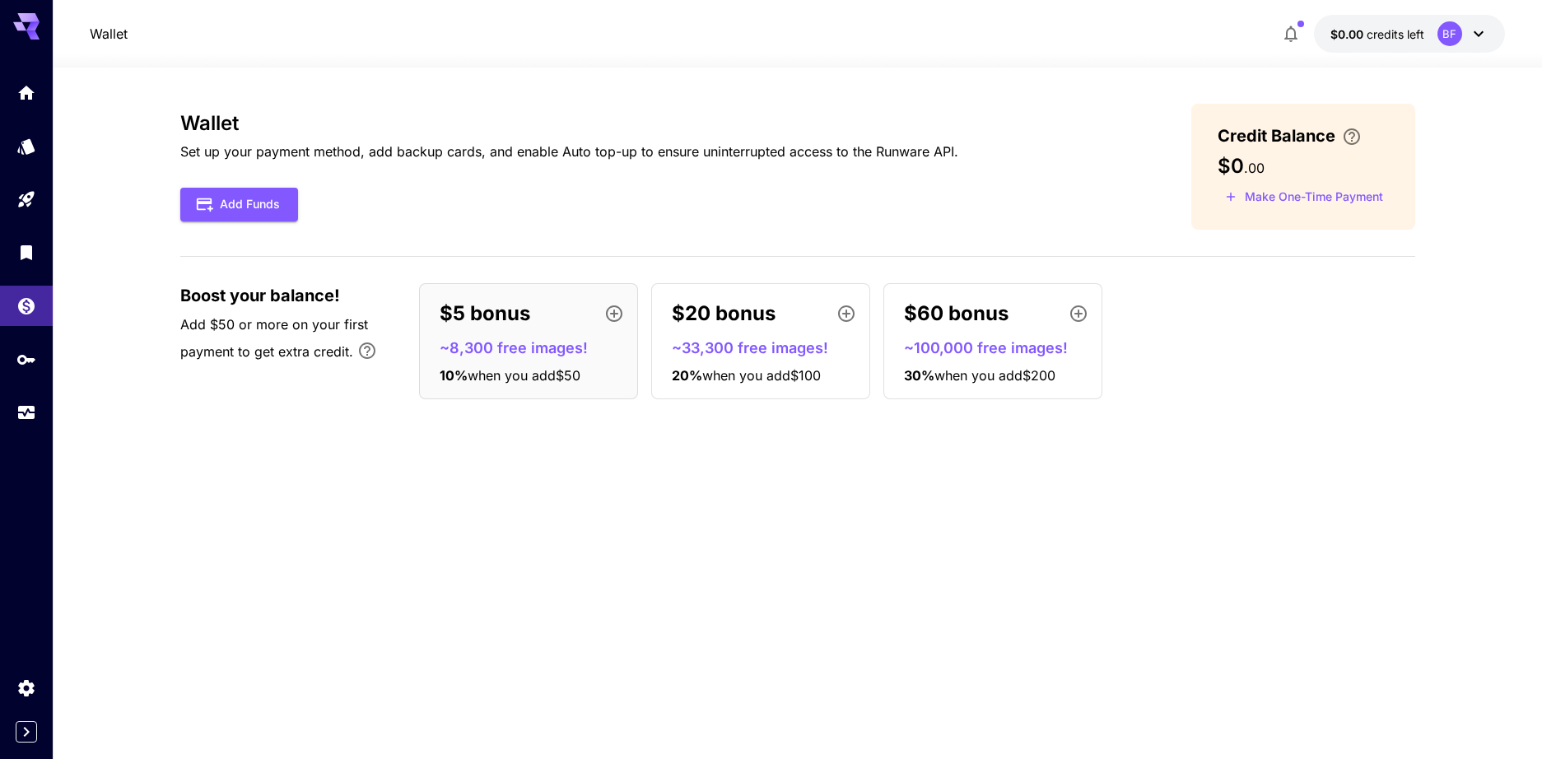
click at [1461, 25] on div "BF" at bounding box center [1463, 33] width 51 height 25
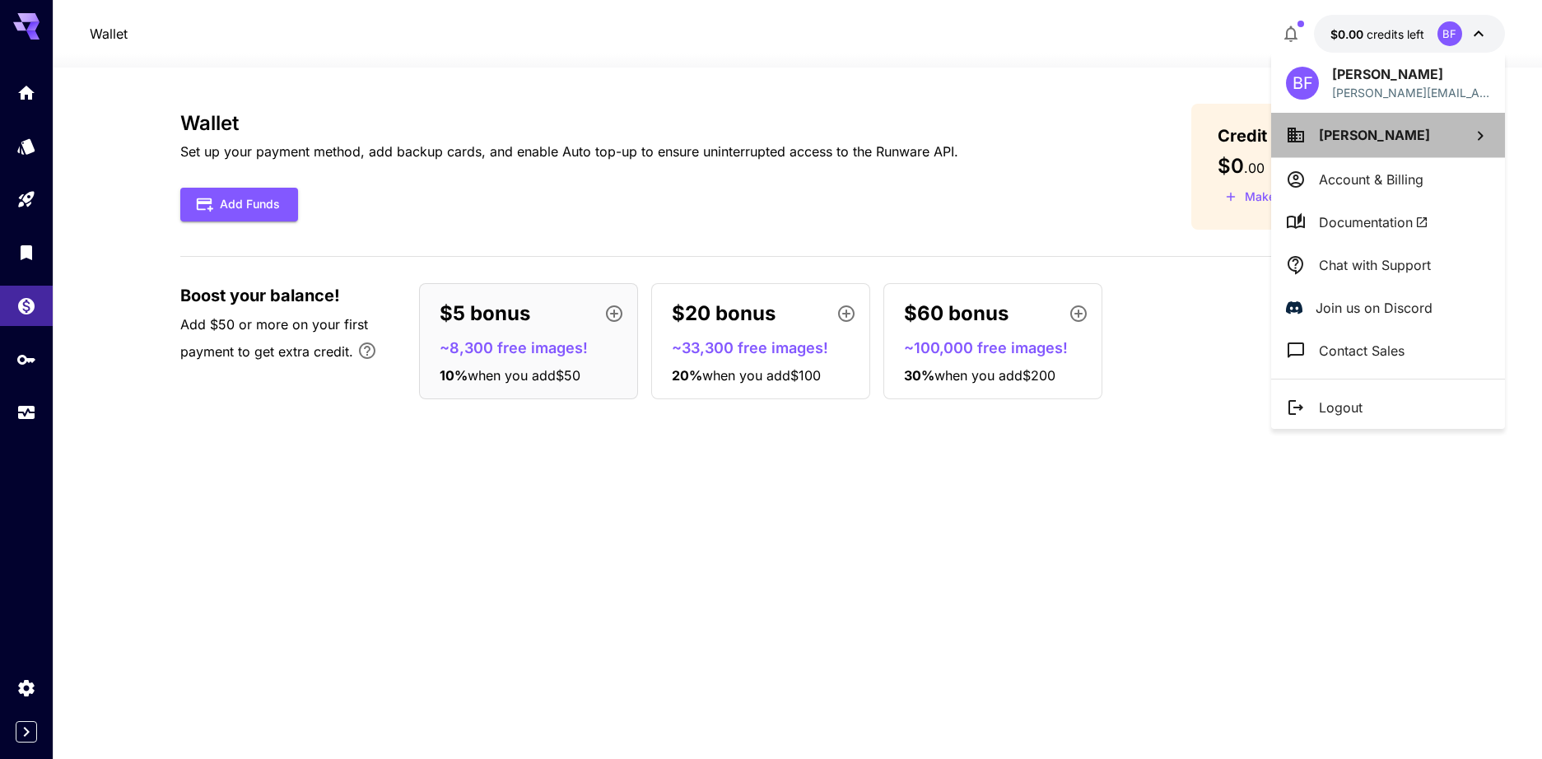
click at [1409, 125] on li "Bruno Forte" at bounding box center [1389, 135] width 234 height 44
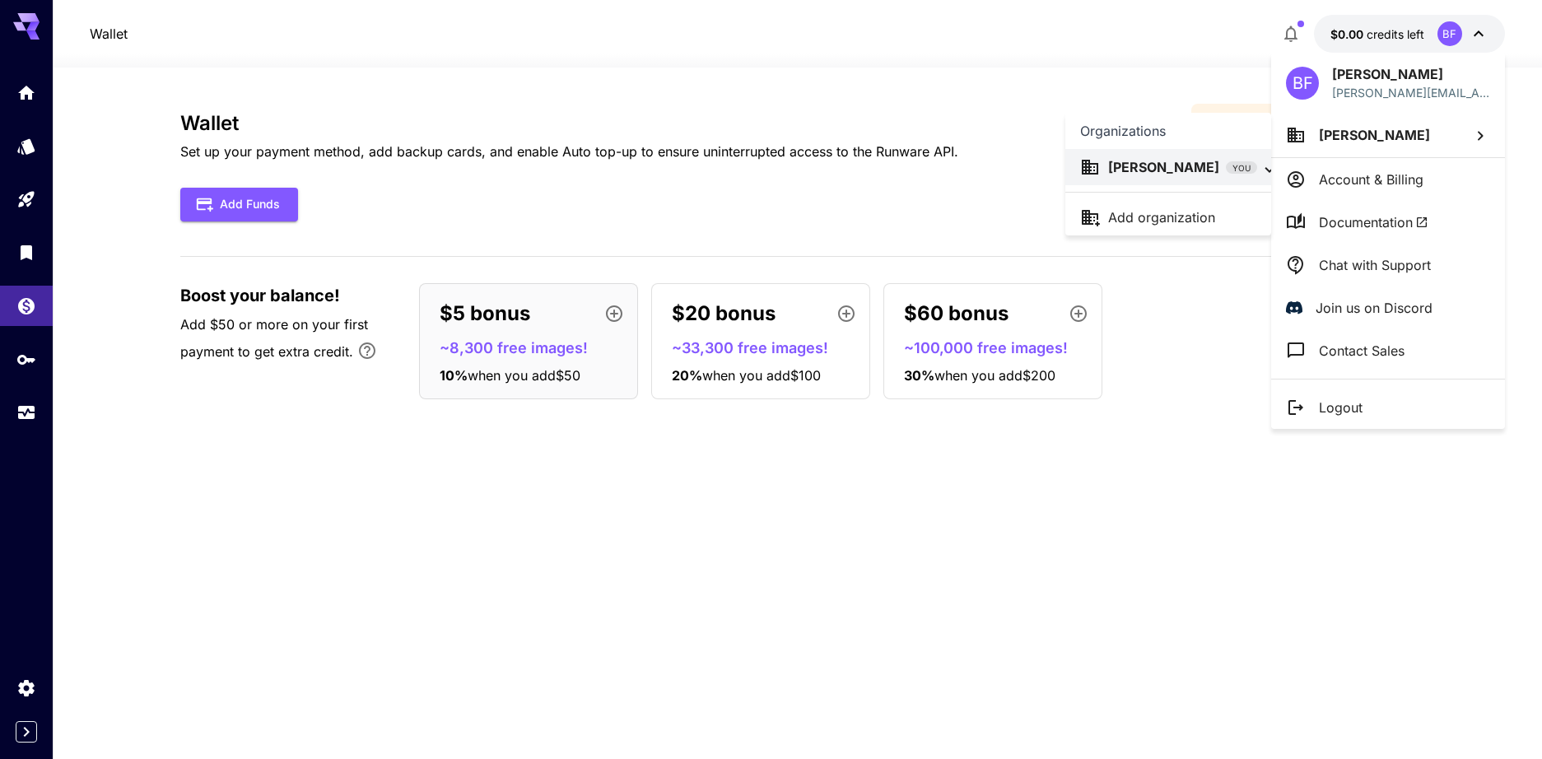
click at [1437, 170] on div at bounding box center [771, 379] width 1542 height 759
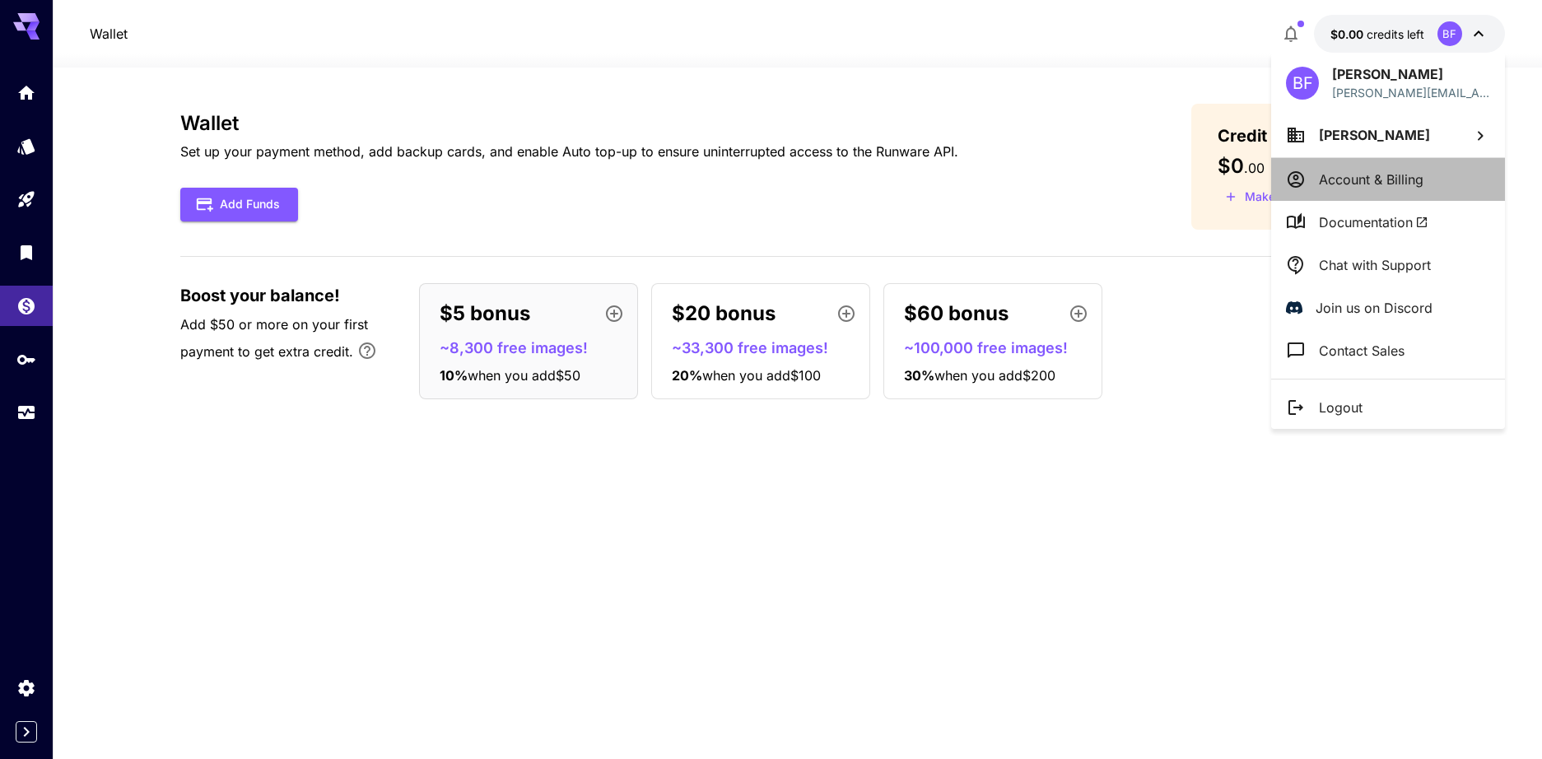
click at [1387, 180] on p "Account & Billing" at bounding box center [1371, 180] width 105 height 20
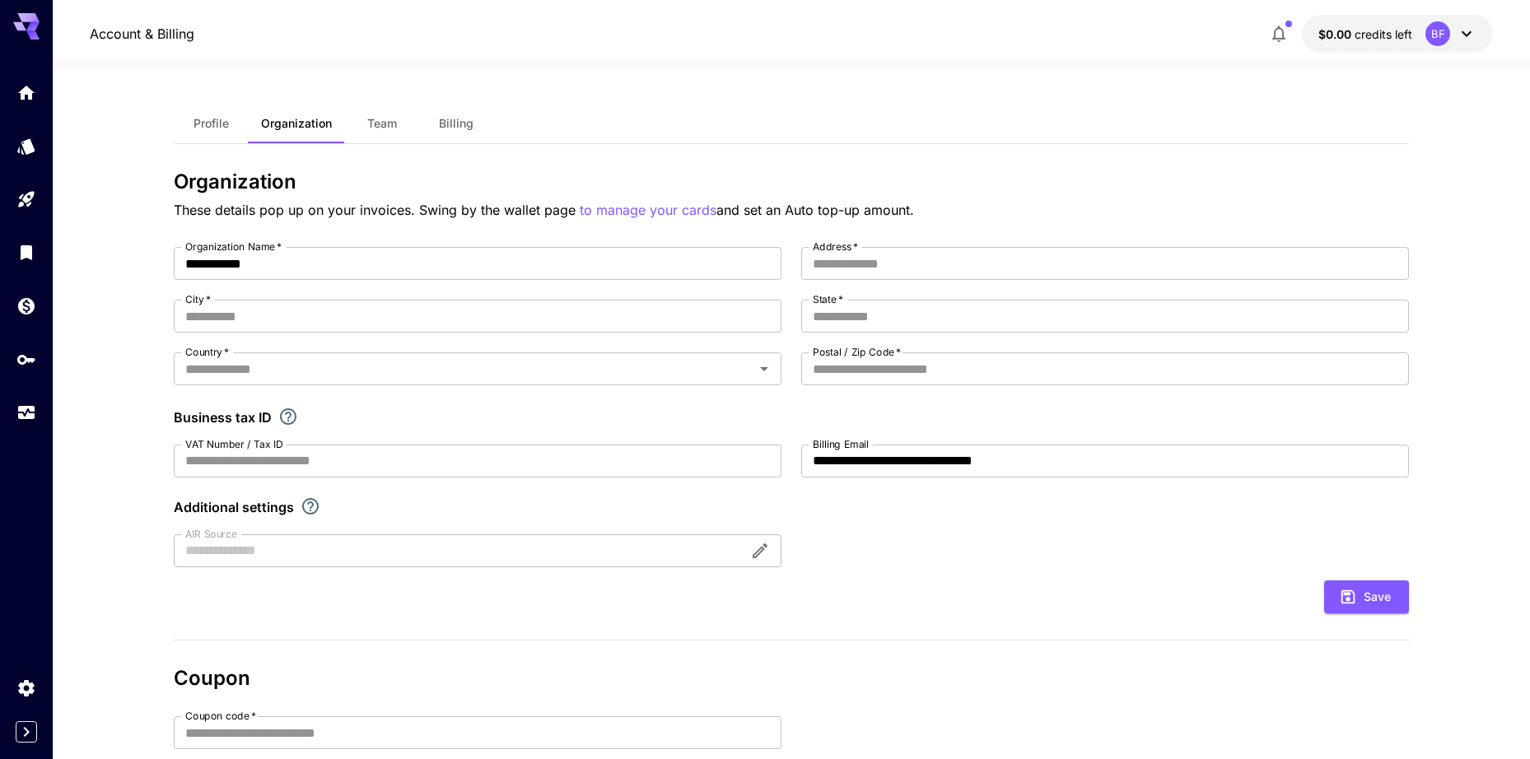
click at [702, 133] on div "Profile Organization Team Billing" at bounding box center [791, 124] width 1235 height 40
drag, startPoint x: 1066, startPoint y: 460, endPoint x: 619, endPoint y: 473, distance: 446.6
click at [619, 473] on div "**********" at bounding box center [791, 407] width 1235 height 320
click at [898, 457] on input "**********" at bounding box center [1105, 461] width 608 height 33
paste input "email"
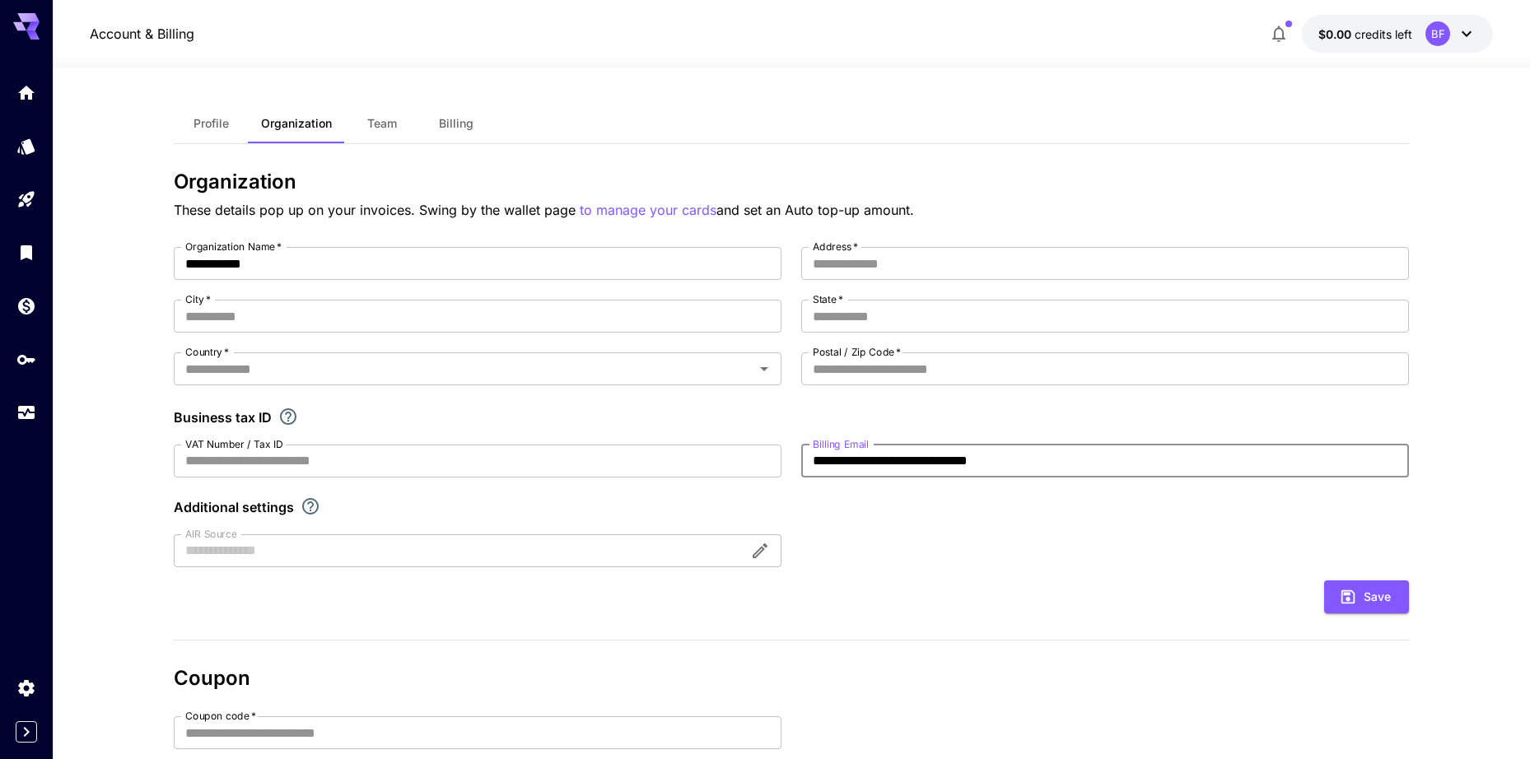
type input "**********"
click at [1166, 520] on div "**********" at bounding box center [791, 407] width 1235 height 320
click at [1380, 604] on button "Save" at bounding box center [1366, 598] width 85 height 34
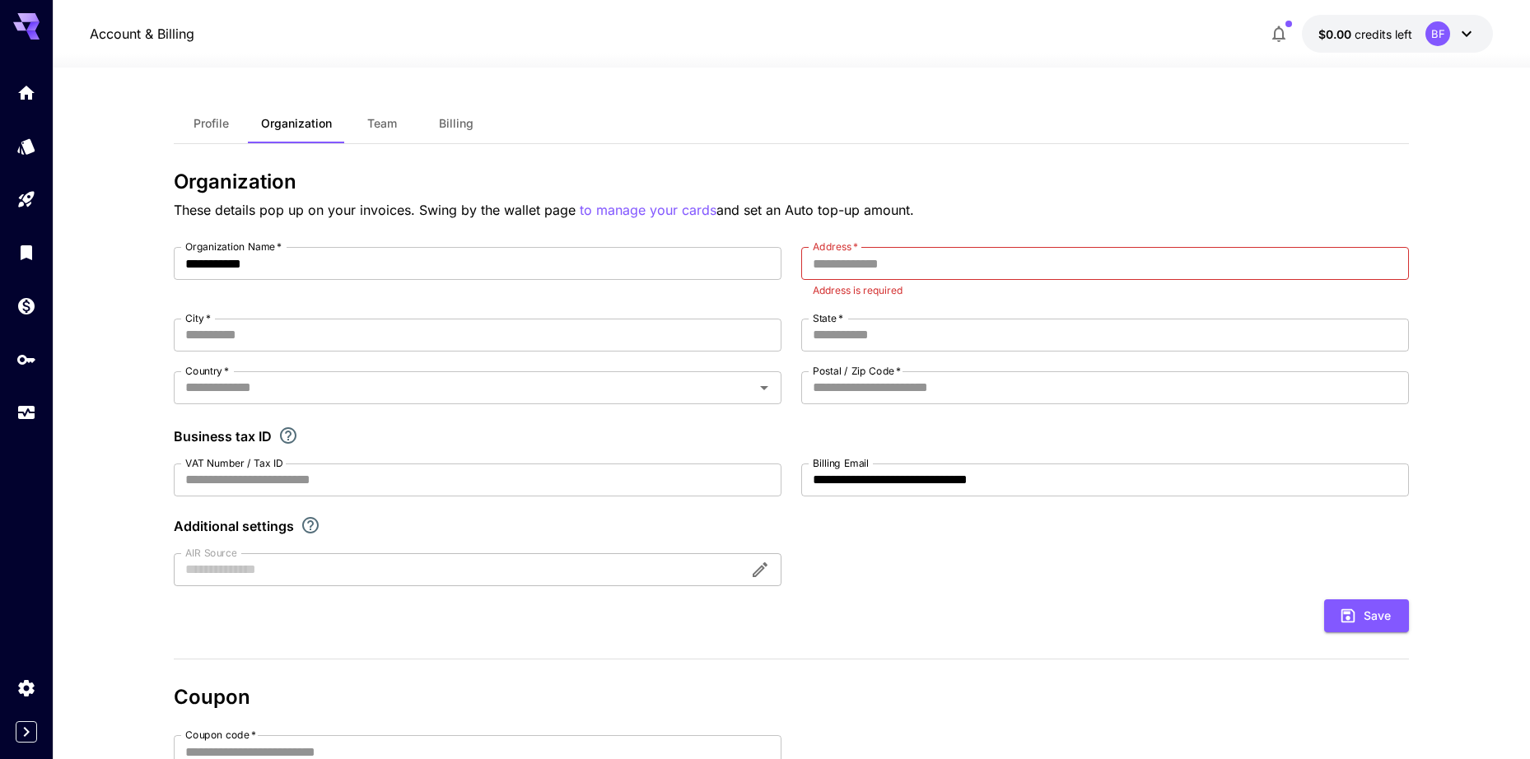
click at [1443, 40] on div "BF" at bounding box center [1438, 33] width 25 height 25
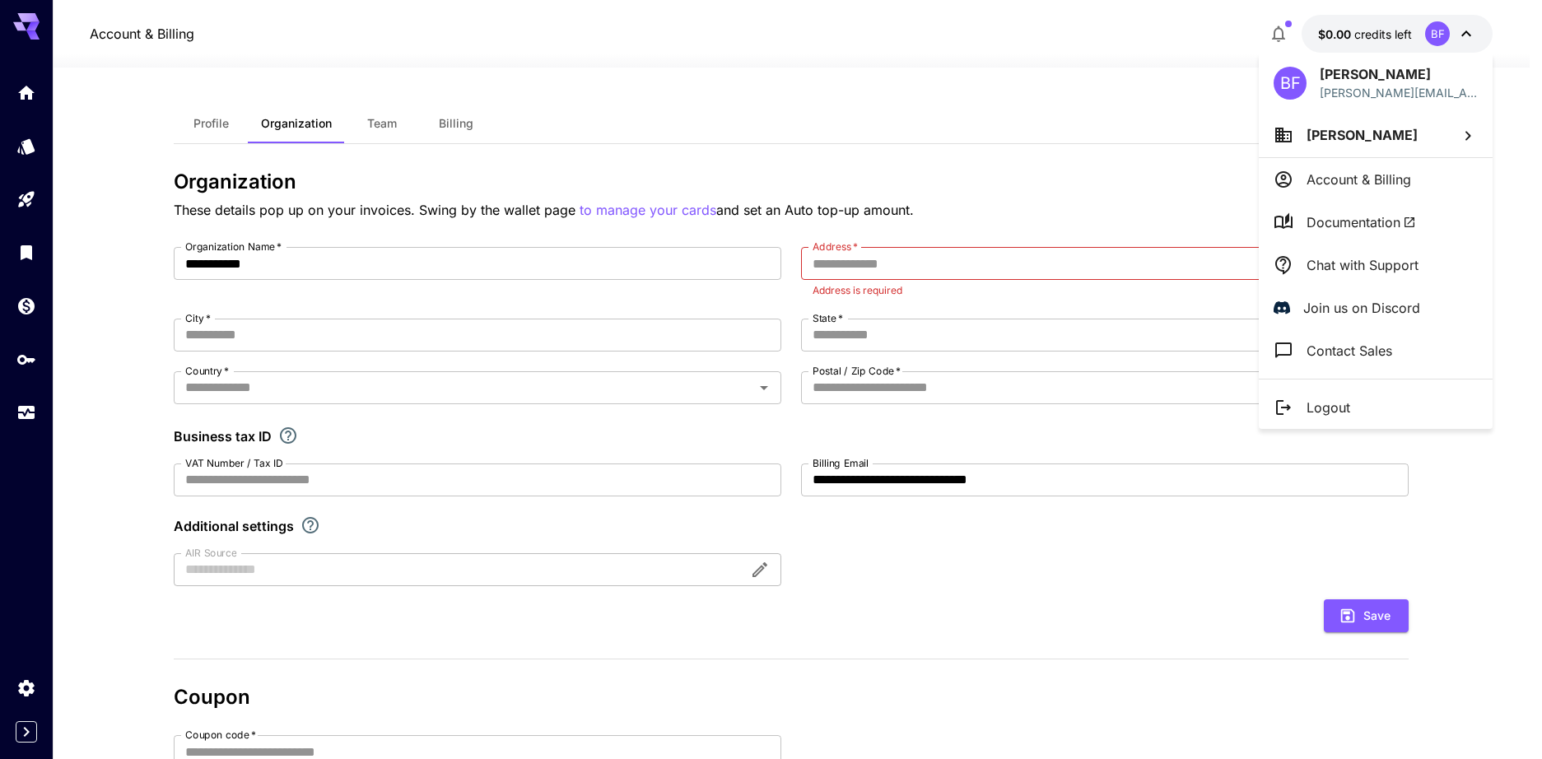
click at [1370, 412] on li "Logout" at bounding box center [1376, 407] width 234 height 43
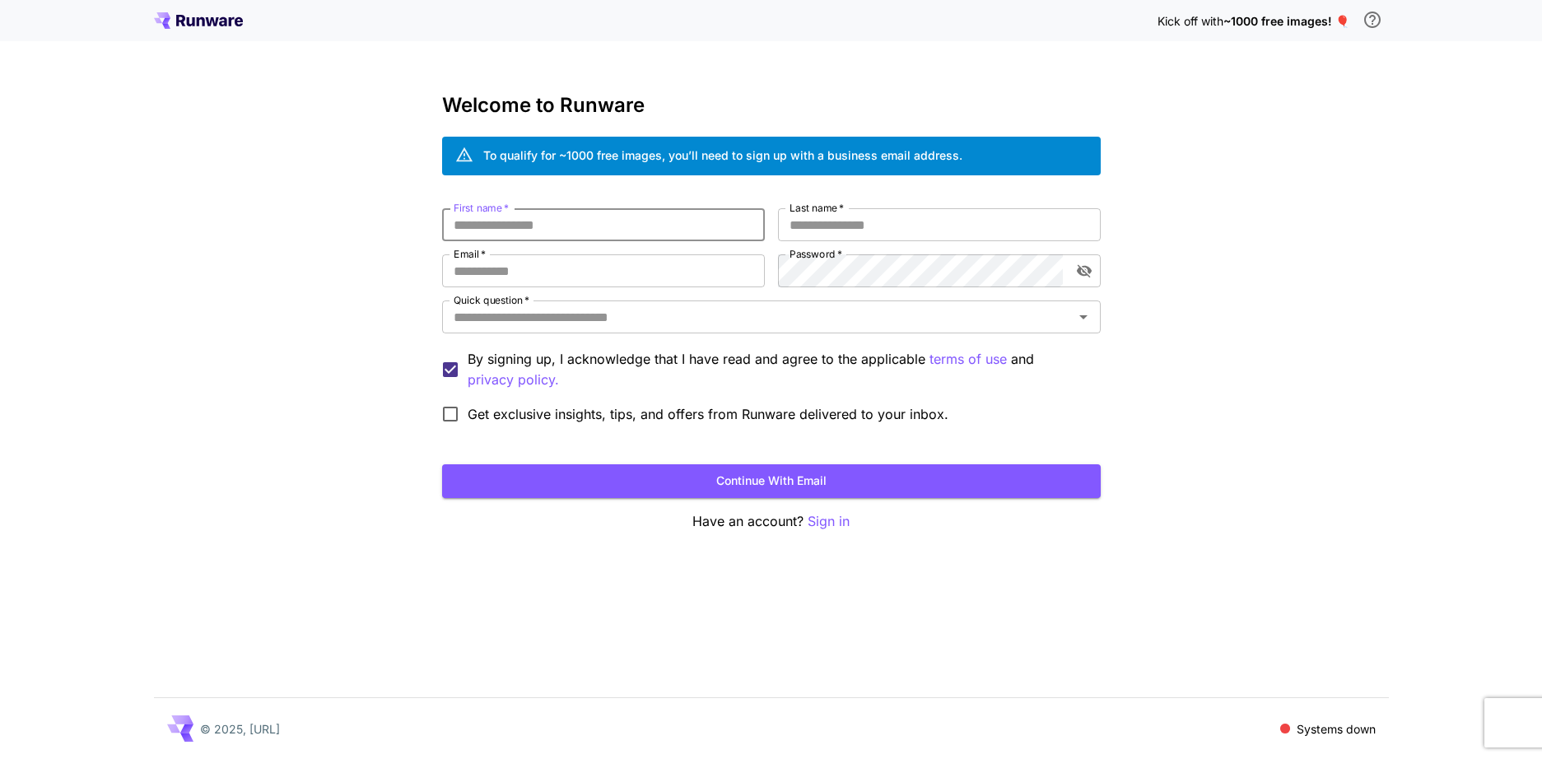
type input "*****"
drag, startPoint x: 676, startPoint y: 263, endPoint x: 307, endPoint y: 268, distance: 369.0
click at [328, 263] on div "**********" at bounding box center [771, 379] width 1542 height 759
paste input "********"
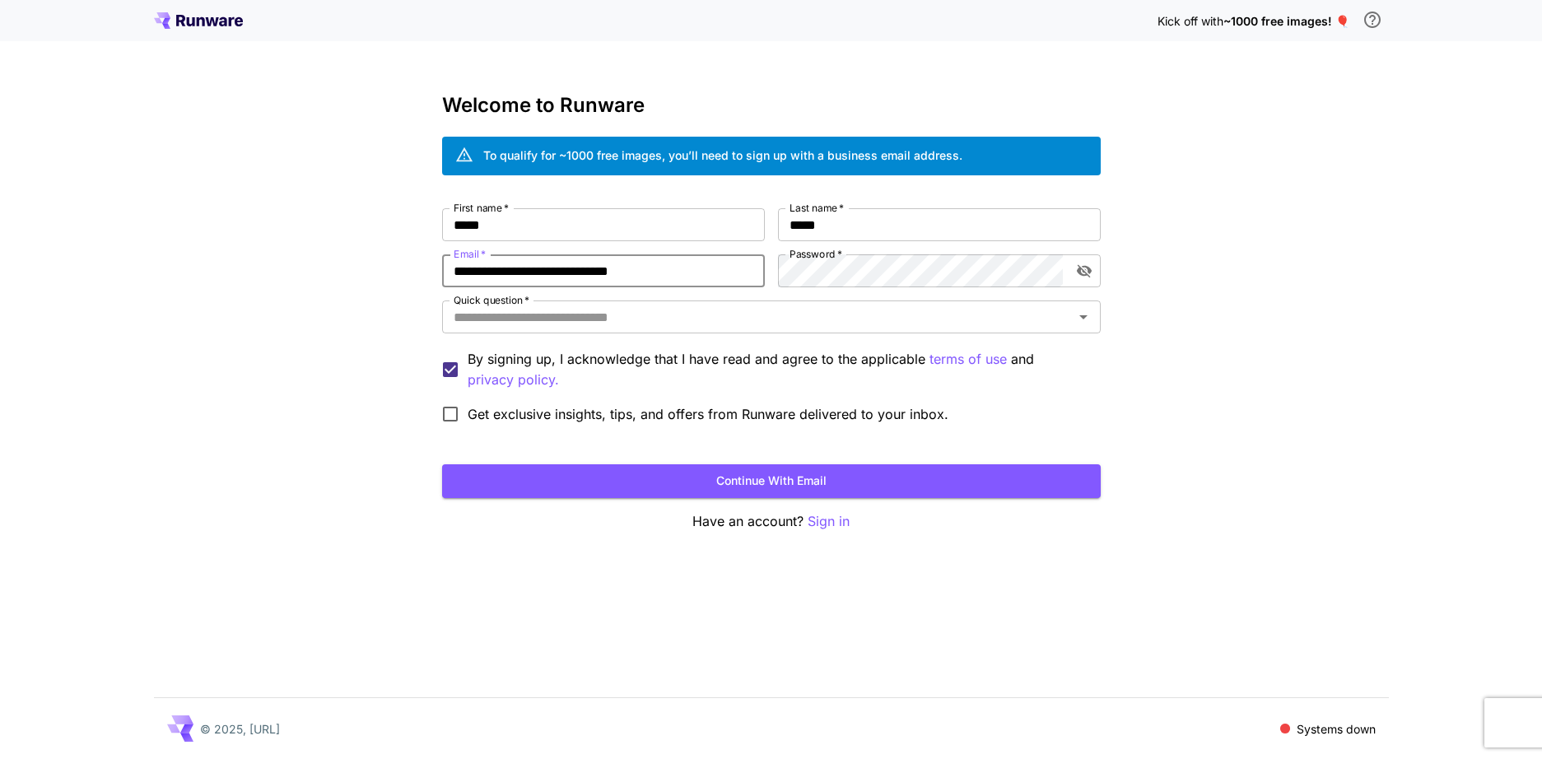
type input "**********"
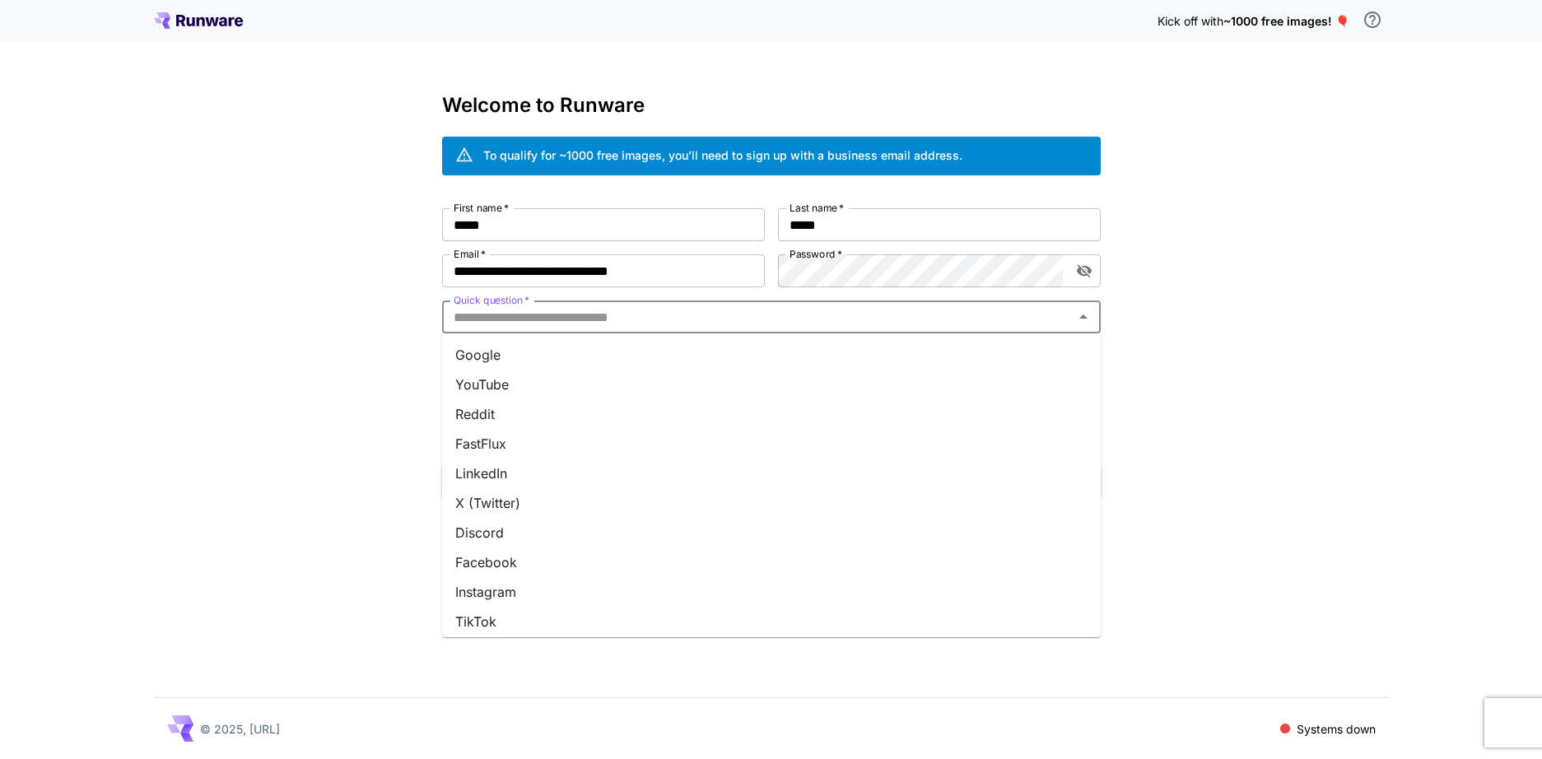
click at [511, 321] on input "Quick question   *" at bounding box center [758, 317] width 622 height 23
click at [520, 356] on li "Google" at bounding box center [771, 355] width 659 height 30
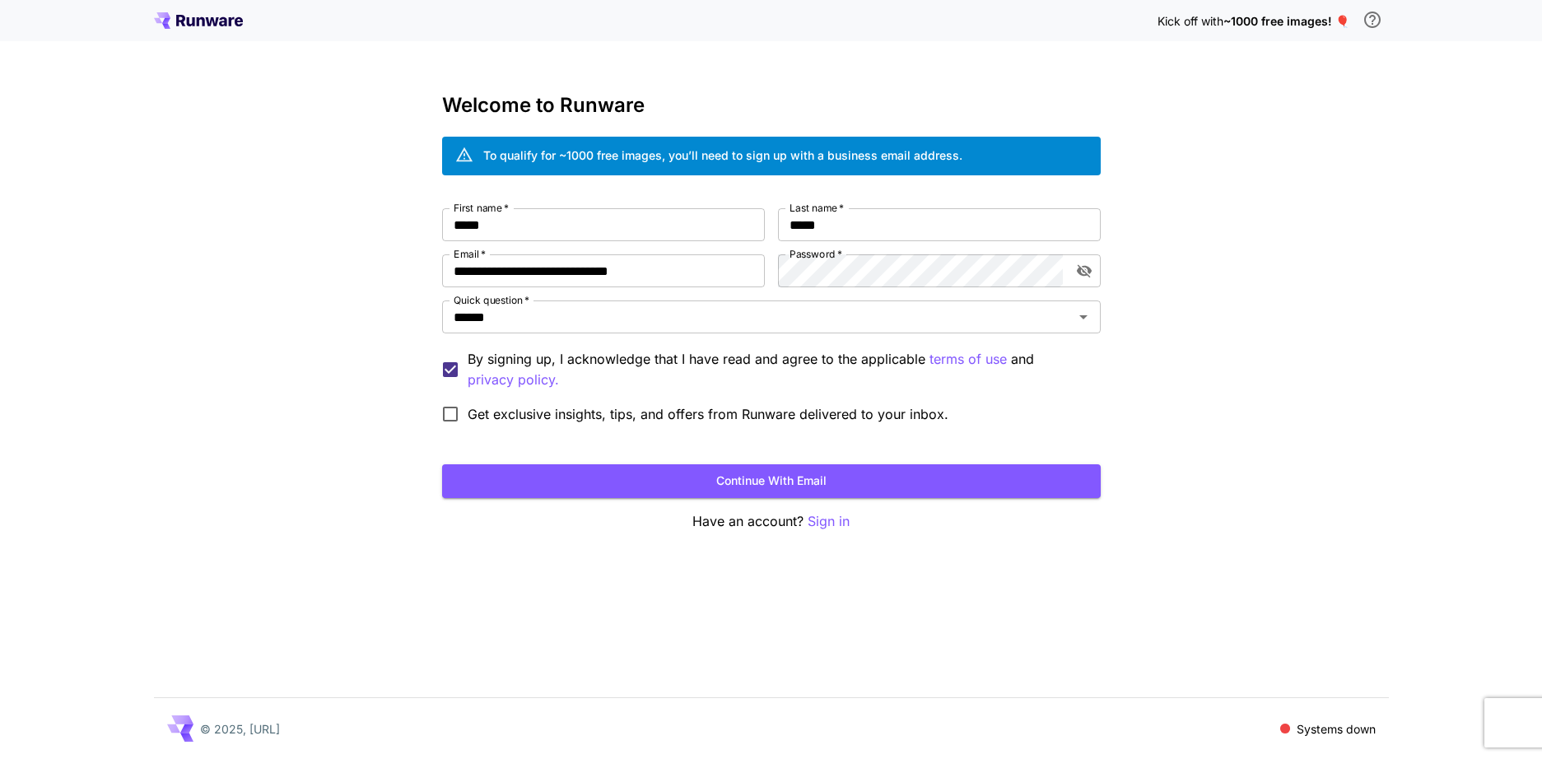
click at [675, 460] on form "**********" at bounding box center [771, 353] width 659 height 290
click at [693, 486] on button "Continue with email" at bounding box center [771, 481] width 659 height 34
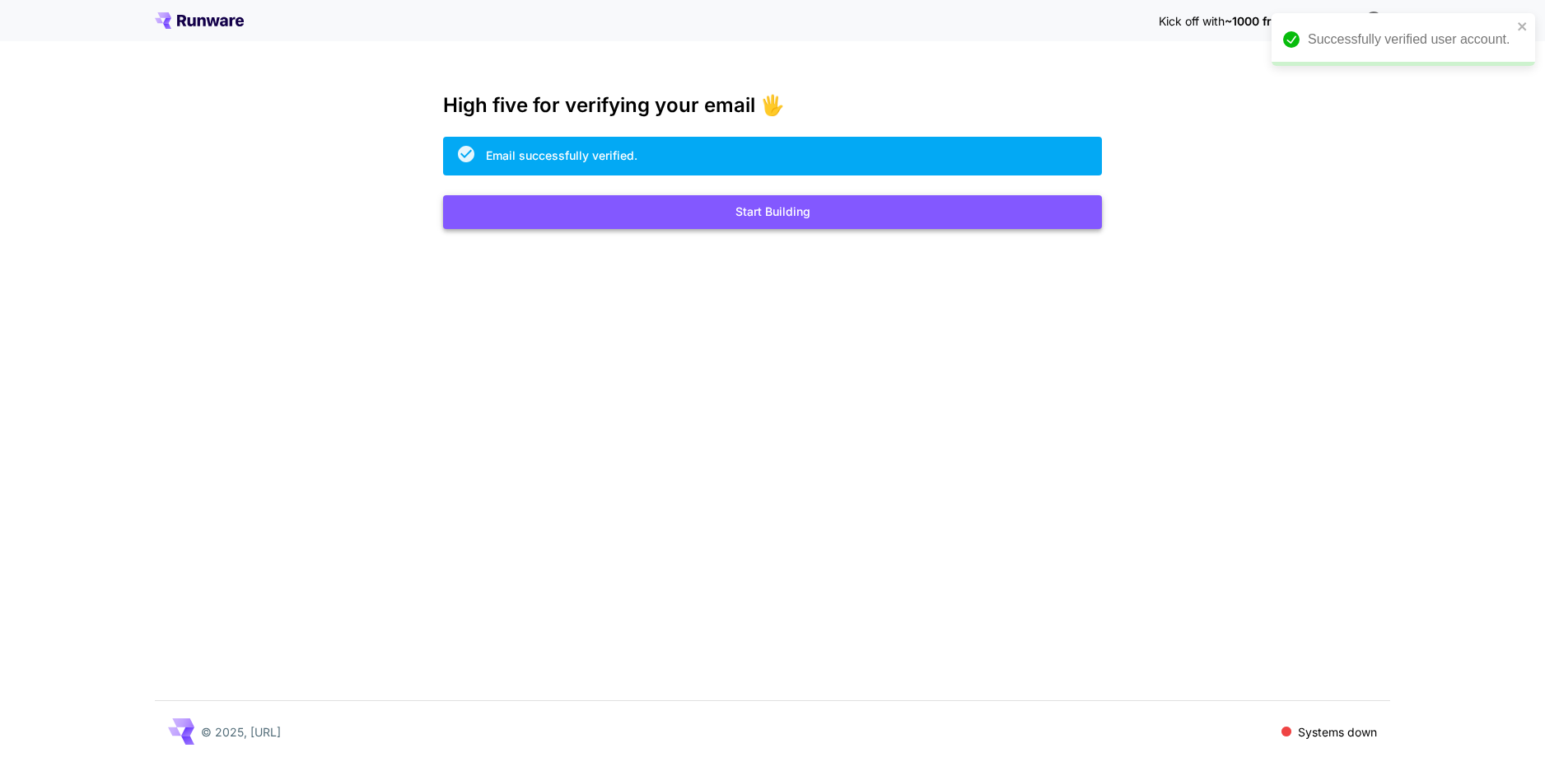
click at [794, 207] on button "Start Building" at bounding box center [772, 212] width 659 height 34
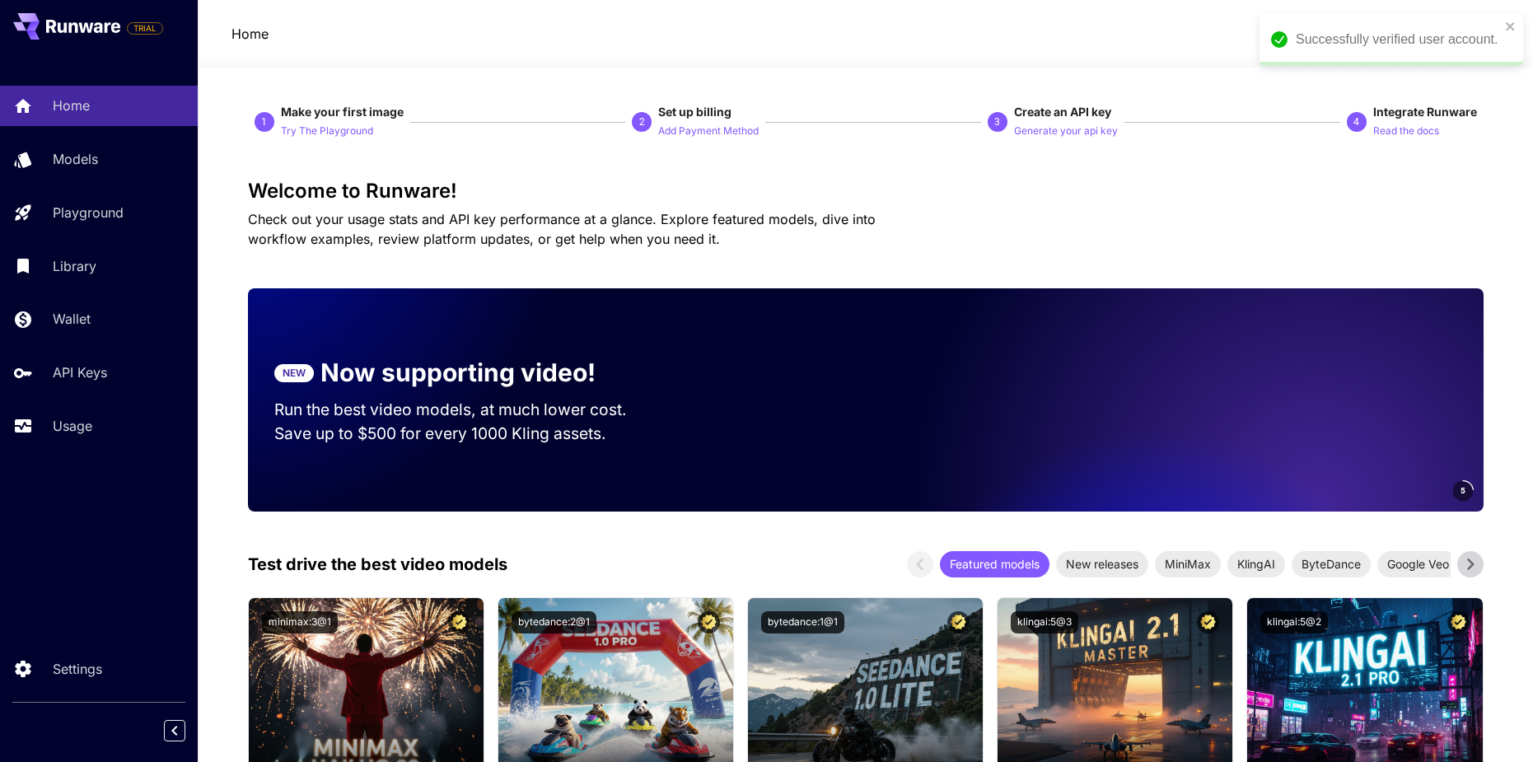
click at [1503, 27] on div "Successfully verified user account." at bounding box center [1385, 40] width 239 height 30
click at [1510, 28] on icon "close" at bounding box center [1511, 26] width 12 height 13
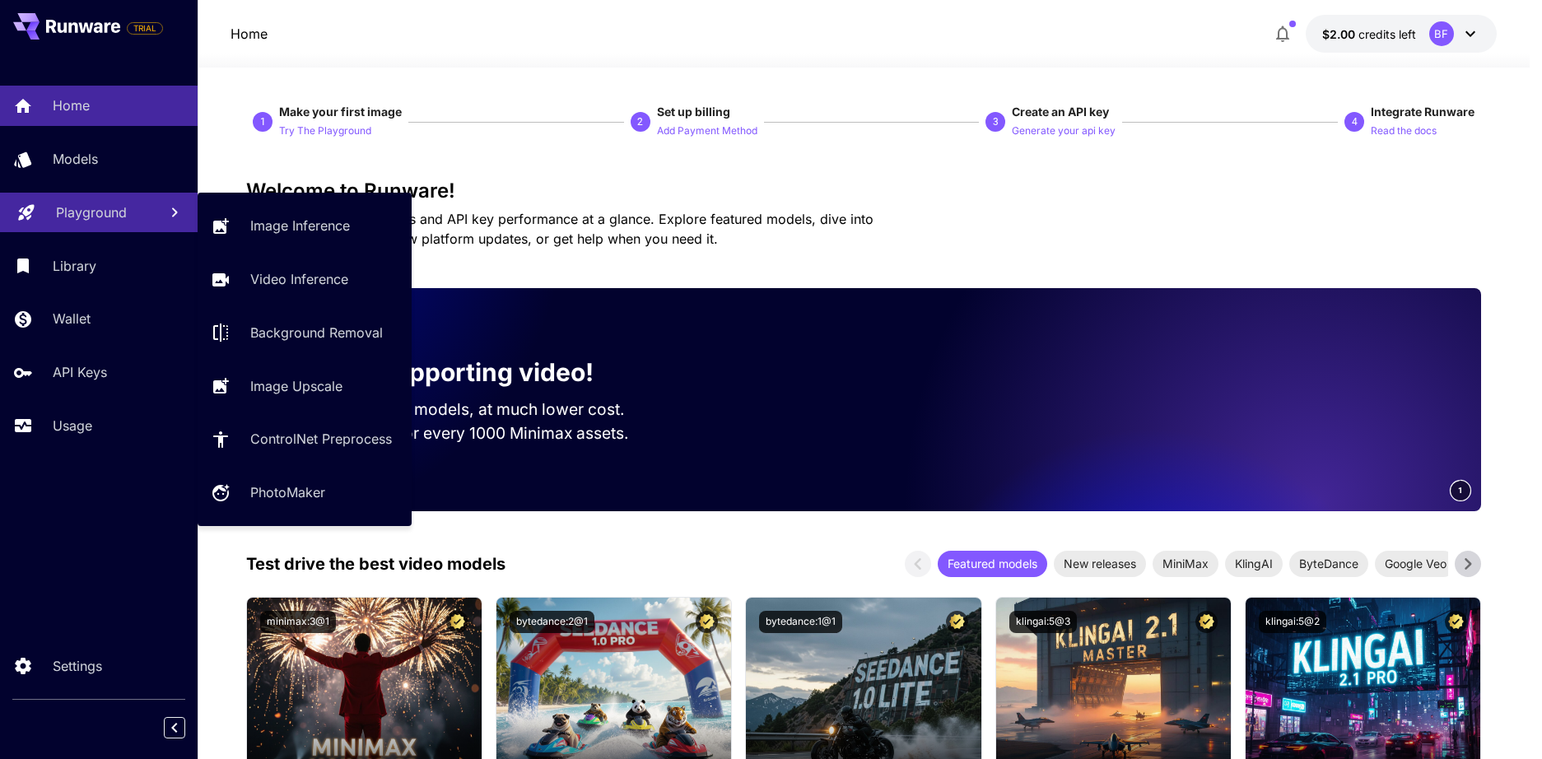
click at [139, 203] on div "Playground" at bounding box center [100, 213] width 89 height 20
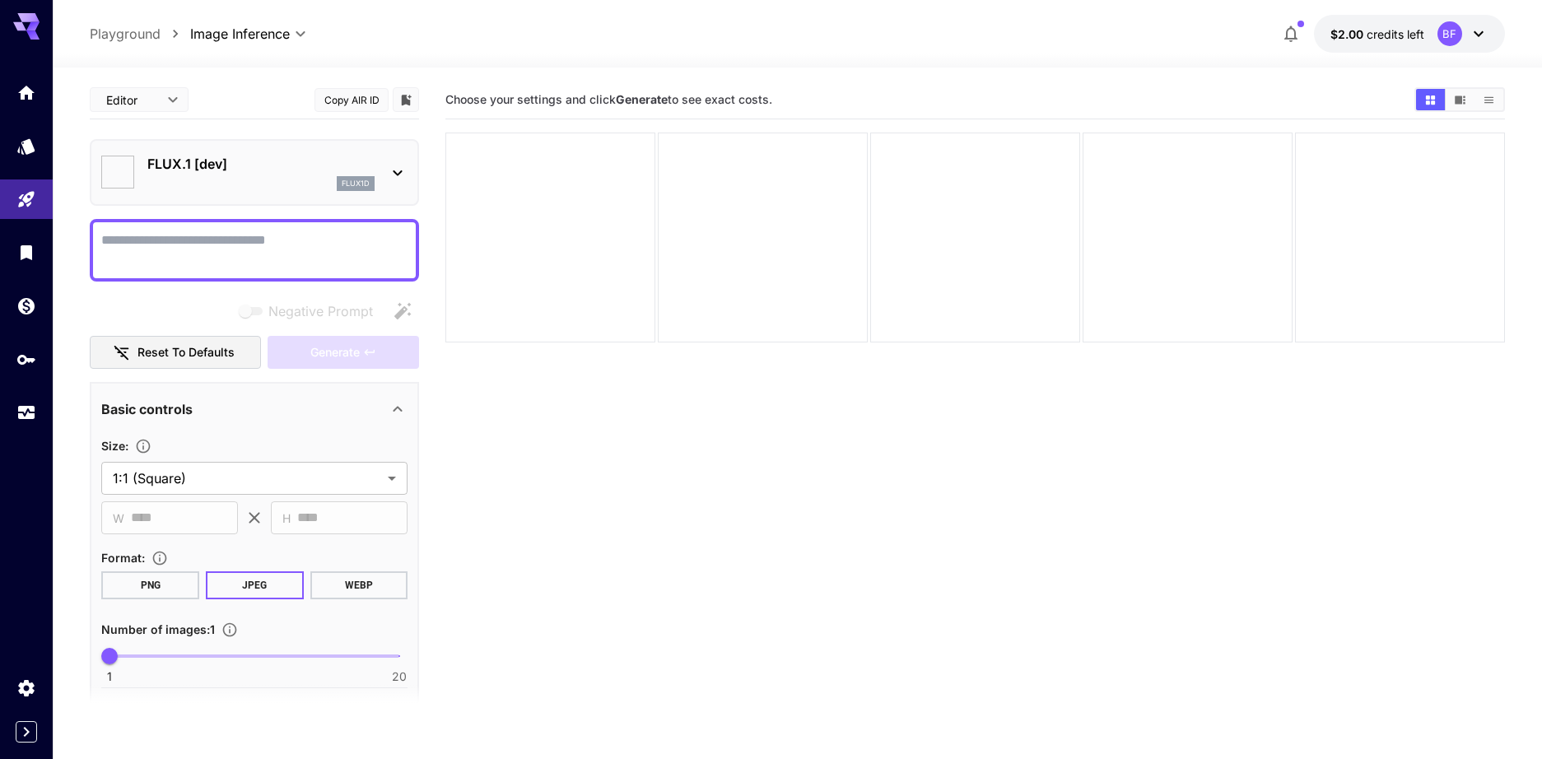
type input "**********"
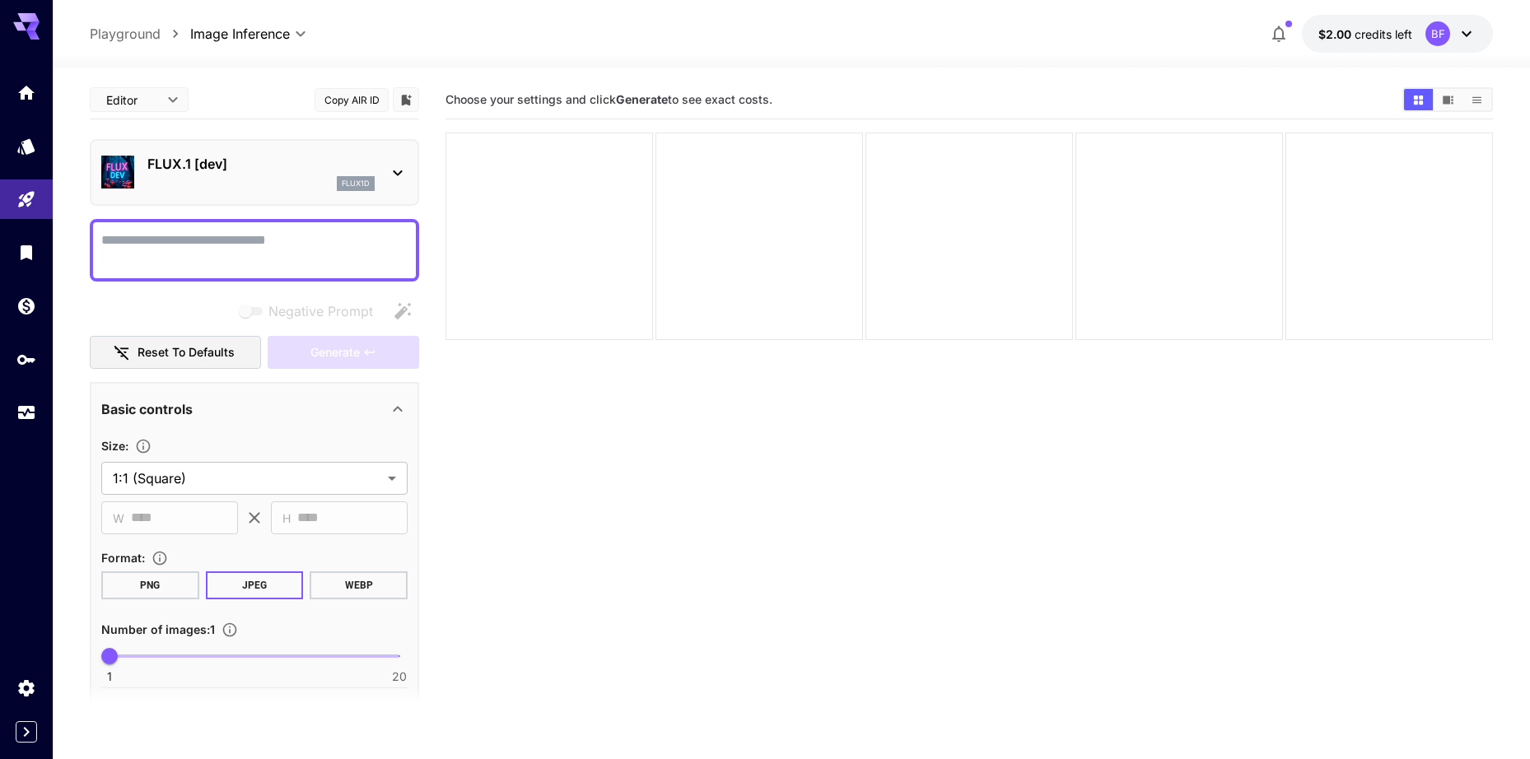
click at [175, 247] on textarea "Negative Prompt" at bounding box center [254, 251] width 306 height 40
paste textarea "**********"
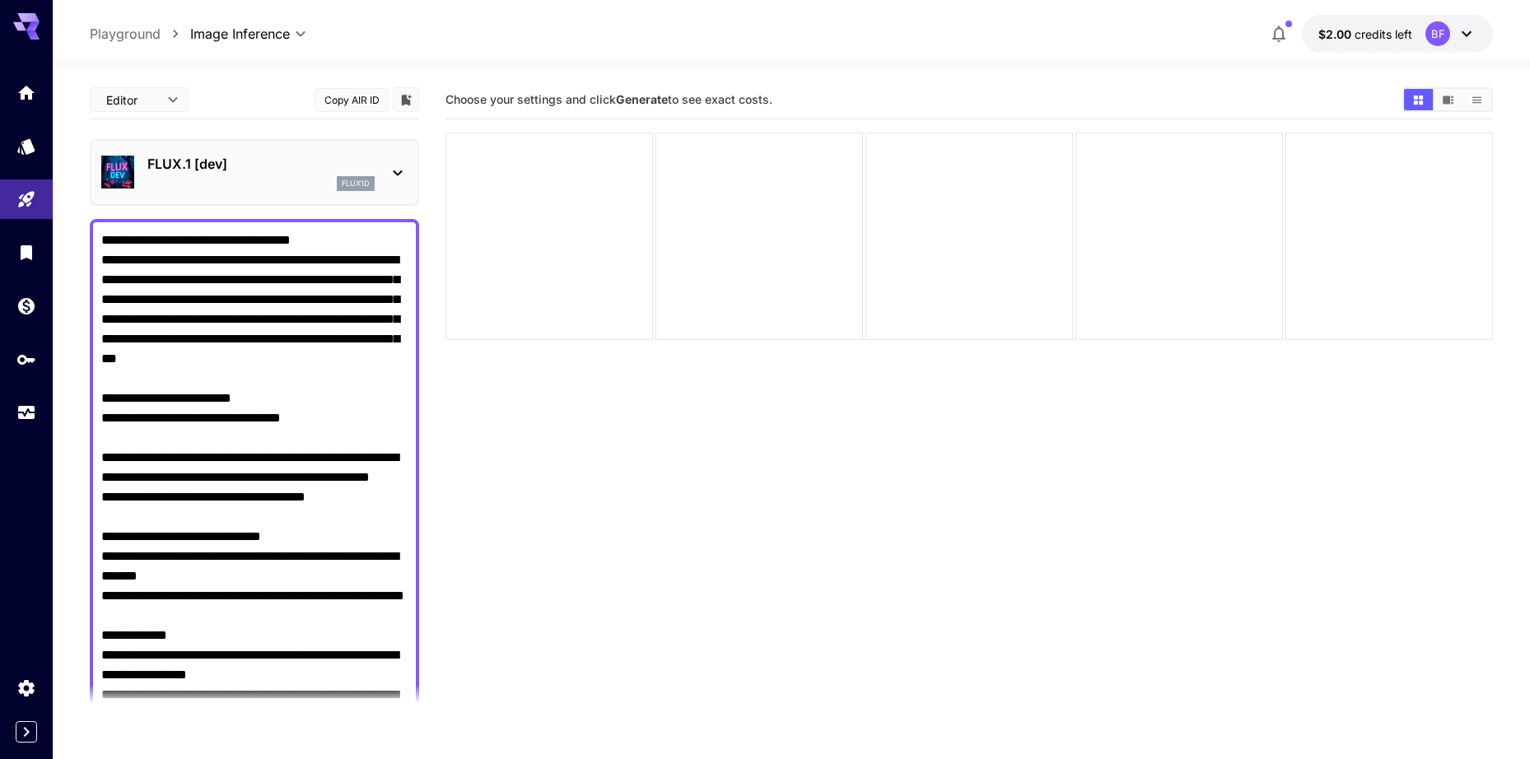
type textarea "**********"
click at [255, 175] on div "FLUX.1 [dev] flux1d" at bounding box center [260, 172] width 227 height 37
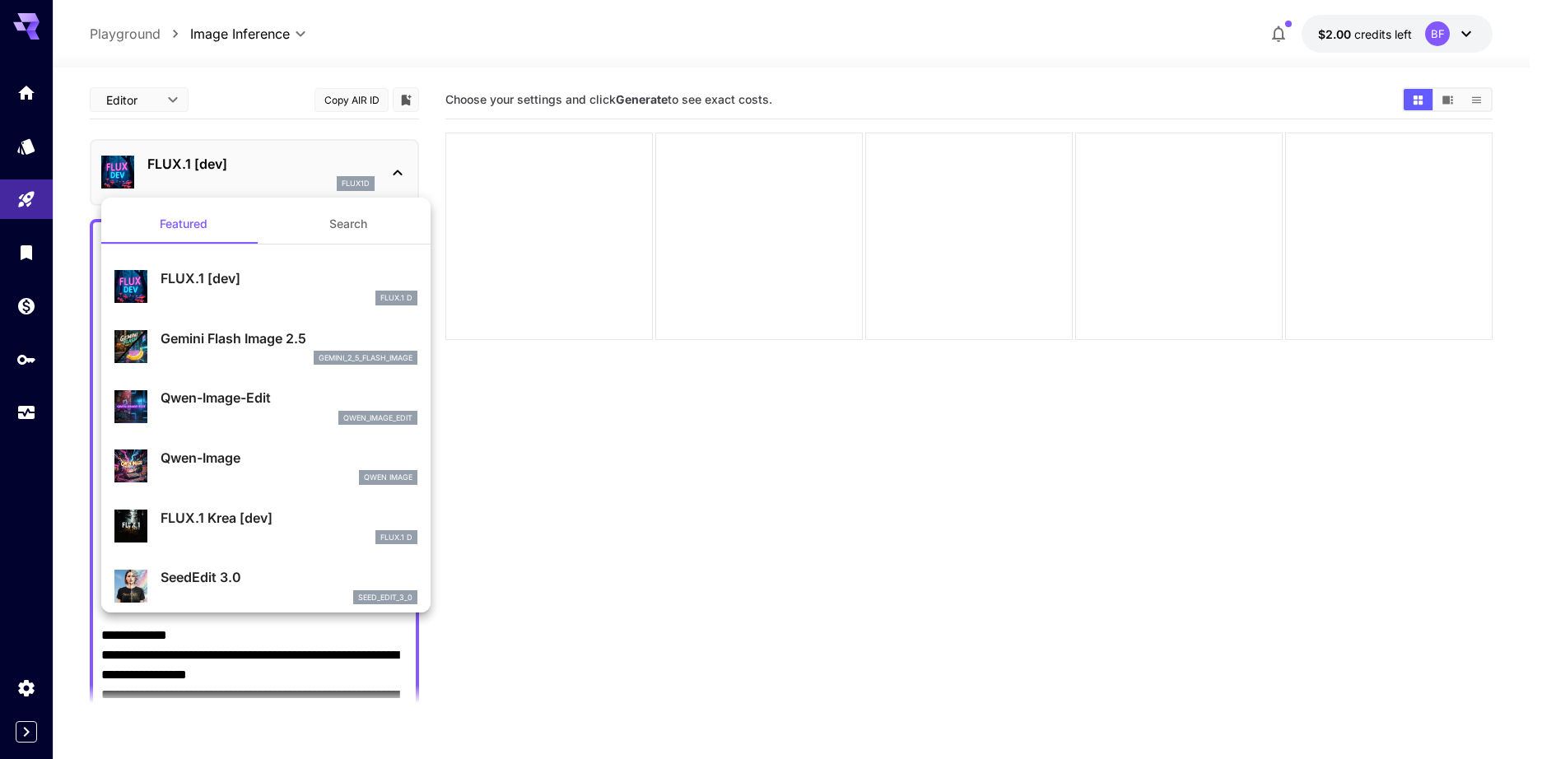
click at [284, 345] on p "Gemini Flash Image 2.5" at bounding box center [289, 339] width 257 height 20
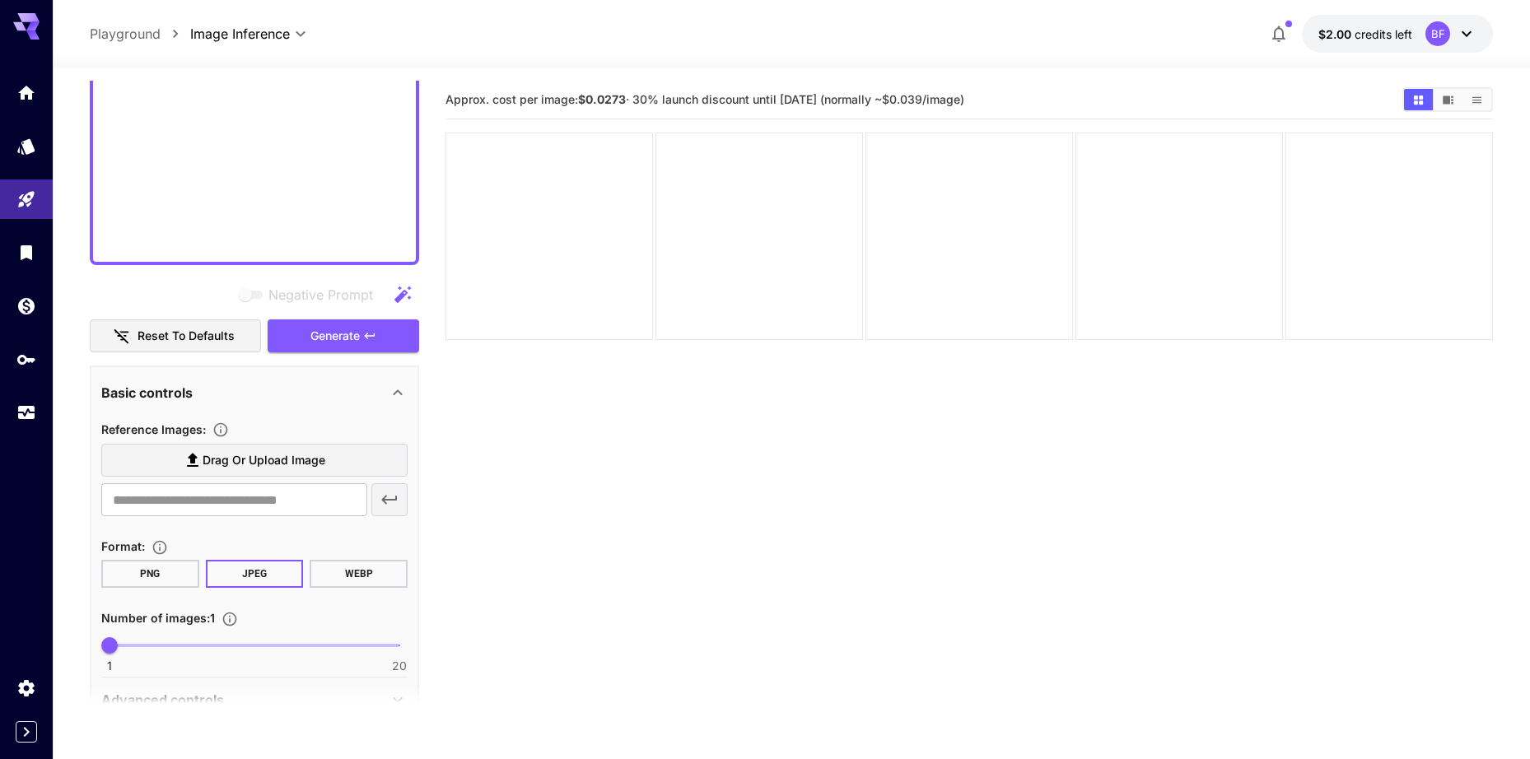
scroll to position [2216, 0]
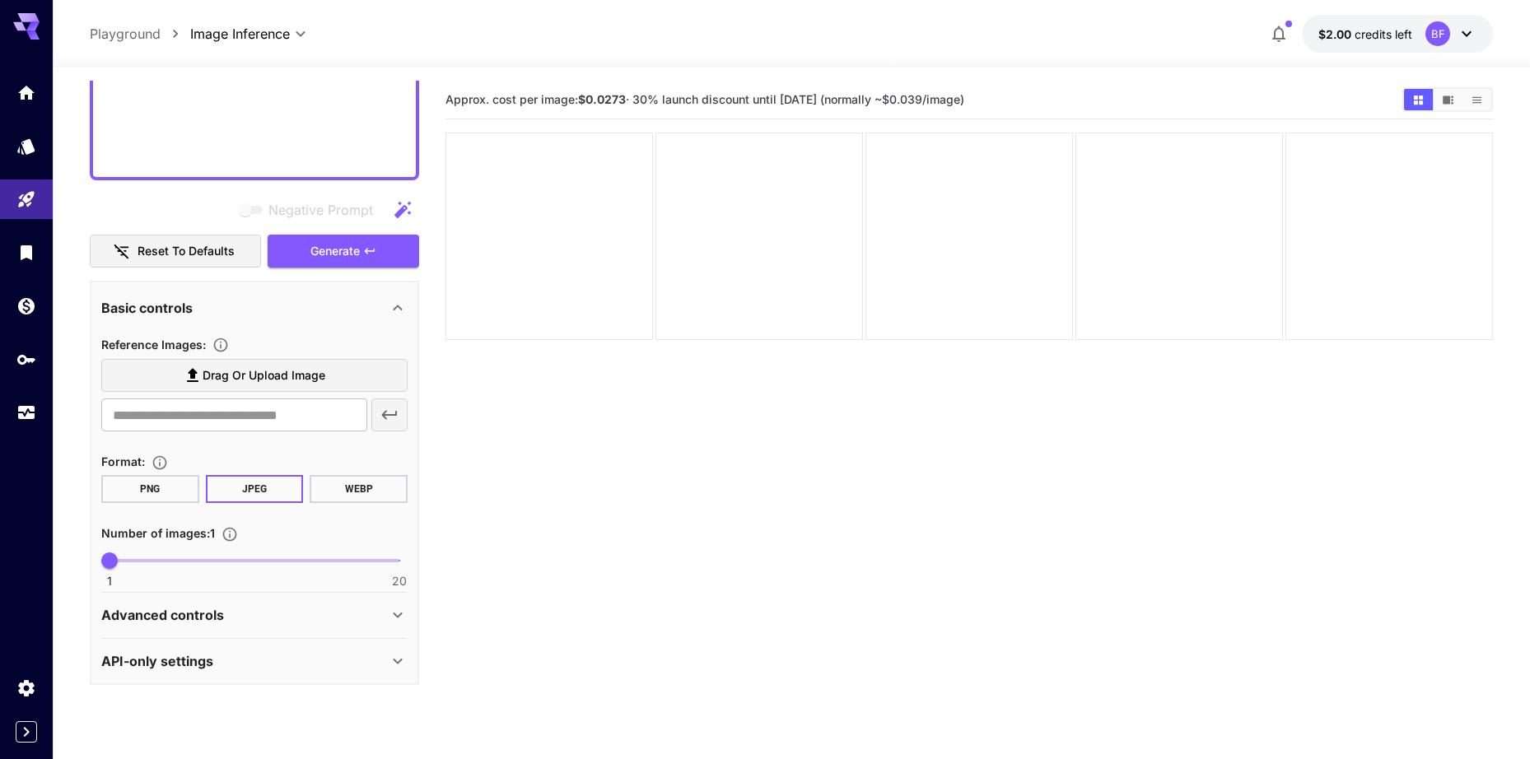
click at [236, 373] on span "Drag or upload image" at bounding box center [264, 376] width 123 height 21
click at [0, 0] on input "Drag or upload image" at bounding box center [0, 0] width 0 height 0
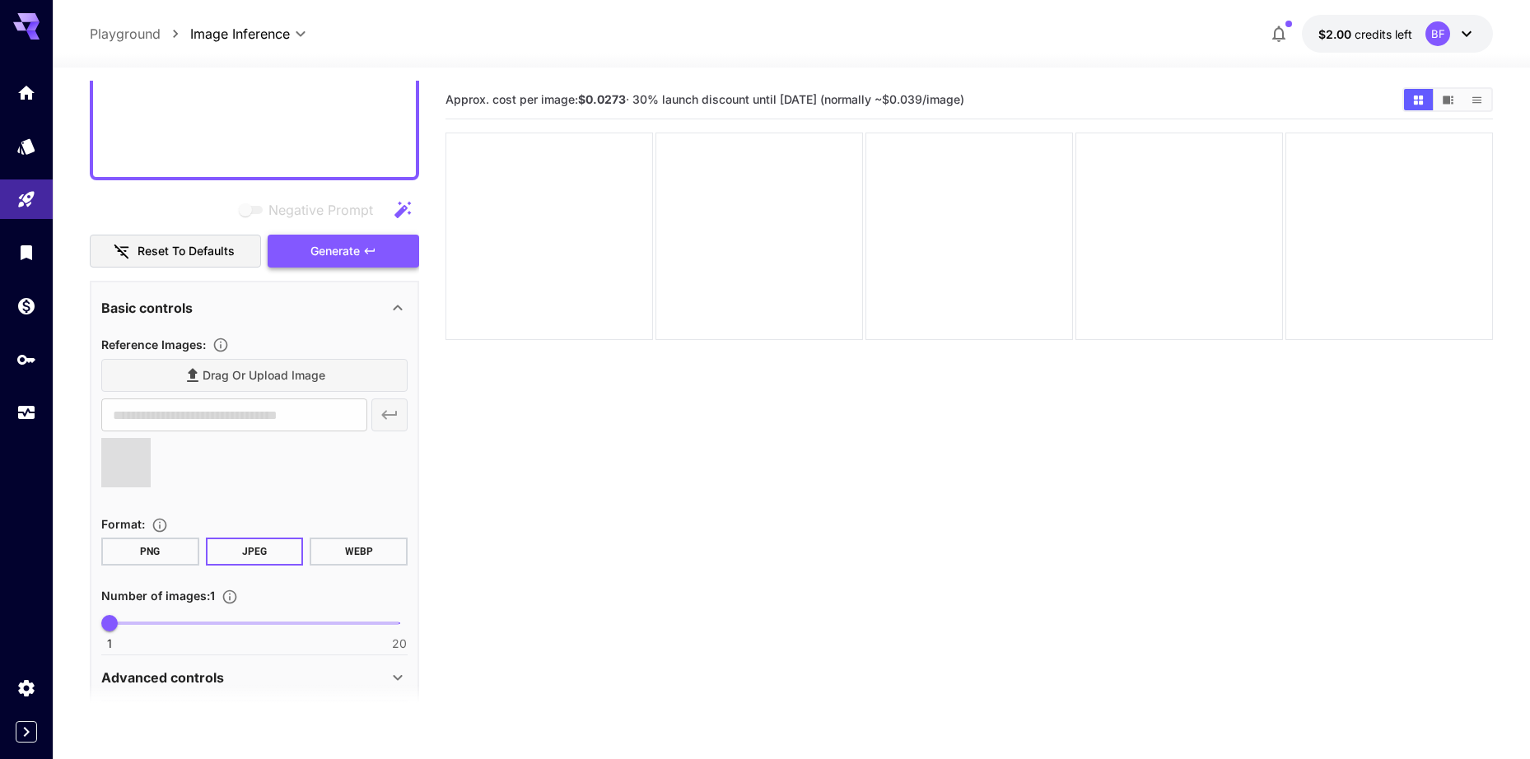
click at [353, 248] on span "Generate" at bounding box center [334, 251] width 49 height 21
type input "**********"
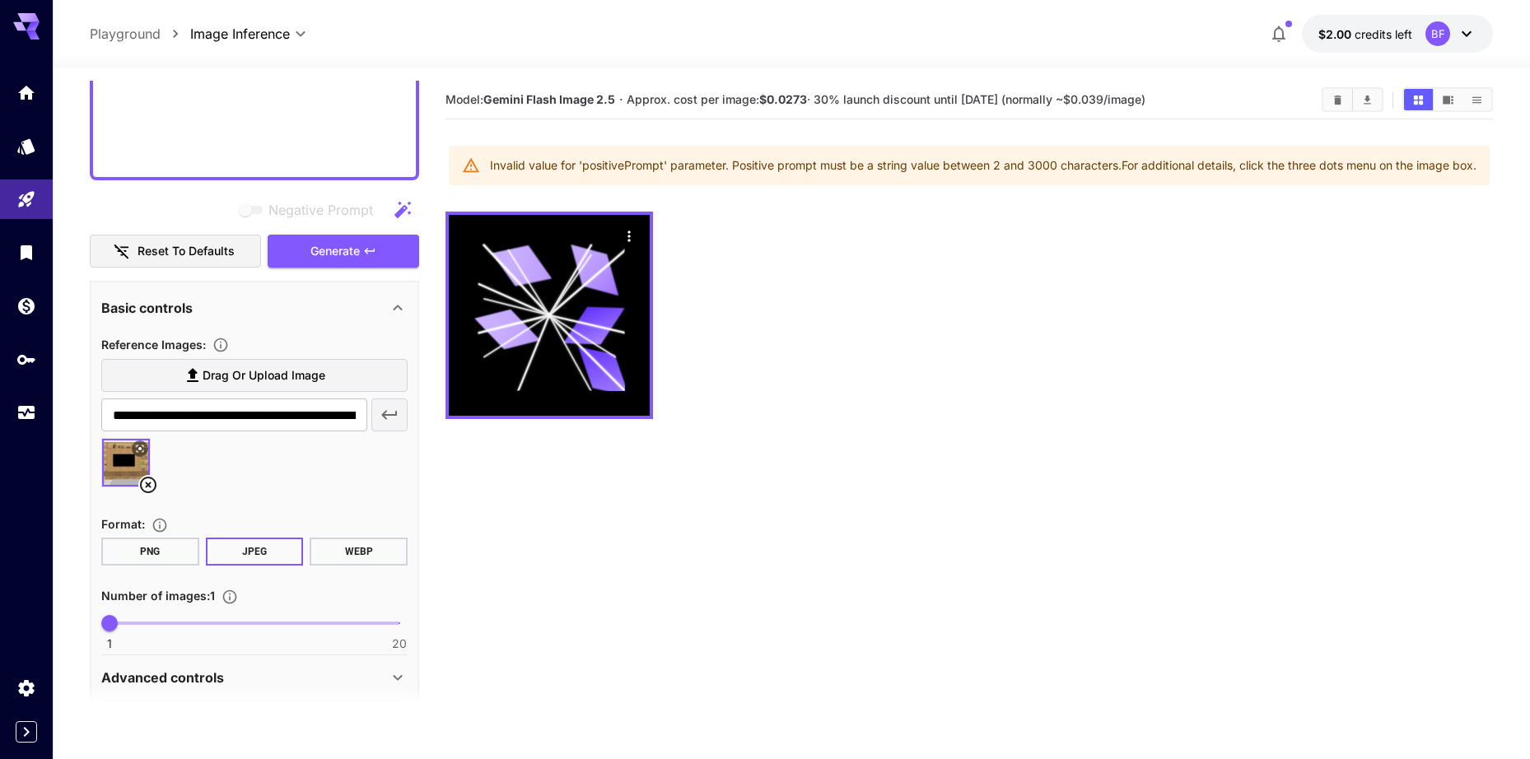
click at [497, 165] on div "Invalid value for 'positivePrompt' parameter. Positive prompt must be a string …" at bounding box center [983, 166] width 987 height 30
drag, startPoint x: 497, startPoint y: 165, endPoint x: 694, endPoint y: 161, distance: 197.7
click at [694, 161] on div "Invalid value for 'positivePrompt' parameter. Positive prompt must be a string …" at bounding box center [983, 166] width 987 height 30
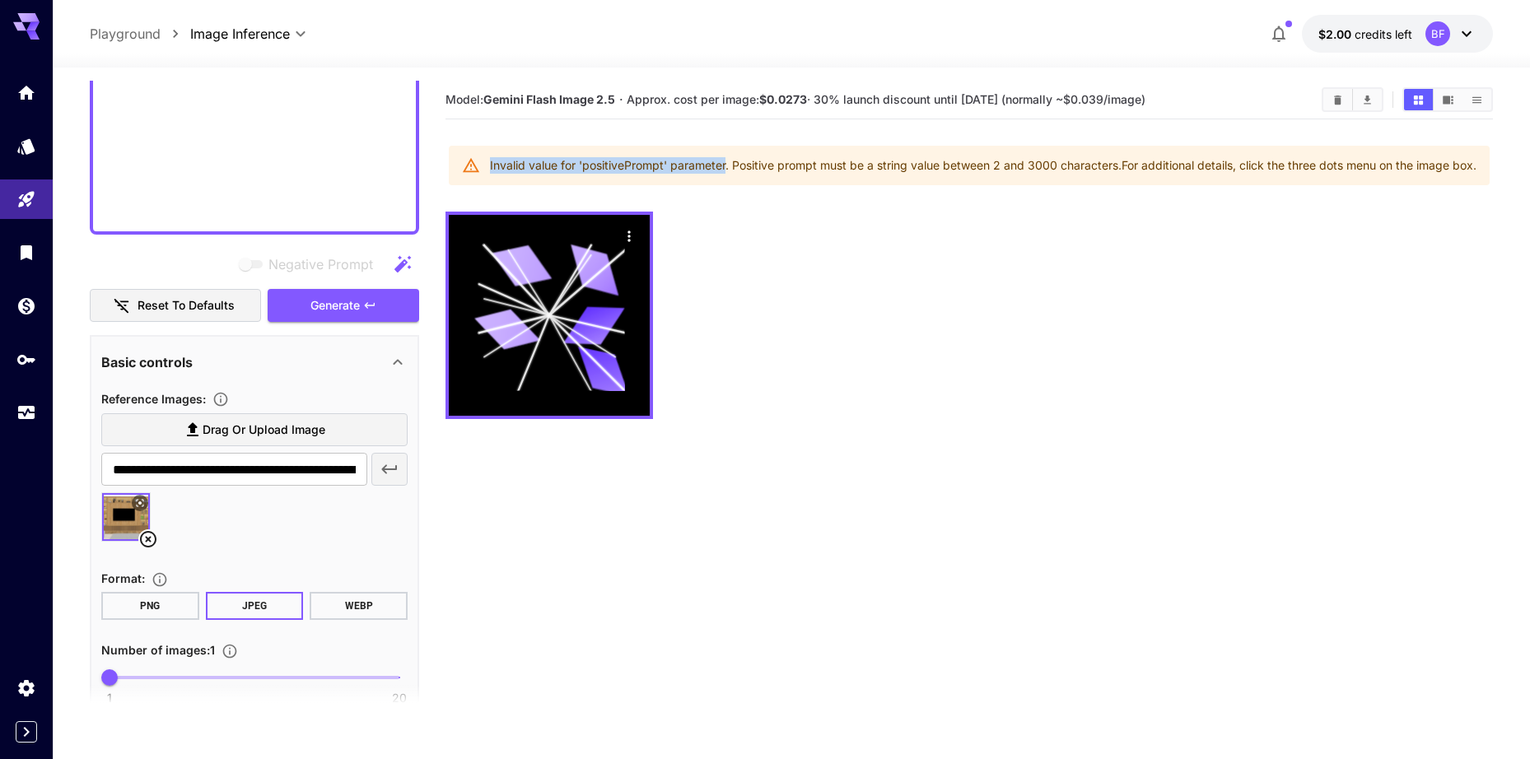
scroll to position [2134, 0]
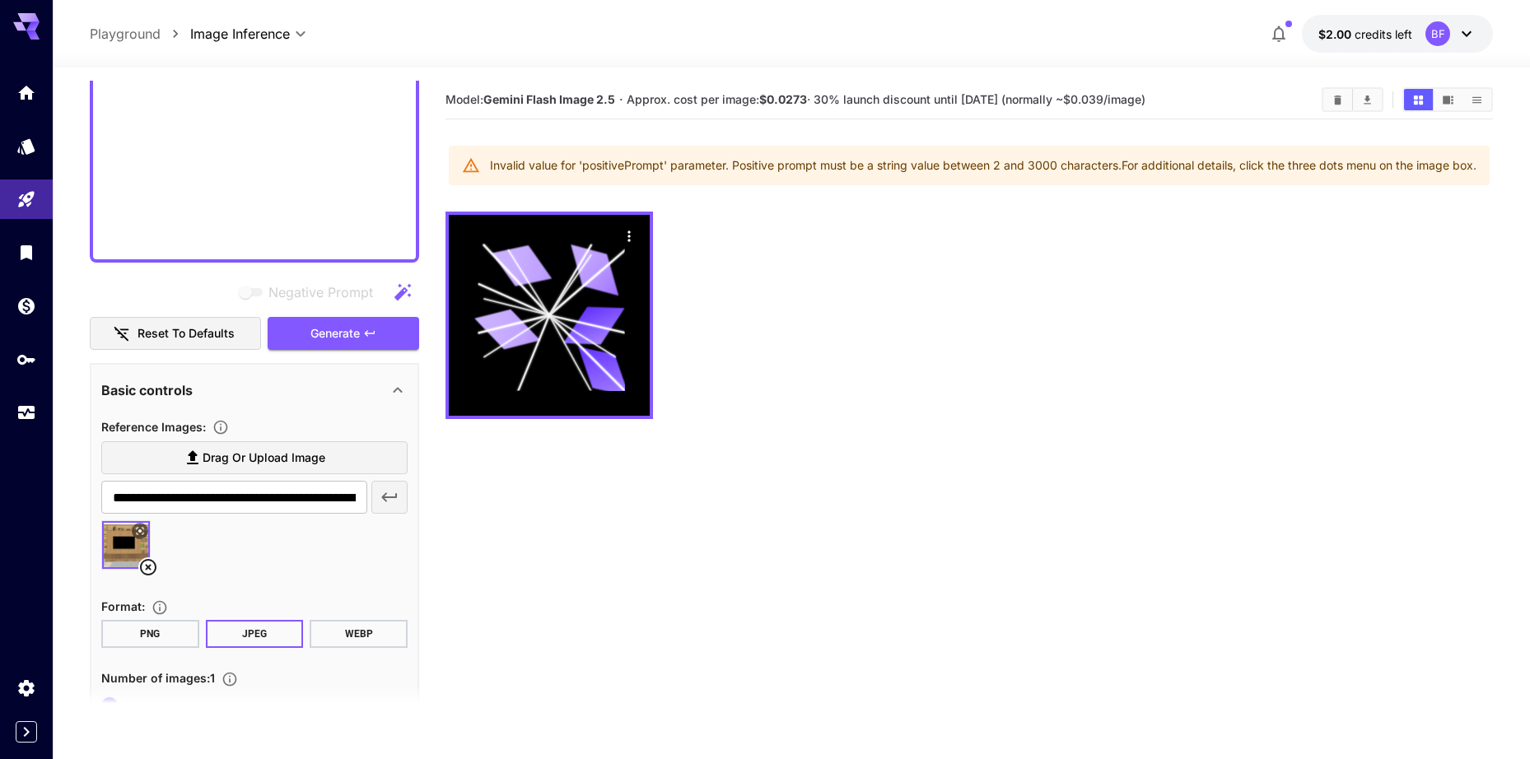
paste textarea "**********"
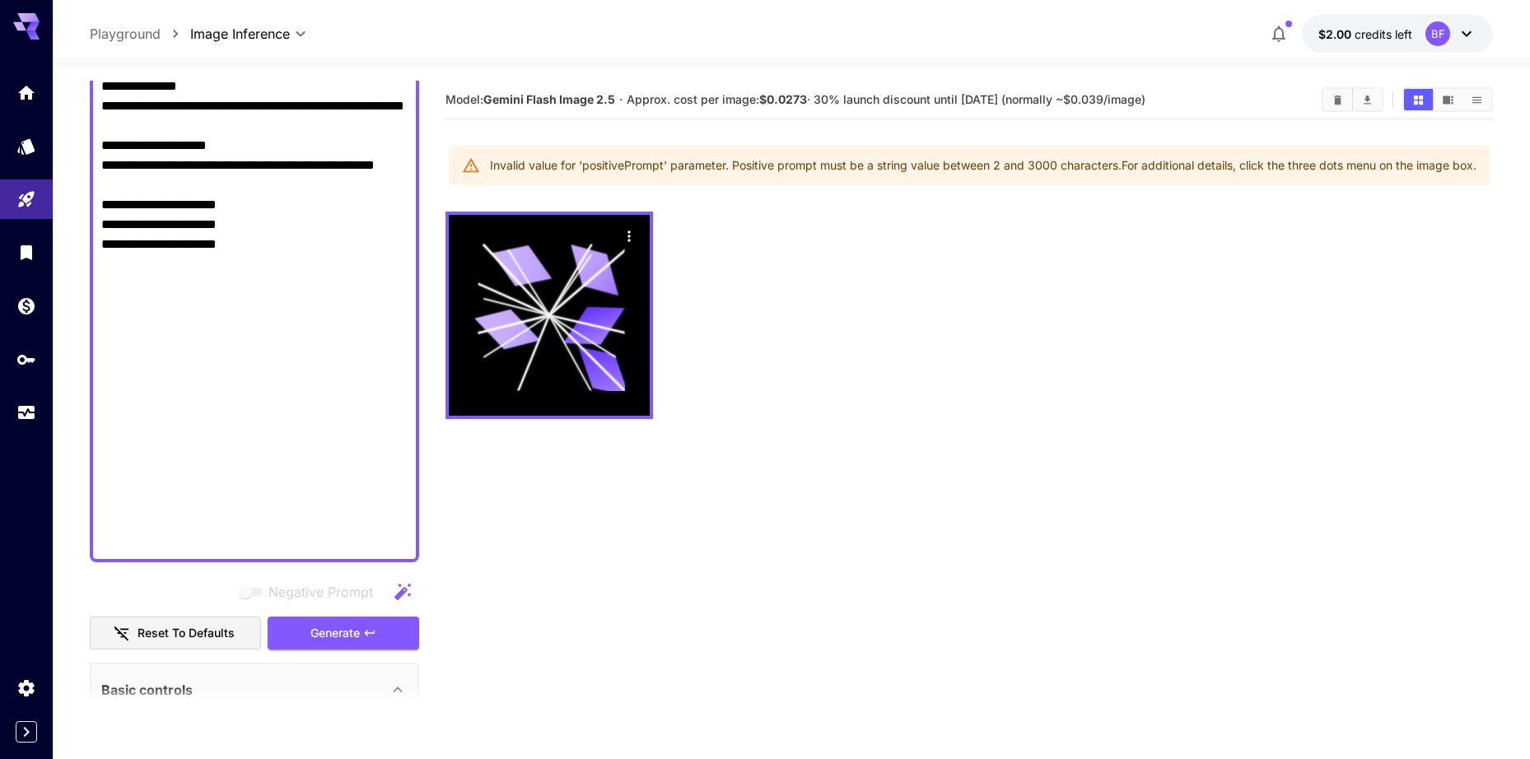
scroll to position [1844, 0]
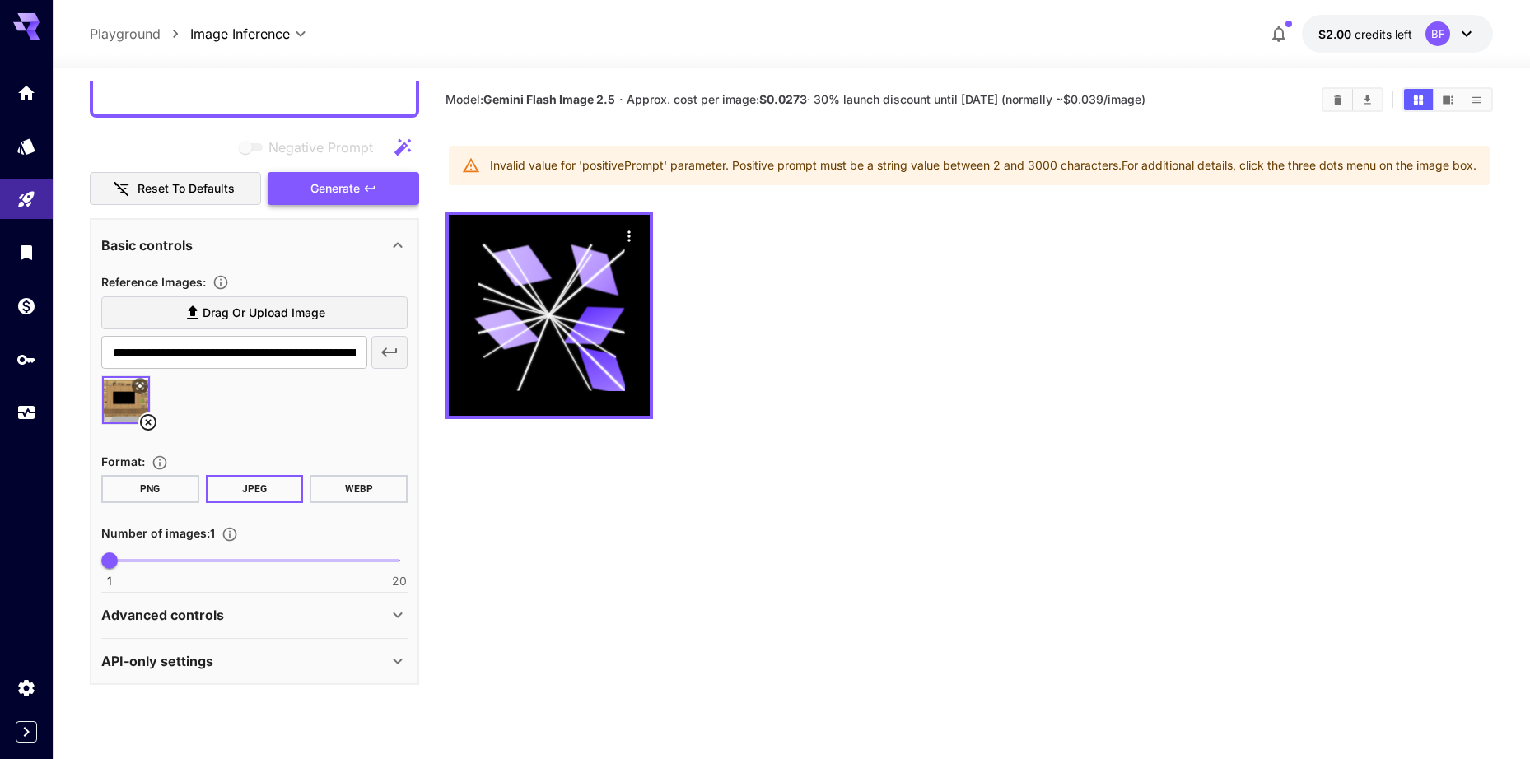
type textarea "**********"
click at [348, 184] on span "Generate" at bounding box center [334, 189] width 49 height 21
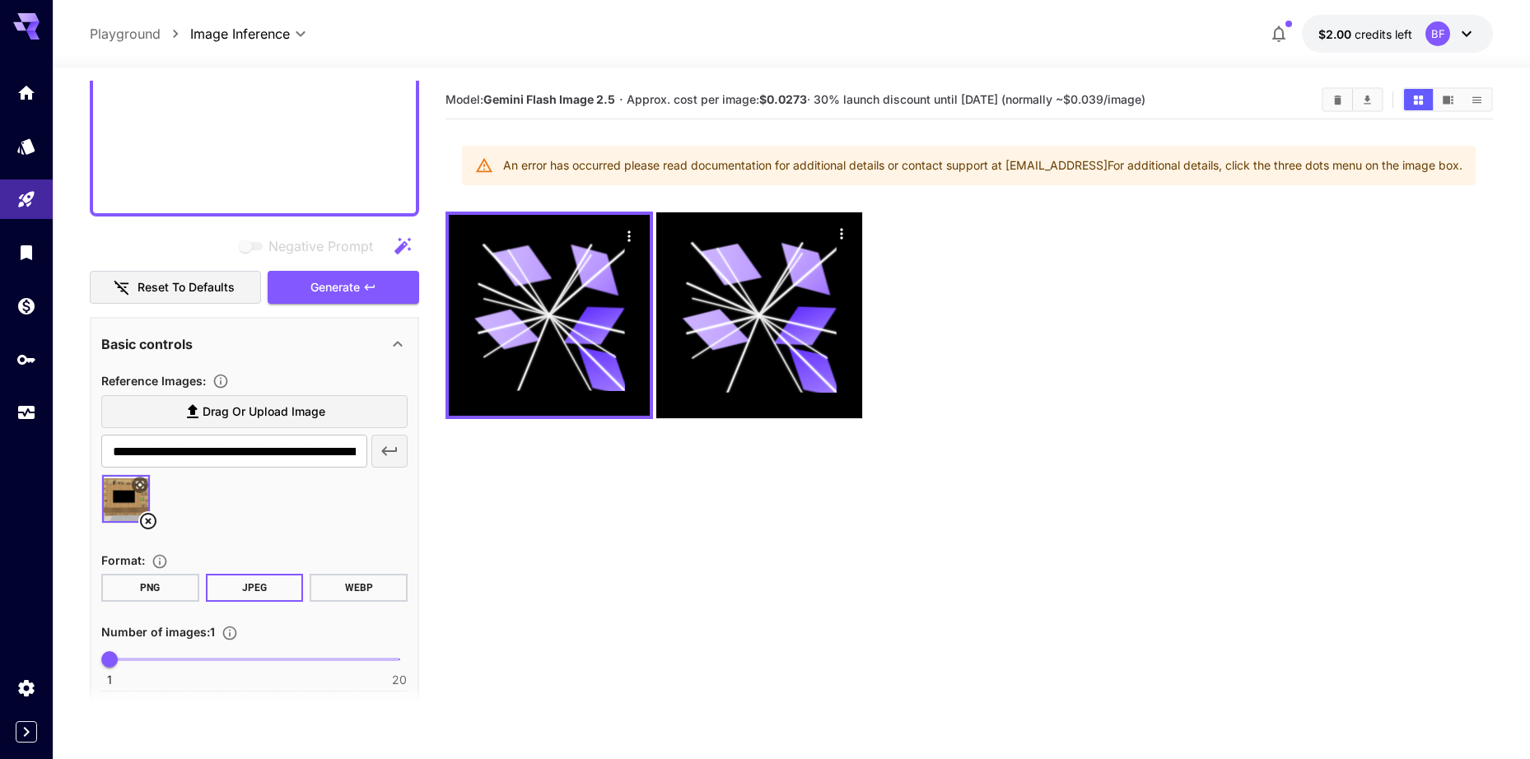
scroll to position [1597, 0]
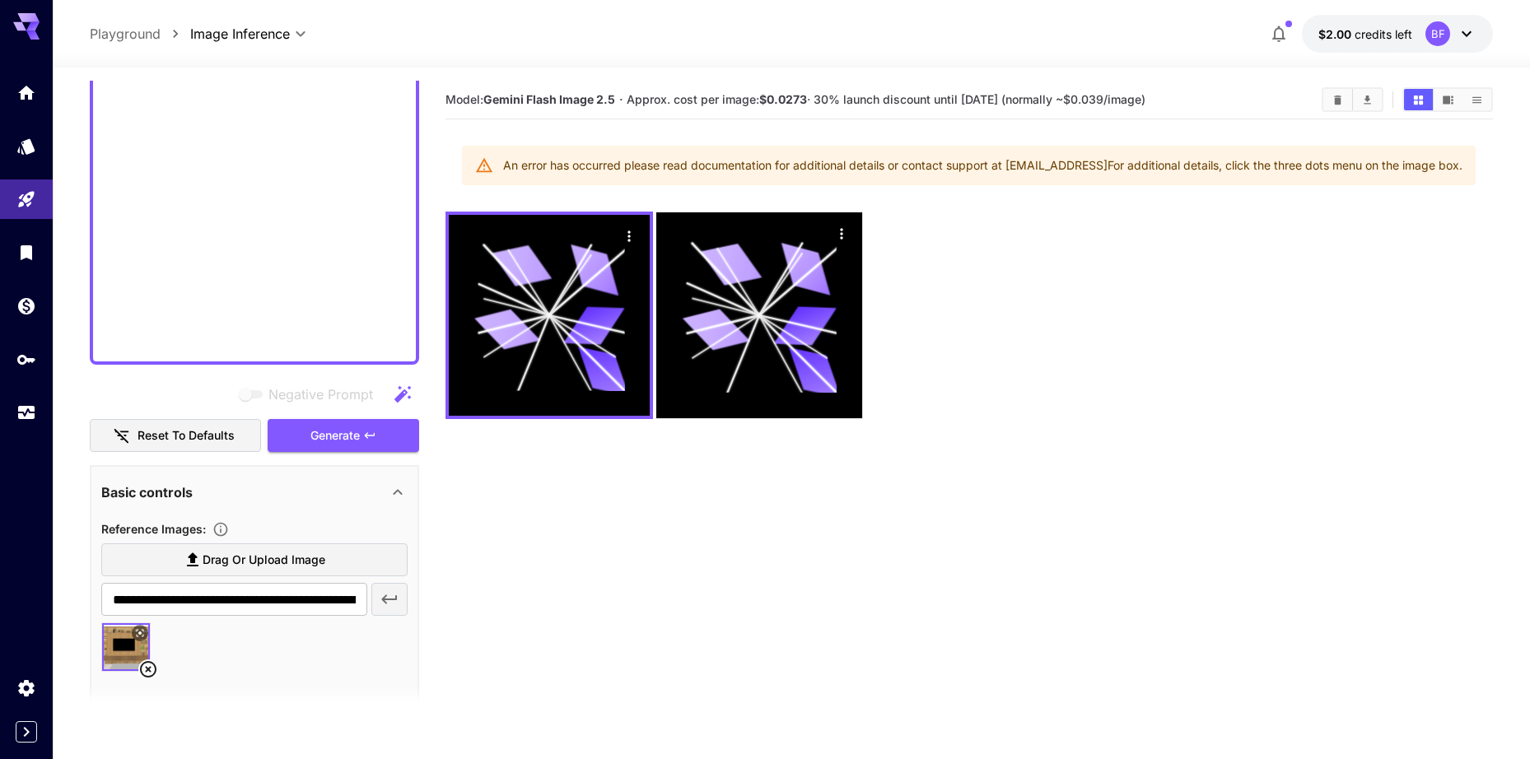
click at [689, 469] on section "Model: Gemini Flash Image 2.5 · Approx. cost per image: $0.0273 · 30% launch di…" at bounding box center [970, 460] width 1048 height 759
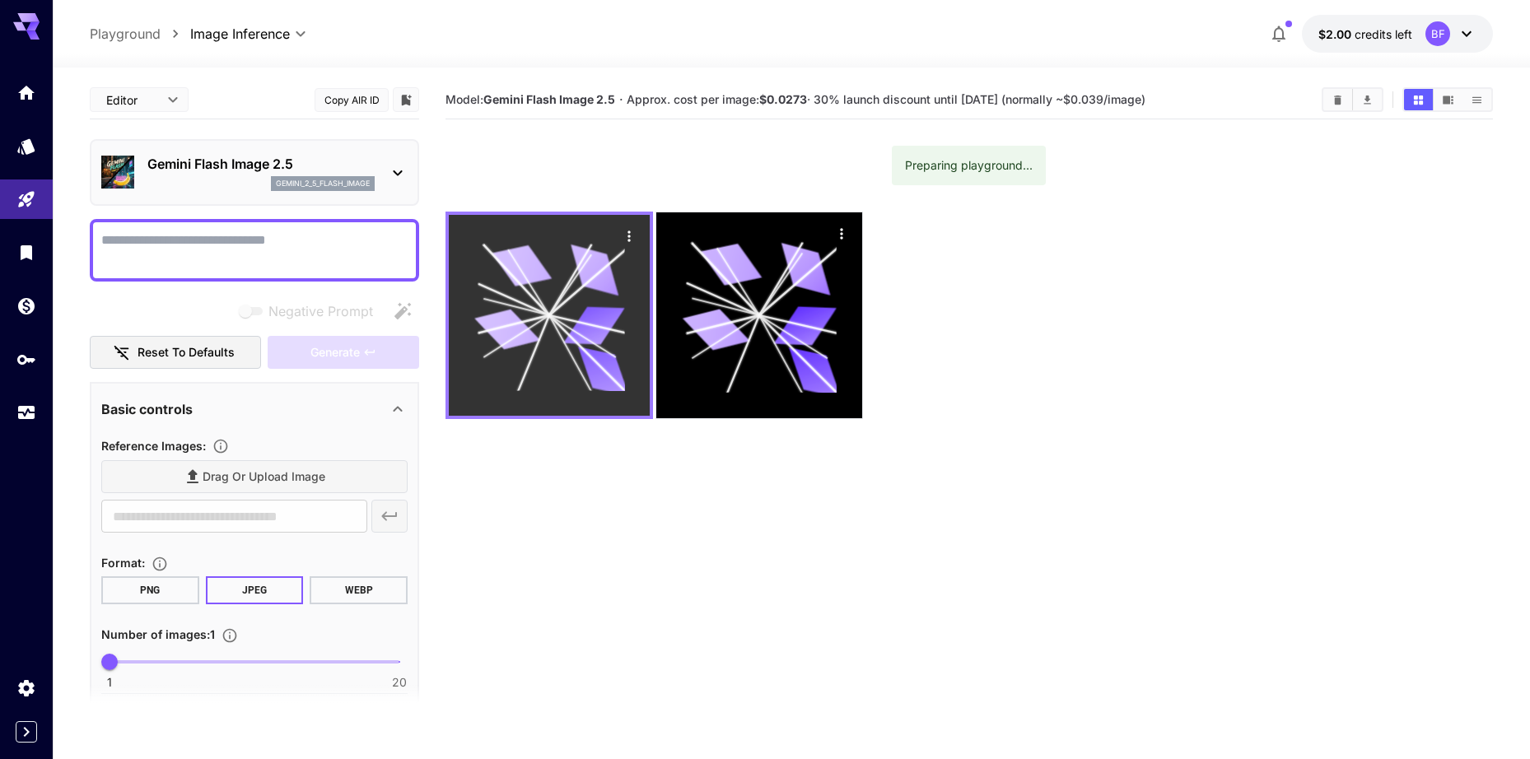
click at [591, 343] on section "Model: Gemini Flash Image 2.5 · Approx. cost per image: $0.0273 · 30% launch di…" at bounding box center [970, 460] width 1048 height 759
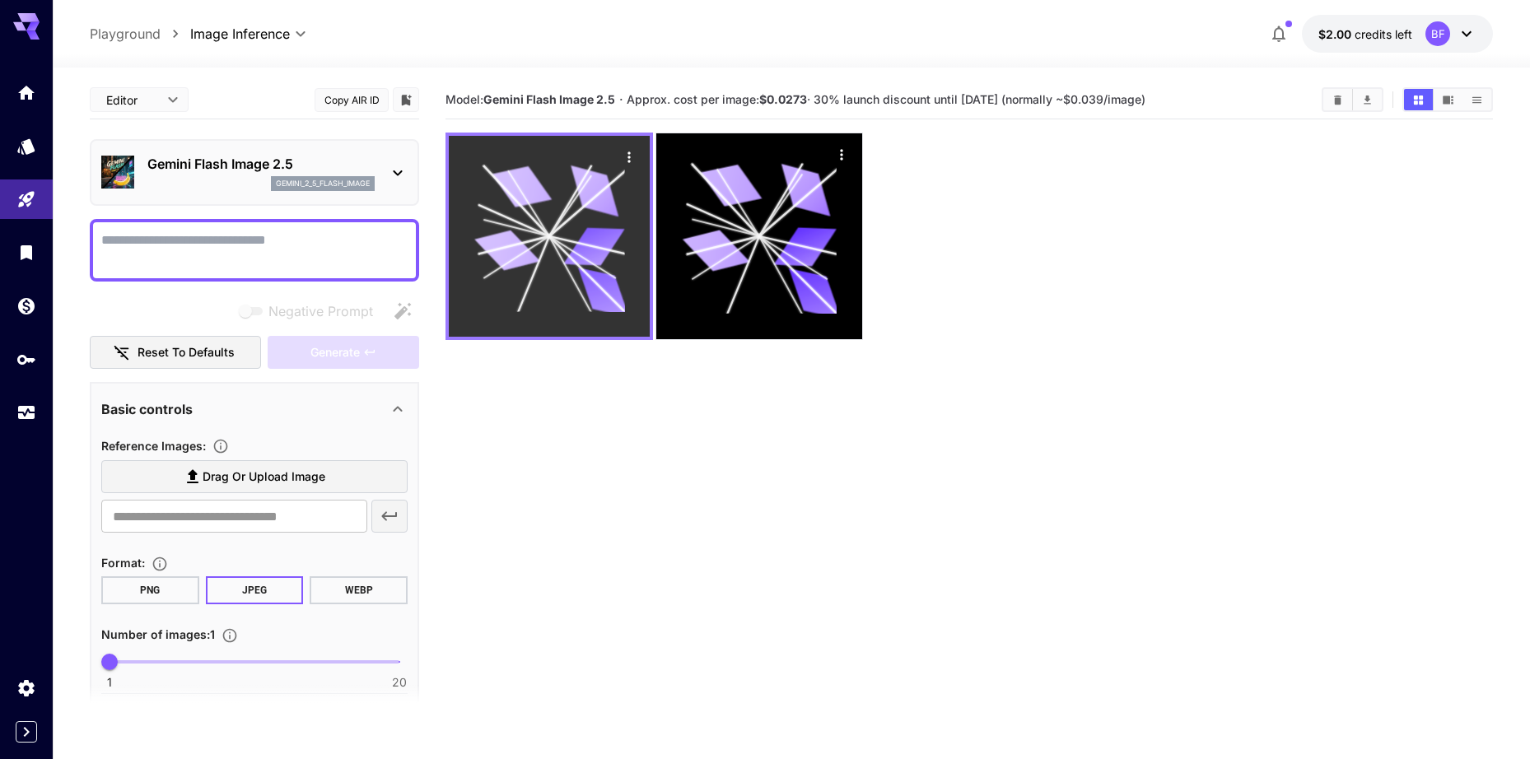
click at [548, 256] on icon at bounding box center [549, 236] width 151 height 151
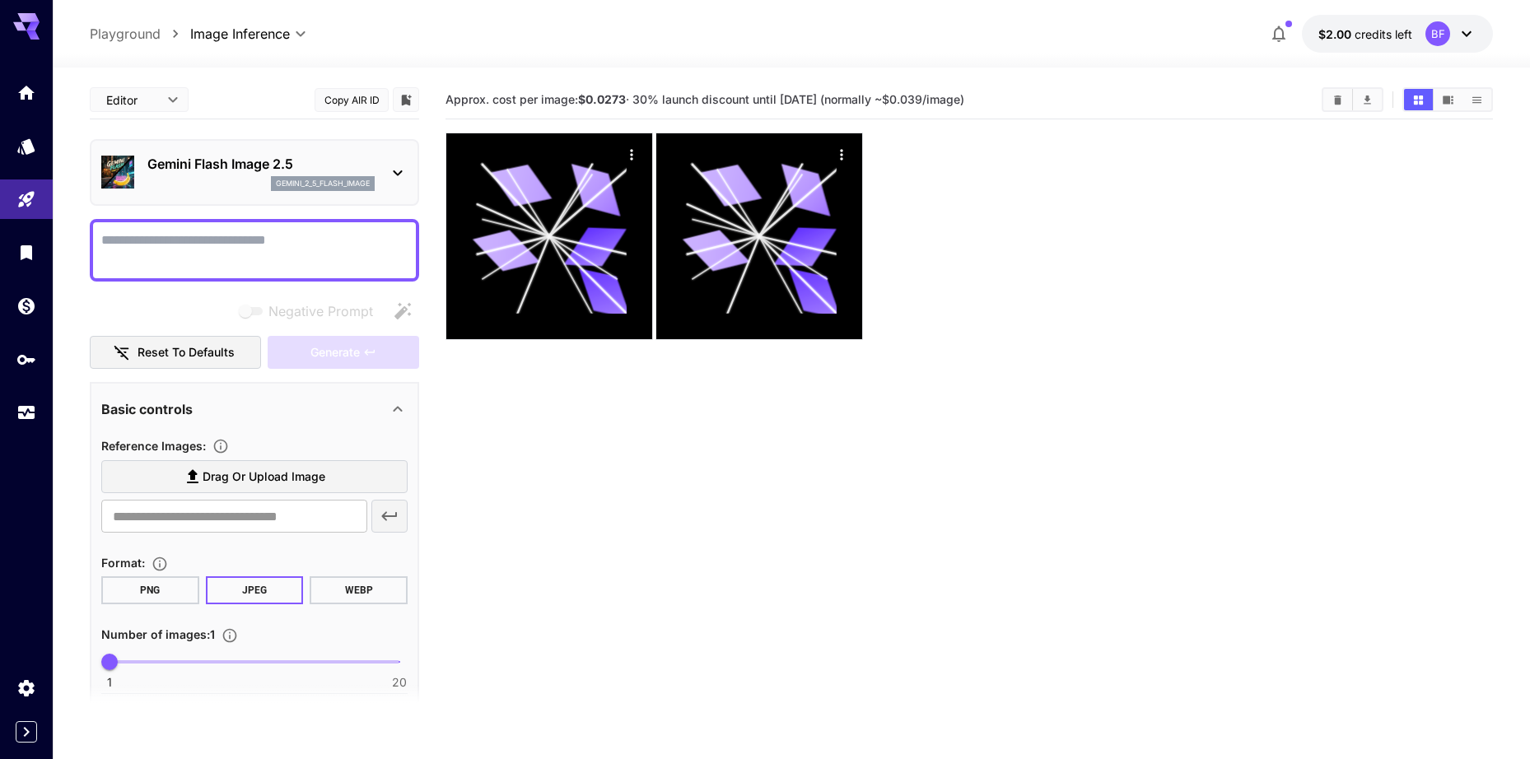
click at [301, 254] on textarea "Negative Prompt" at bounding box center [254, 251] width 306 height 40
paste textarea "**********"
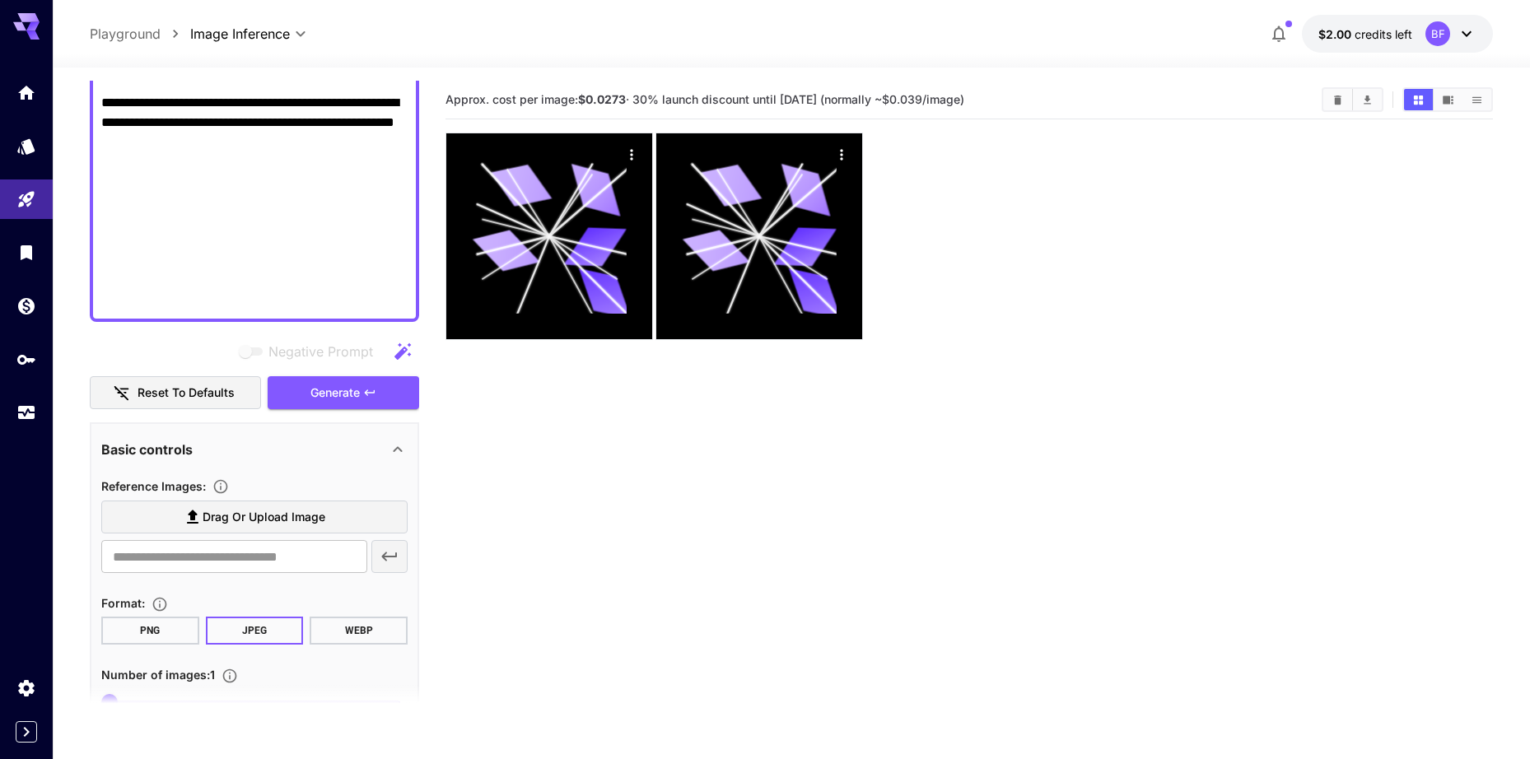
scroll to position [1426, 0]
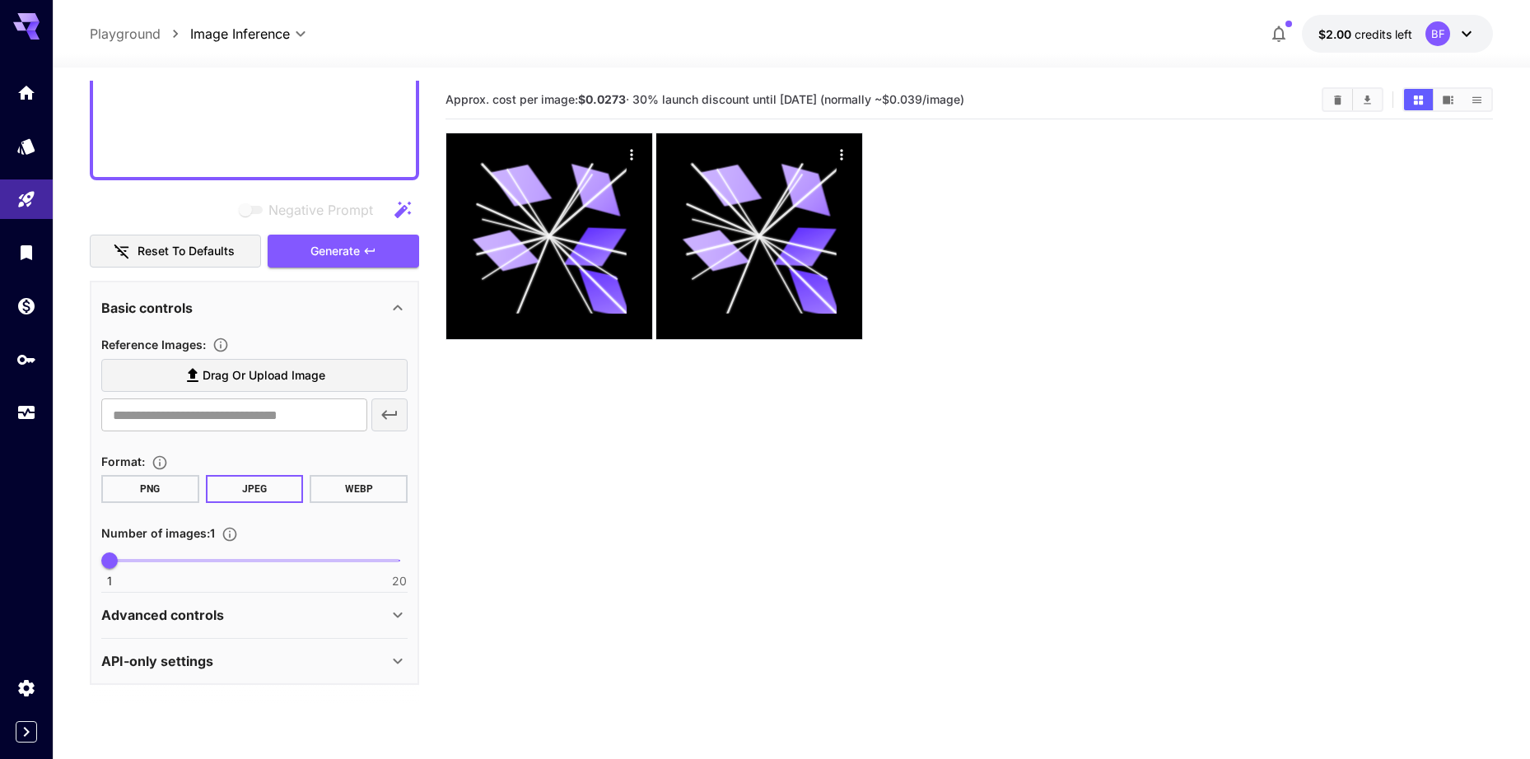
type textarea "**********"
click at [258, 375] on span "Drag or upload image" at bounding box center [264, 376] width 123 height 21
click at [0, 0] on input "Drag or upload image" at bounding box center [0, 0] width 0 height 0
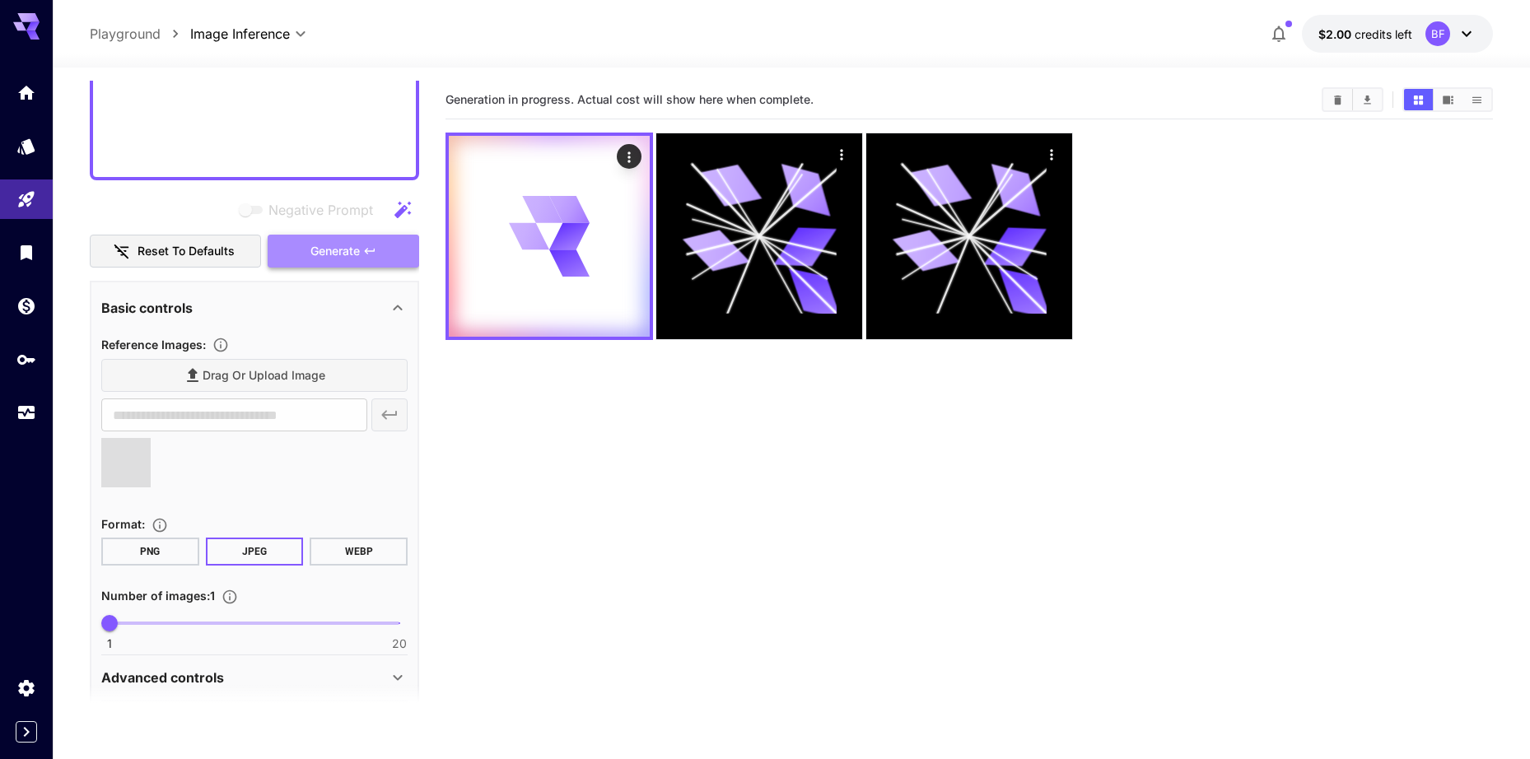
click at [358, 246] on span "Generate" at bounding box center [334, 251] width 49 height 21
type input "**********"
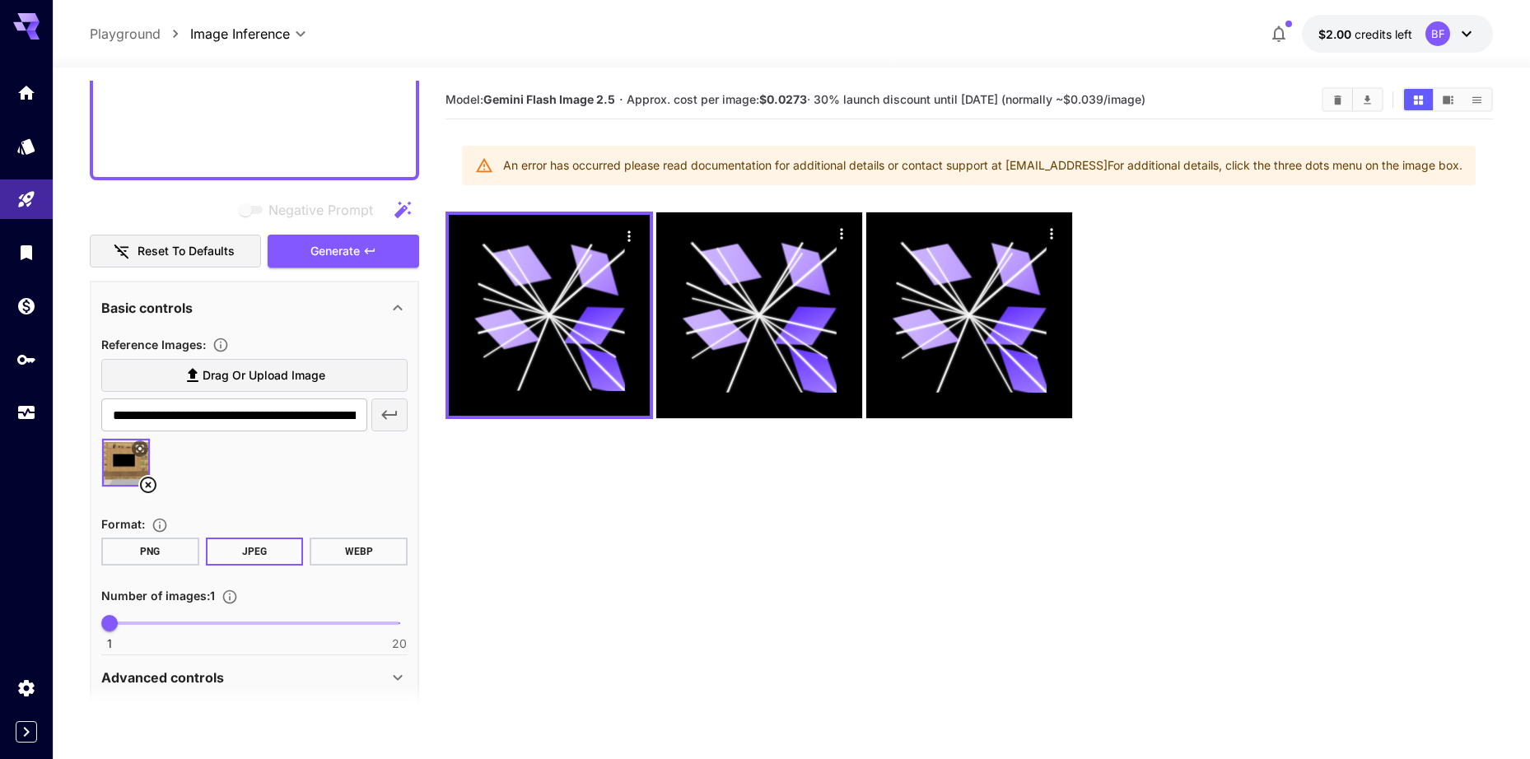
click at [1416, 161] on div "An error has occurred please read documentation for additional details or conta…" at bounding box center [982, 166] width 959 height 30
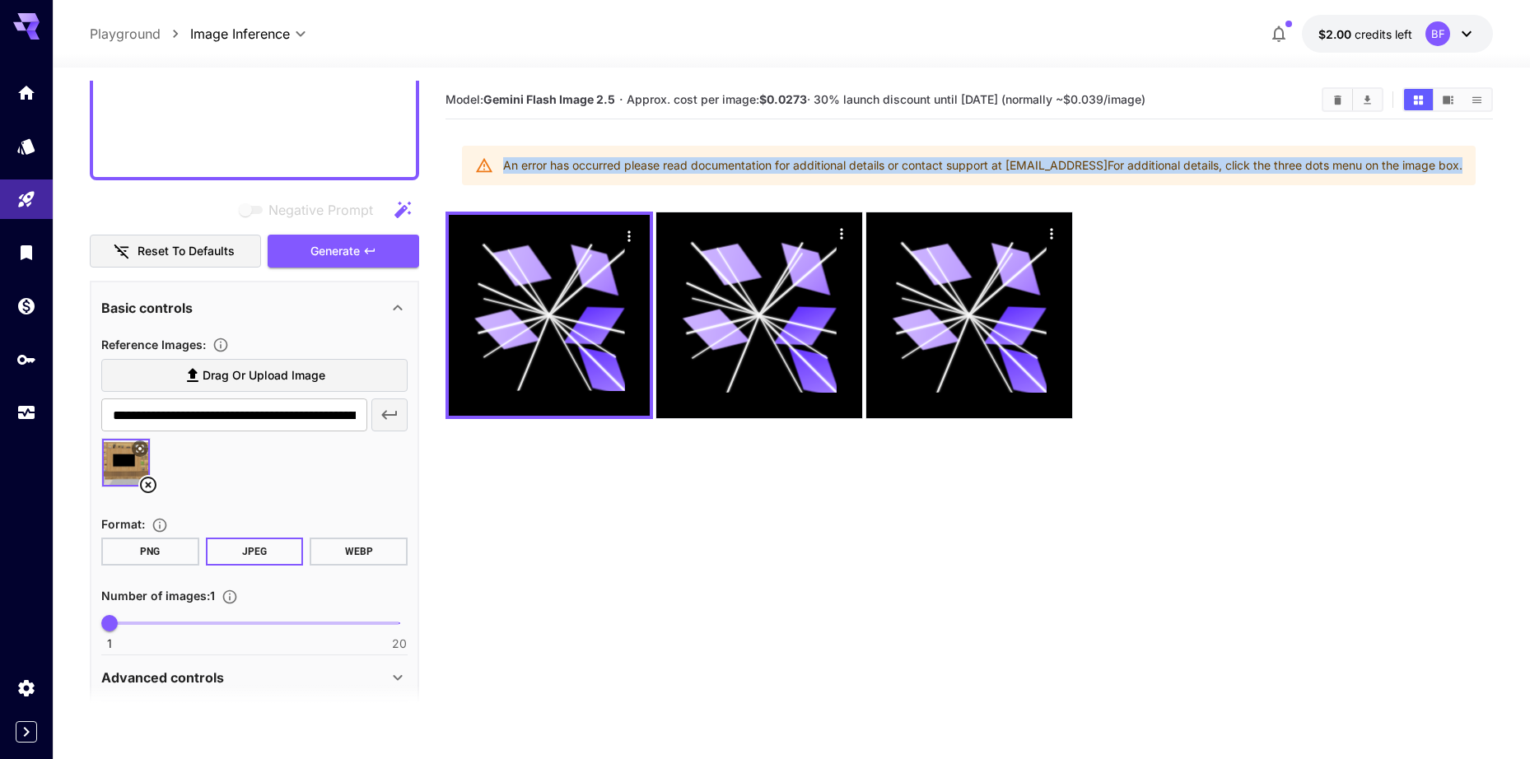
click at [1416, 161] on div "An error has occurred please read documentation for additional details or conta…" at bounding box center [982, 166] width 959 height 30
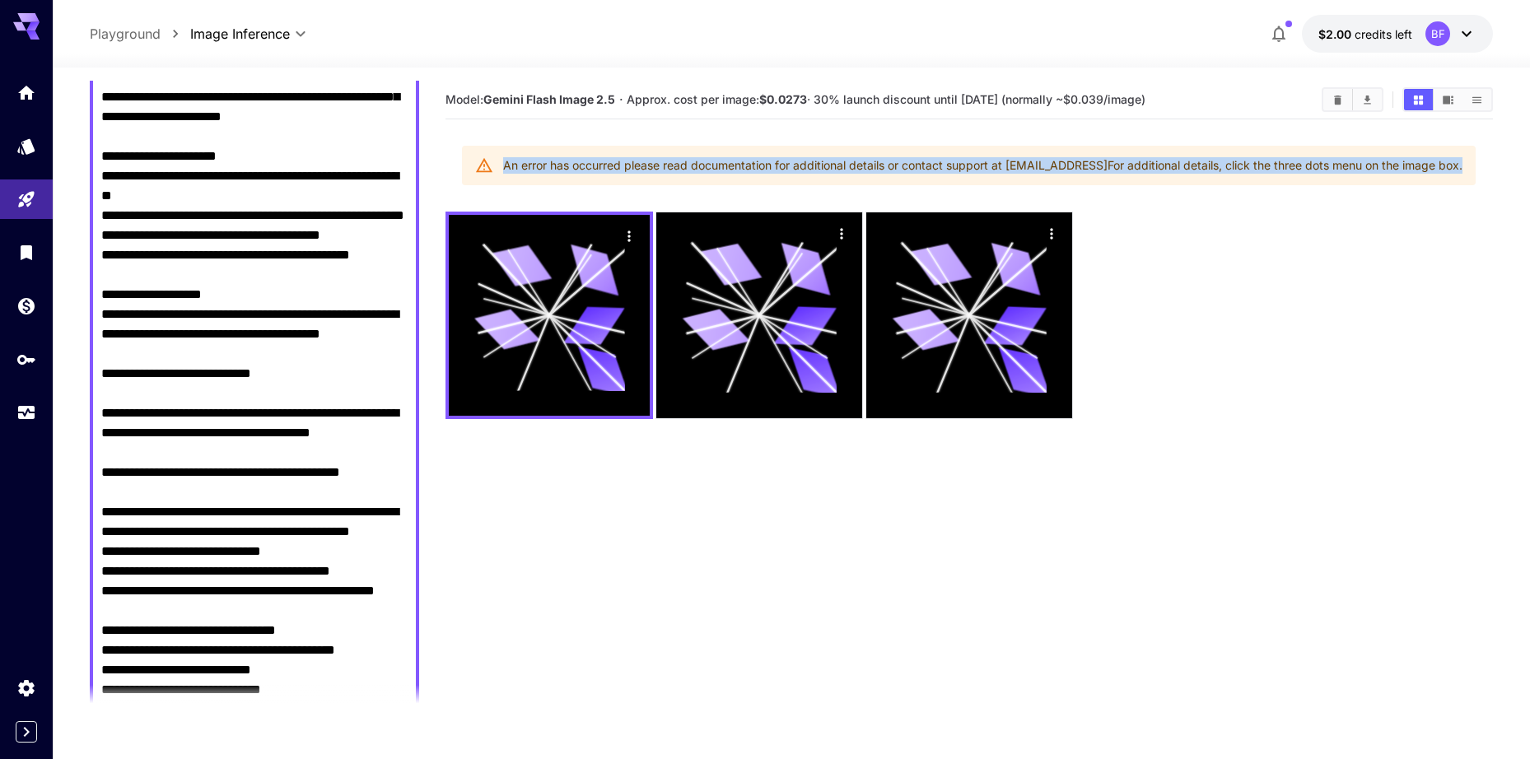
scroll to position [0, 0]
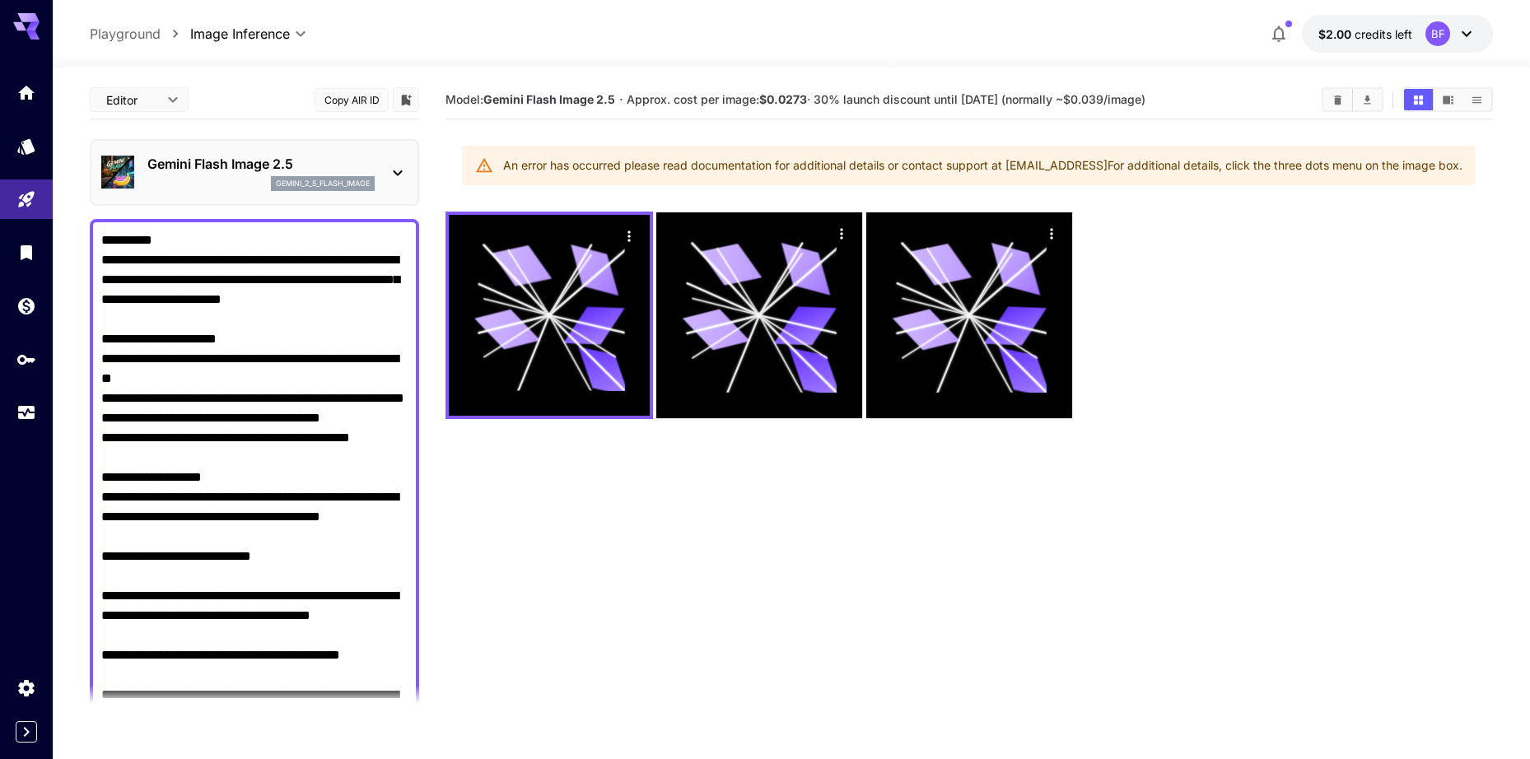
click at [276, 175] on div "Gemini Flash Image 2.5 gemini_2_5_flash_image" at bounding box center [260, 172] width 227 height 37
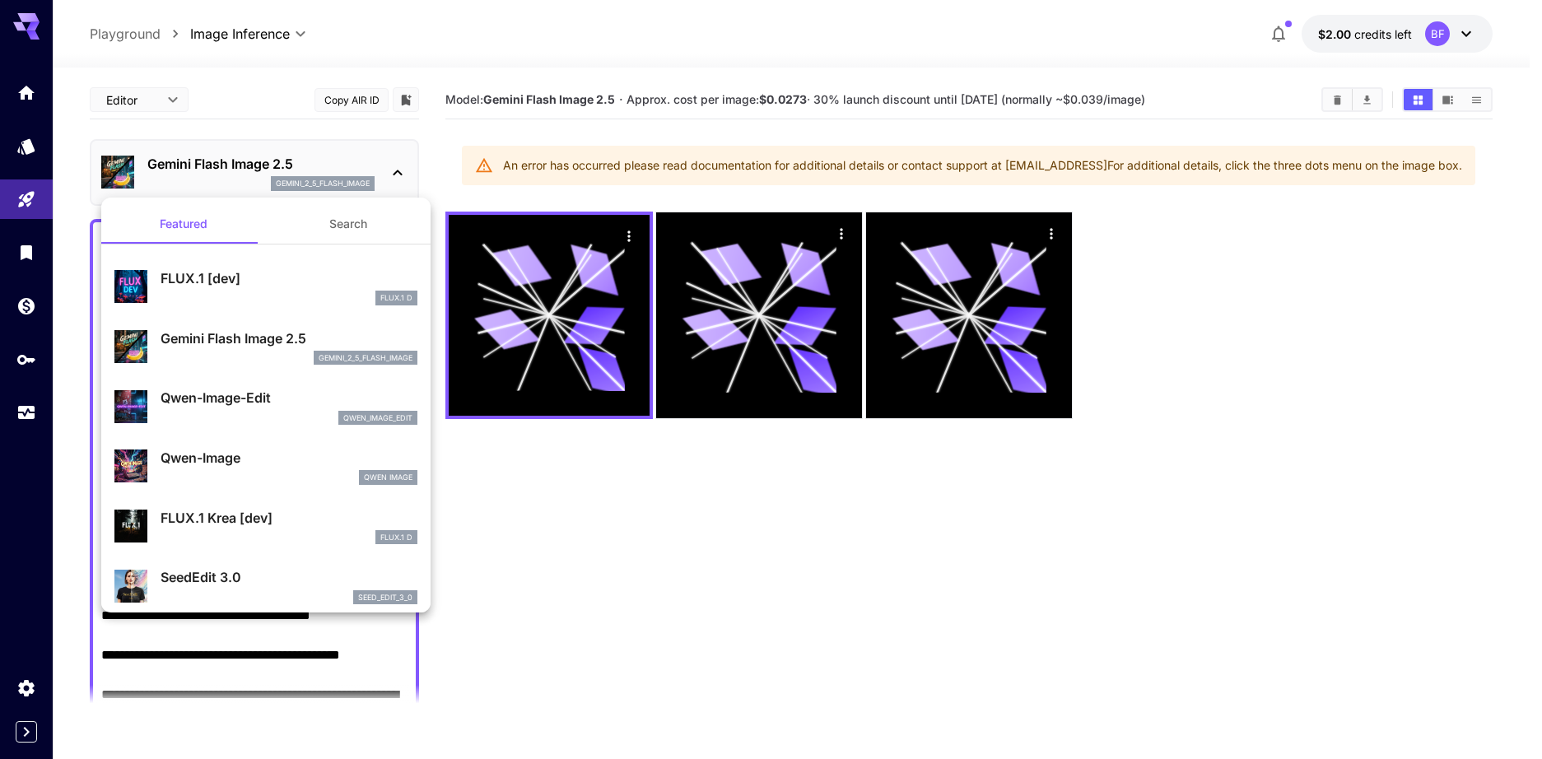
click at [289, 287] on p "FLUX.1 [dev]" at bounding box center [289, 278] width 257 height 20
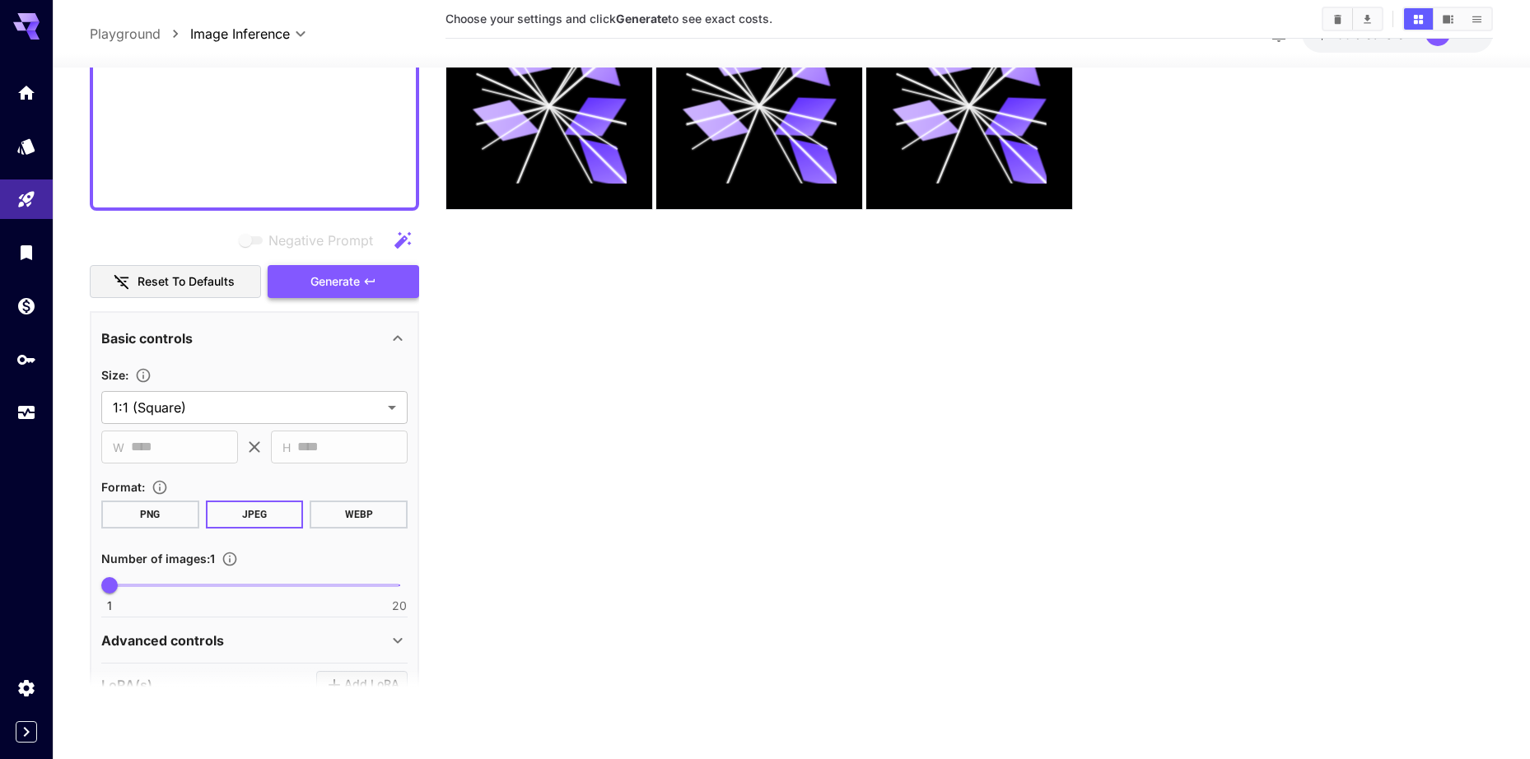
scroll to position [1318, 0]
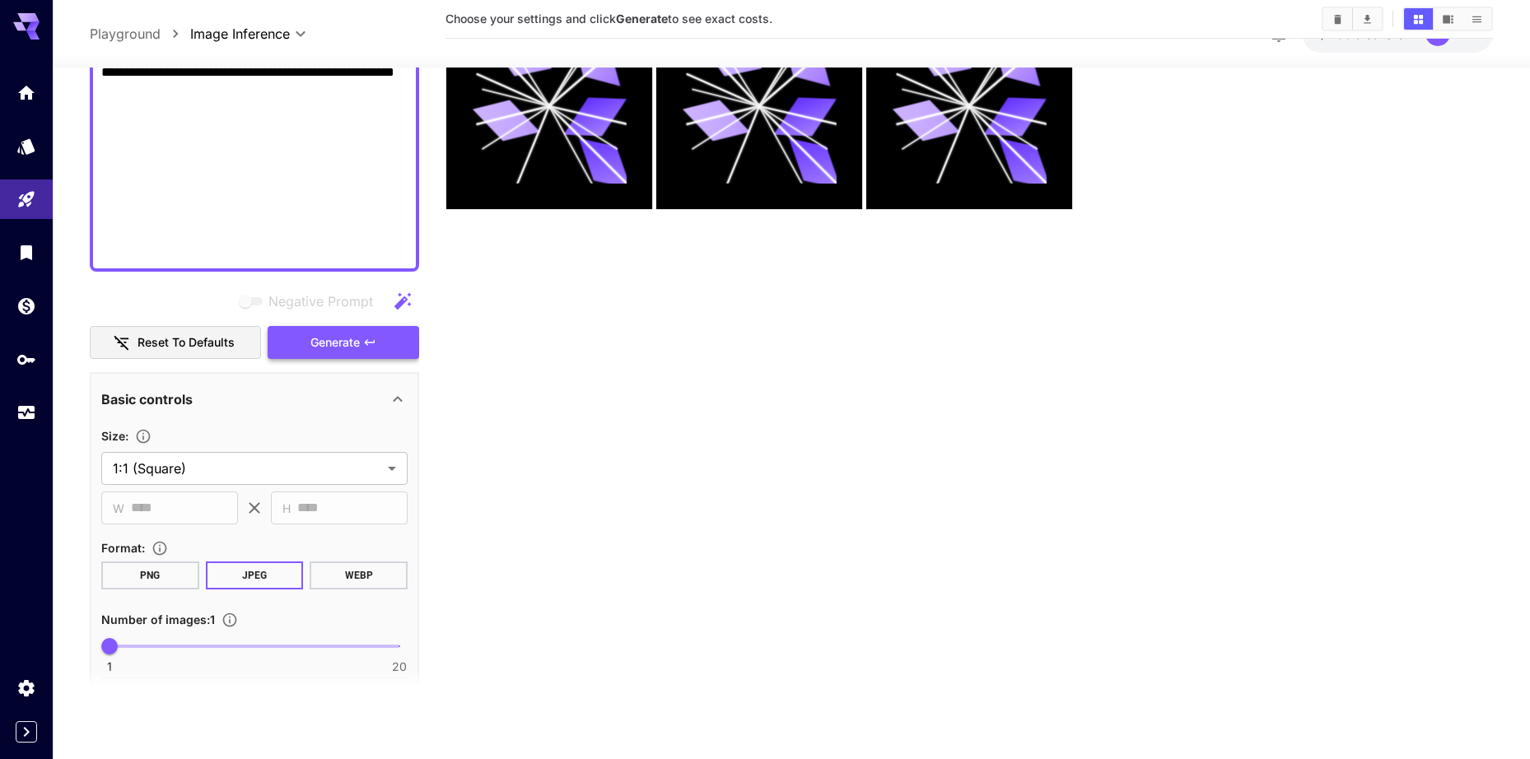
click at [340, 341] on span "Generate" at bounding box center [334, 343] width 49 height 21
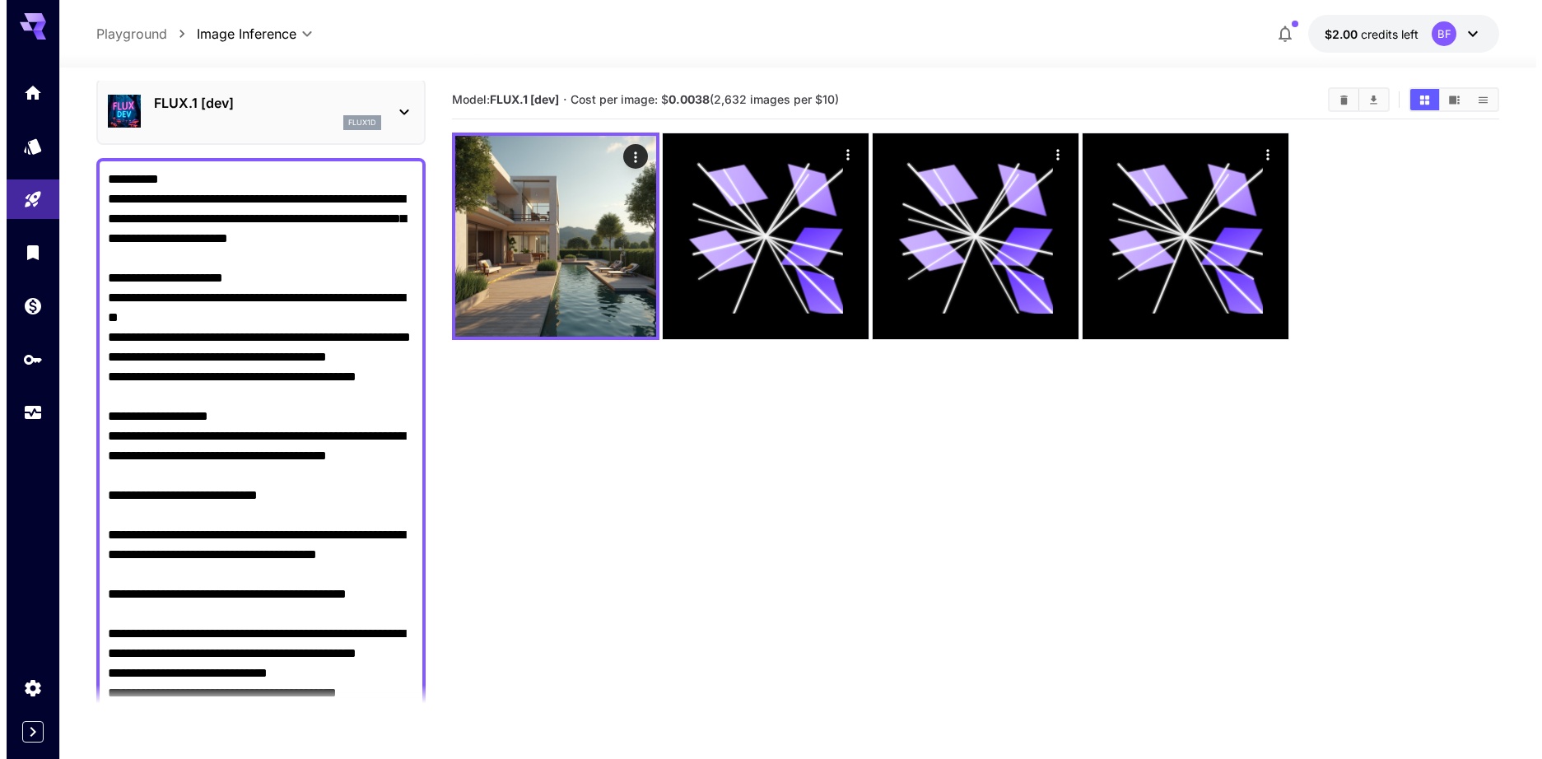
scroll to position [0, 0]
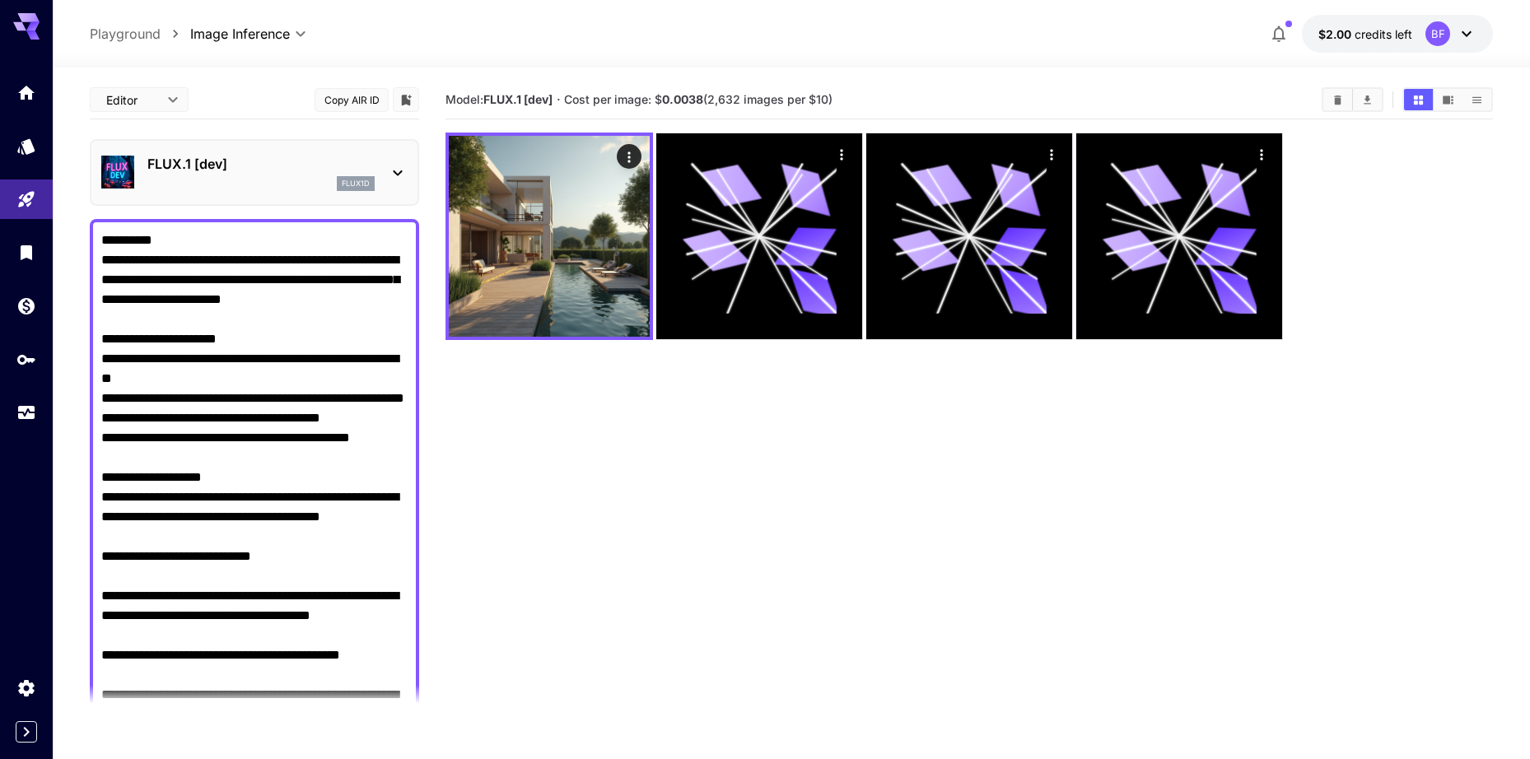
click at [209, 182] on div "flux1d" at bounding box center [260, 183] width 227 height 15
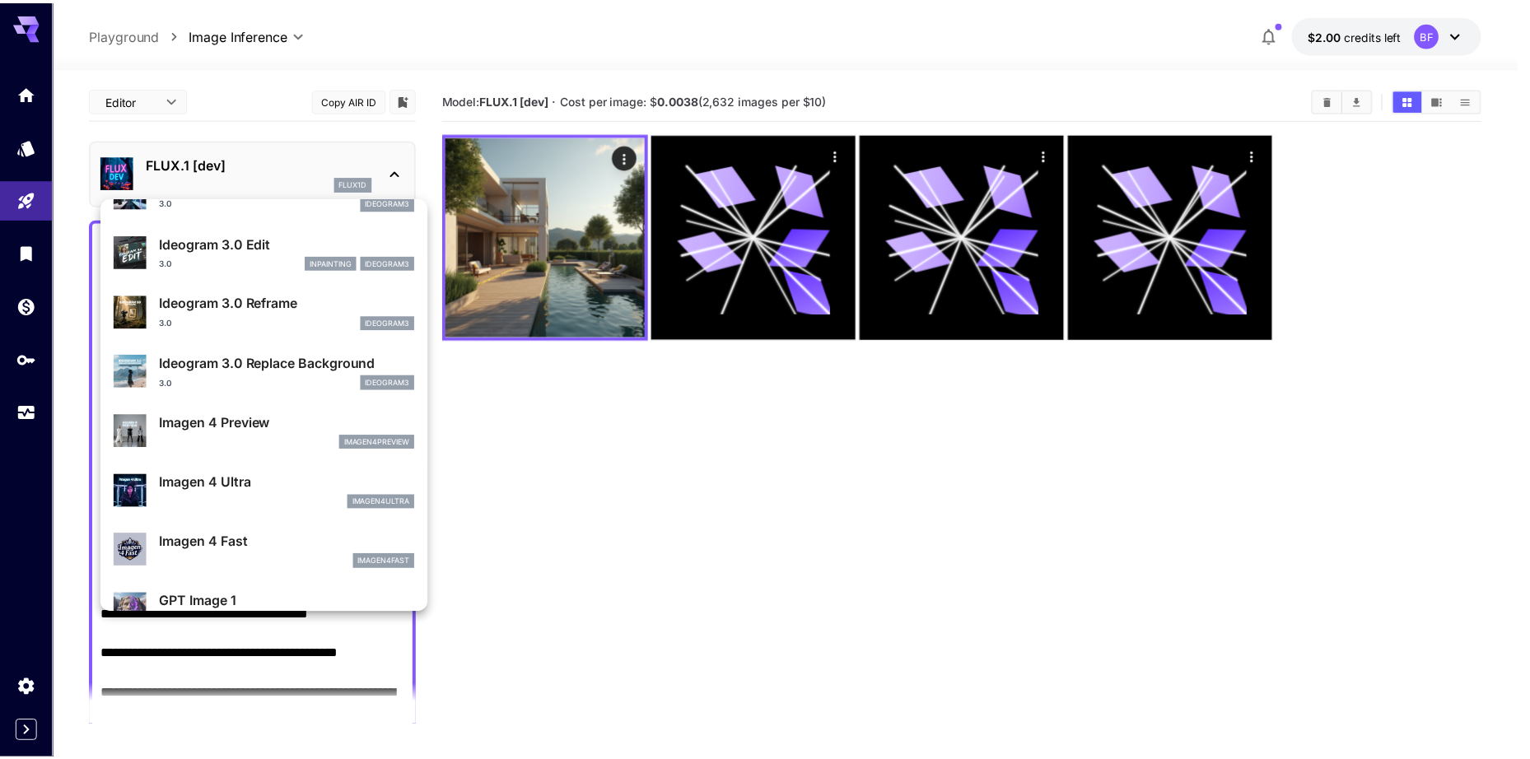
scroll to position [659, 0]
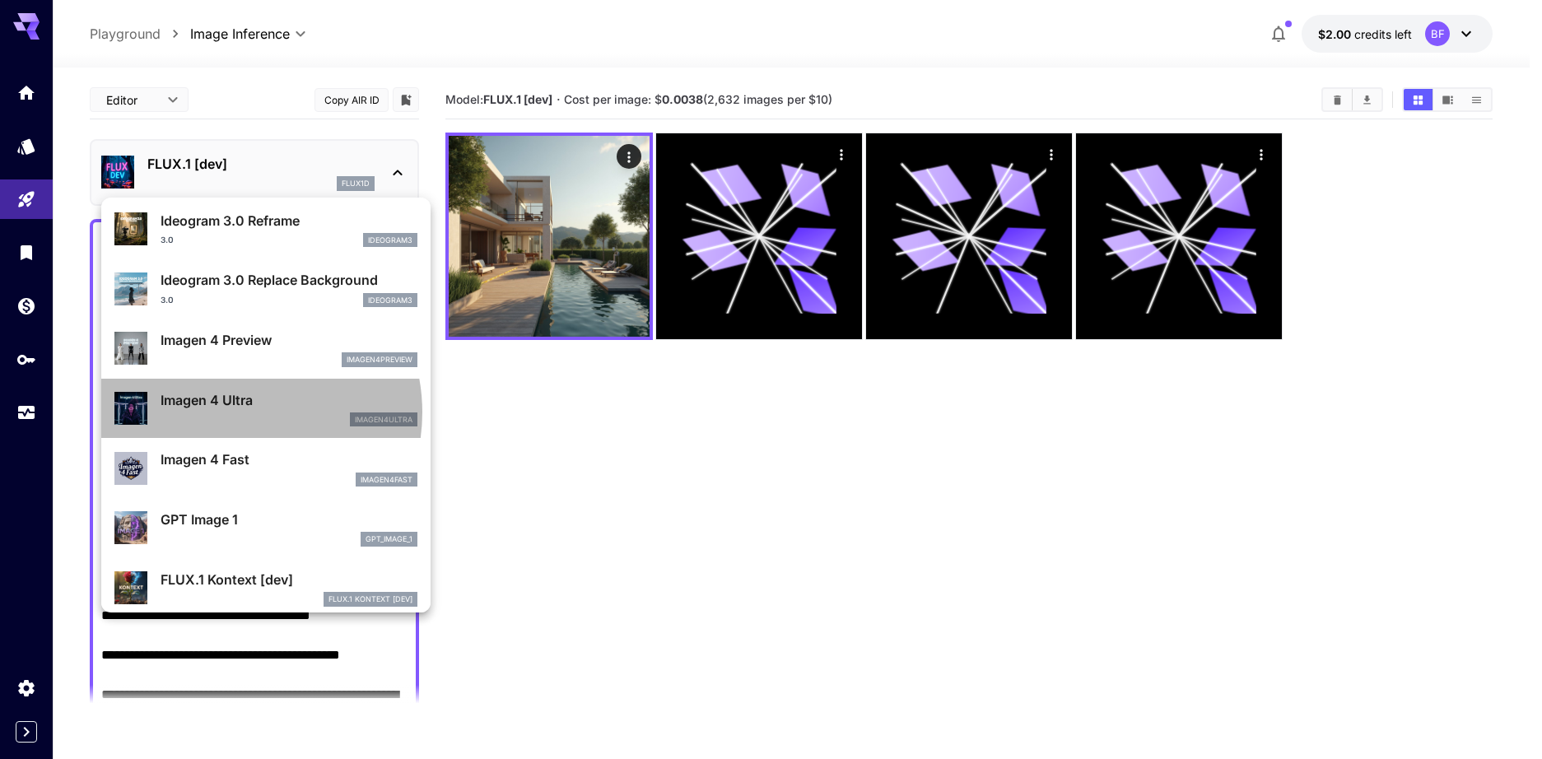
click at [234, 413] on div "imagen4ultra" at bounding box center [289, 420] width 257 height 15
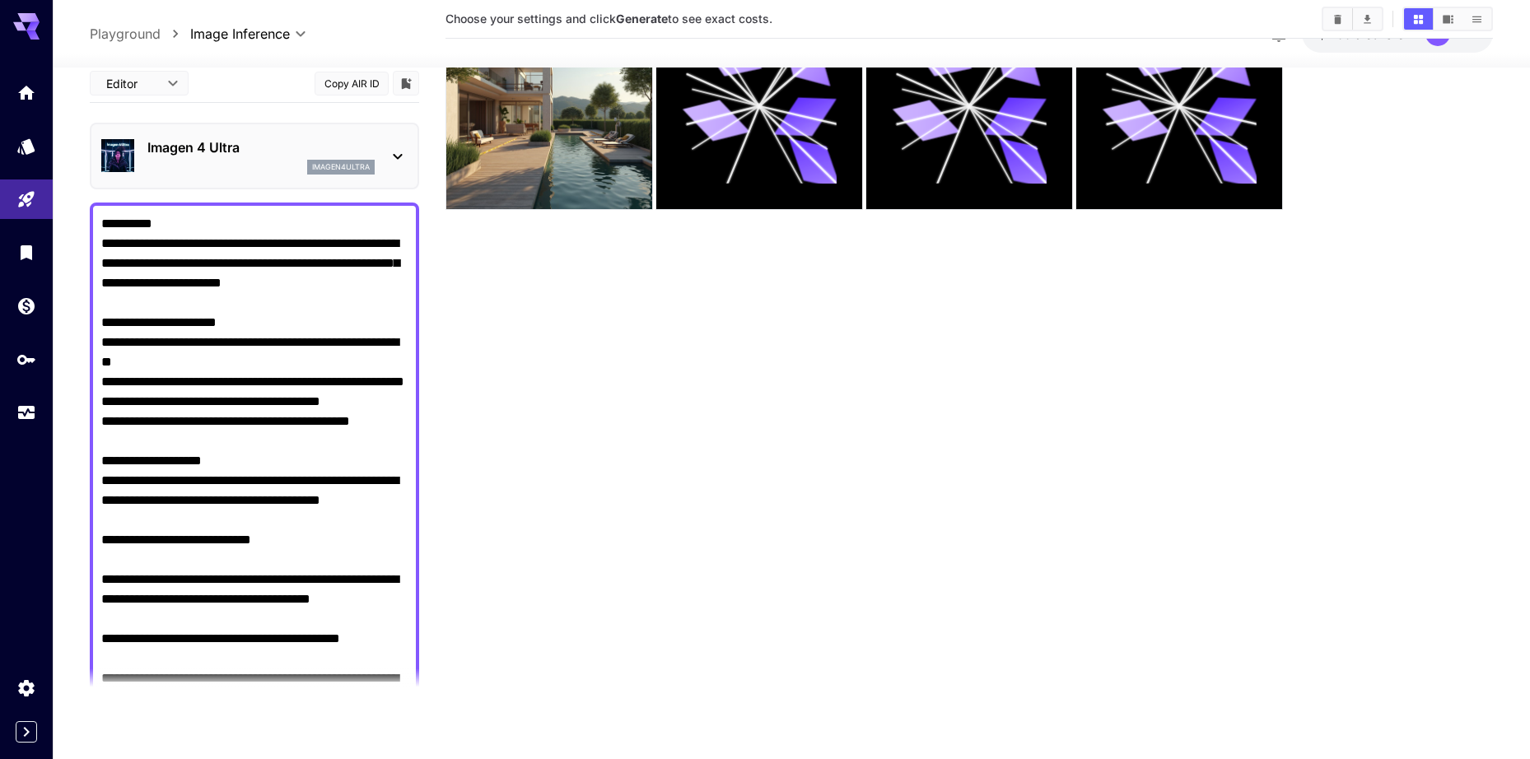
click at [231, 134] on div "Imagen 4 Ultra imagen4ultra" at bounding box center [254, 156] width 306 height 50
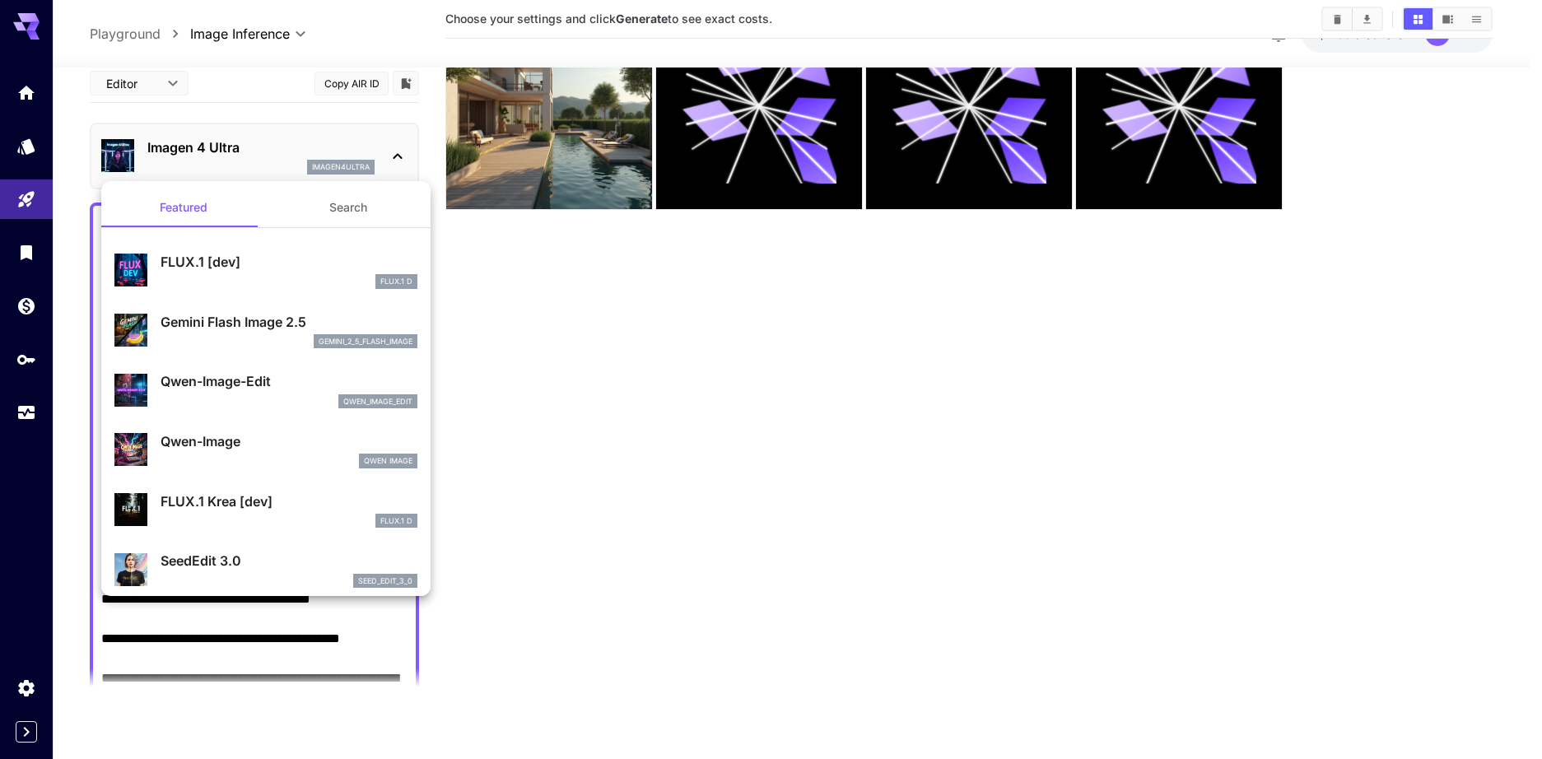
click at [234, 324] on p "Gemini Flash Image 2.5" at bounding box center [289, 322] width 257 height 20
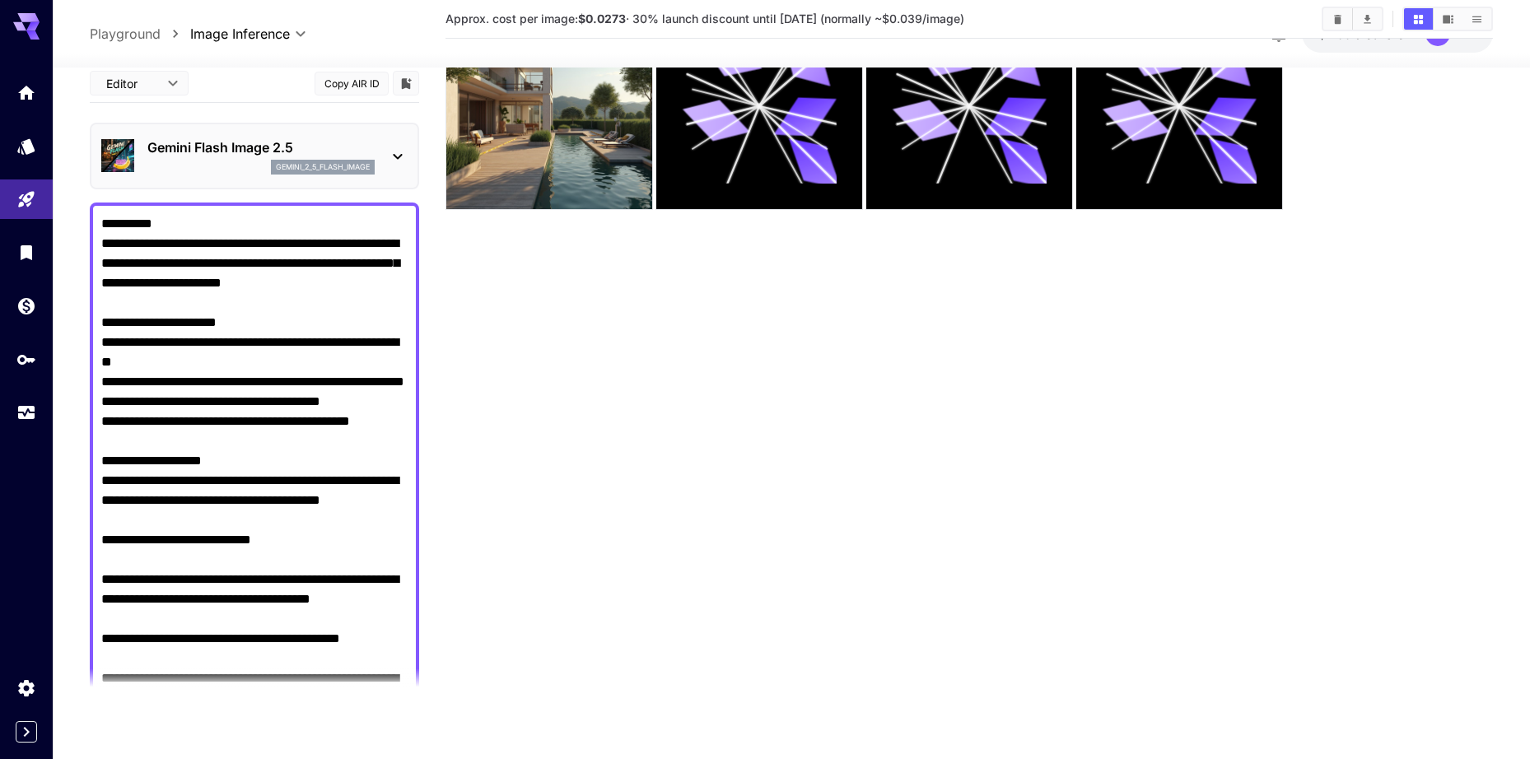
click at [245, 166] on div "gemini_2_5_flash_image" at bounding box center [260, 168] width 227 height 15
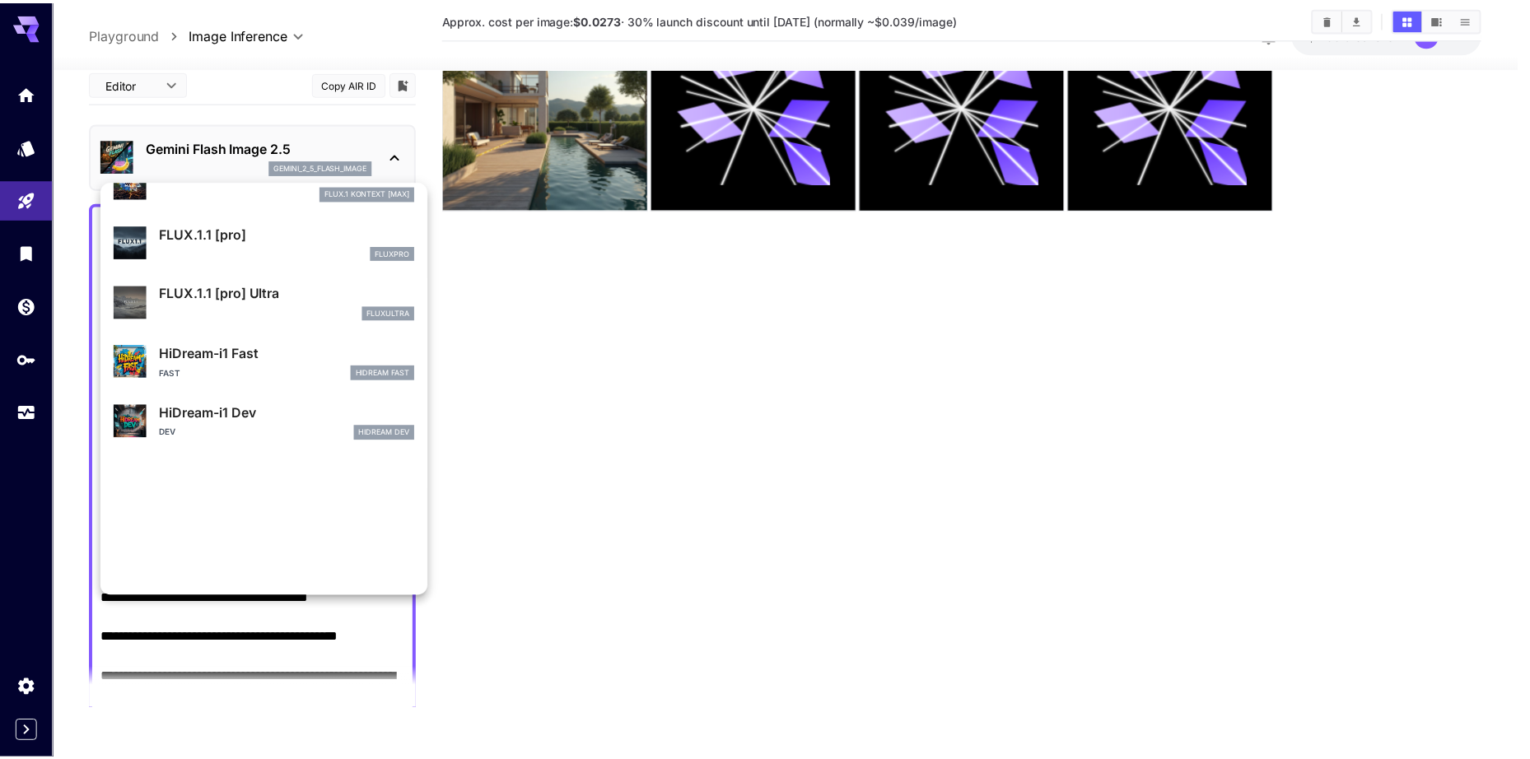
scroll to position [1272, 0]
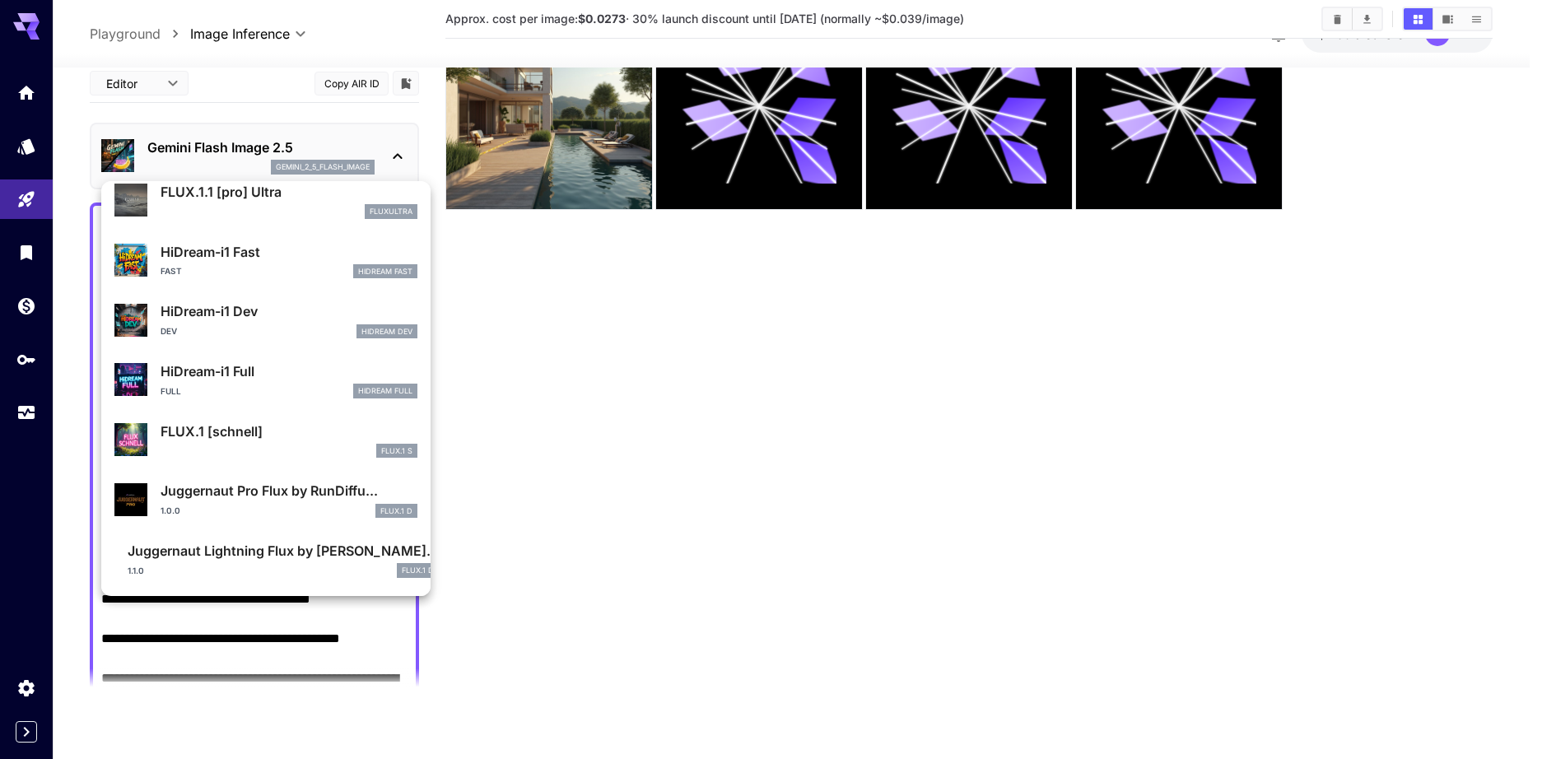
click at [280, 259] on p "HiDream-i1 Fast" at bounding box center [289, 252] width 257 height 20
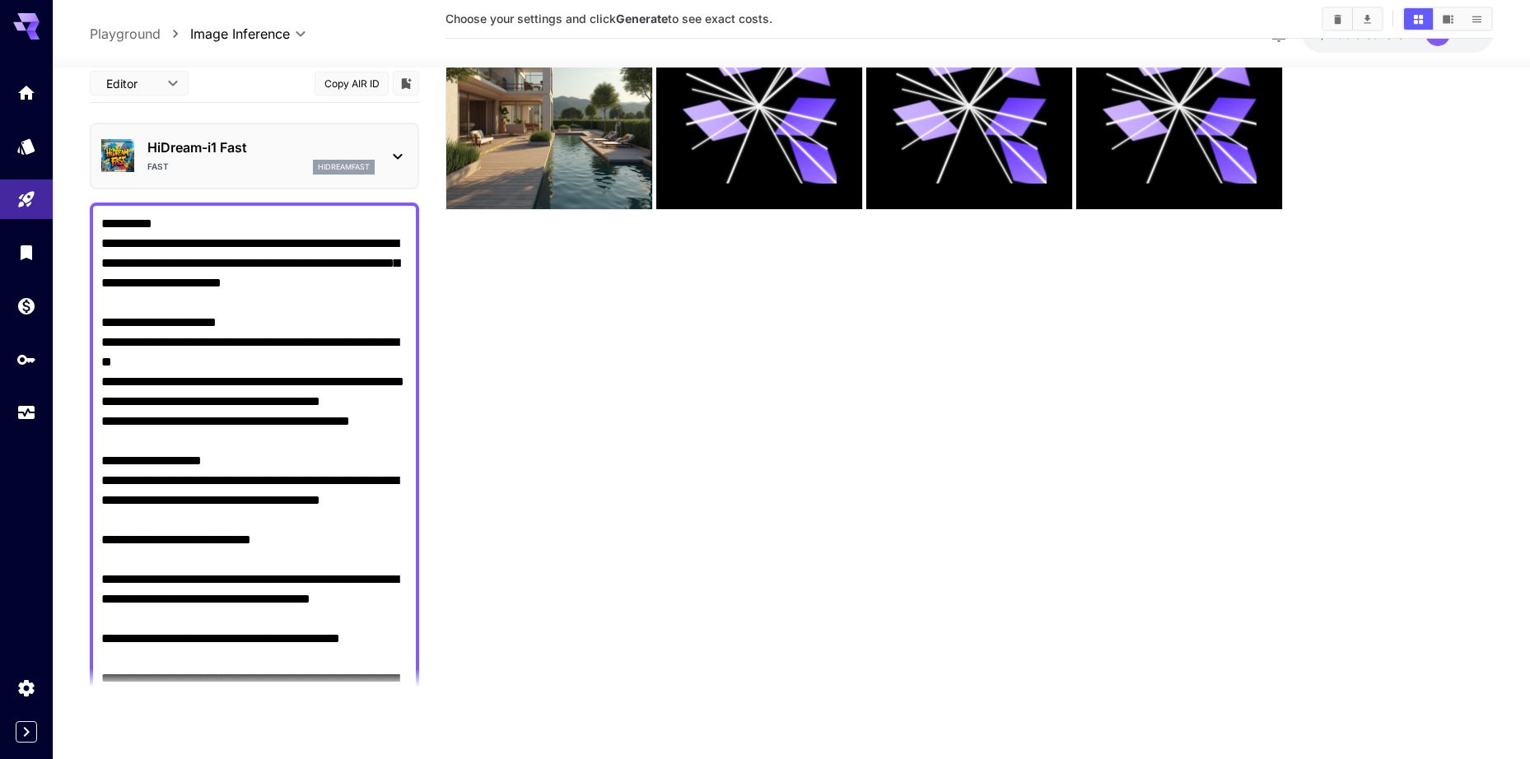
click at [516, 436] on section "Choose your settings and click Generate to see exact costs." at bounding box center [970, 330] width 1048 height 759
click at [208, 106] on div "Editor **** ​ Copy AIR ID" at bounding box center [254, 86] width 329 height 45
click at [216, 156] on p "HiDream-i1 Fast" at bounding box center [260, 148] width 227 height 20
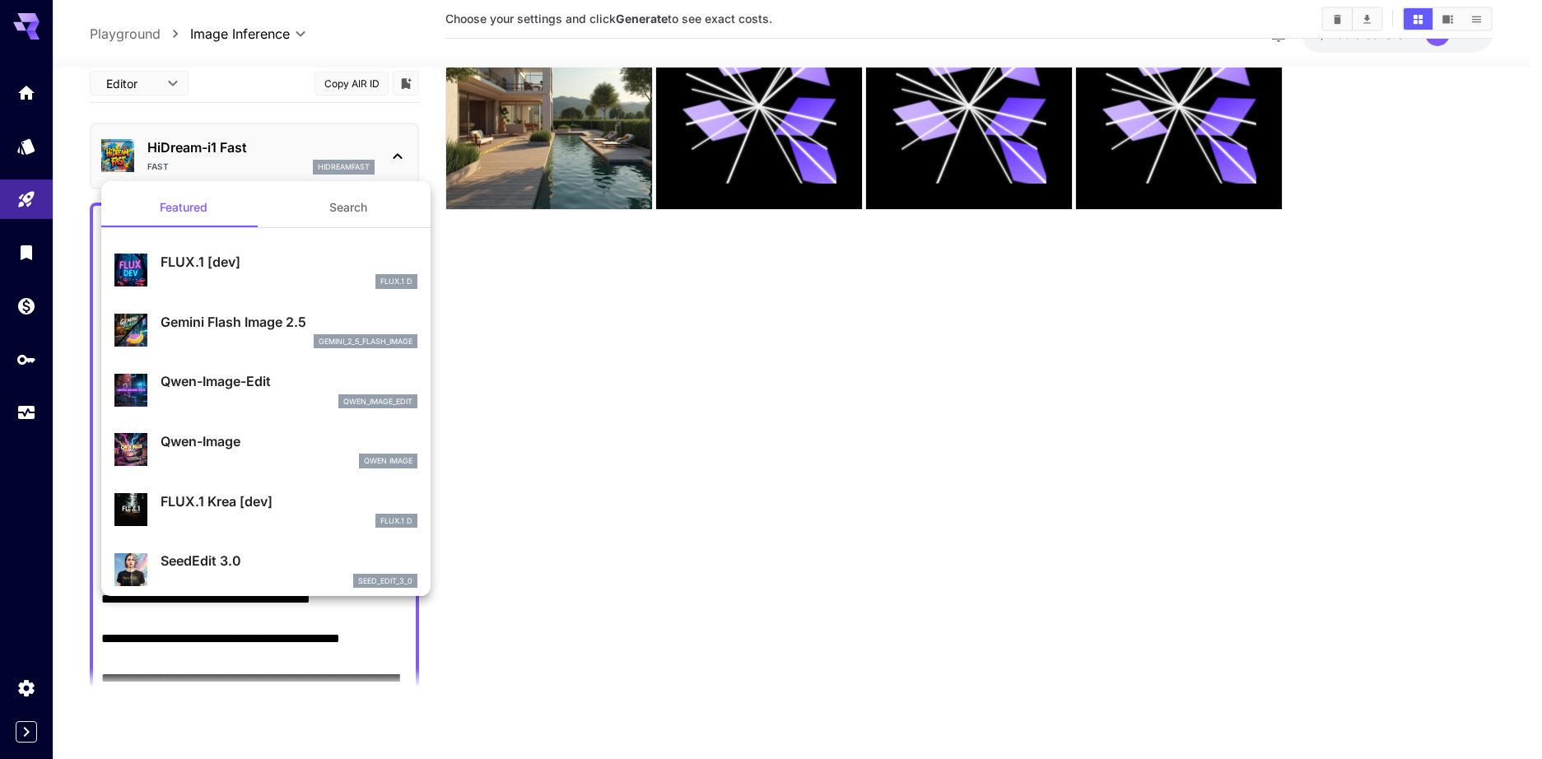
click at [243, 393] on div "Qwen-Image-Edit qwen_image_edit" at bounding box center [289, 389] width 257 height 37
type input "*"
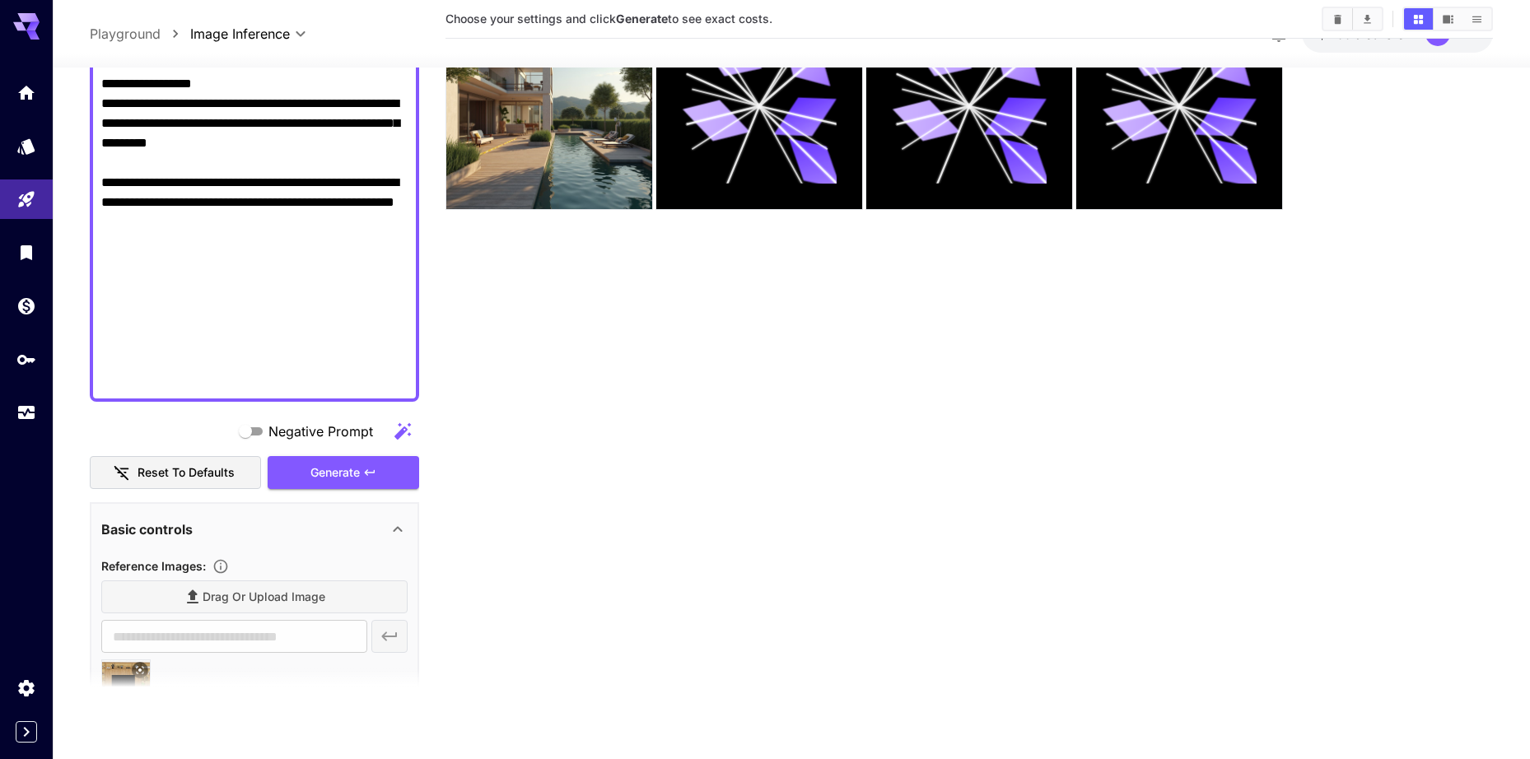
scroll to position [1318, 0]
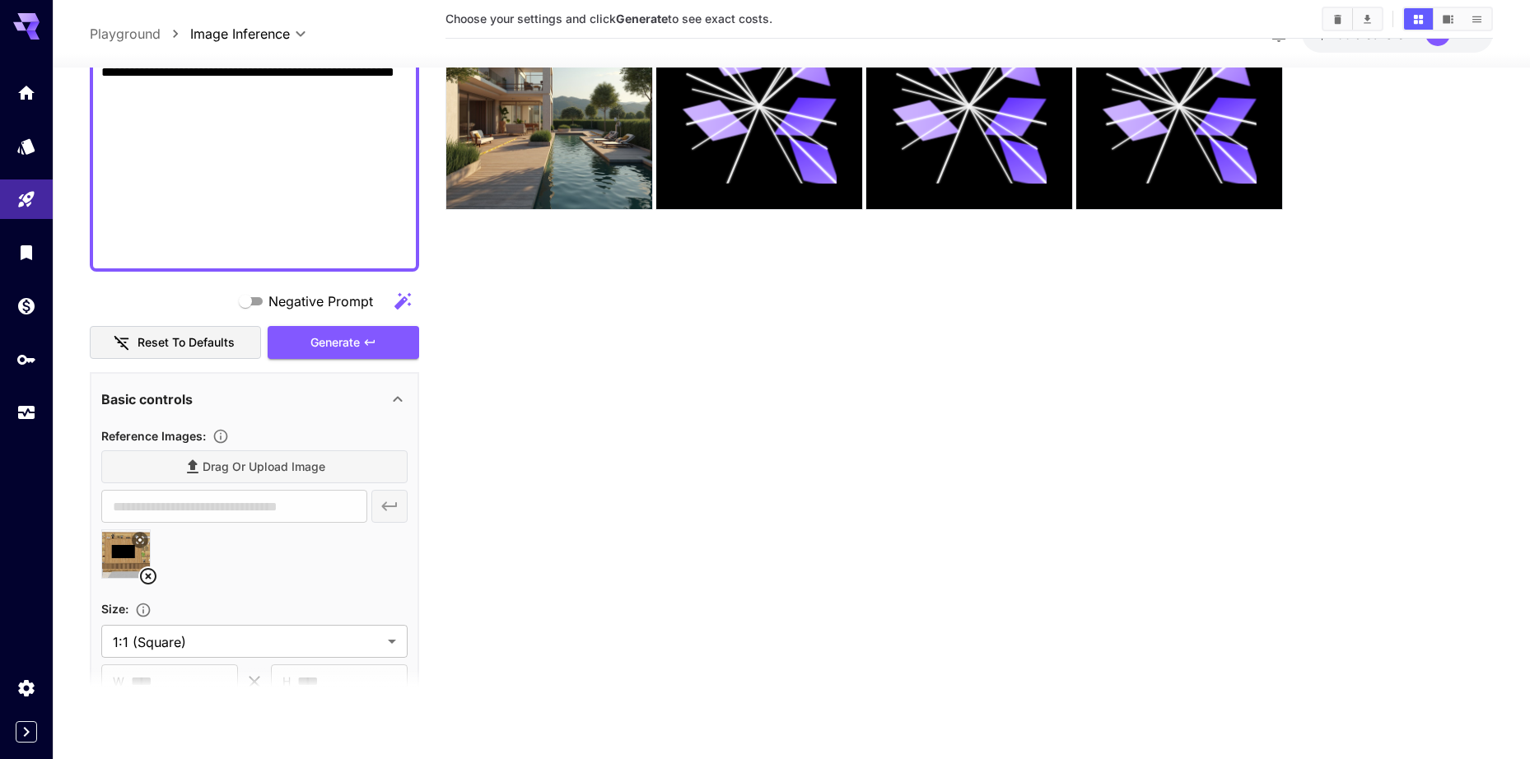
click at [245, 470] on div "Drag or upload image" at bounding box center [254, 467] width 306 height 34
click at [378, 344] on button "Generate" at bounding box center [344, 343] width 152 height 34
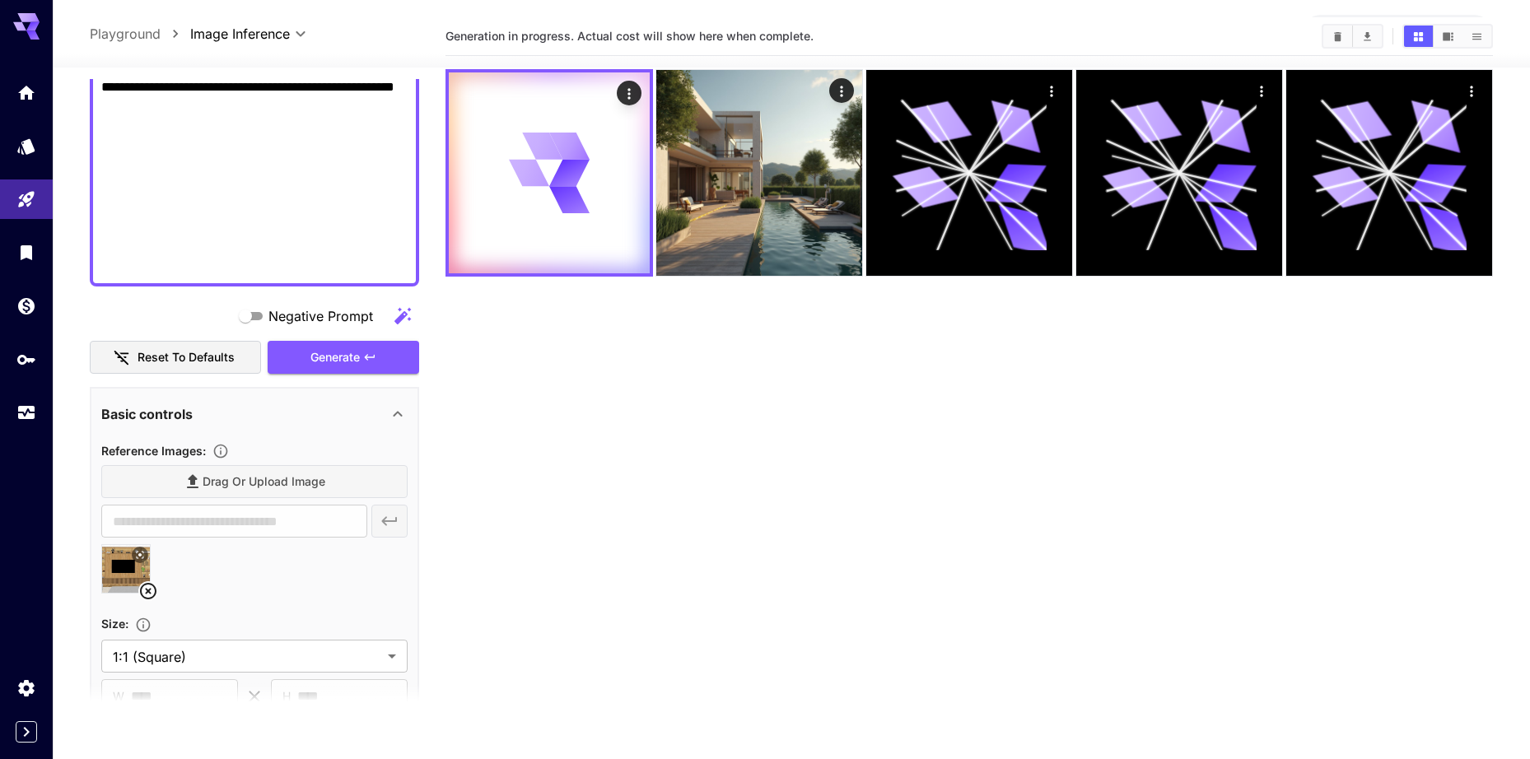
scroll to position [0, 0]
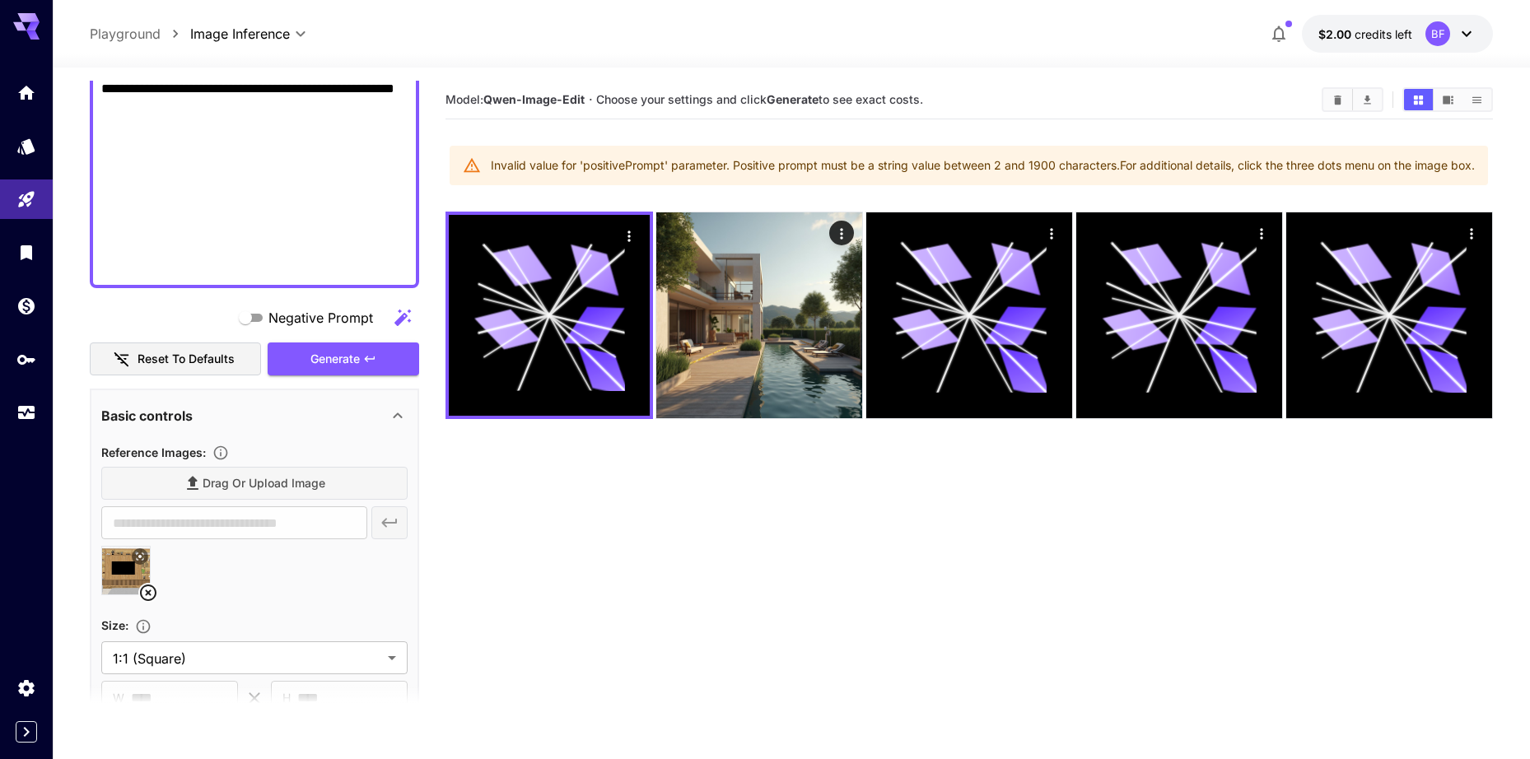
click at [148, 591] on icon at bounding box center [148, 593] width 20 height 20
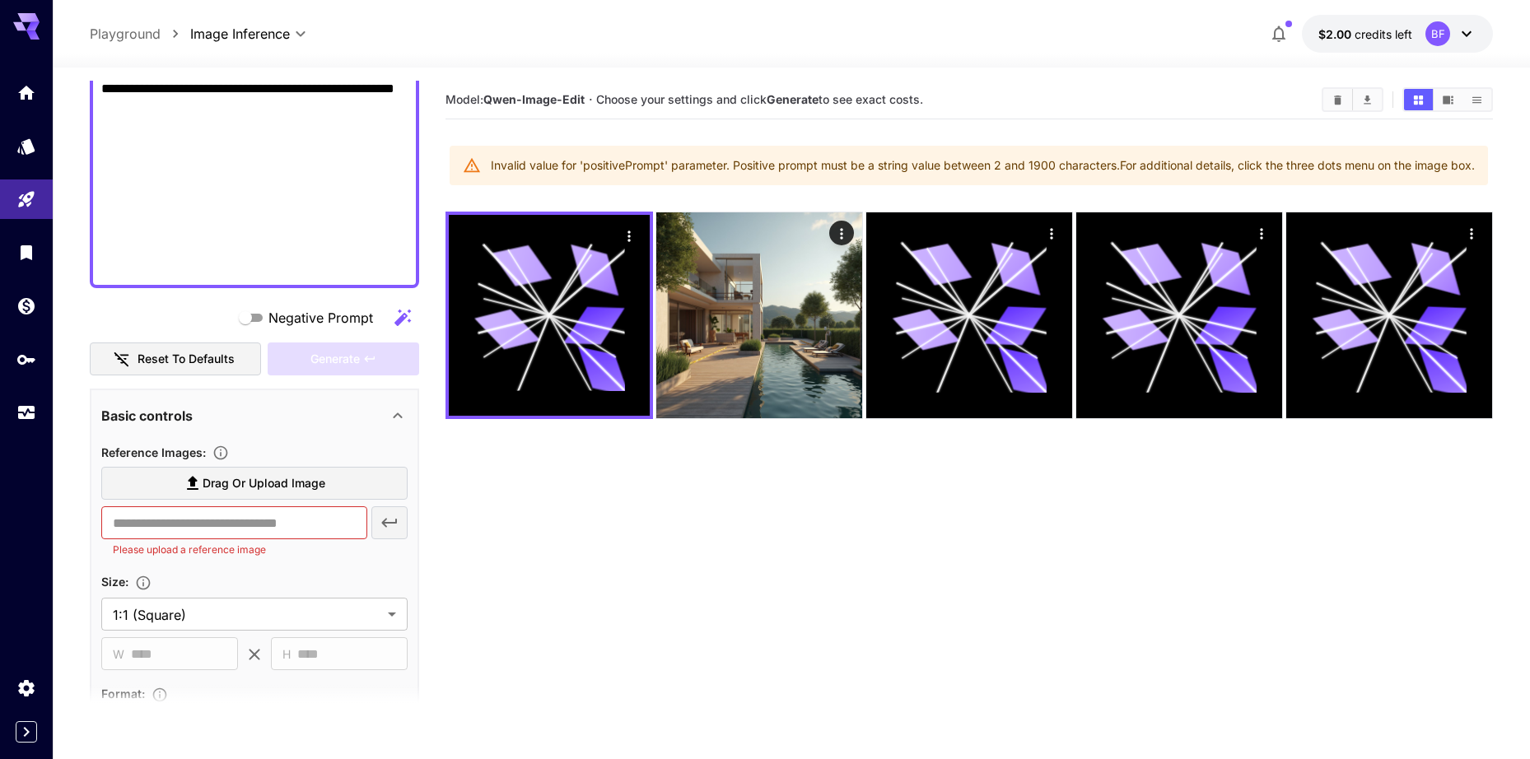
click at [262, 490] on span "Drag or upload image" at bounding box center [264, 484] width 123 height 21
click at [0, 0] on input "Drag or upload image" at bounding box center [0, 0] width 0 height 0
type input "**********"
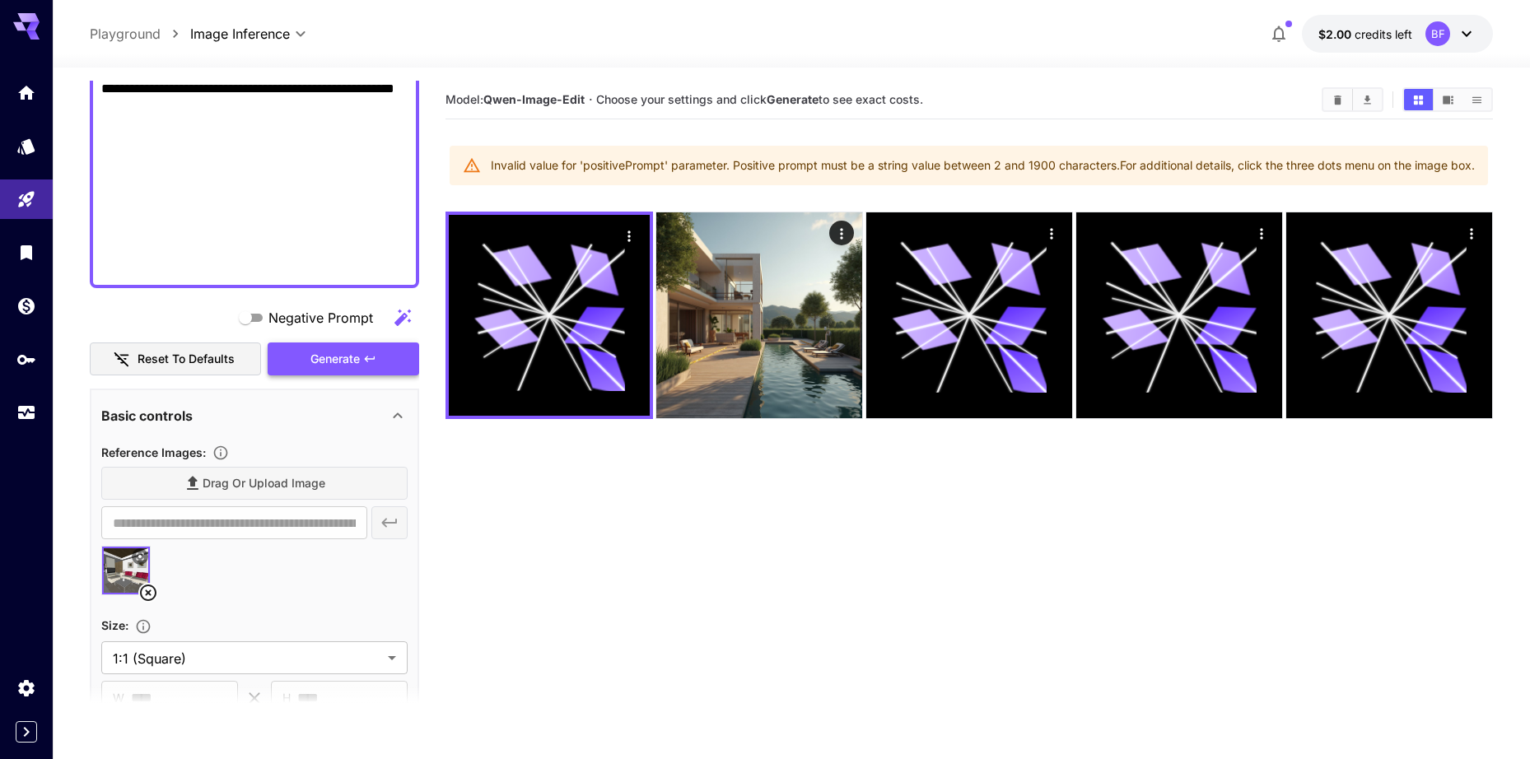
click at [338, 363] on span "Generate" at bounding box center [334, 359] width 49 height 21
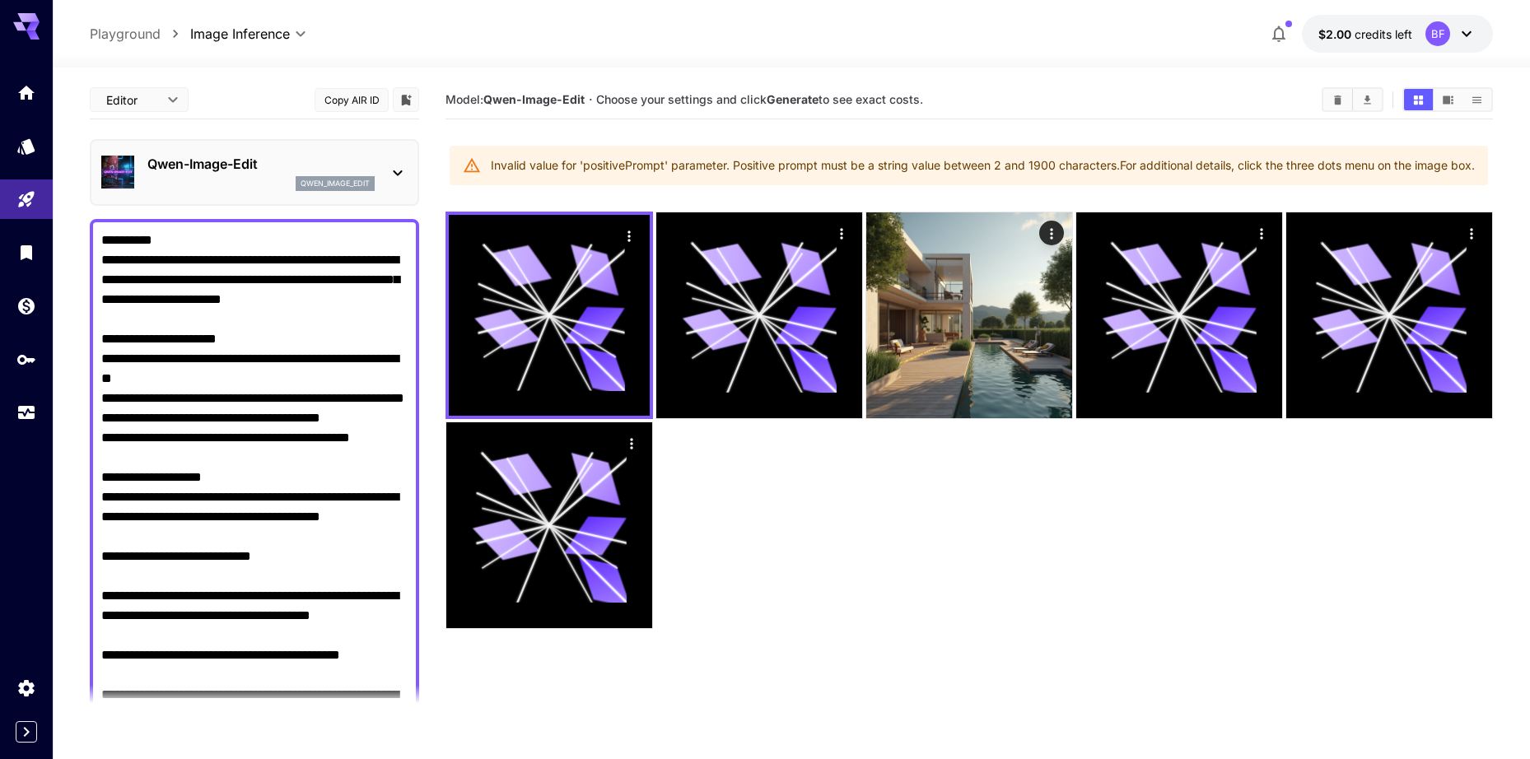
click at [260, 163] on p "Qwen-Image-Edit" at bounding box center [260, 164] width 227 height 20
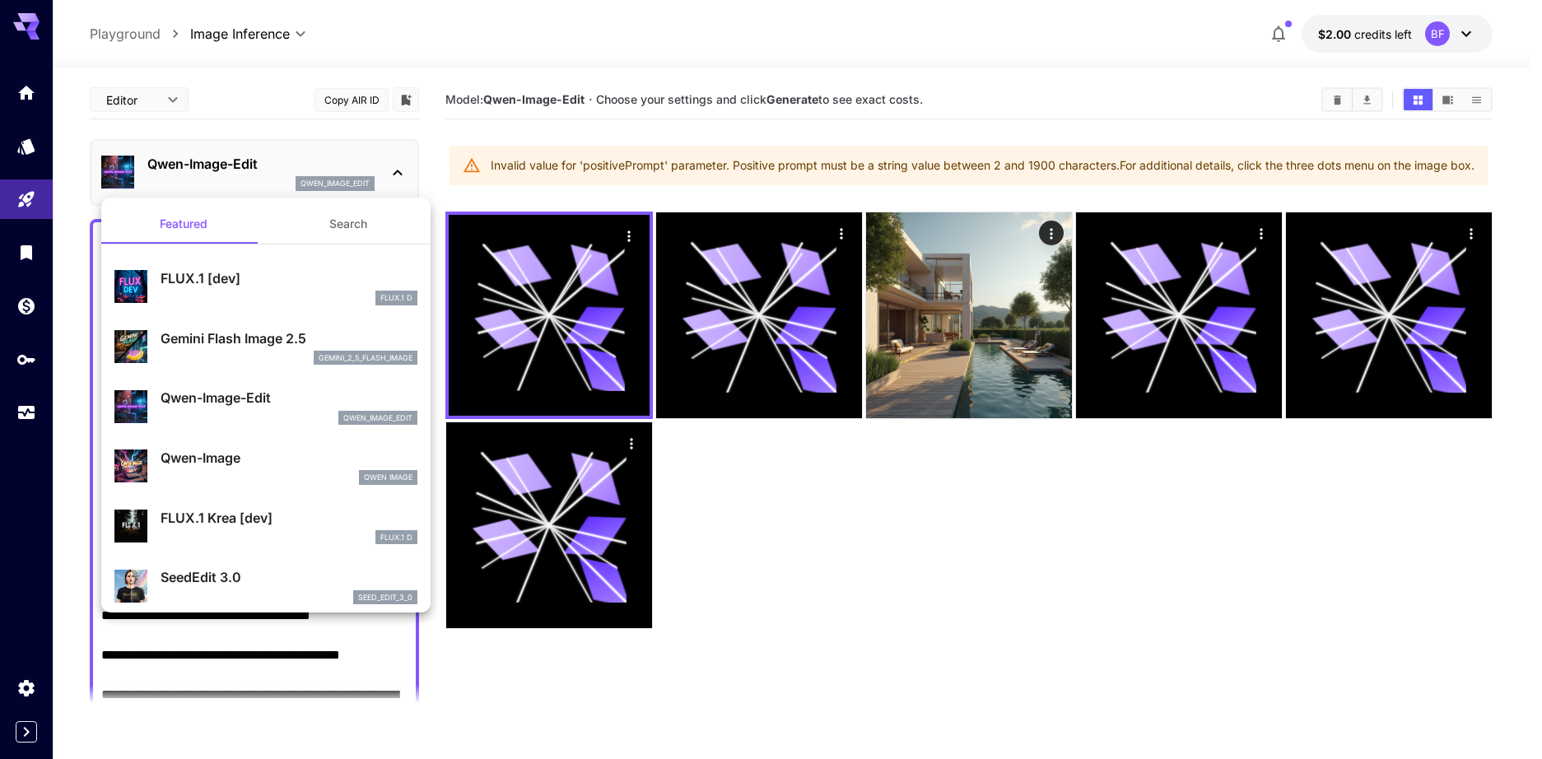
click at [258, 357] on div "gemini_2_5_flash_image" at bounding box center [289, 358] width 257 height 15
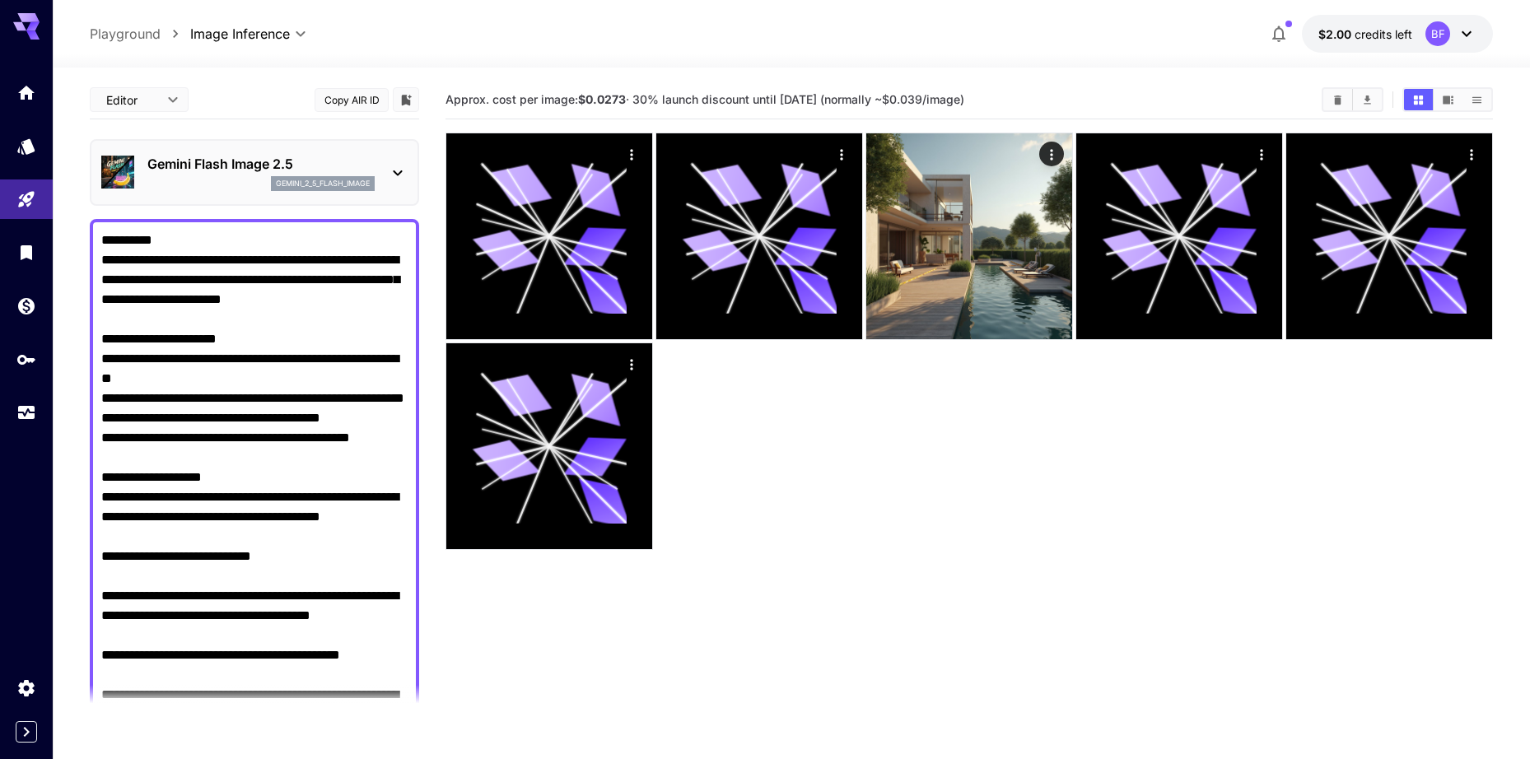
scroll to position [1153, 0]
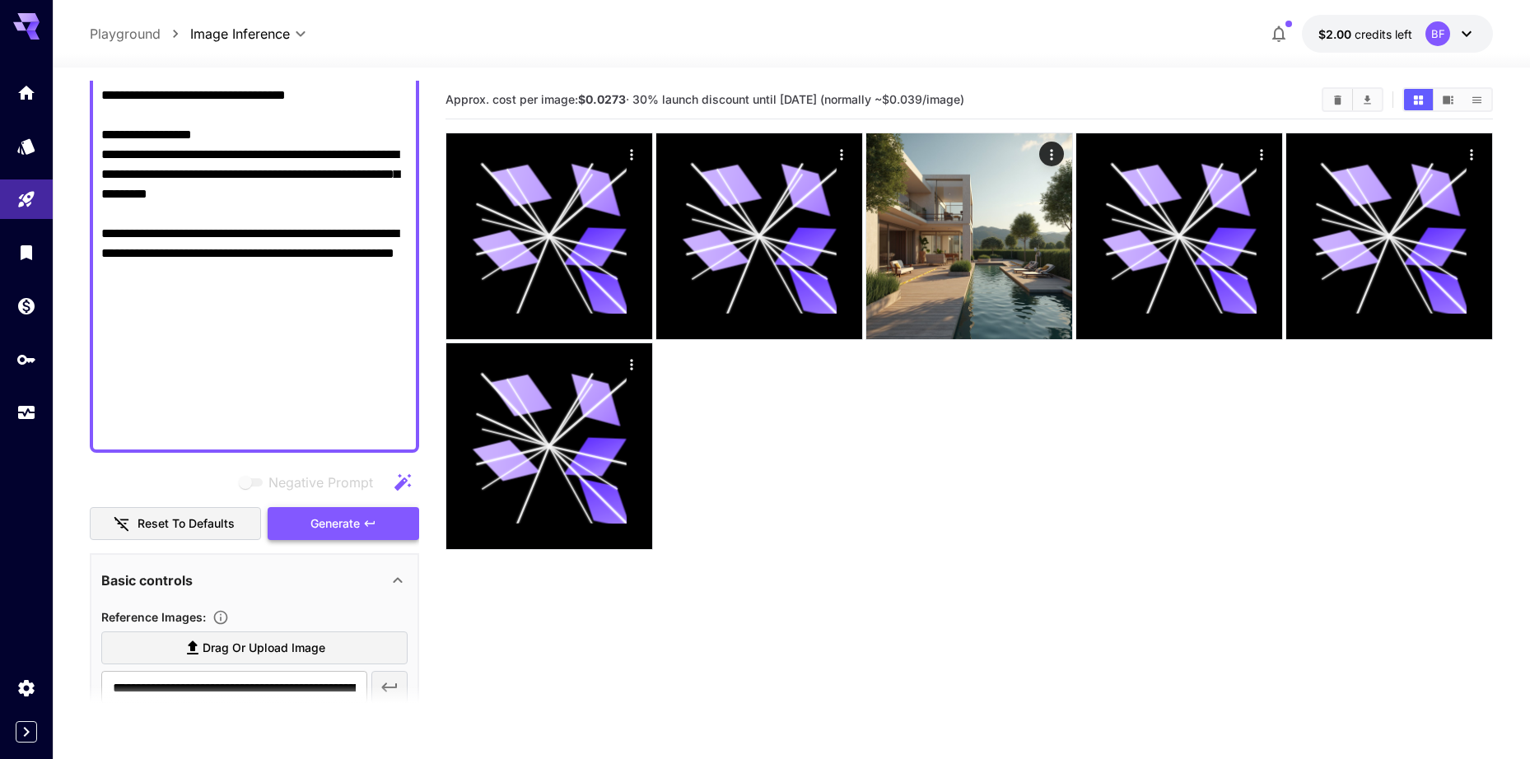
click at [365, 519] on icon "button" at bounding box center [369, 523] width 13 height 13
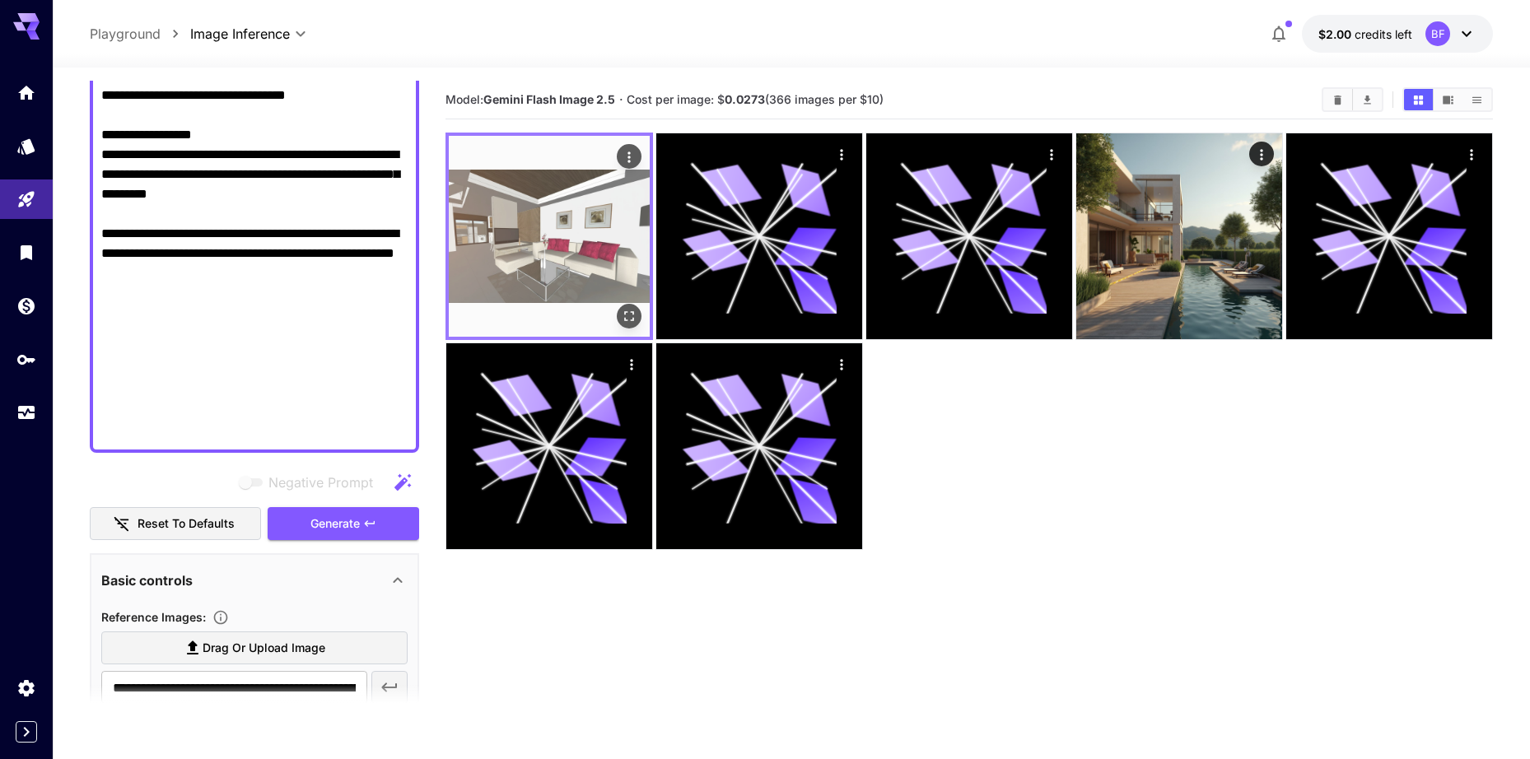
click at [561, 273] on img at bounding box center [549, 236] width 201 height 201
click at [541, 243] on img at bounding box center [549, 236] width 201 height 201
click at [629, 315] on icon "Open in fullscreen" at bounding box center [629, 316] width 16 height 16
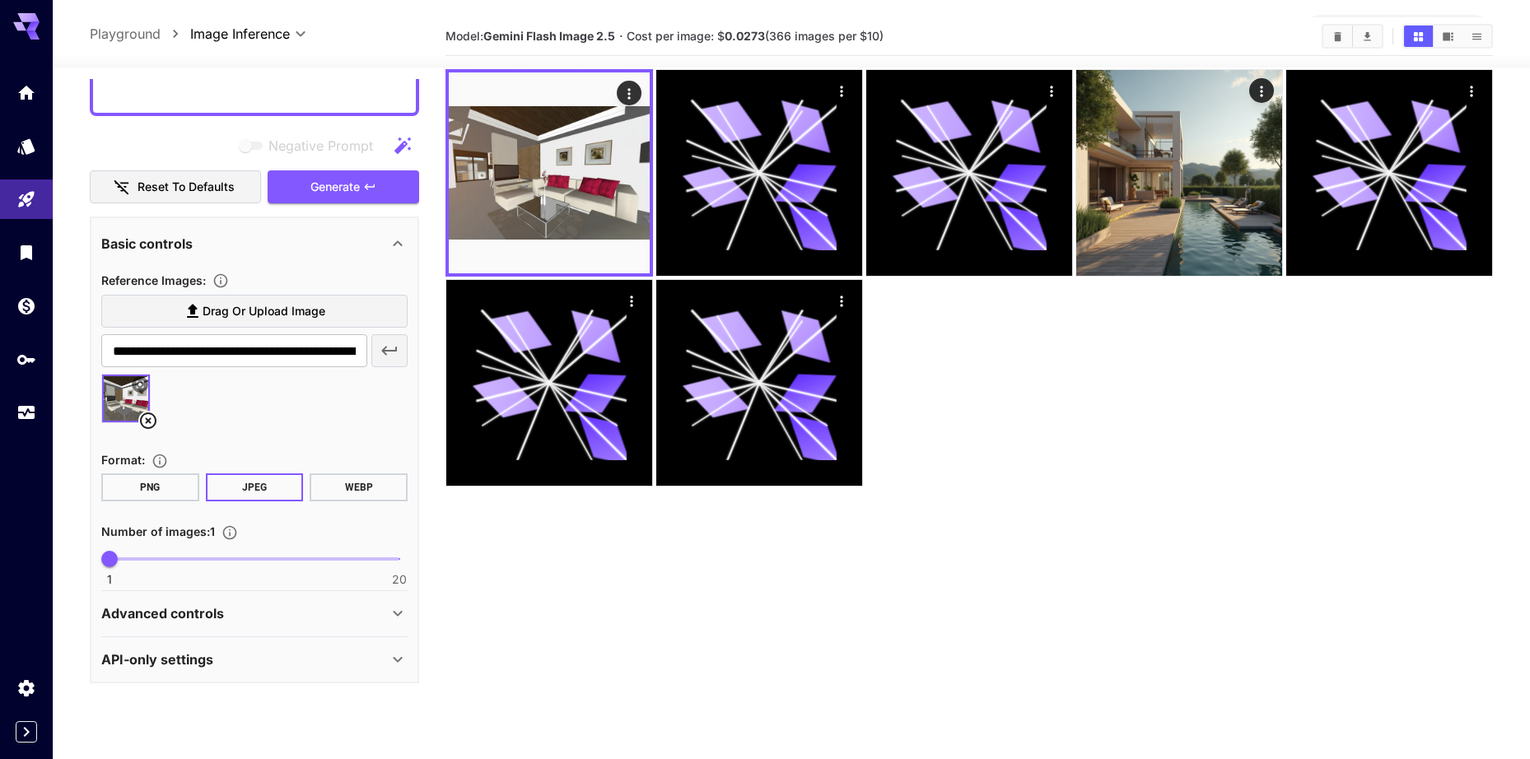
scroll to position [130, 0]
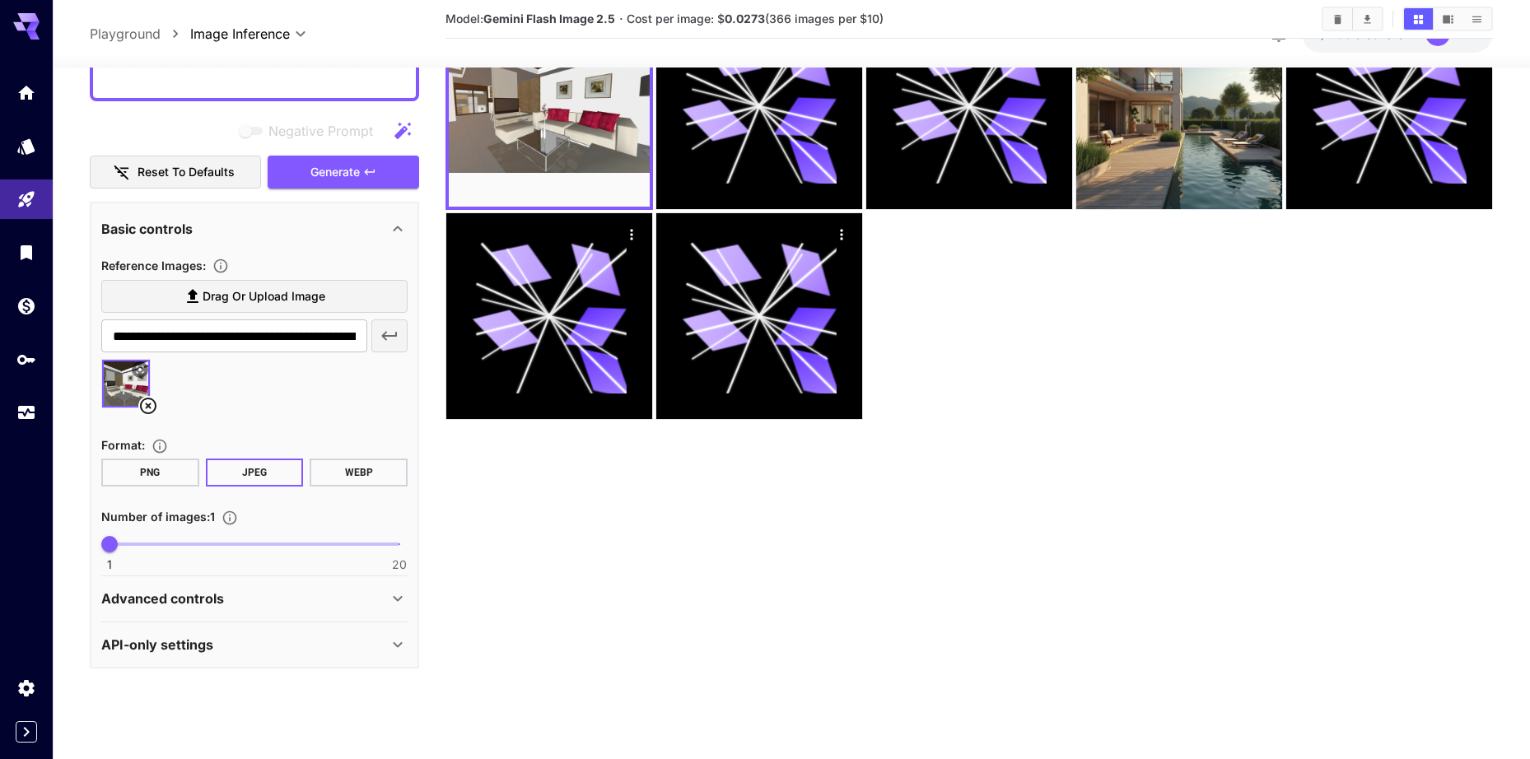
click at [207, 595] on p "Advanced controls" at bounding box center [162, 600] width 123 height 20
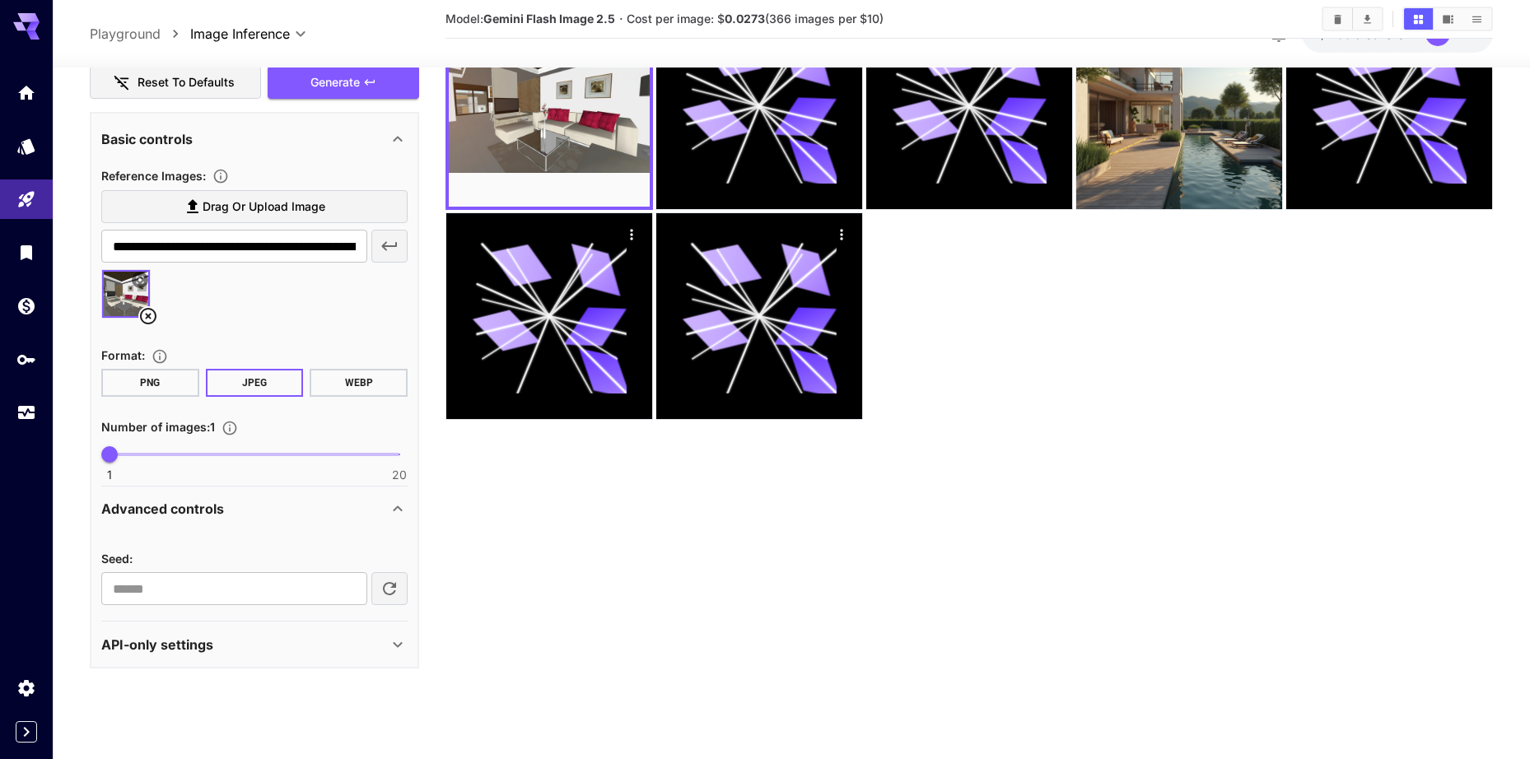
click at [264, 642] on div "API-only settings" at bounding box center [244, 645] width 287 height 20
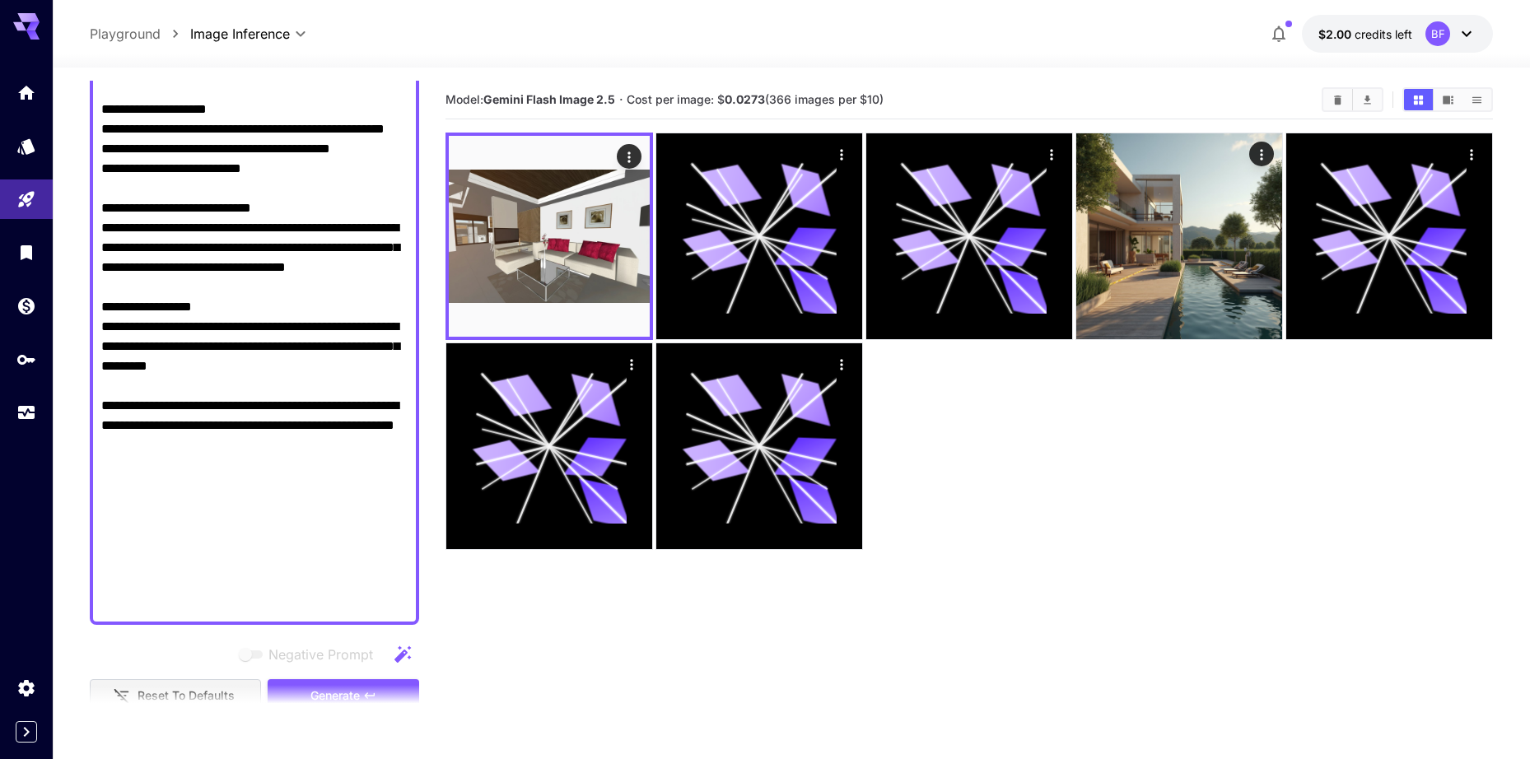
scroll to position [1153, 0]
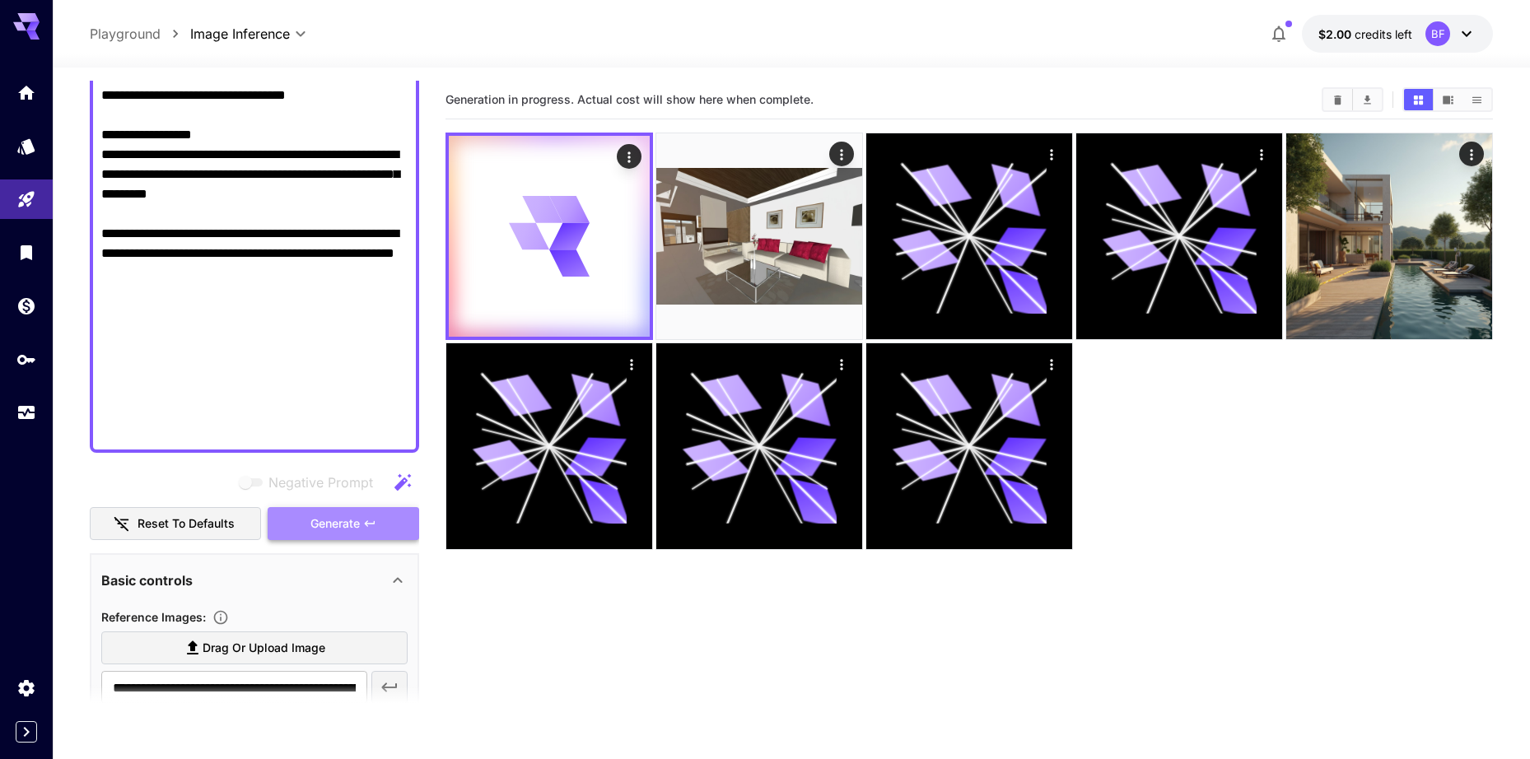
click at [356, 520] on span "Generate" at bounding box center [334, 524] width 49 height 21
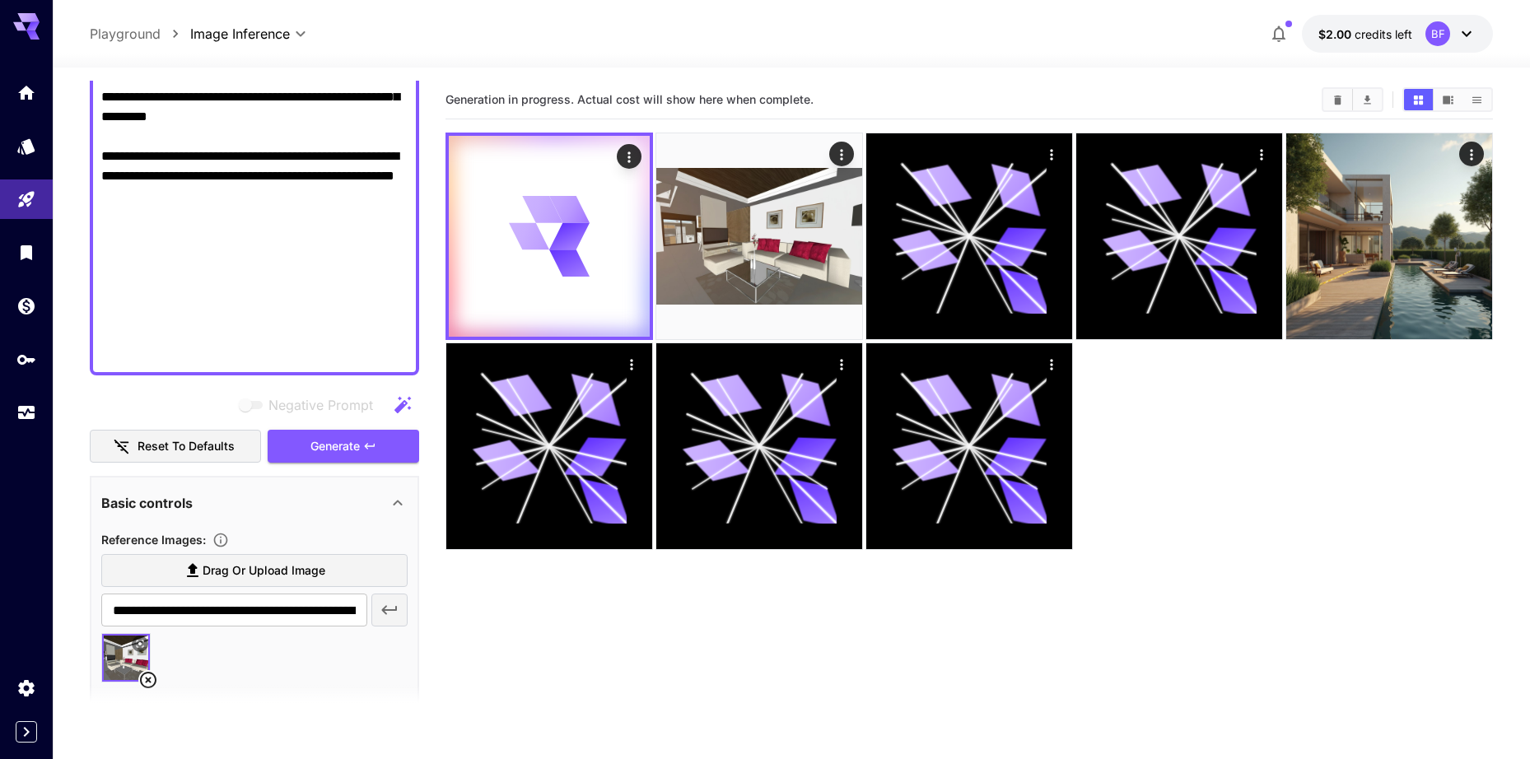
scroll to position [1318, 0]
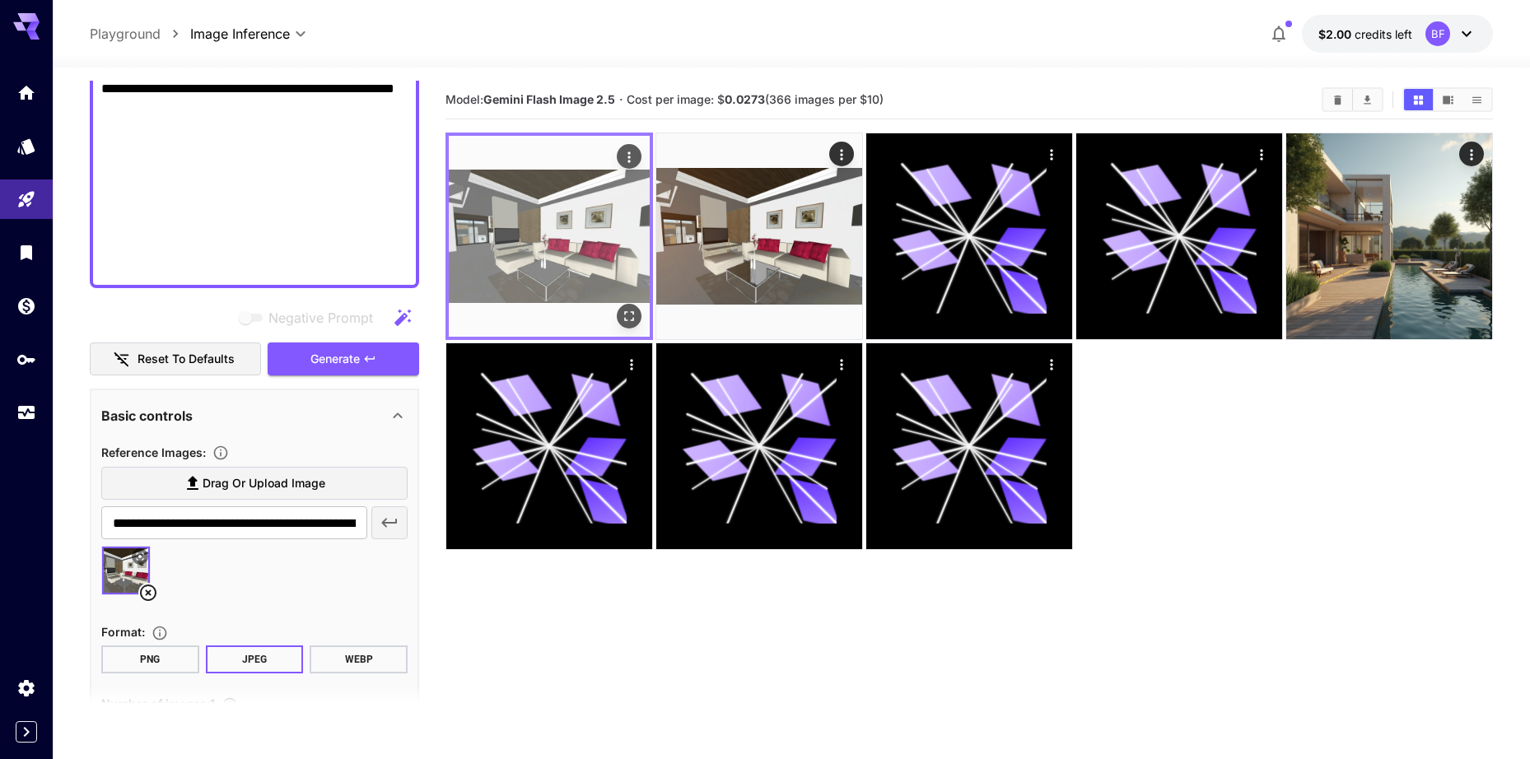
click at [552, 212] on img at bounding box center [549, 236] width 201 height 201
click at [625, 318] on icon "Open in fullscreen" at bounding box center [629, 316] width 16 height 16
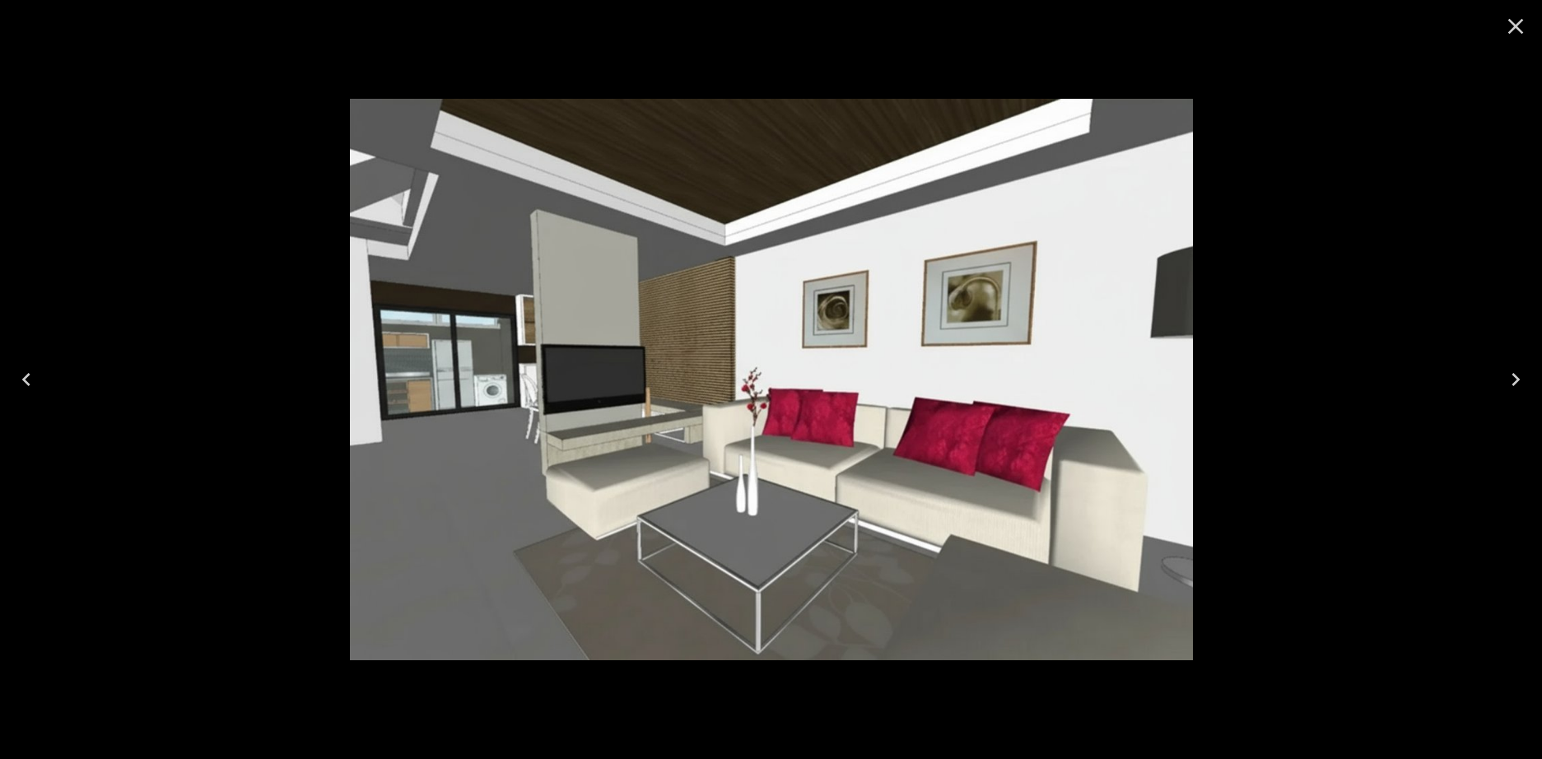
click at [520, 327] on img at bounding box center [771, 380] width 843 height 562
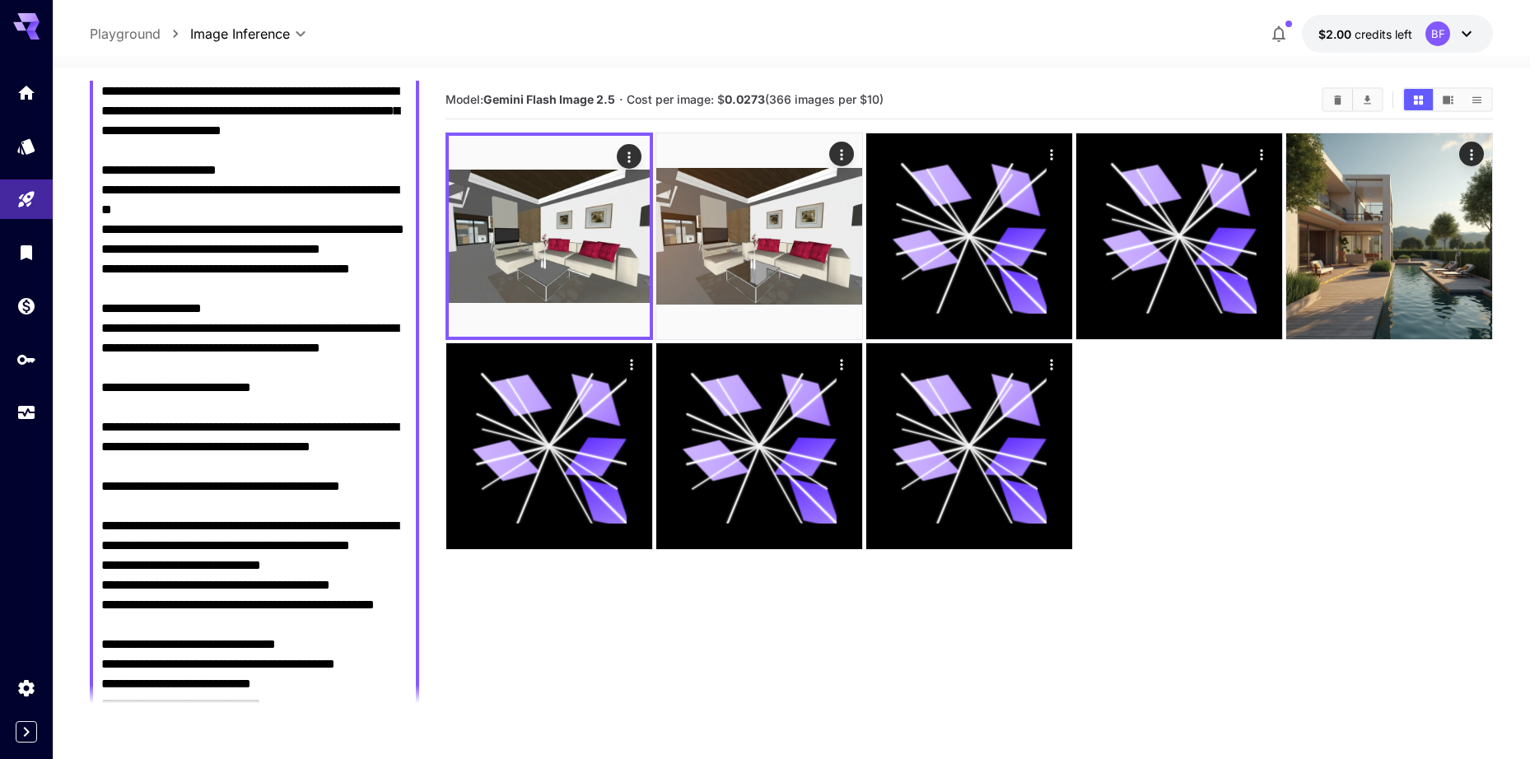
scroll to position [0, 0]
